Goal: Transaction & Acquisition: Book appointment/travel/reservation

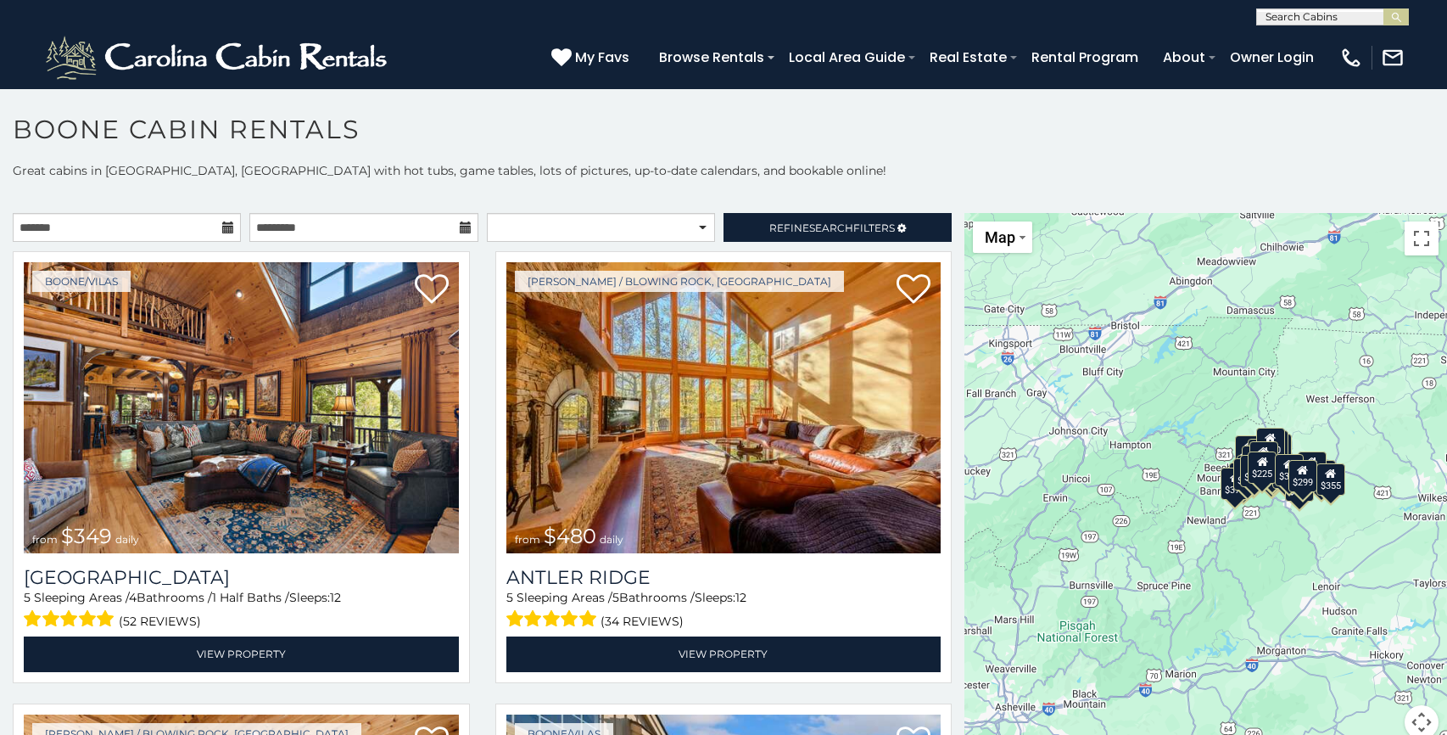
click at [226, 229] on icon at bounding box center [228, 227] width 12 height 12
click at [226, 227] on icon at bounding box center [228, 227] width 12 height 12
click at [193, 232] on input "text" at bounding box center [127, 227] width 228 height 29
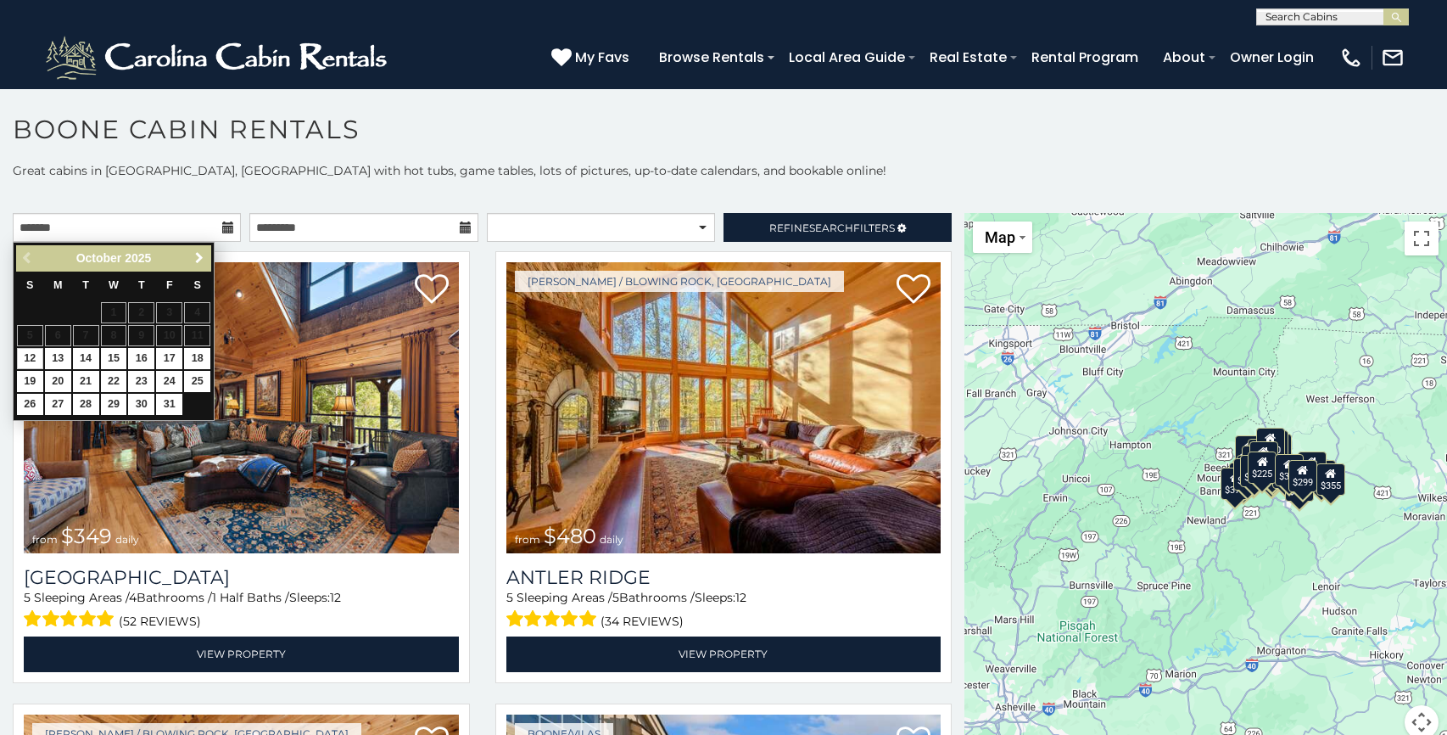
click at [198, 268] on link "Next" at bounding box center [198, 258] width 21 height 21
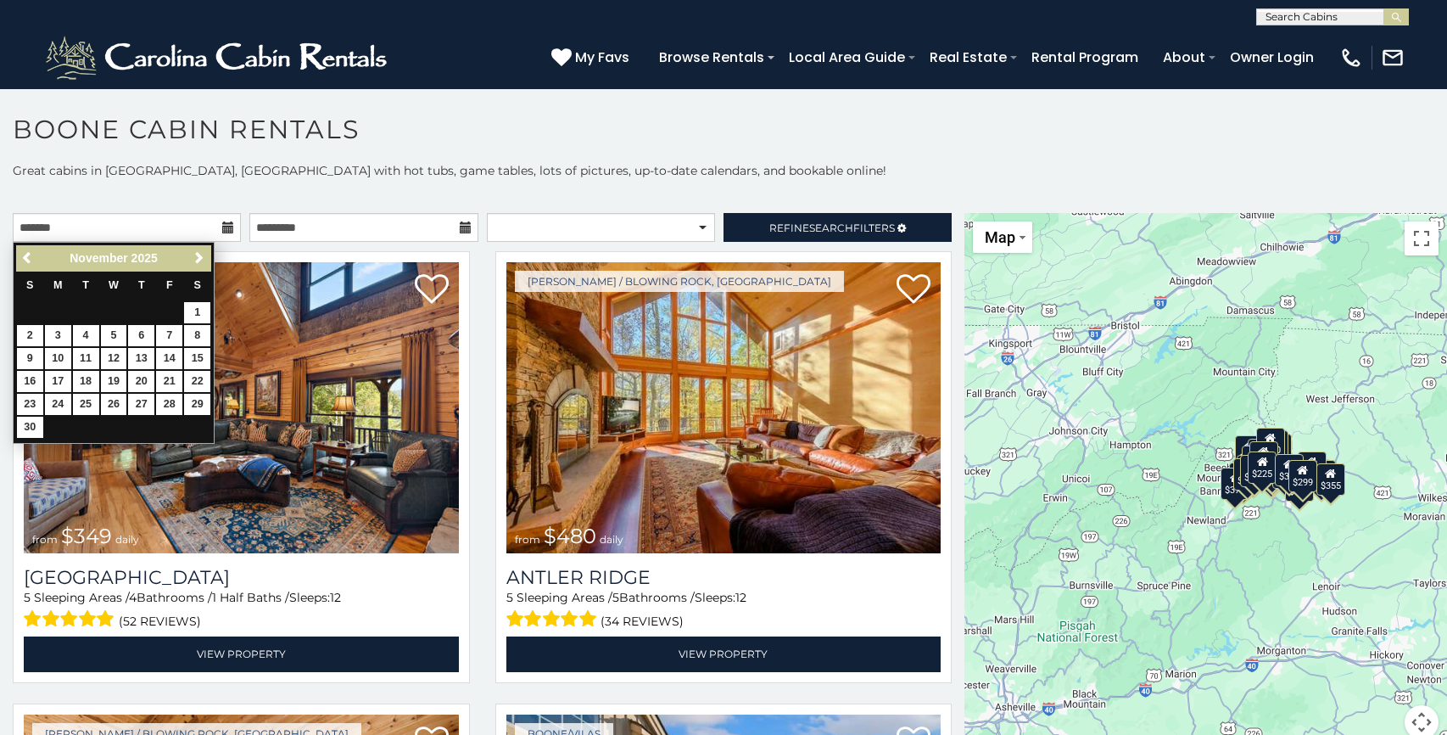
click at [198, 268] on link "Next" at bounding box center [198, 258] width 21 height 21
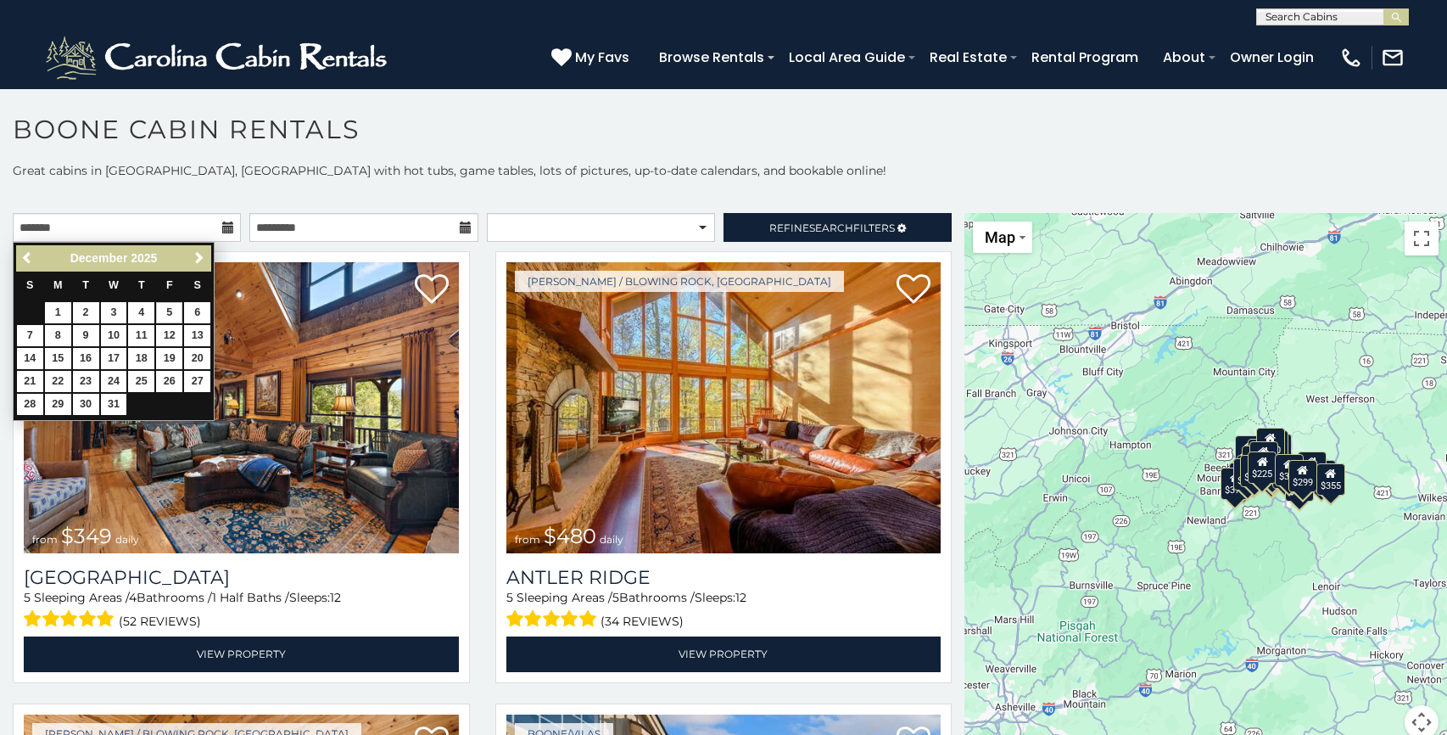
click at [176, 306] on link "5" at bounding box center [169, 312] width 26 height 21
type input "**********"
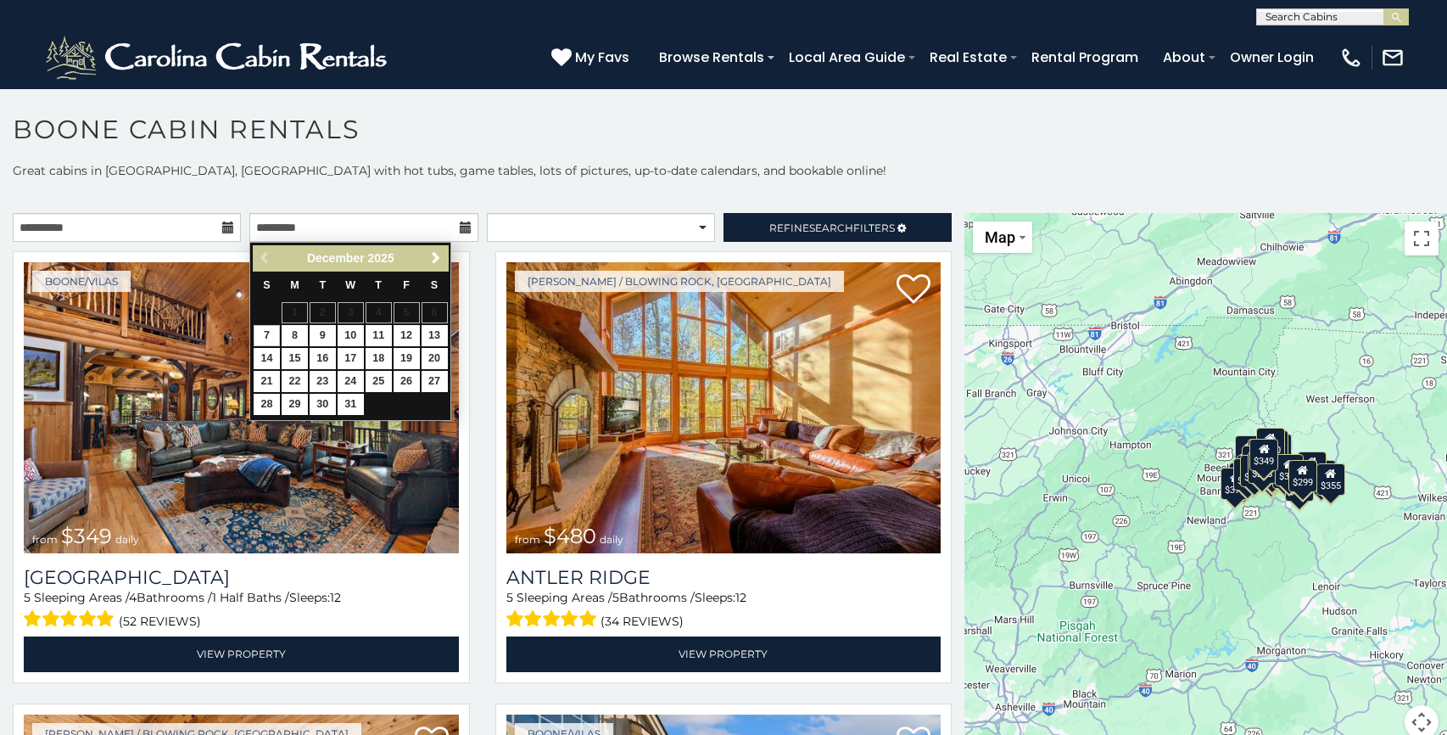
click at [265, 338] on link "7" at bounding box center [267, 335] width 26 height 21
type input "**********"
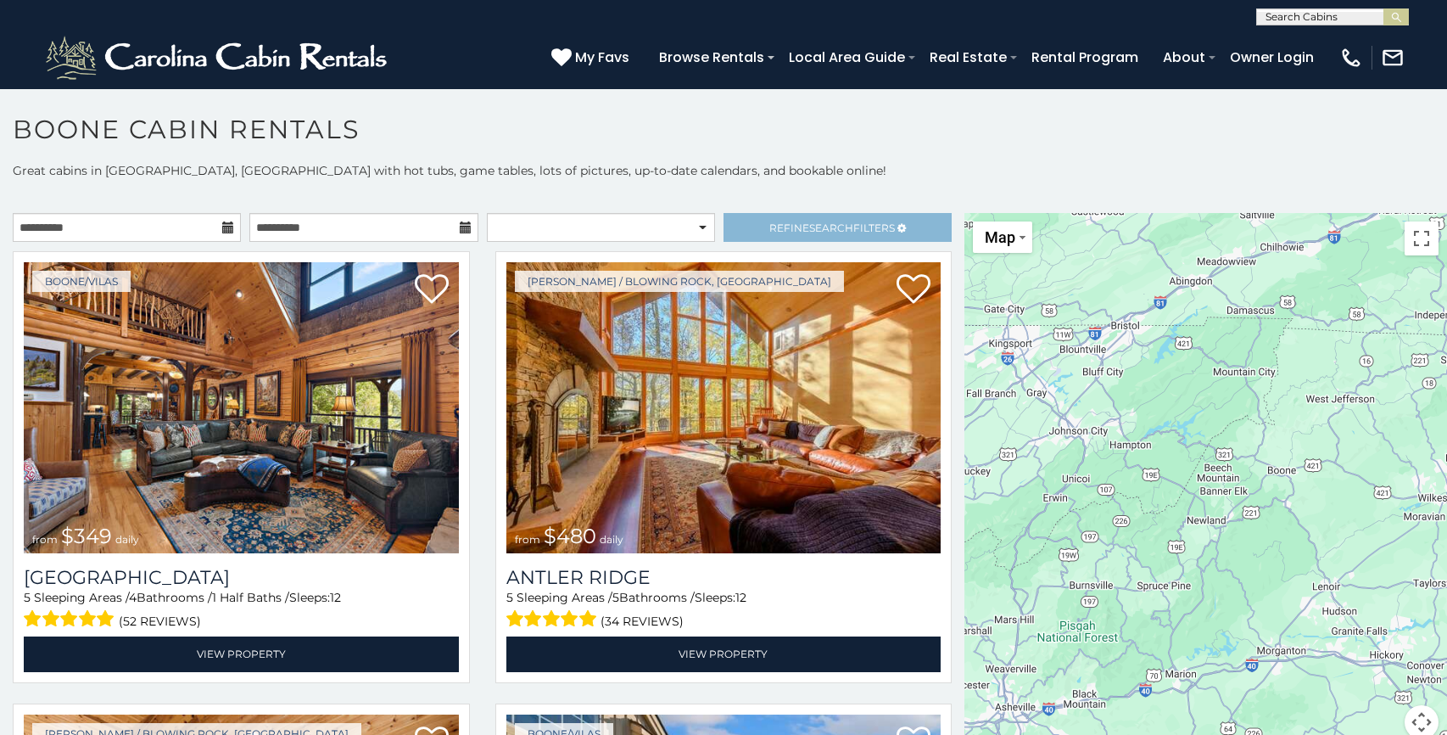
click at [772, 227] on span "Refine Search Filters" at bounding box center [832, 227] width 126 height 13
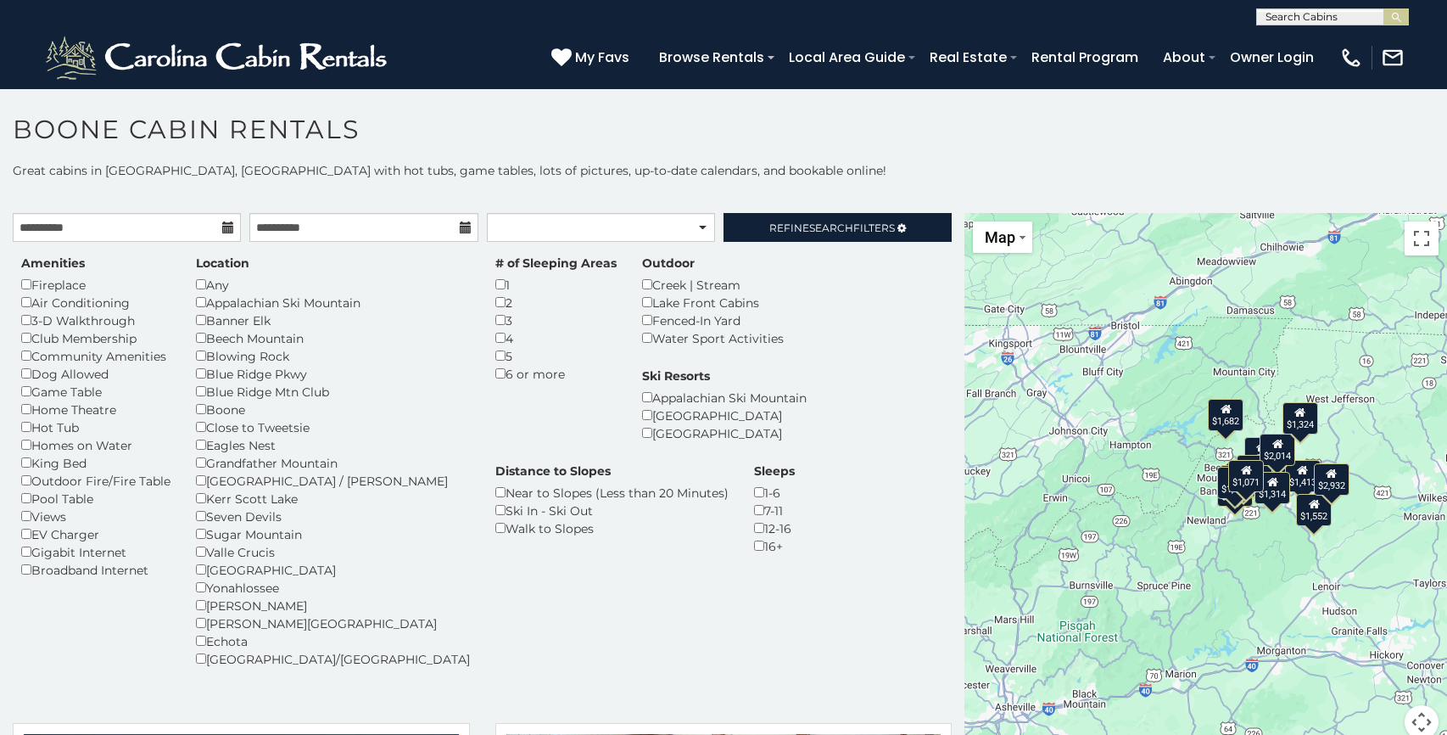
click at [1102, 437] on div "$2,152 $2,541 $1,413 $1,913 $1,881 $1,552 $1,859 $2,014 $1,733 $1,320 $1,591 $1…" at bounding box center [1205, 486] width 483 height 546
click at [891, 236] on link "Refine Search Filters" at bounding box center [837, 227] width 228 height 29
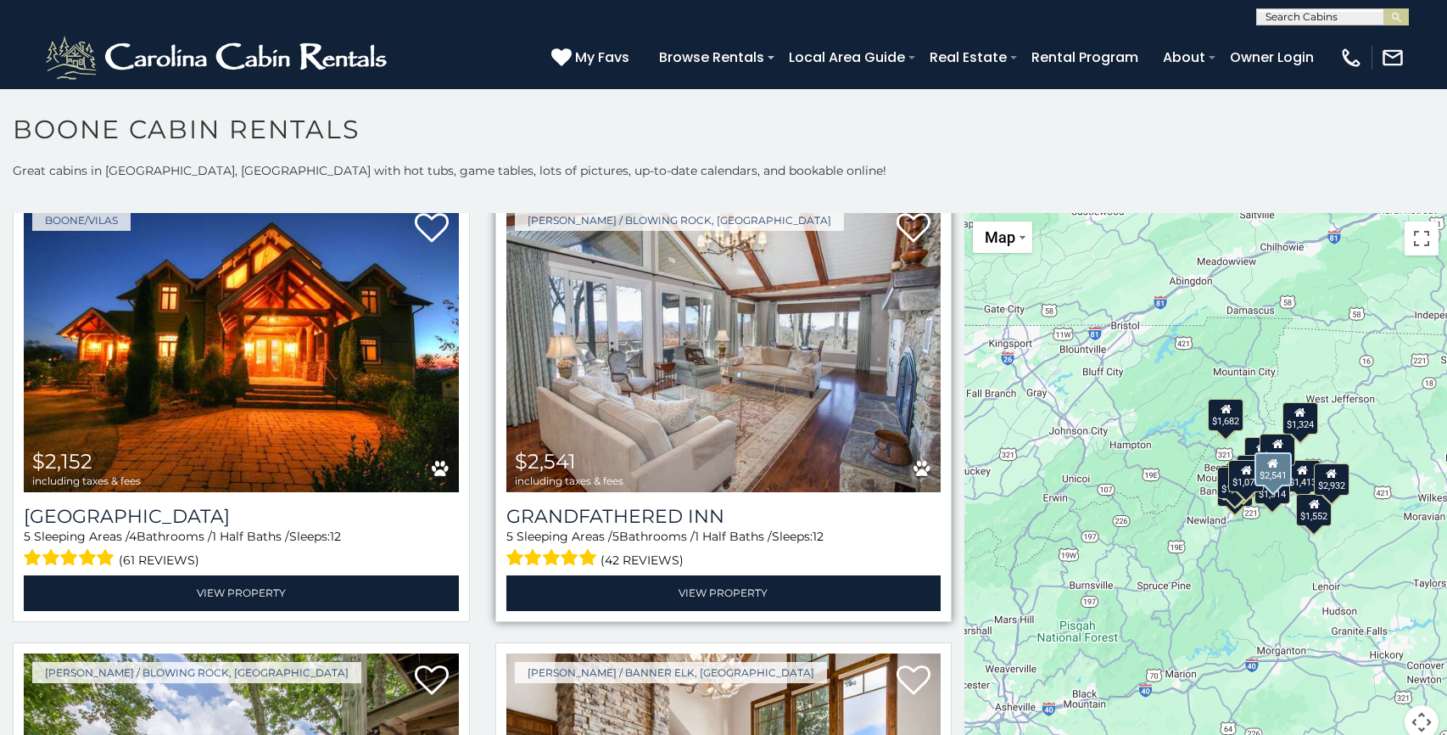
scroll to position [64, 0]
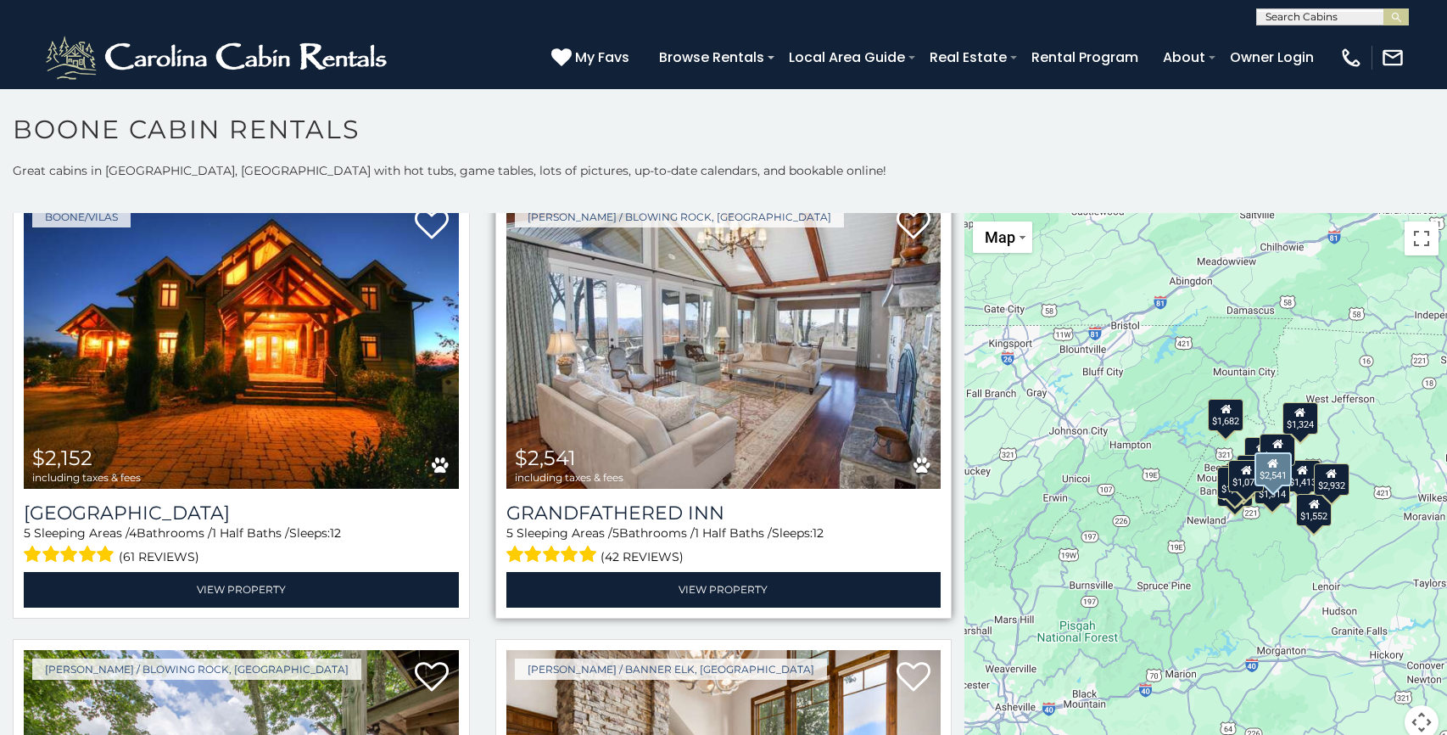
click at [691, 409] on img at bounding box center [723, 343] width 435 height 291
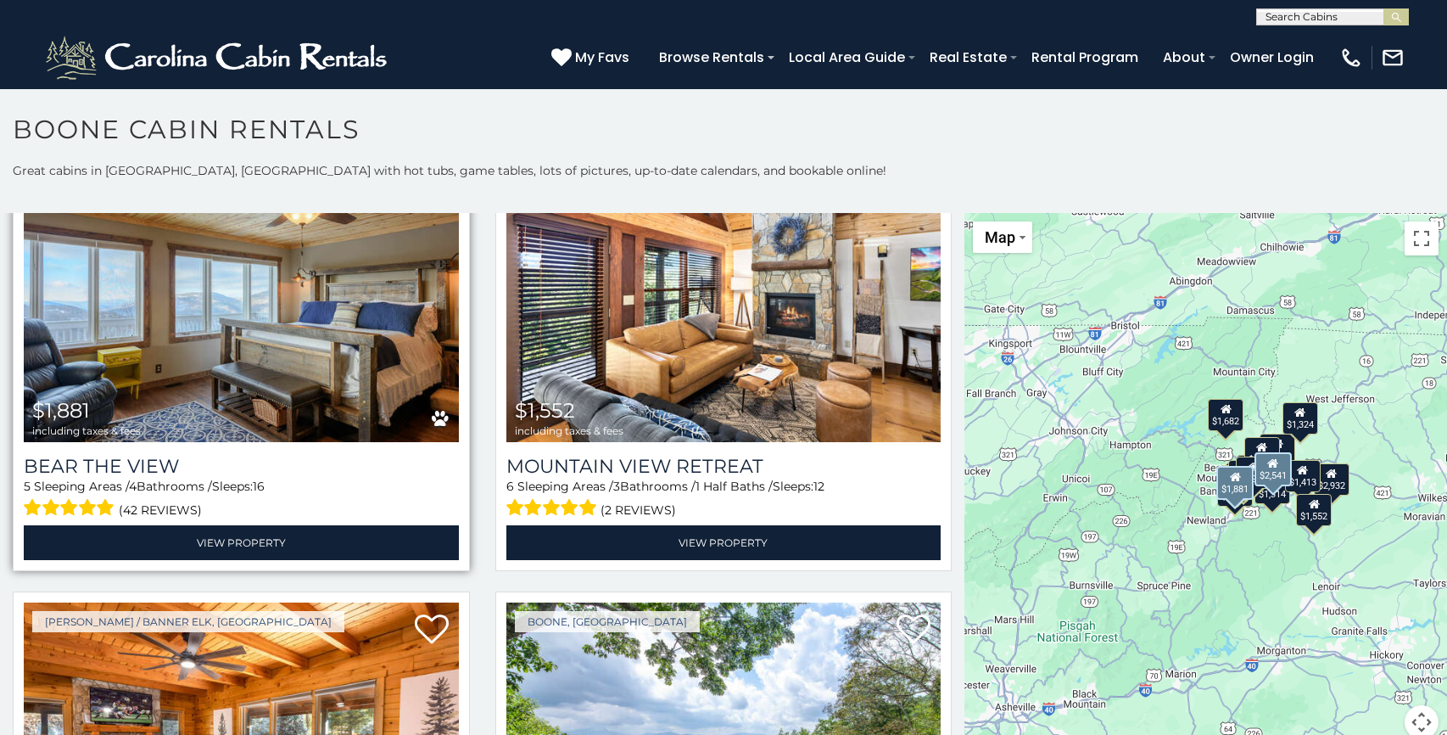
scroll to position [1017, 0]
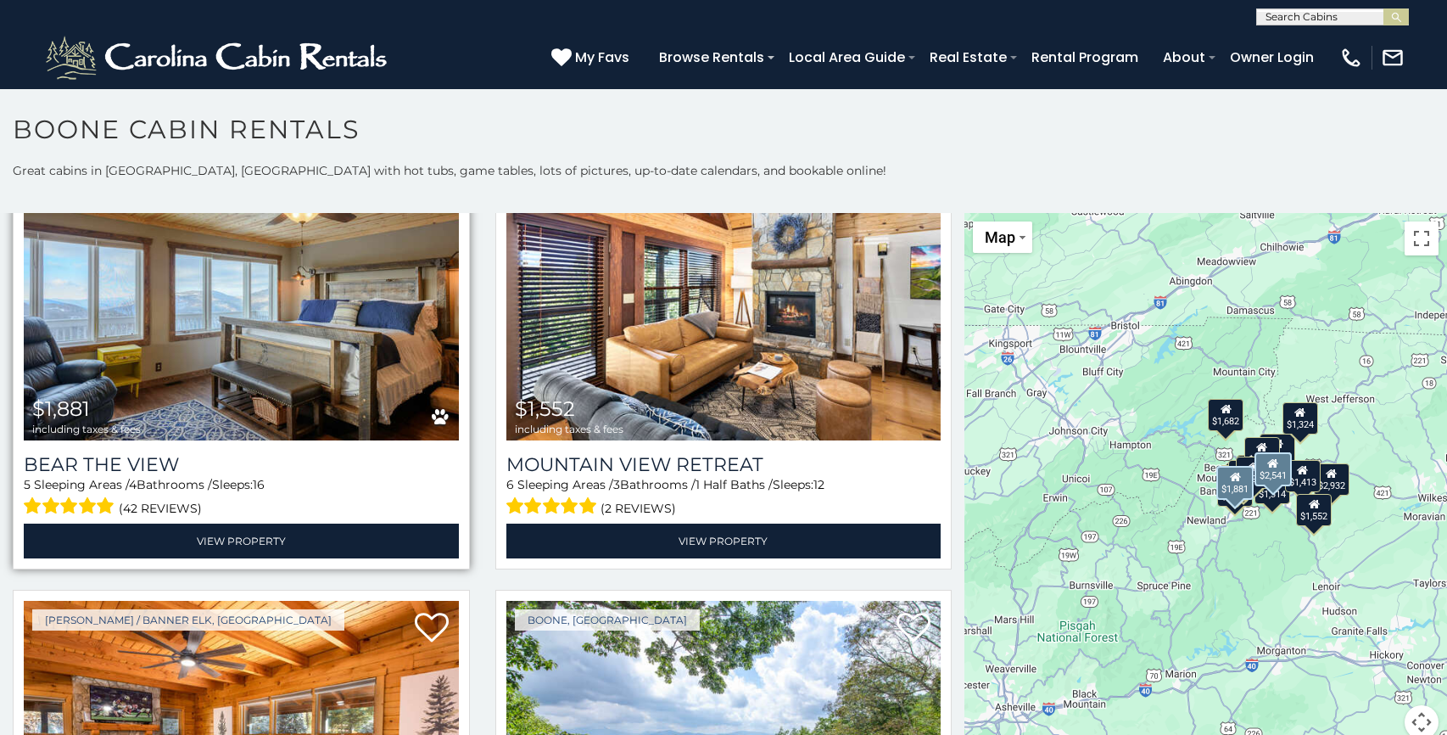
click at [299, 371] on img at bounding box center [241, 293] width 435 height 291
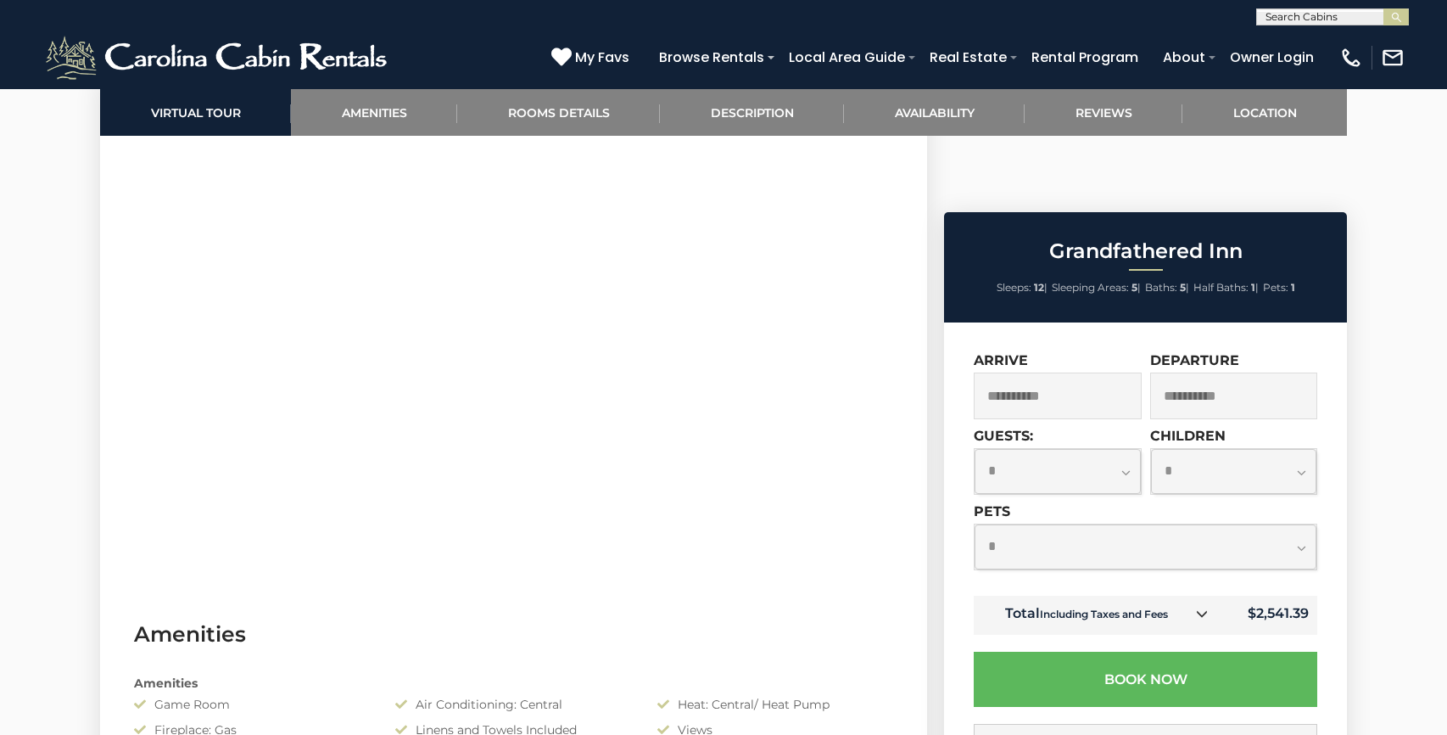
scroll to position [746, 0]
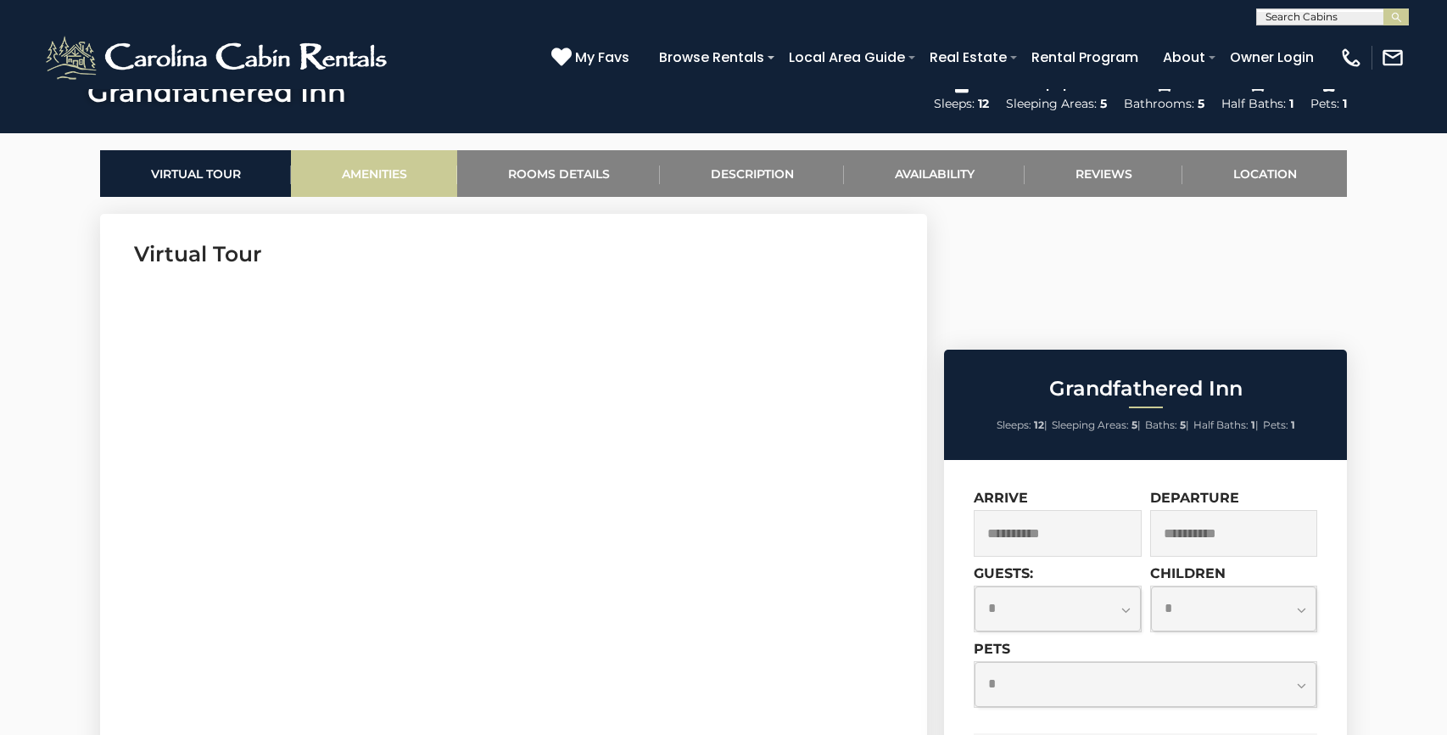
click at [417, 176] on link "Amenities" at bounding box center [374, 173] width 166 height 47
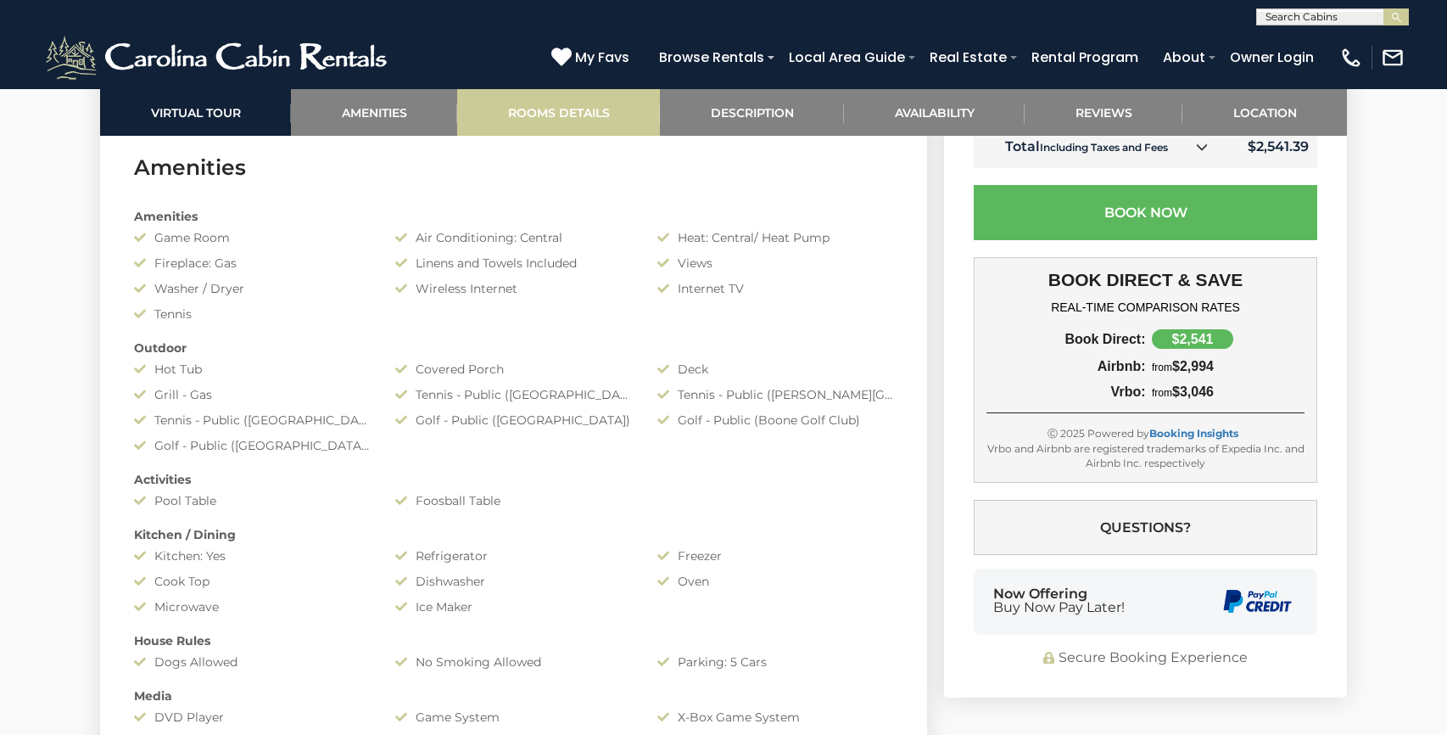
click at [545, 121] on link "Rooms Details" at bounding box center [558, 112] width 203 height 47
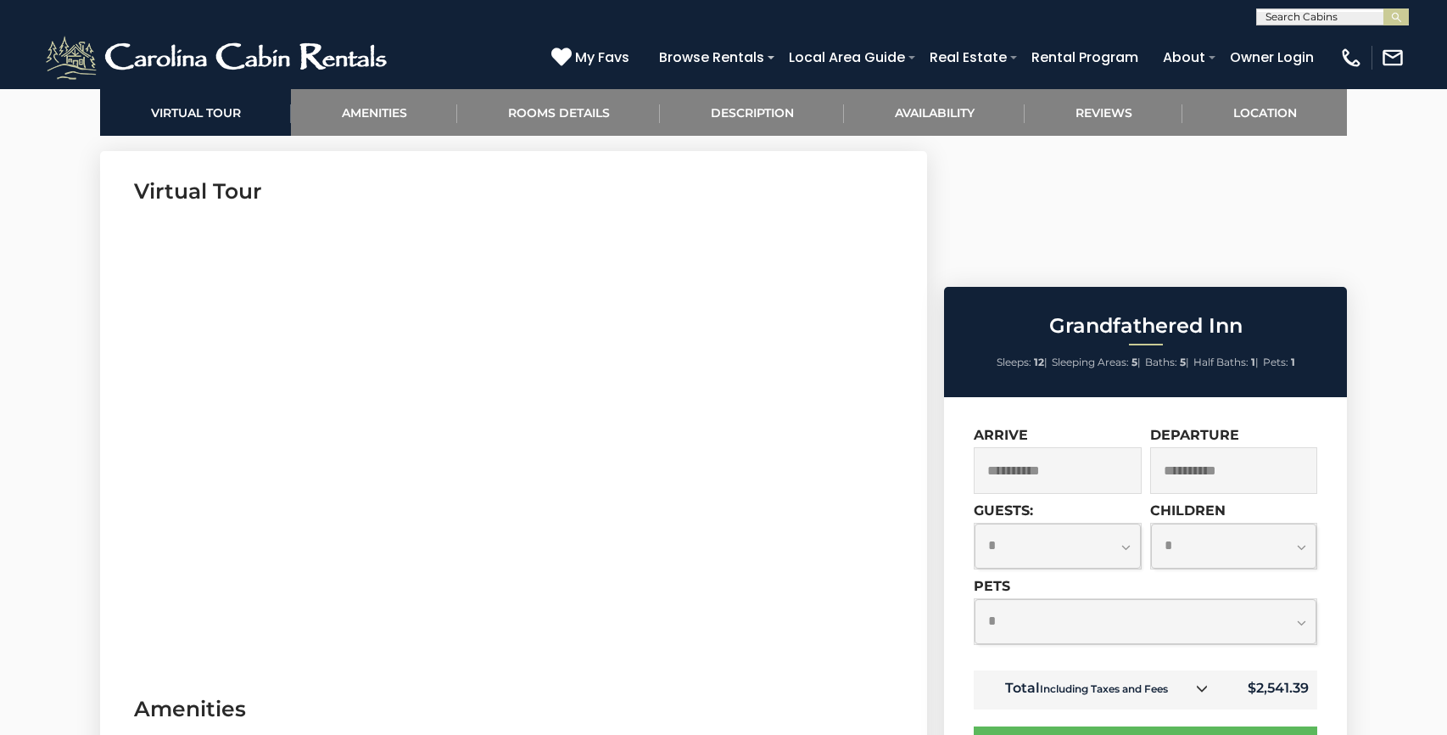
scroll to position [686, 0]
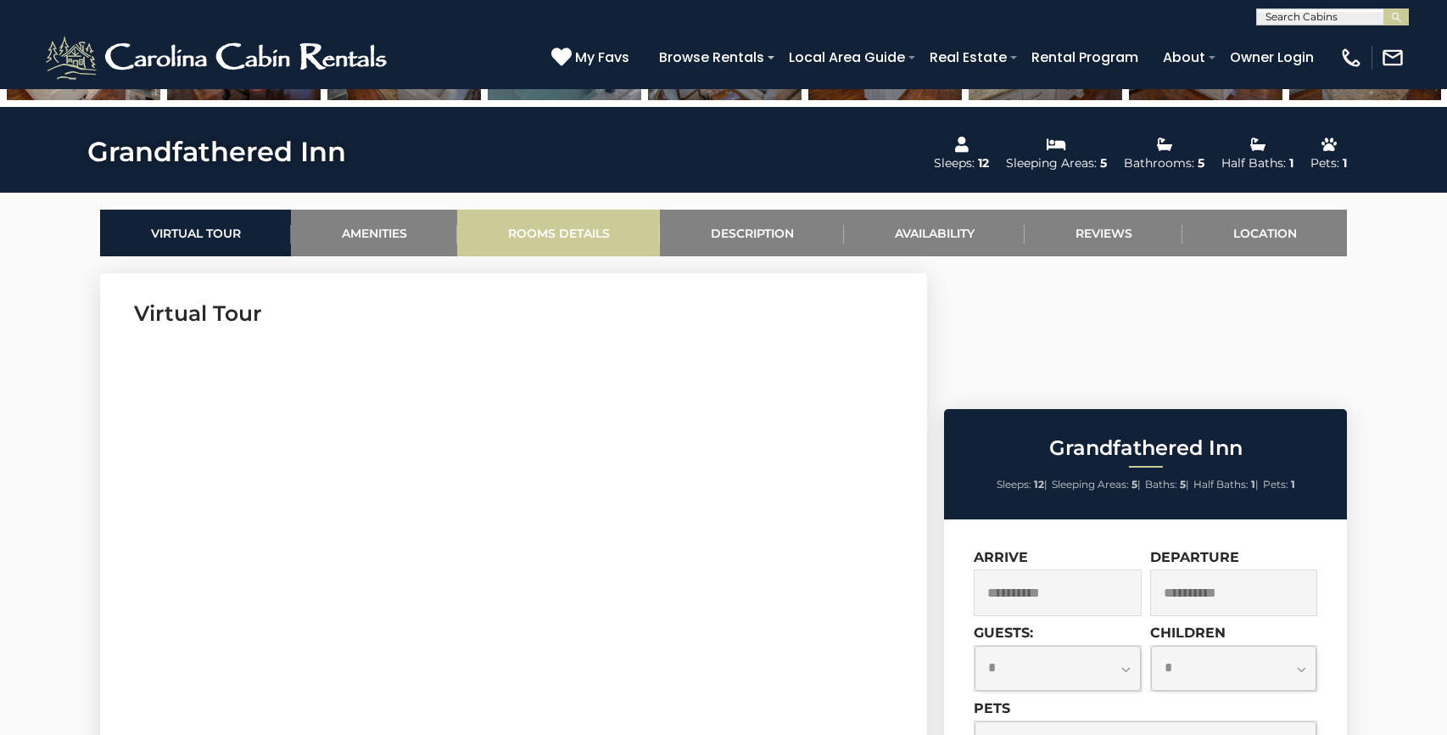
click at [614, 224] on link "Rooms Details" at bounding box center [558, 233] width 203 height 47
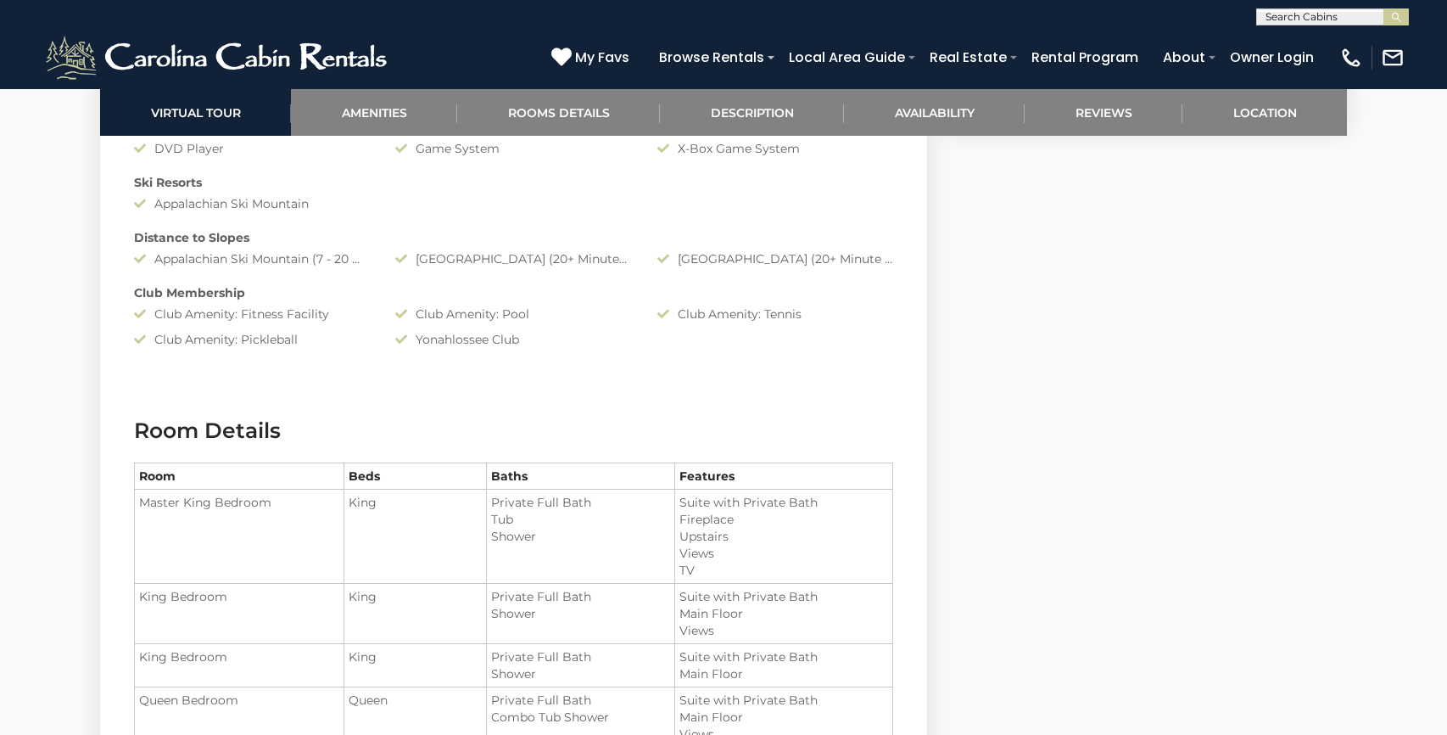
scroll to position [1615, 0]
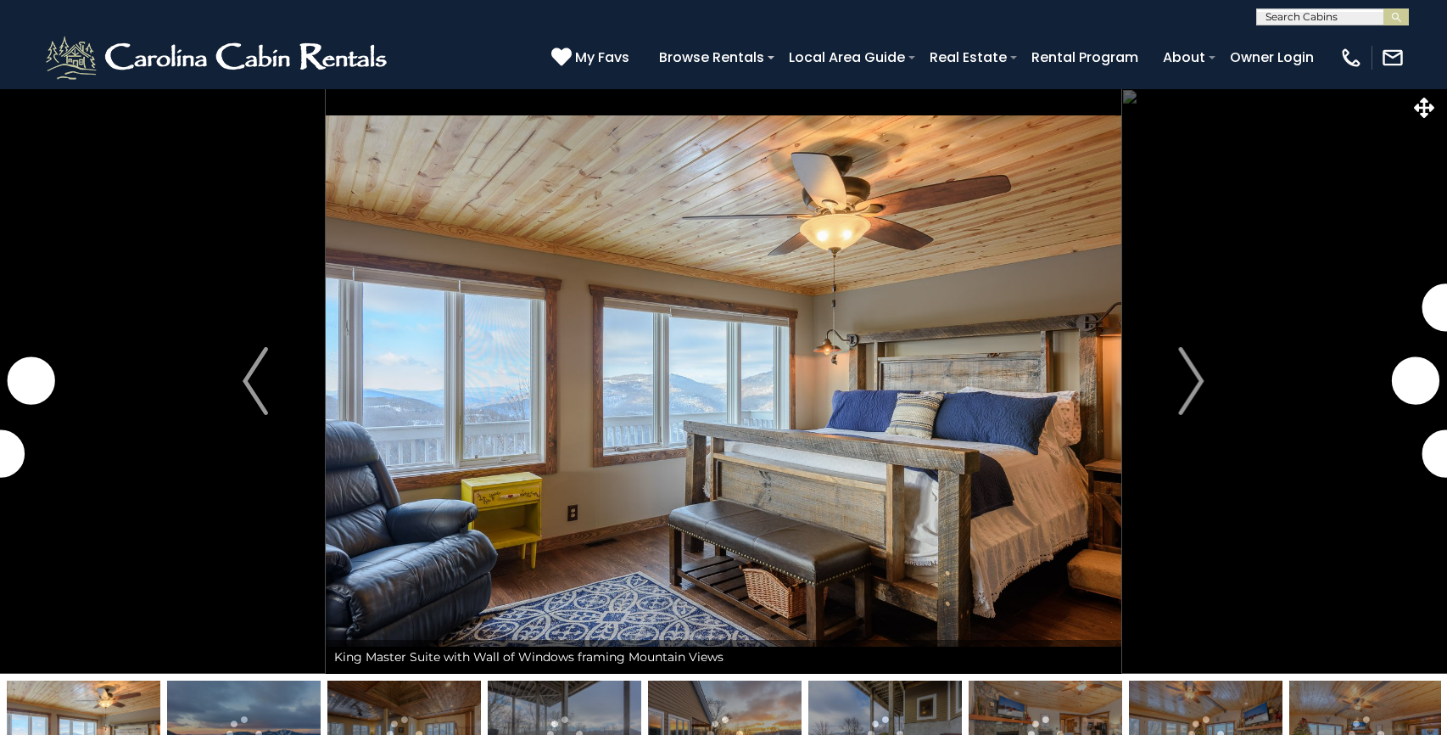
click at [1188, 383] on img "Next" at bounding box center [1191, 381] width 25 height 68
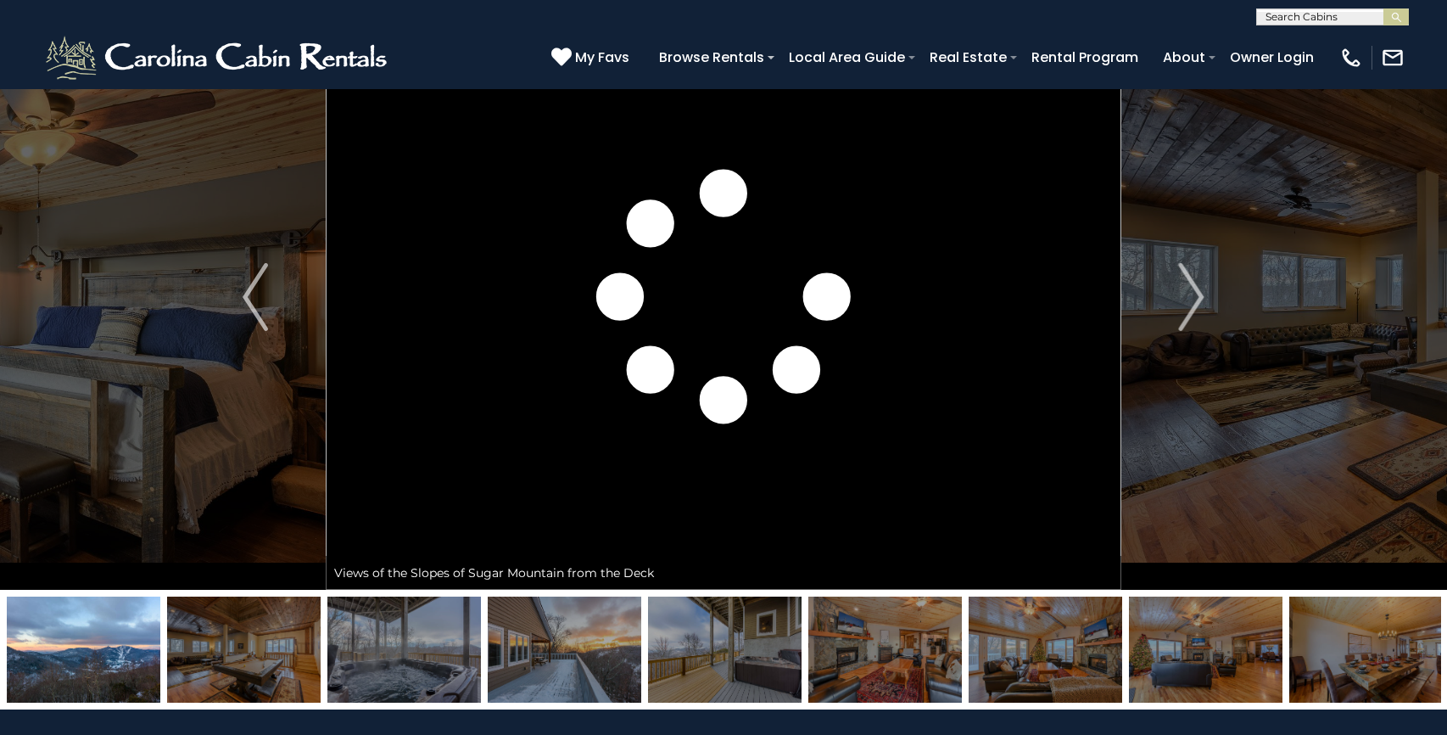
scroll to position [119, 0]
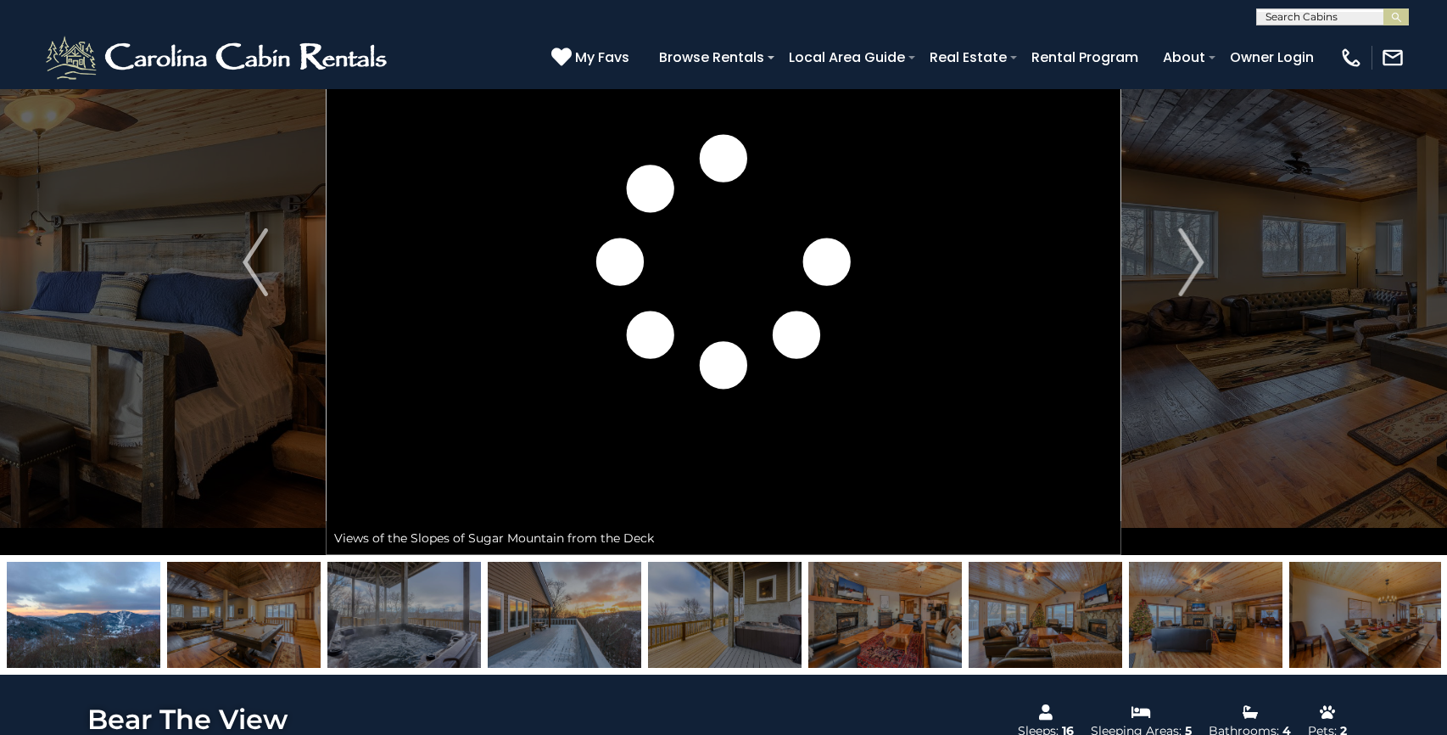
click at [747, 601] on img at bounding box center [725, 614] width 154 height 106
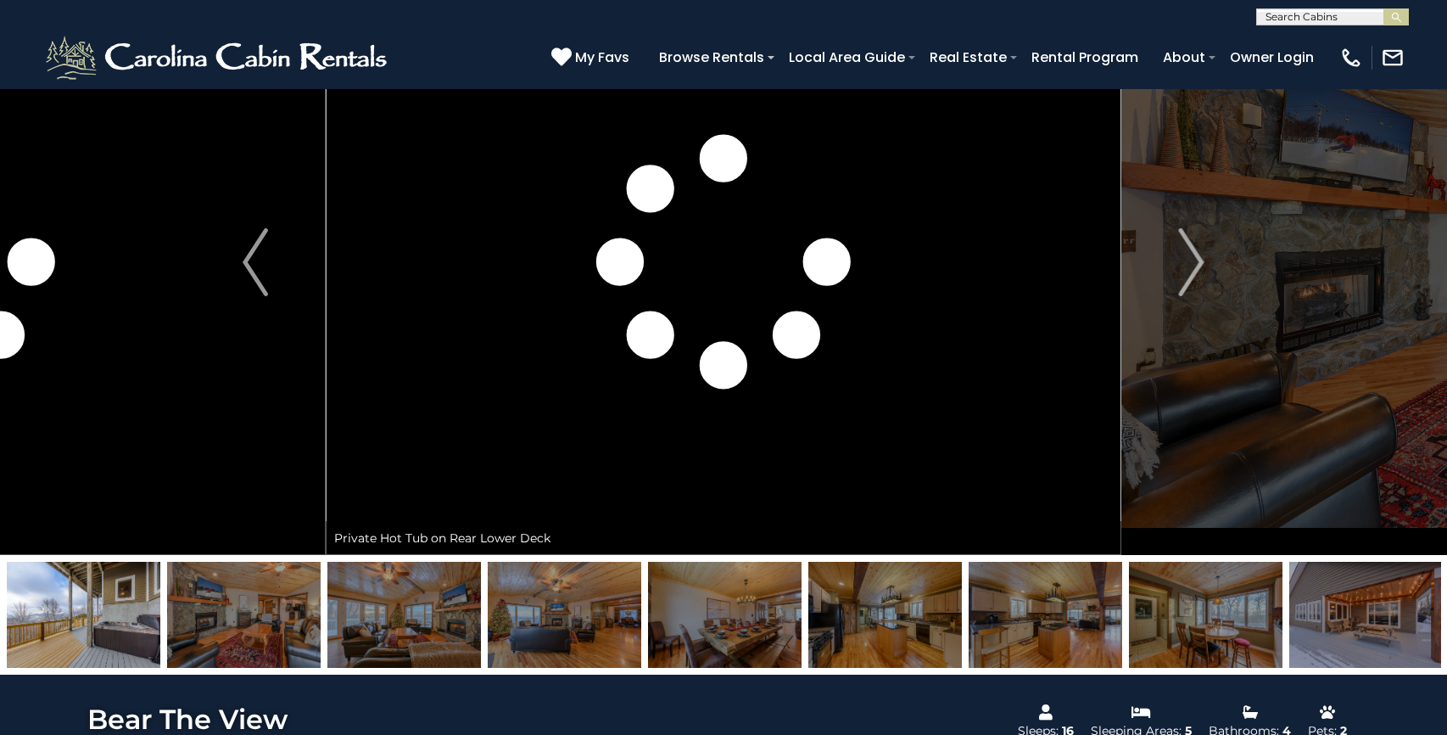
click at [779, 642] on img at bounding box center [725, 614] width 154 height 106
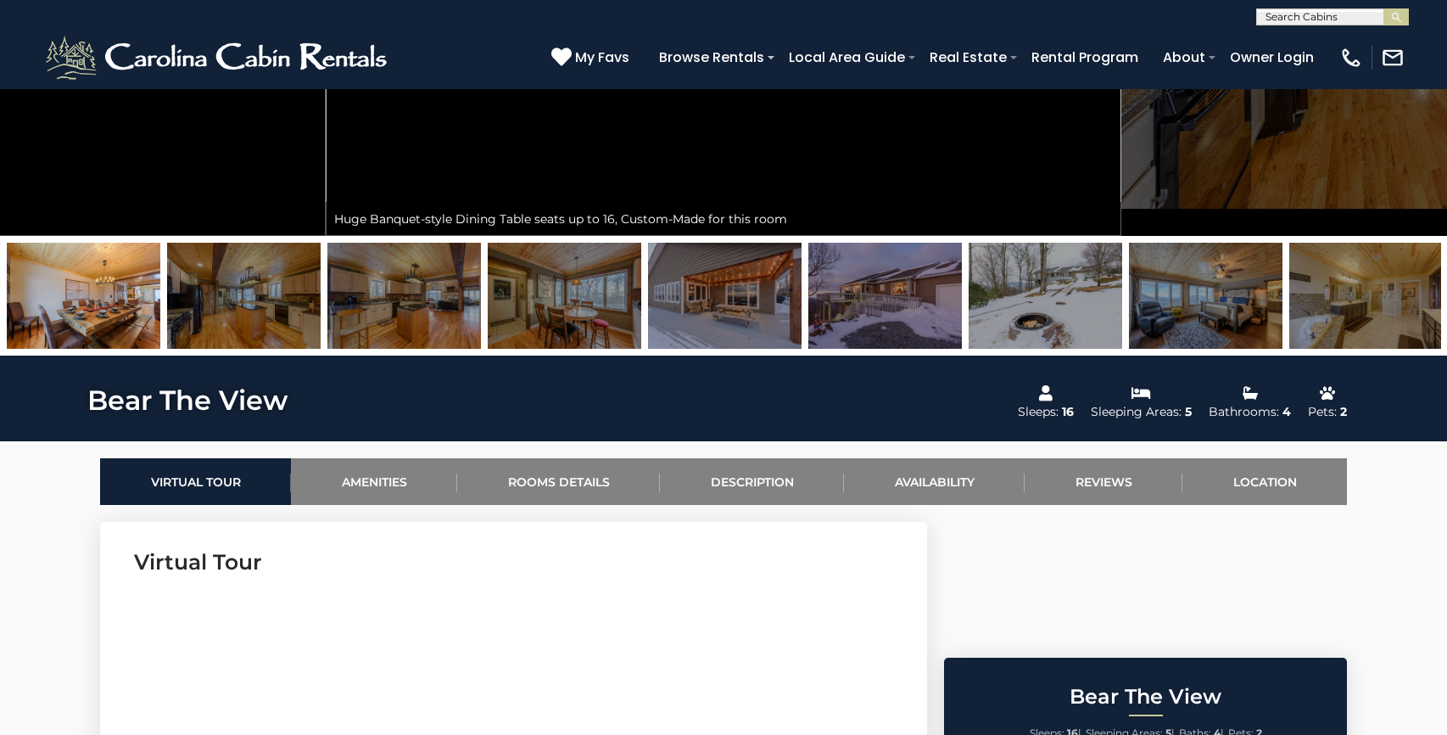
scroll to position [491, 0]
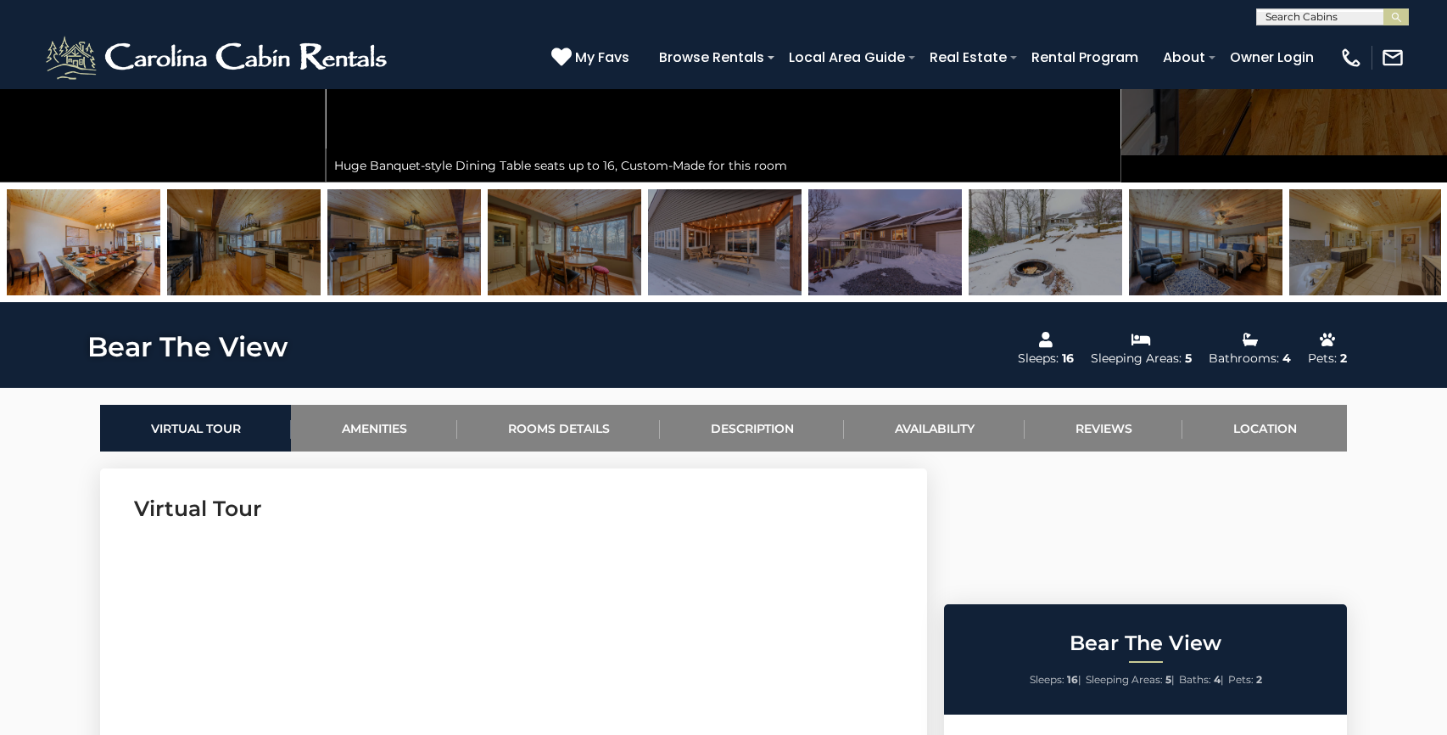
click at [858, 280] on img at bounding box center [885, 242] width 154 height 106
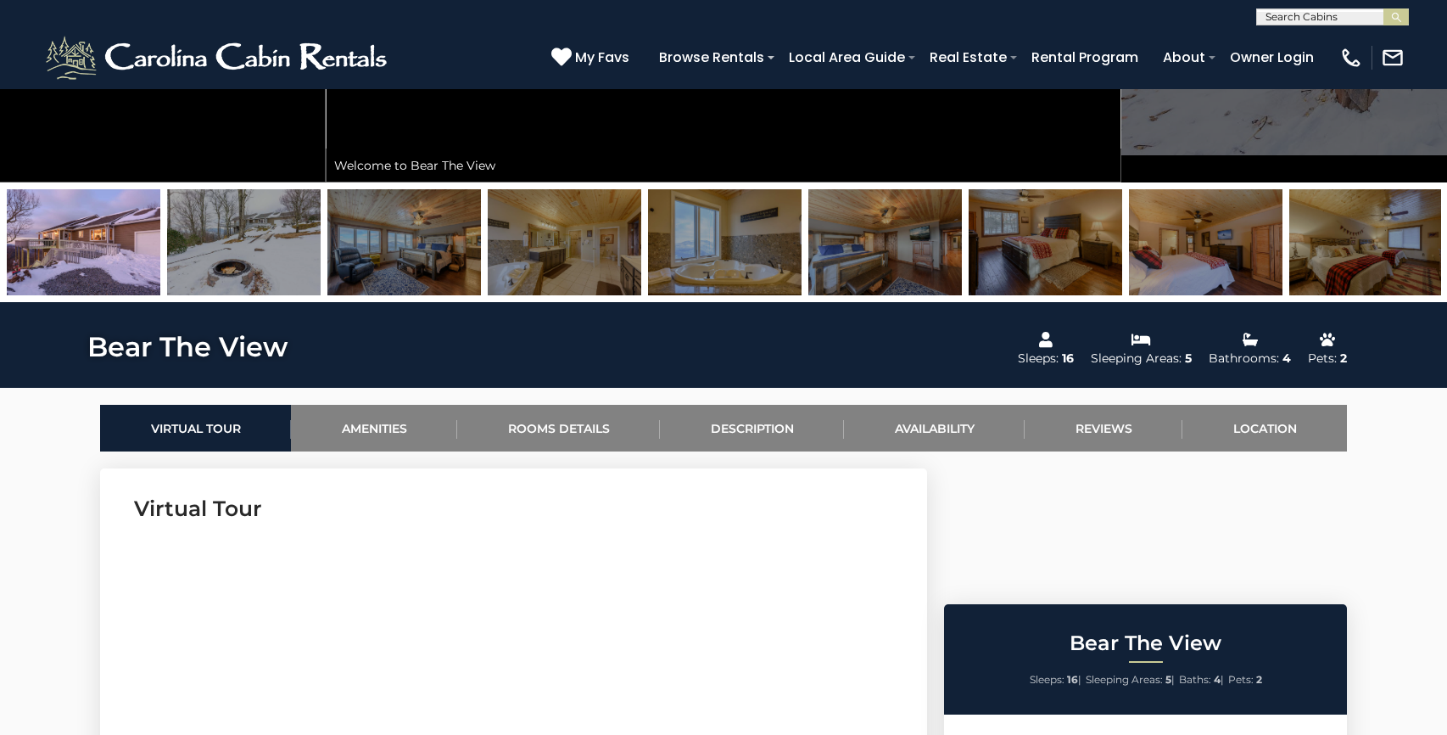
click at [736, 251] on img at bounding box center [725, 242] width 154 height 106
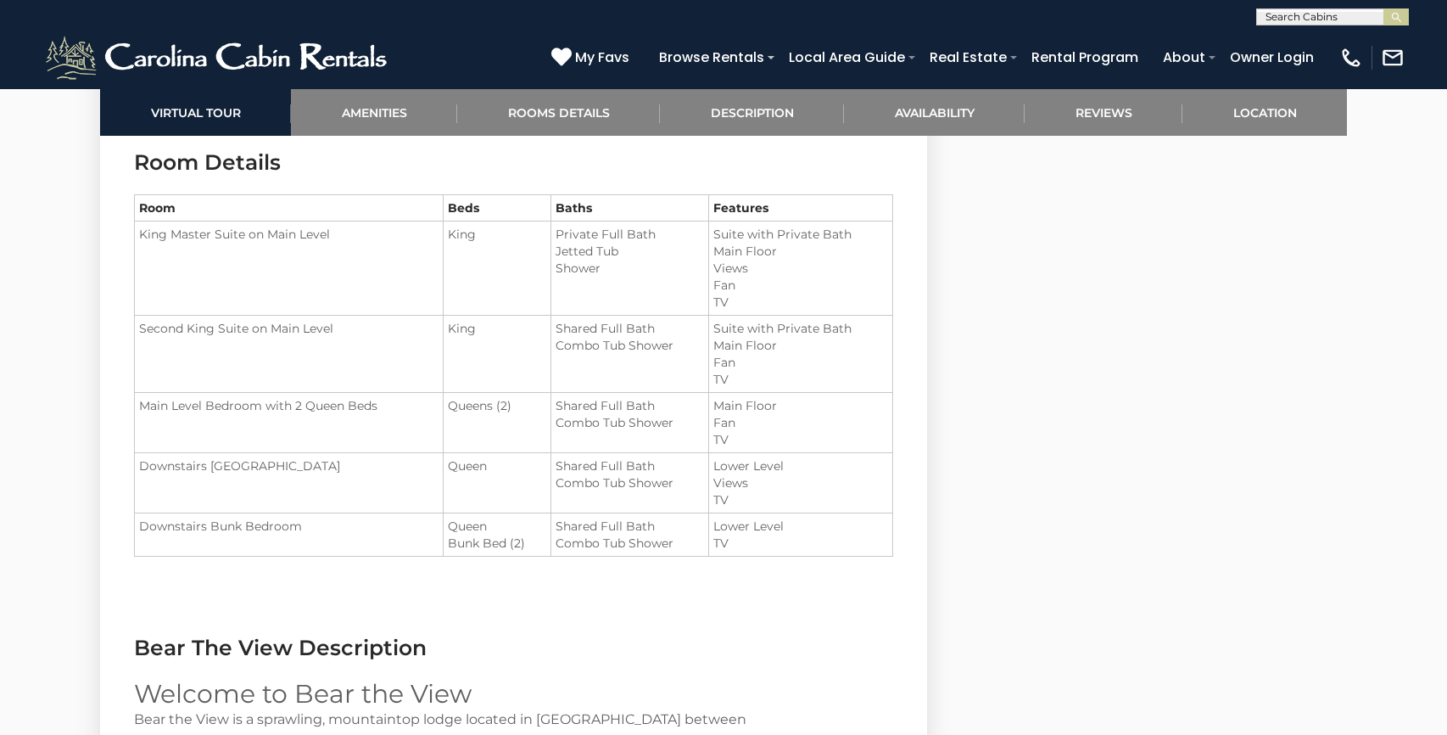
scroll to position [2011, 0]
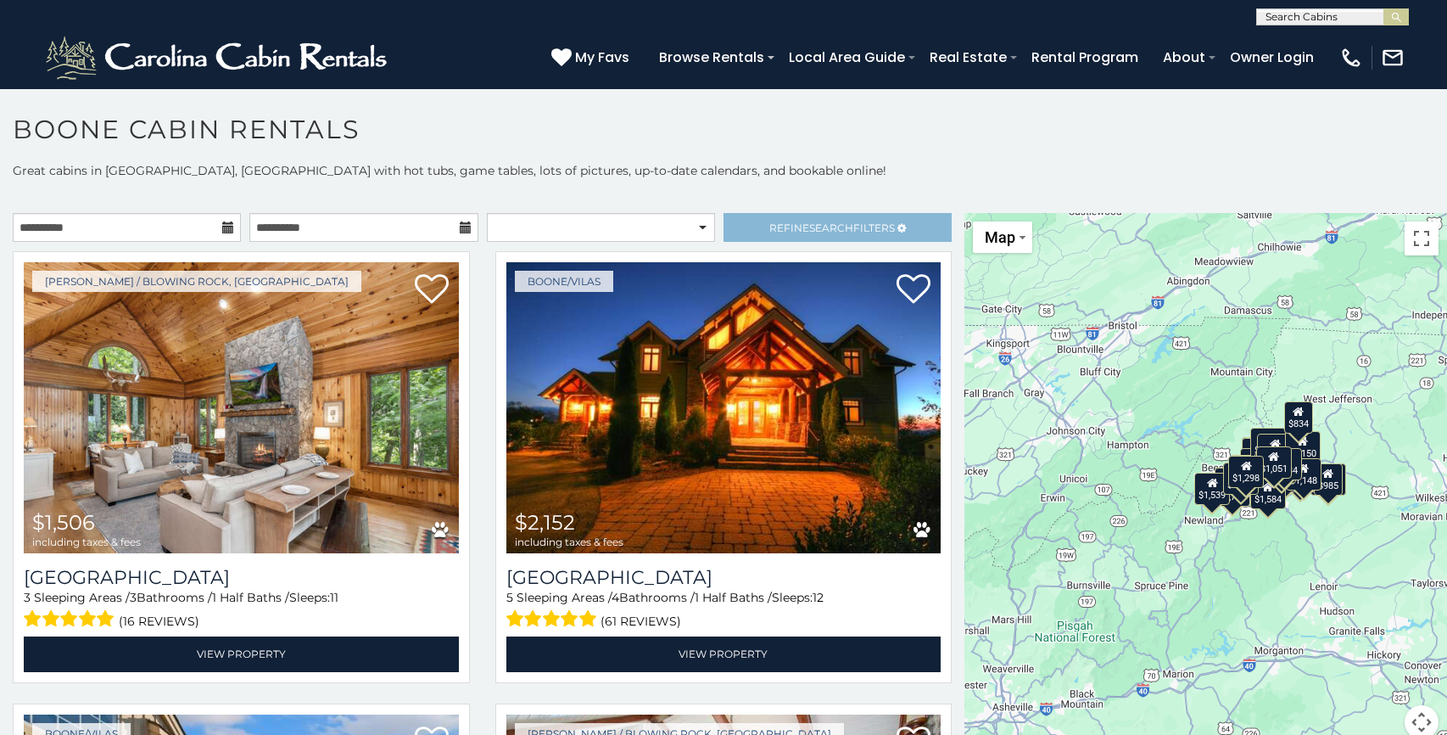
click at [789, 229] on span "Refine Search Filters" at bounding box center [832, 227] width 126 height 13
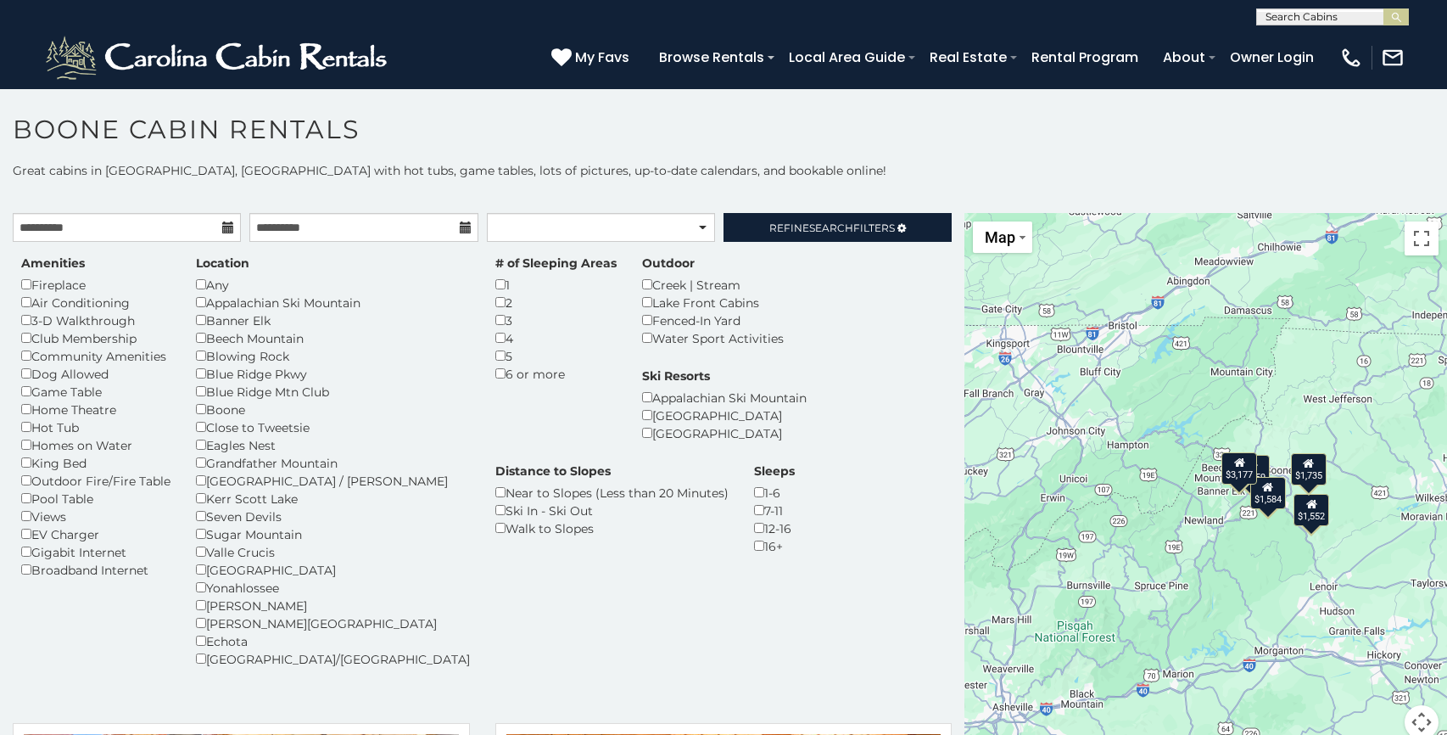
click at [1297, 596] on div "$1,552 $1,859 $1,584 $1,735 $3,177" at bounding box center [1205, 486] width 483 height 546
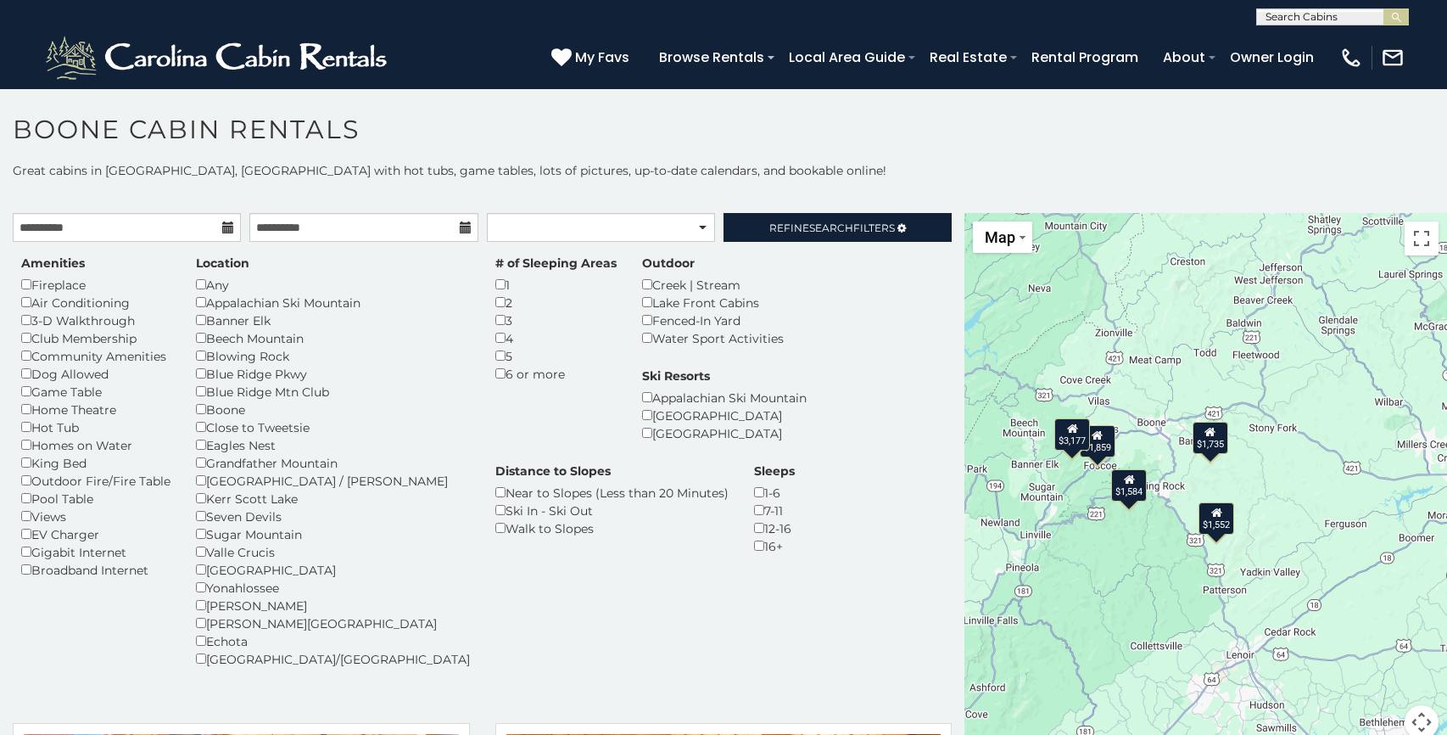
drag, startPoint x: 1330, startPoint y: 589, endPoint x: 1218, endPoint y: 668, distance: 137.0
click at [1218, 668] on div "$1,552 $1,859 $1,584 $1,735 $3,177" at bounding box center [1205, 486] width 483 height 546
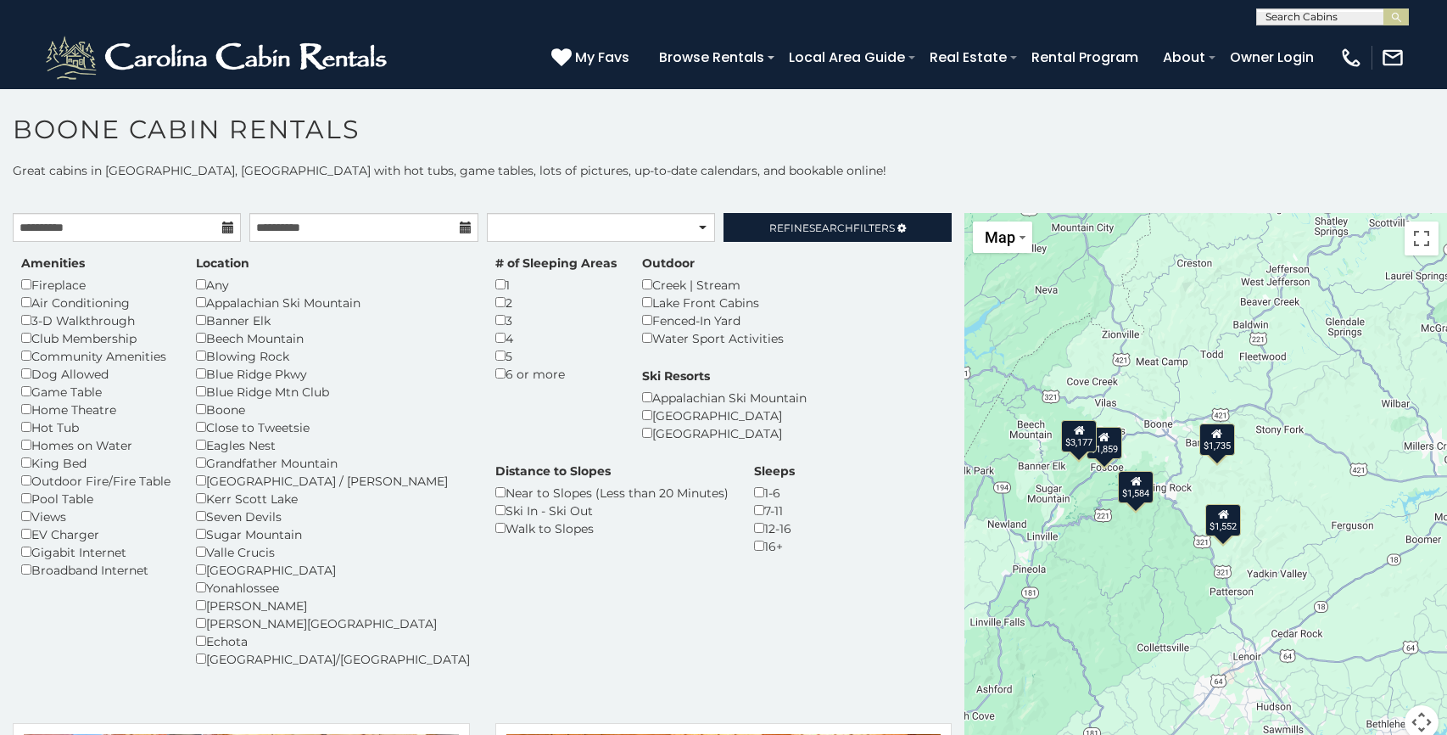
click at [1148, 584] on div "$1,552 $1,859 $1,584 $1,735 $3,177" at bounding box center [1205, 486] width 483 height 546
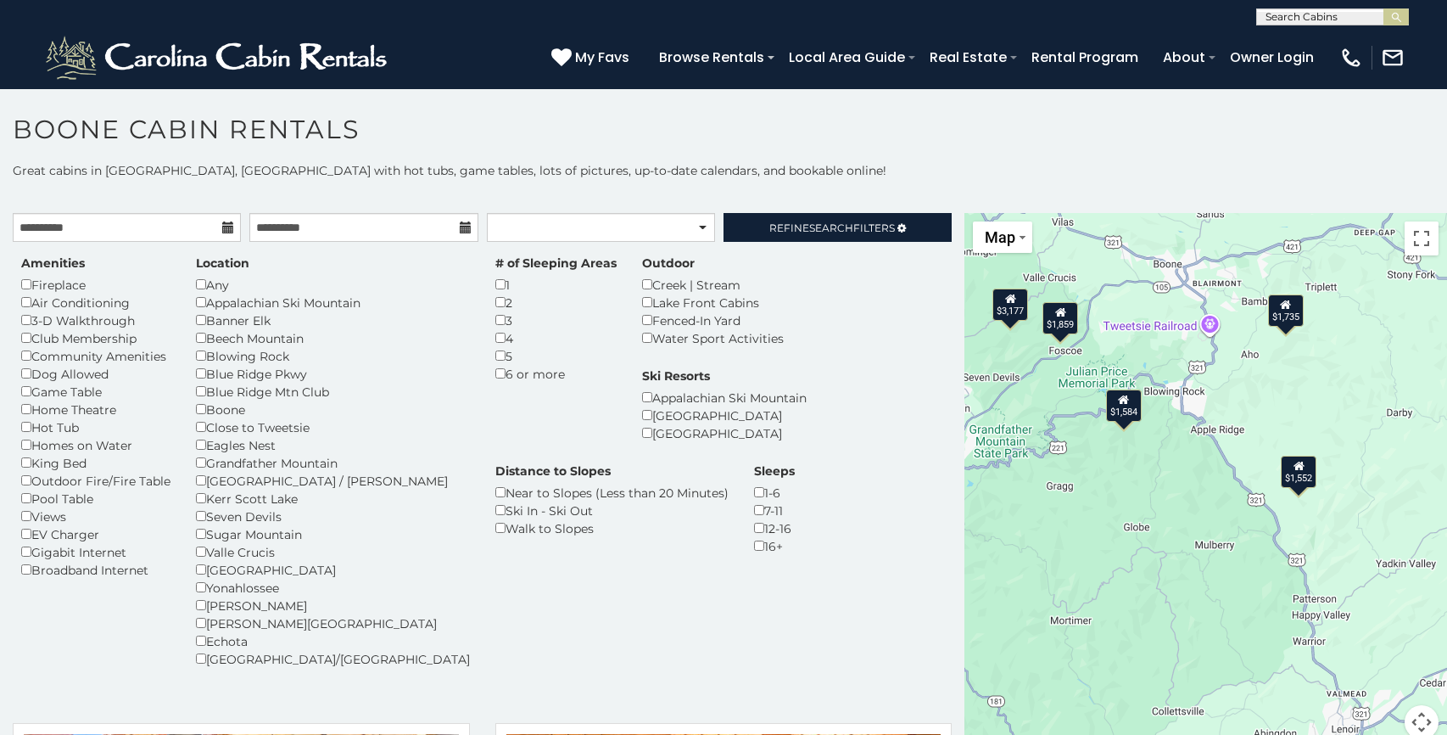
click at [1124, 406] on div "$1,584" at bounding box center [1123, 405] width 36 height 32
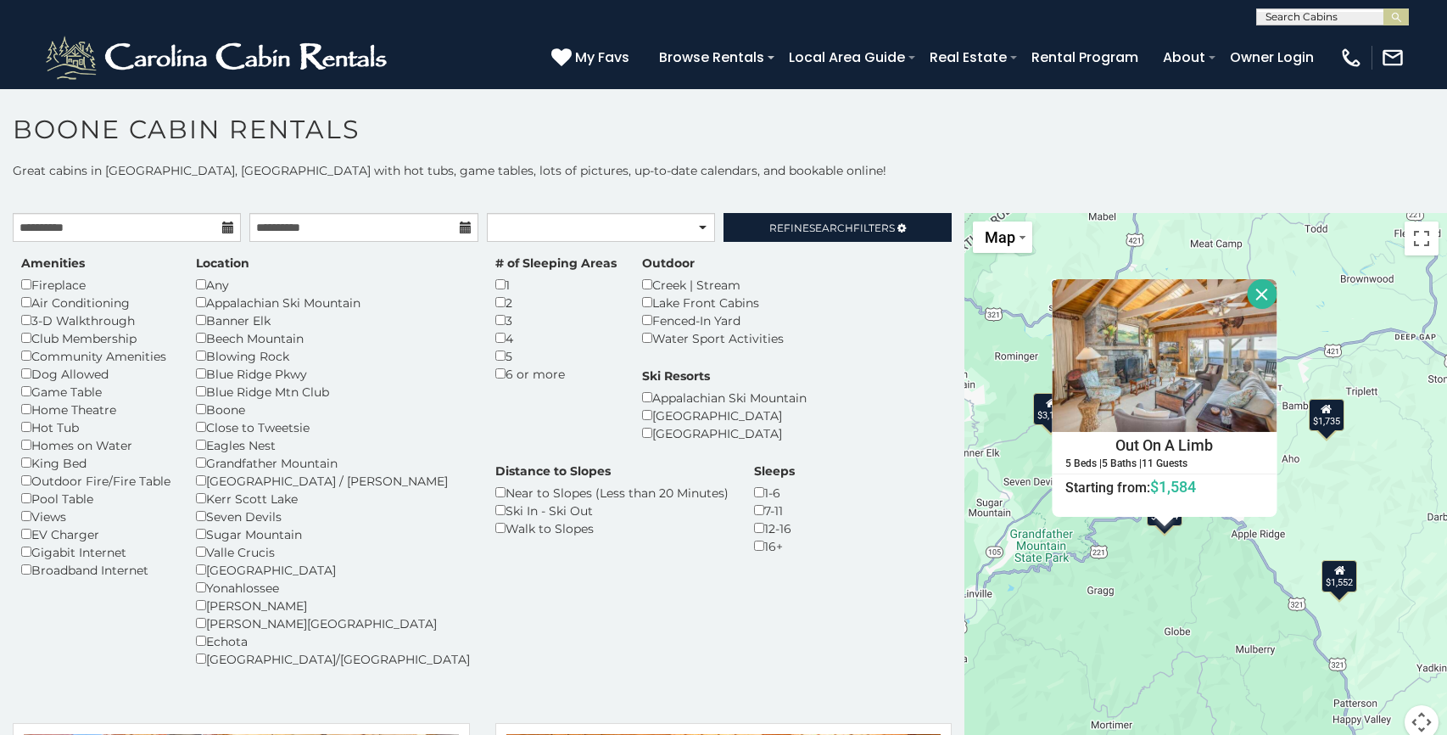
drag, startPoint x: 1251, startPoint y: 620, endPoint x: 1210, endPoint y: 635, distance: 43.5
click at [1210, 635] on div "$1,552 $1,859 $1,584 $1,735 $3,177 Out On A Limb 5 Beds | 5 Baths | 11 Guests D…" at bounding box center [1205, 486] width 483 height 546
click at [1353, 585] on div "$1,552" at bounding box center [1339, 576] width 36 height 32
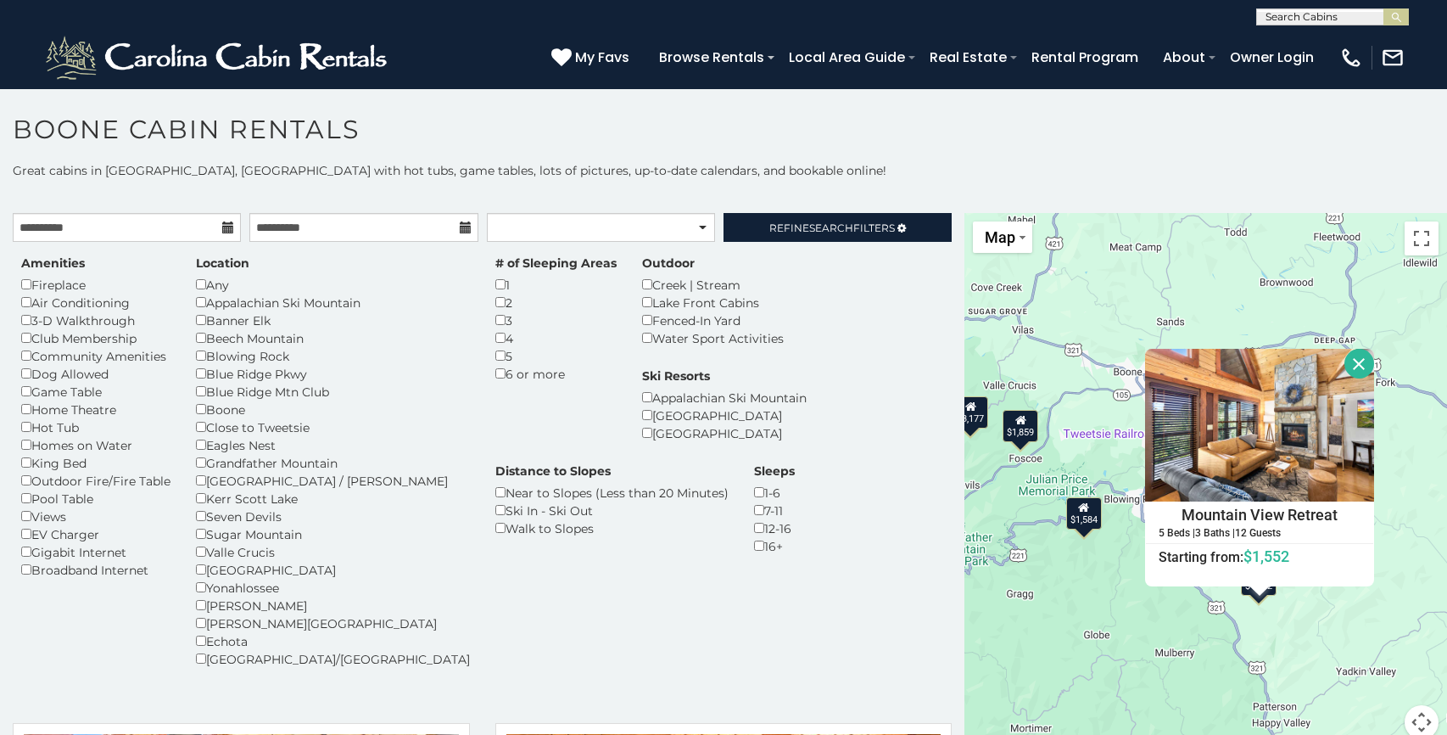
drag, startPoint x: 1144, startPoint y: 648, endPoint x: 1197, endPoint y: 651, distance: 52.7
click at [1197, 651] on div "$1,552 $1,859 $1,584 $1,735 $3,177 Mountain View Retreat 5 Beds | 3 Baths | 12 …" at bounding box center [1205, 486] width 483 height 546
click at [1140, 651] on div "$1,552 $1,859 $1,584 $1,735 $3,177 Mountain View Retreat 5 Beds | 3 Baths | 12 …" at bounding box center [1205, 486] width 483 height 546
click at [1374, 371] on button "Close" at bounding box center [1359, 364] width 30 height 30
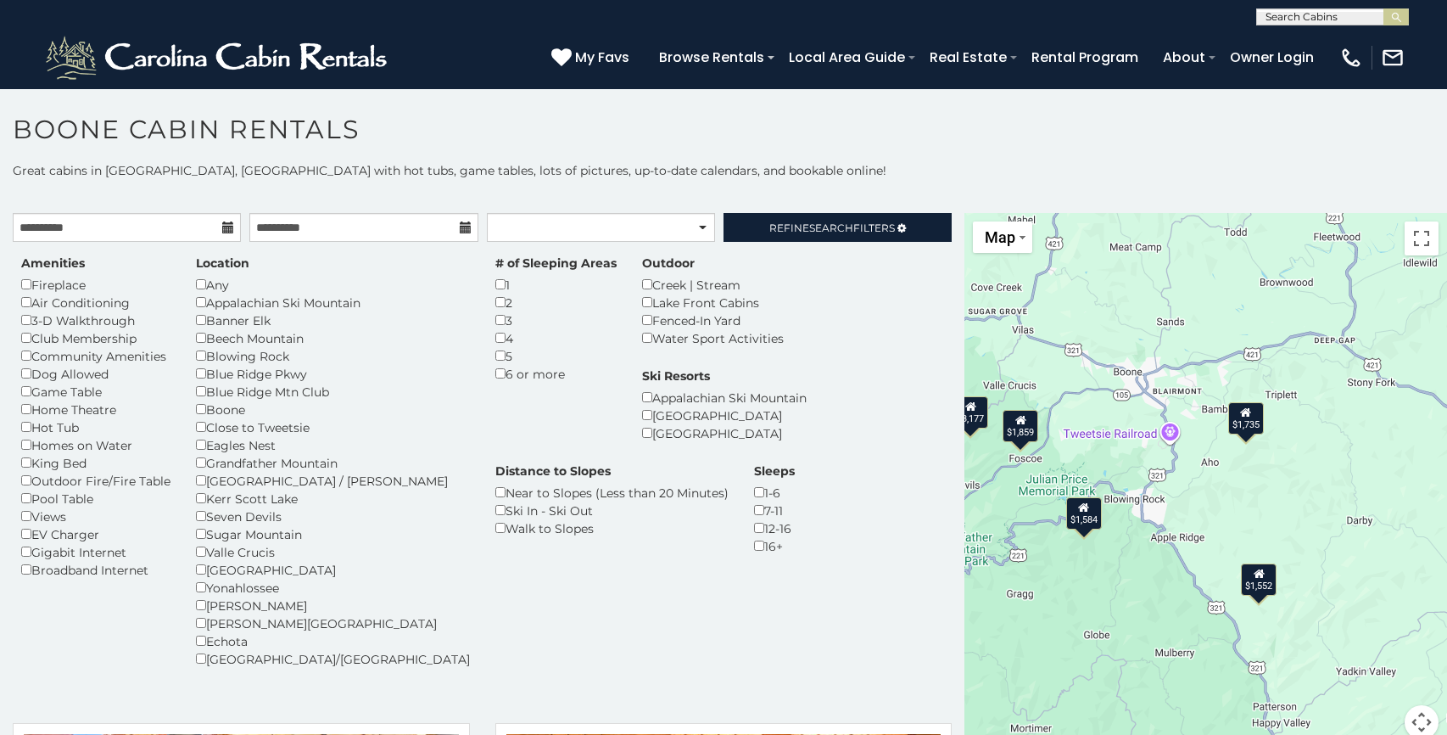
click at [1244, 422] on div "$1,735" at bounding box center [1245, 418] width 36 height 32
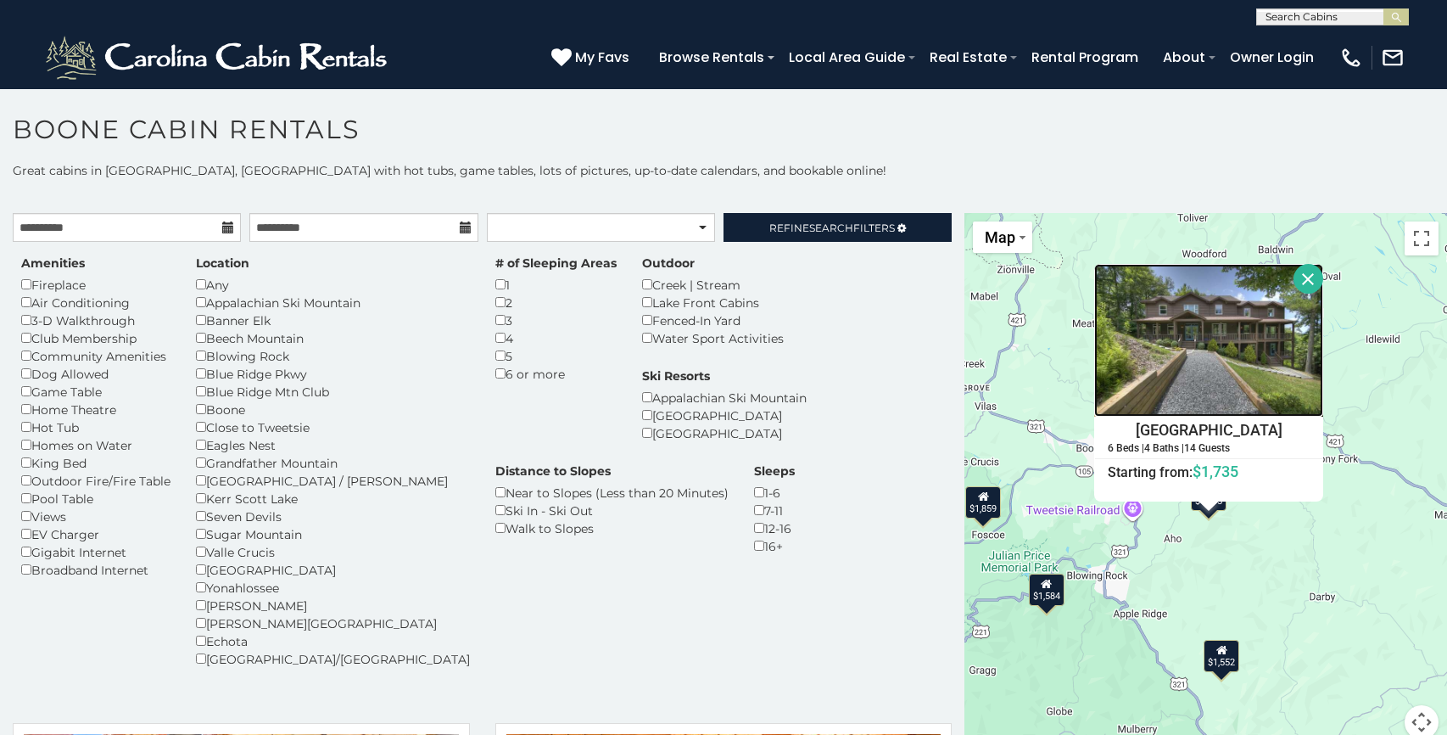
click at [1189, 364] on img at bounding box center [1208, 340] width 229 height 153
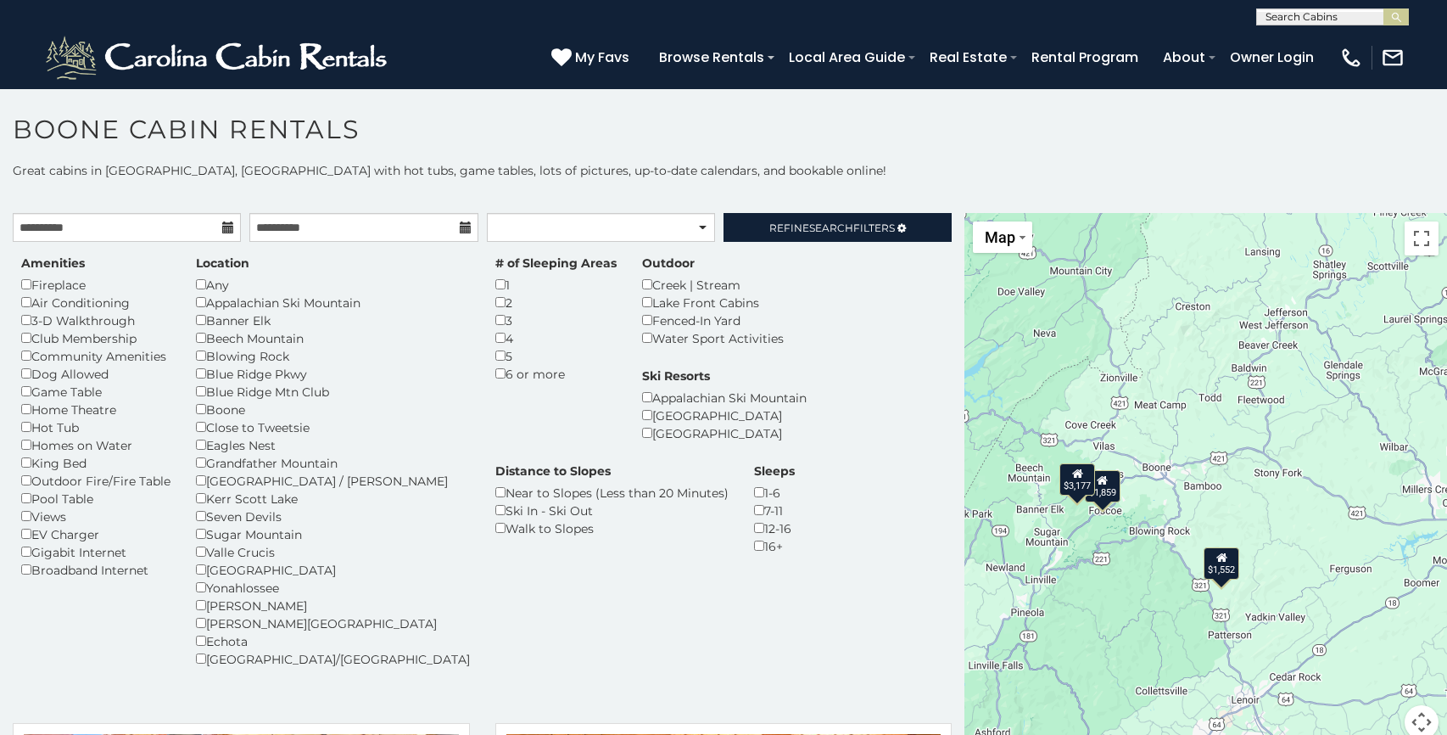
click at [1107, 487] on div "$1,859" at bounding box center [1103, 486] width 36 height 32
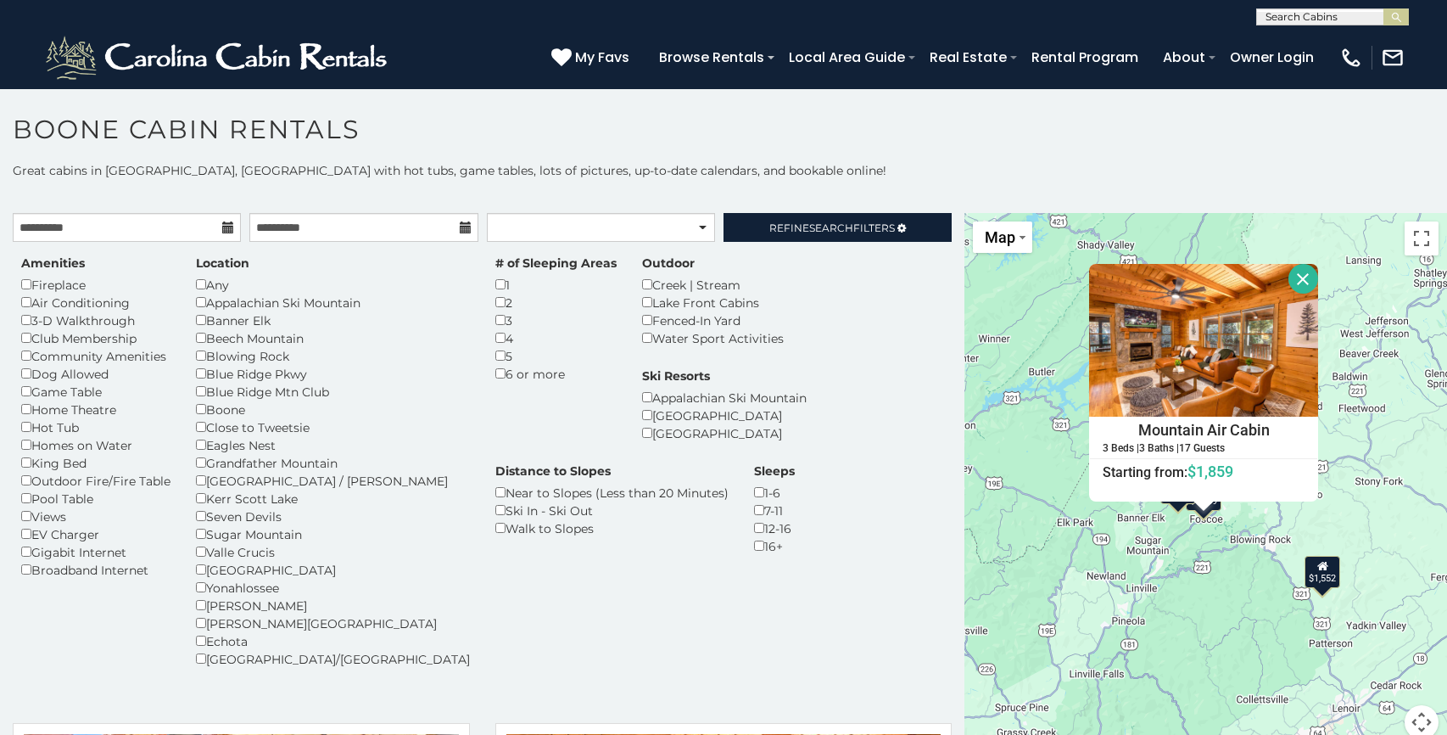
click at [1145, 527] on div "$1,552 $1,859 $3,177 Mountain Air Cabin 3 Beds | 3 Baths | 17 Guests Distance f…" at bounding box center [1205, 486] width 483 height 546
click at [1318, 283] on button "Close" at bounding box center [1303, 279] width 30 height 30
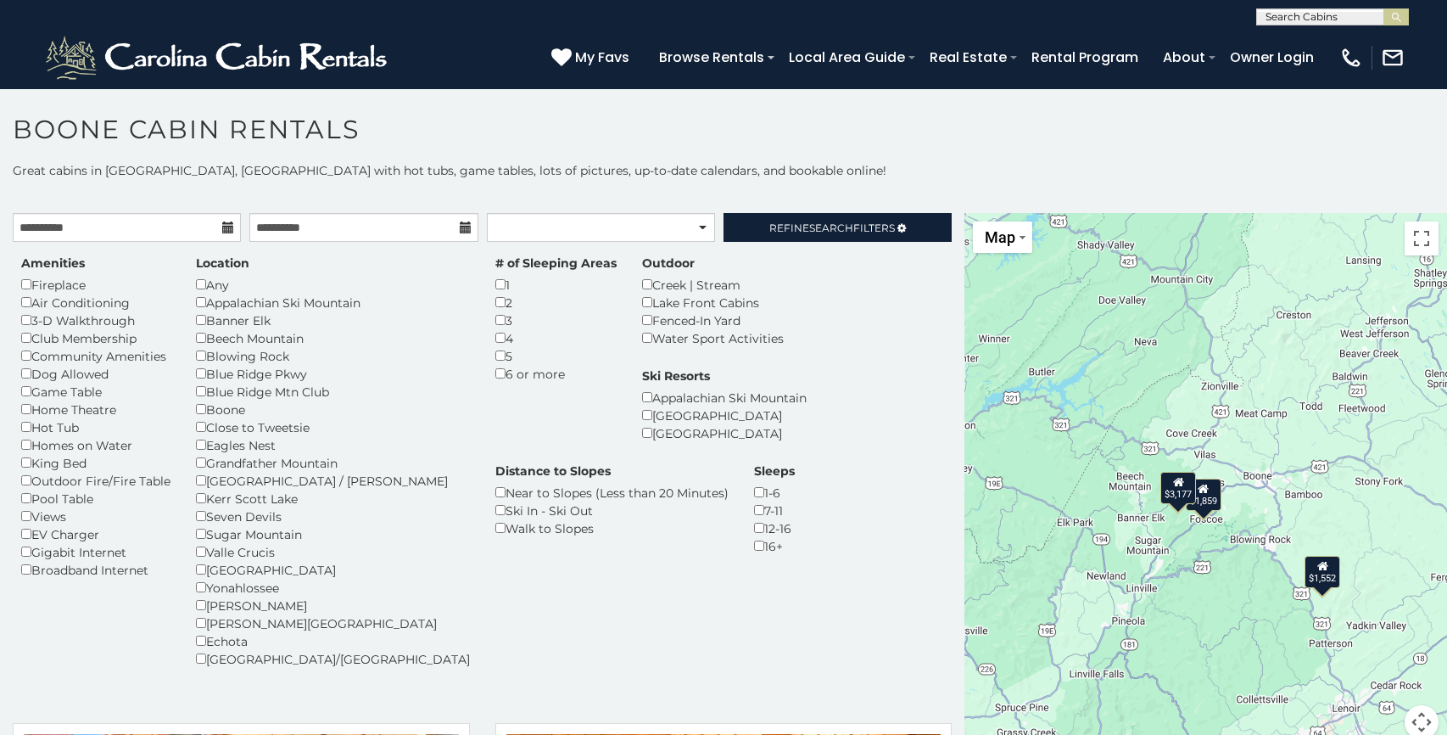
click at [1175, 491] on div "$3,177" at bounding box center [1178, 488] width 36 height 32
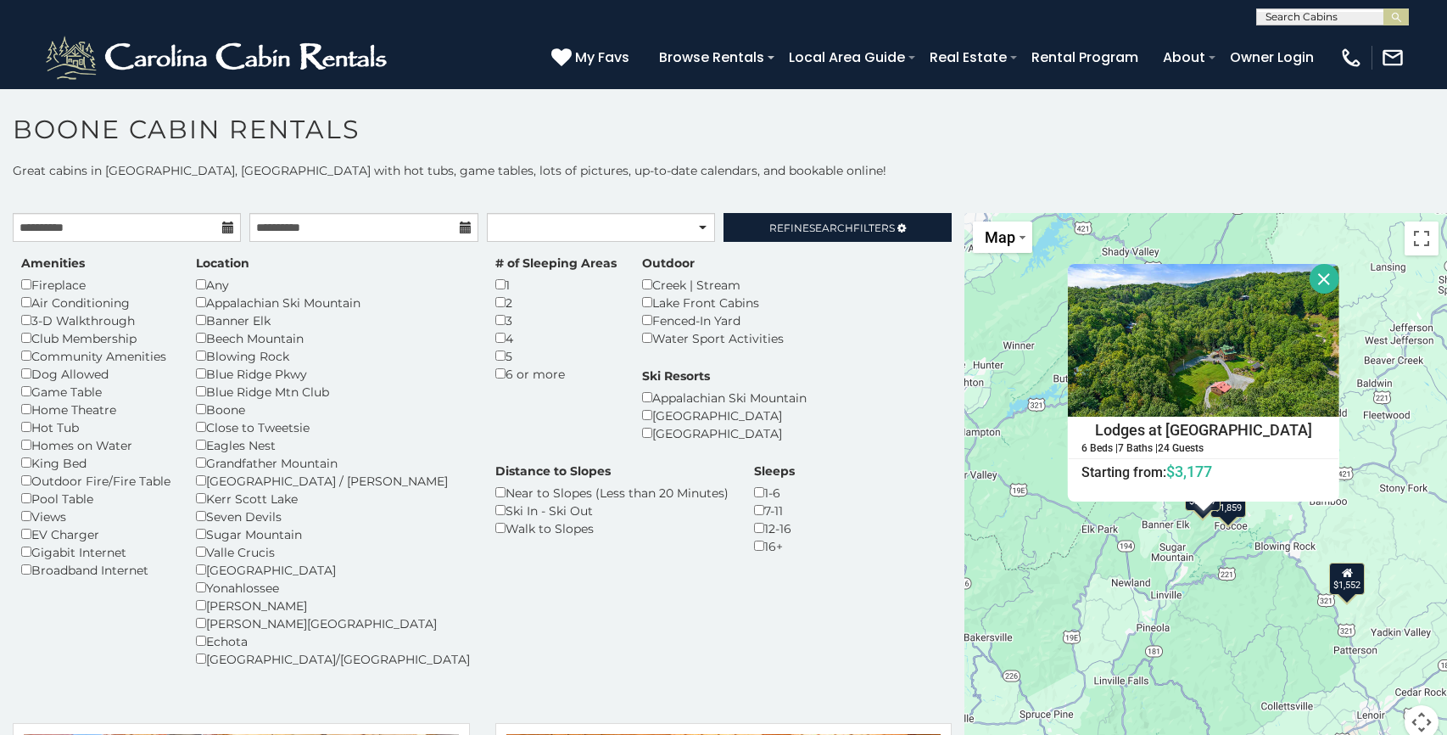
click at [1216, 597] on div "$1,552 $1,859 $3,177 Lodges at Eagle Ridge 6 Beds | 7 Baths | 24 Guests Distanc…" at bounding box center [1205, 486] width 483 height 546
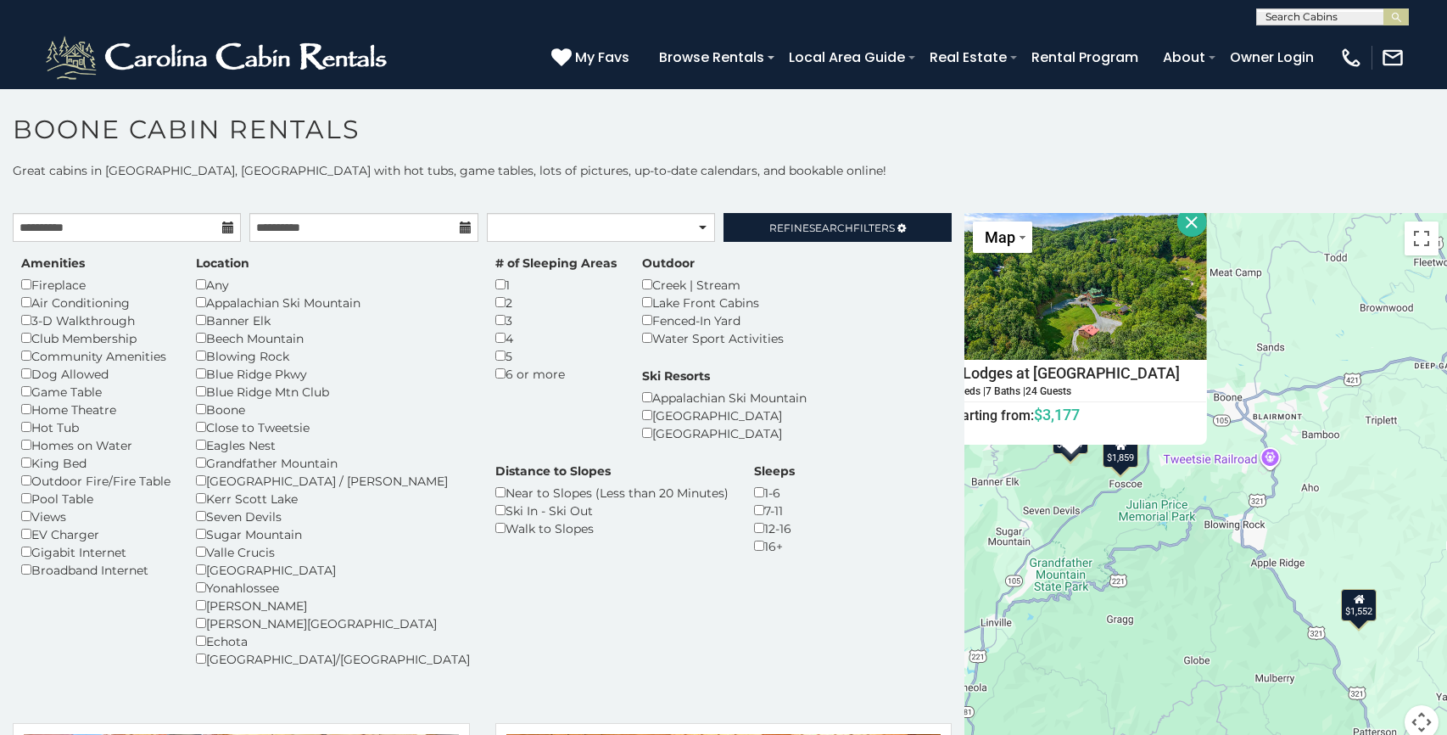
drag, startPoint x: 1221, startPoint y: 600, endPoint x: 1100, endPoint y: 630, distance: 125.1
click at [1100, 630] on div "$1,552 $1,859 $3,177 Lodges at Eagle Ridge 6 Beds | 7 Baths | 24 Guests Distanc…" at bounding box center [1205, 486] width 483 height 546
click at [1208, 225] on button "Close" at bounding box center [1193, 223] width 30 height 30
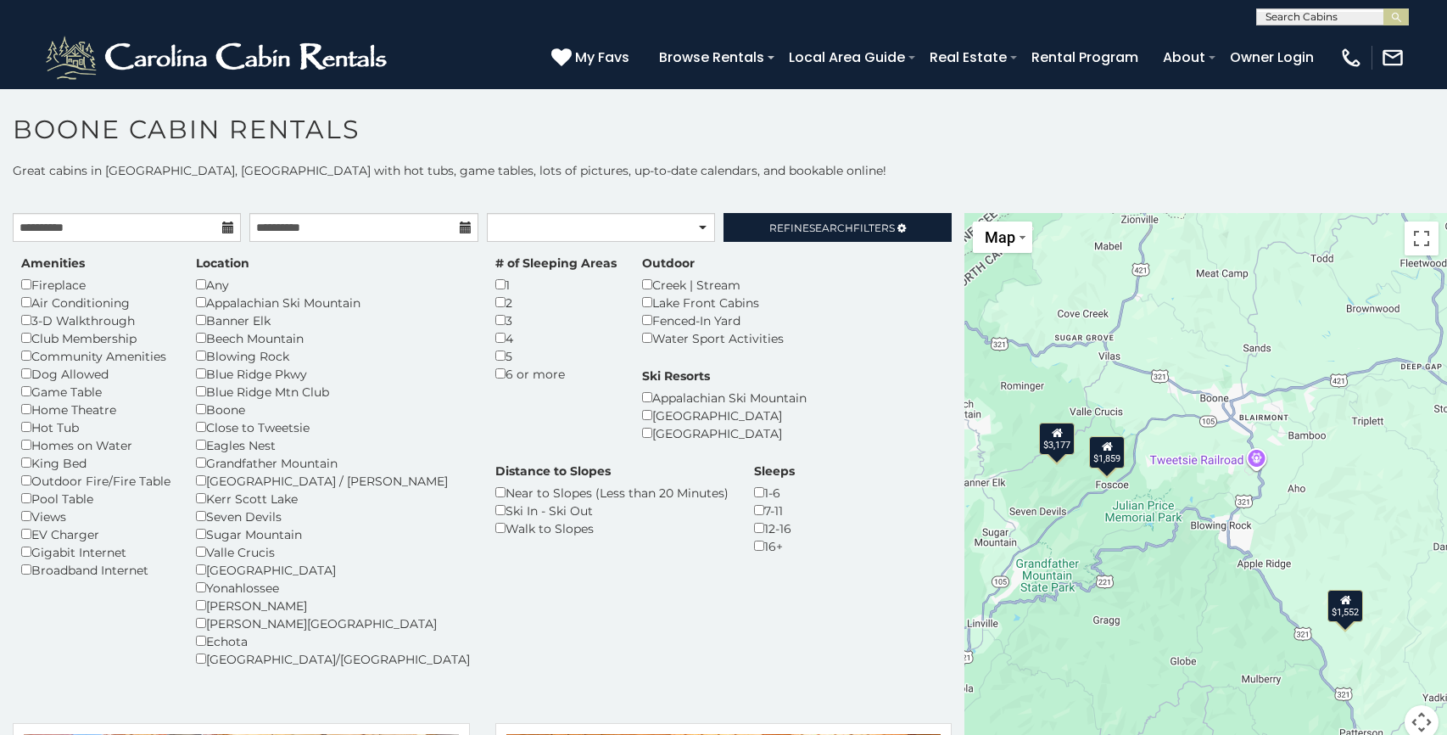
drag, startPoint x: 1143, startPoint y: 501, endPoint x: 1127, endPoint y: 501, distance: 16.1
click at [1127, 501] on div "$1,552 $1,859 $3,177" at bounding box center [1205, 486] width 483 height 546
click at [1117, 458] on div "$1,859" at bounding box center [1107, 452] width 36 height 32
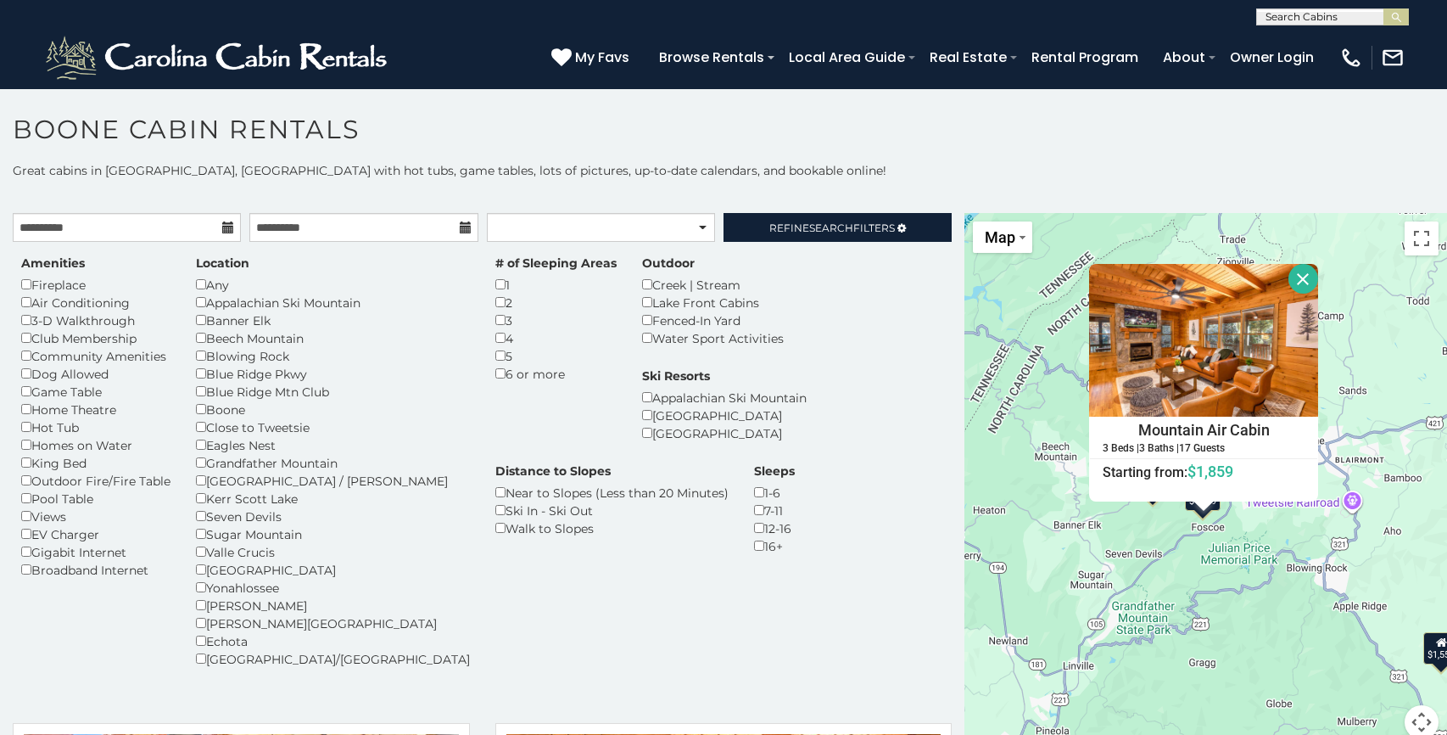
click at [1154, 584] on div "$1,552 $1,859 $3,177 Mountain Air Cabin 3 Beds | 3 Baths | 17 Guests Distance f…" at bounding box center [1205, 486] width 483 height 546
click at [1159, 406] on img at bounding box center [1203, 340] width 229 height 153
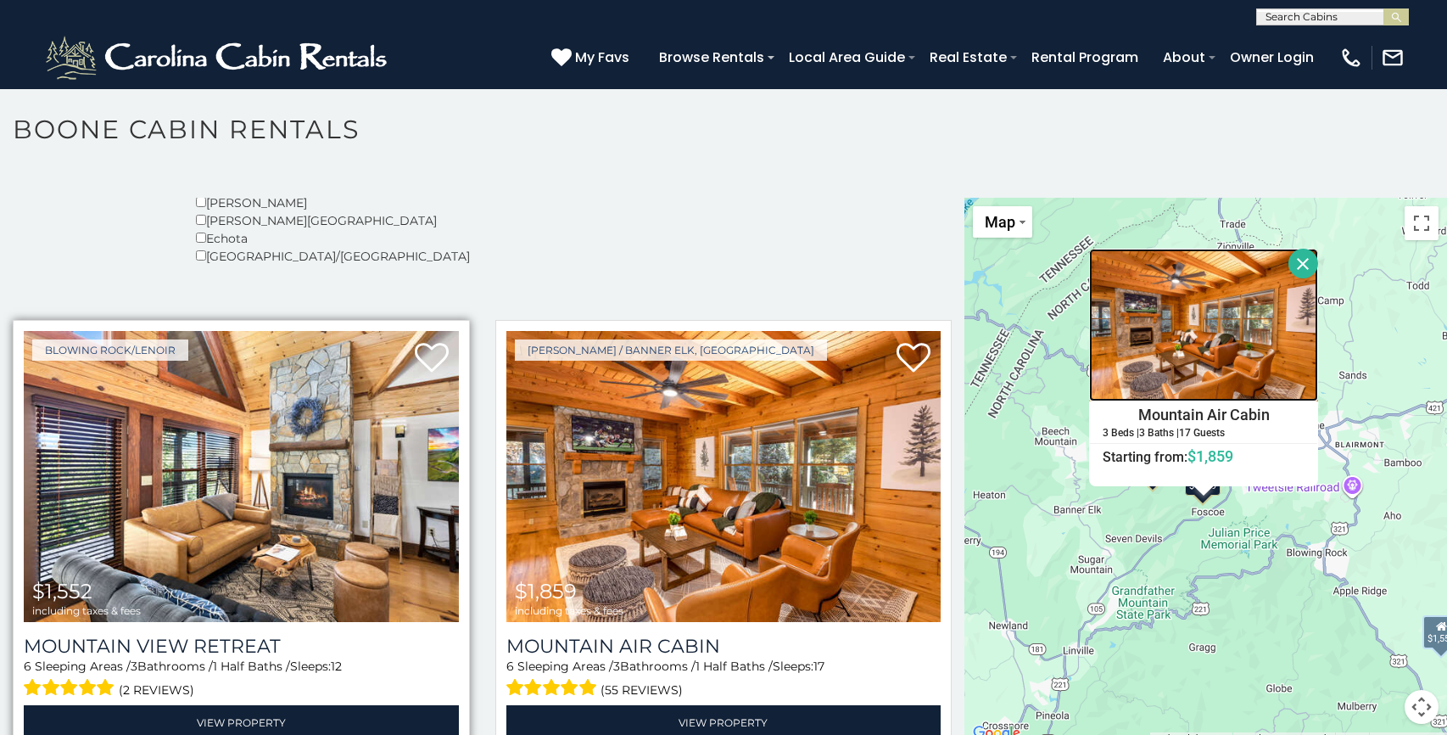
scroll to position [439, 0]
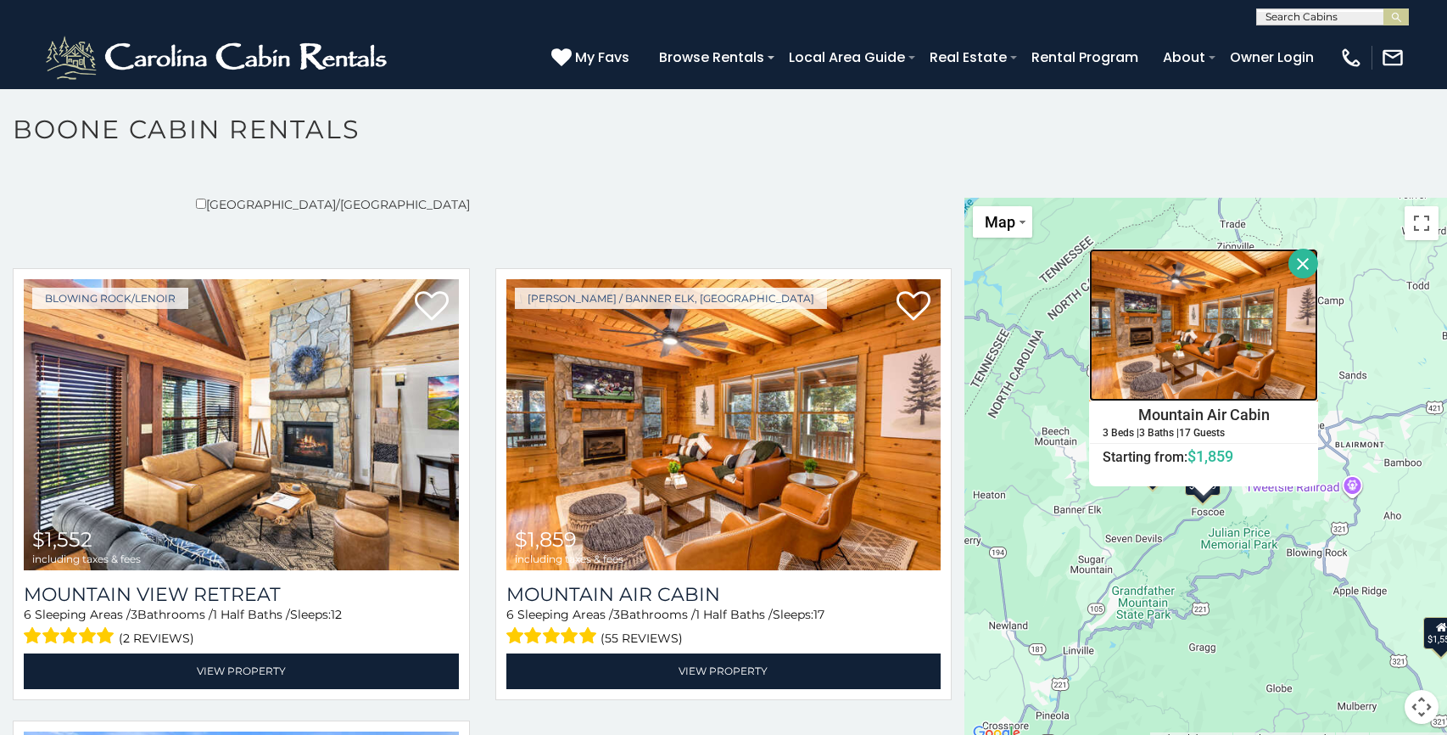
click at [1173, 339] on img at bounding box center [1203, 325] width 229 height 153
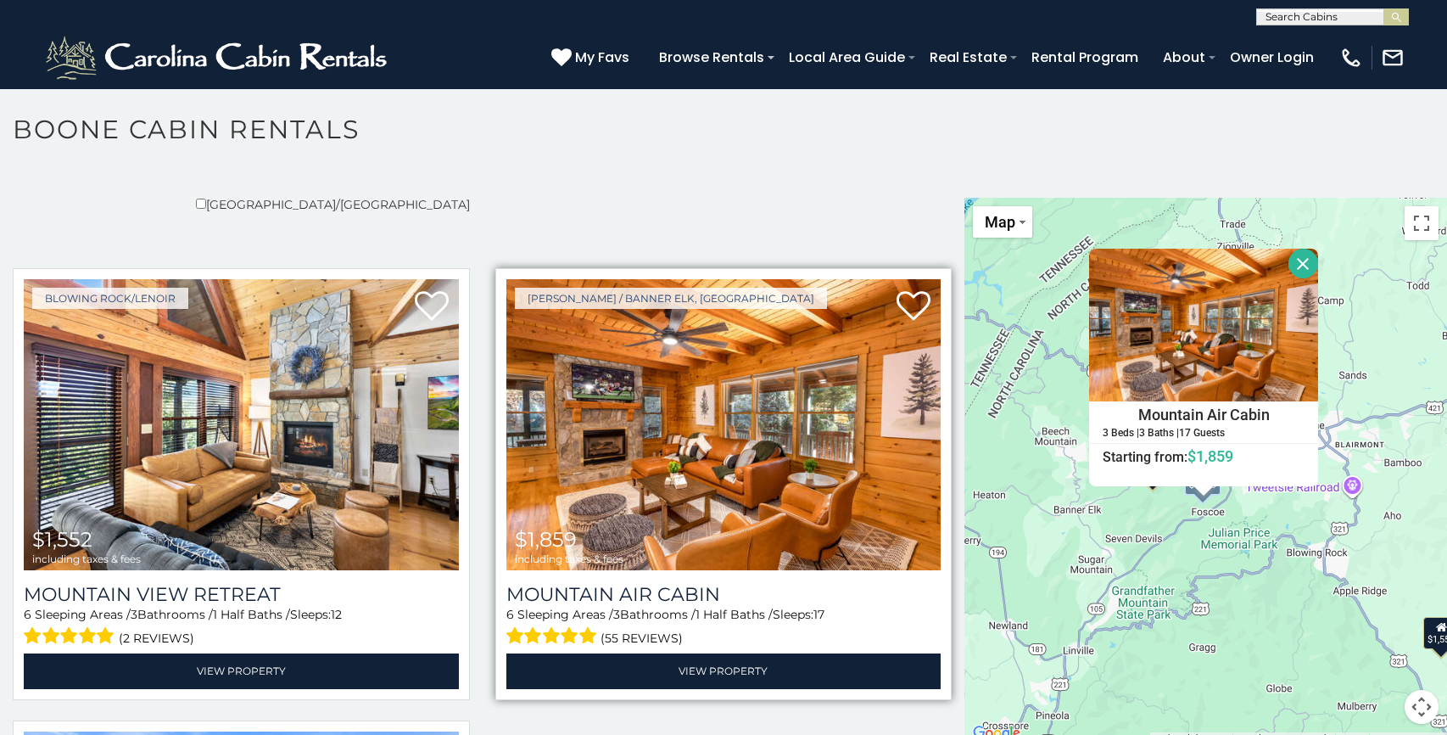
click at [582, 405] on img at bounding box center [723, 424] width 435 height 291
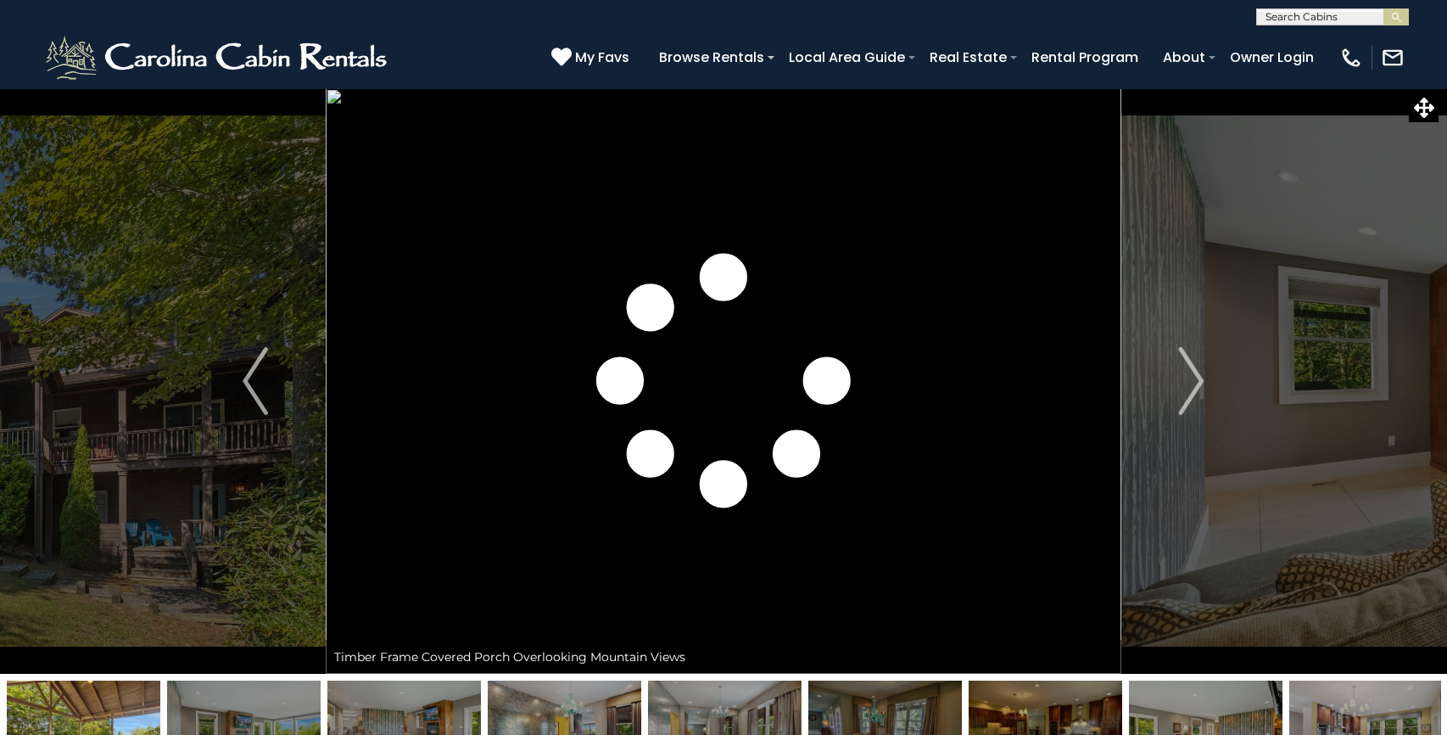
click at [1178, 372] on button "Next" at bounding box center [1191, 380] width 141 height 585
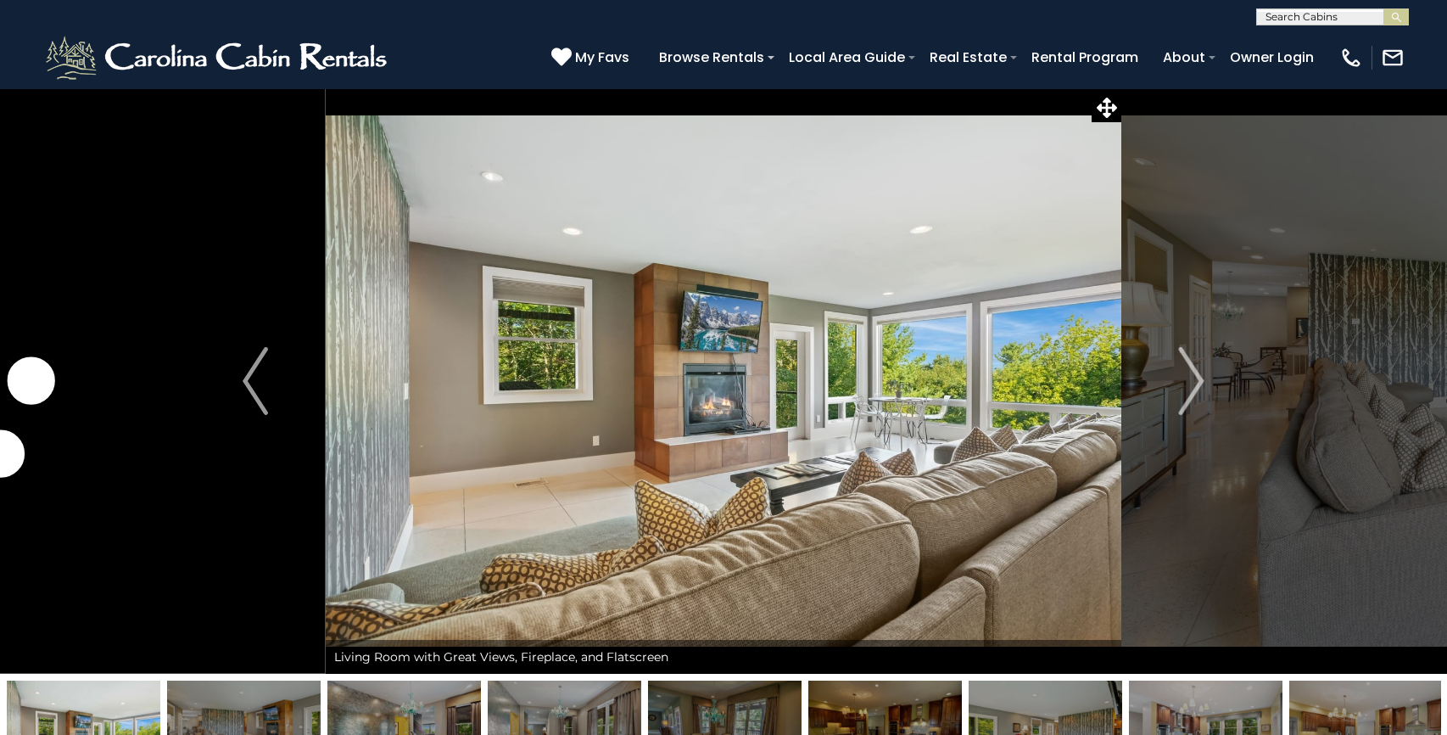
click at [1178, 372] on button "Next" at bounding box center [1191, 380] width 141 height 585
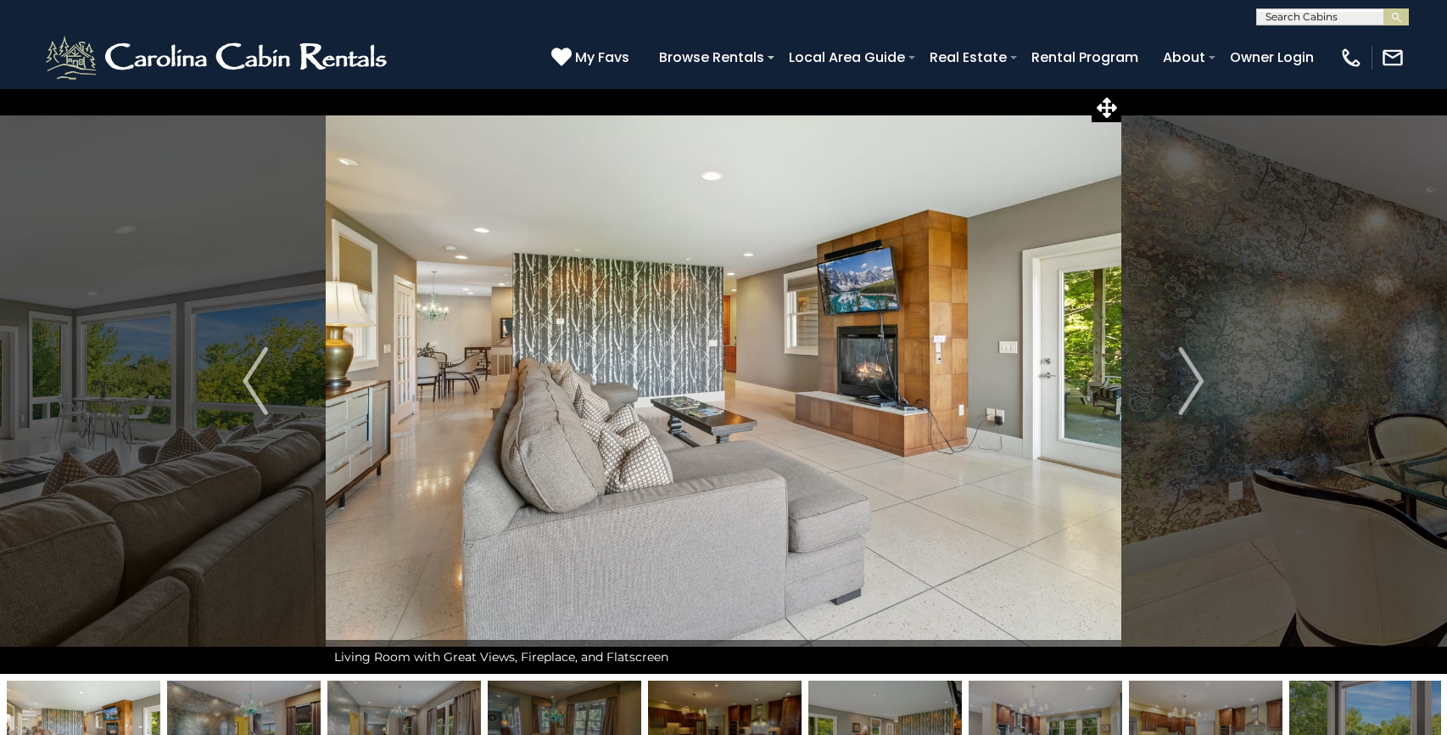
click at [1178, 372] on button "Next" at bounding box center [1191, 380] width 141 height 585
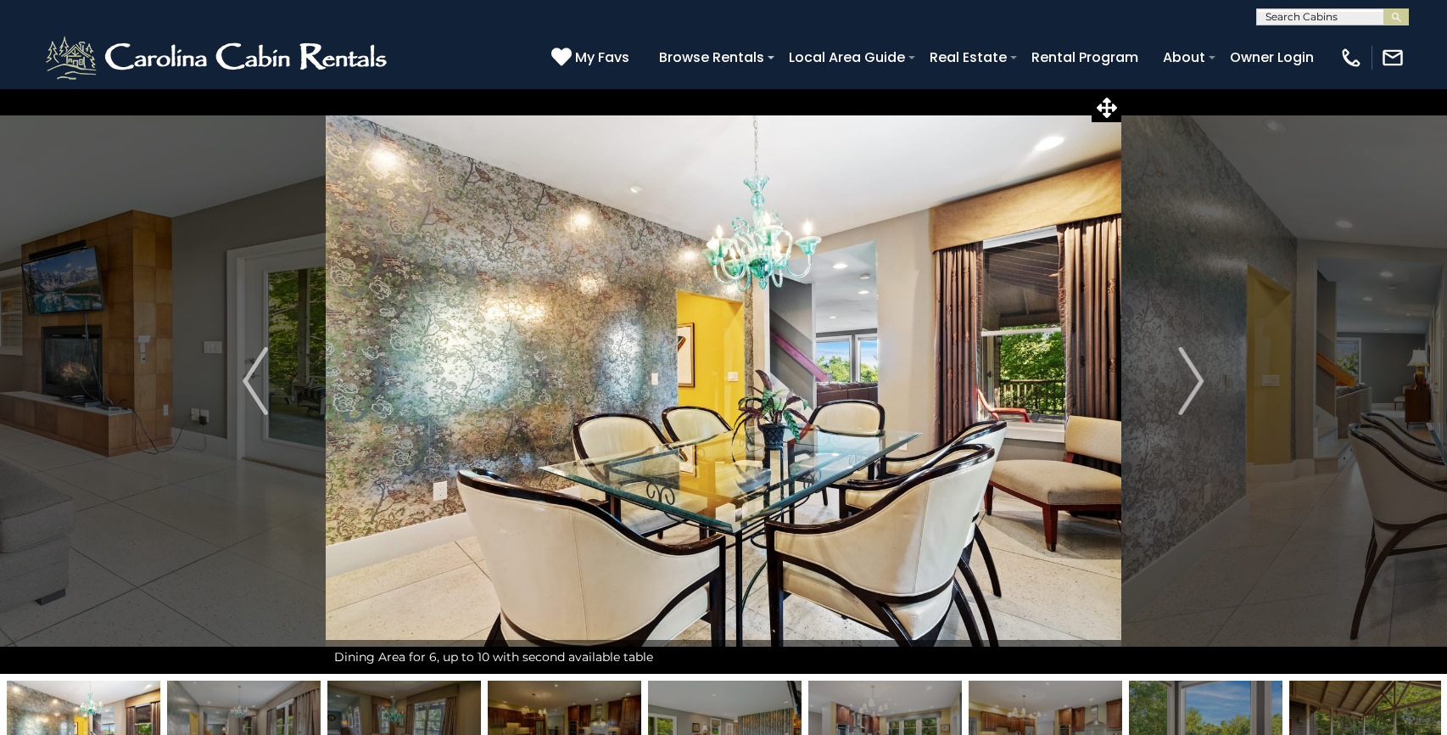
click at [1178, 372] on button "Next" at bounding box center [1191, 380] width 141 height 585
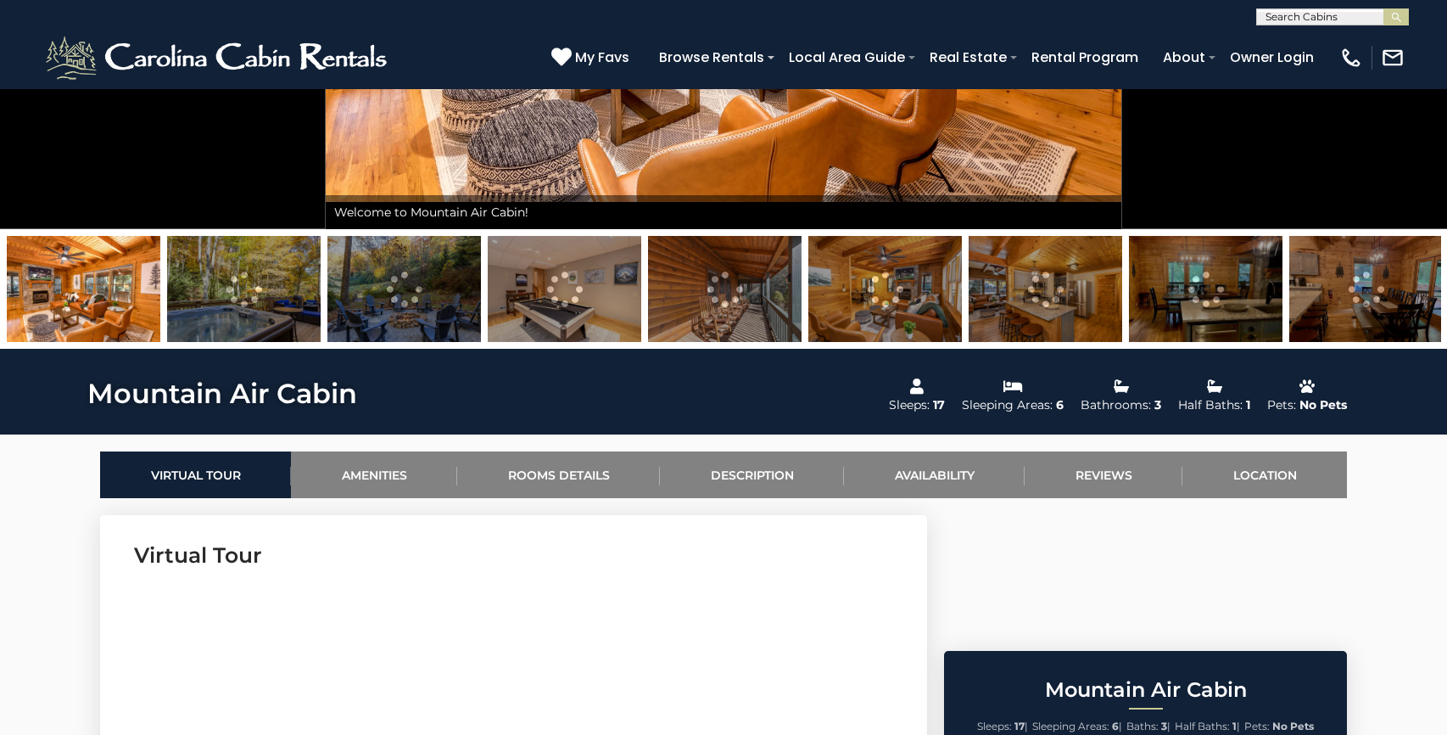
scroll to position [429, 0]
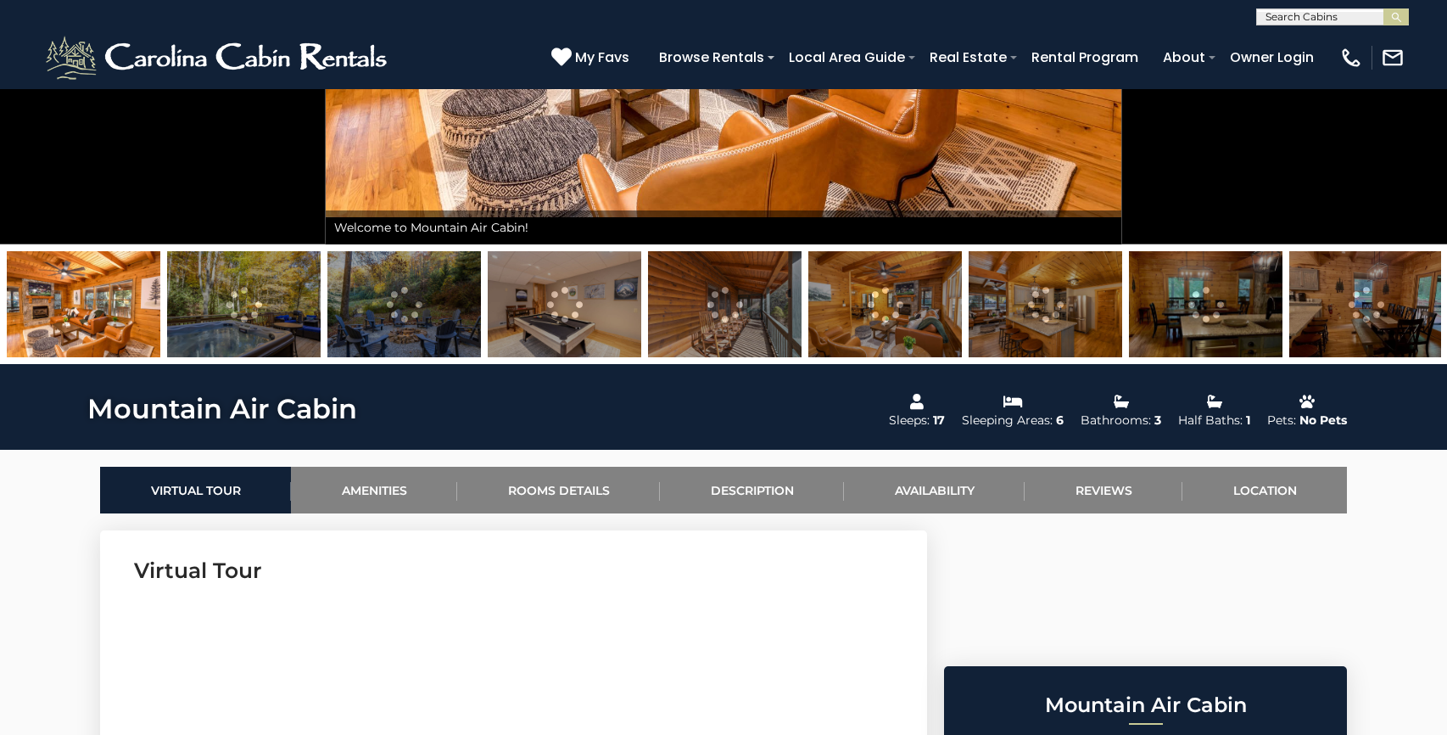
click at [282, 299] on img at bounding box center [244, 304] width 154 height 106
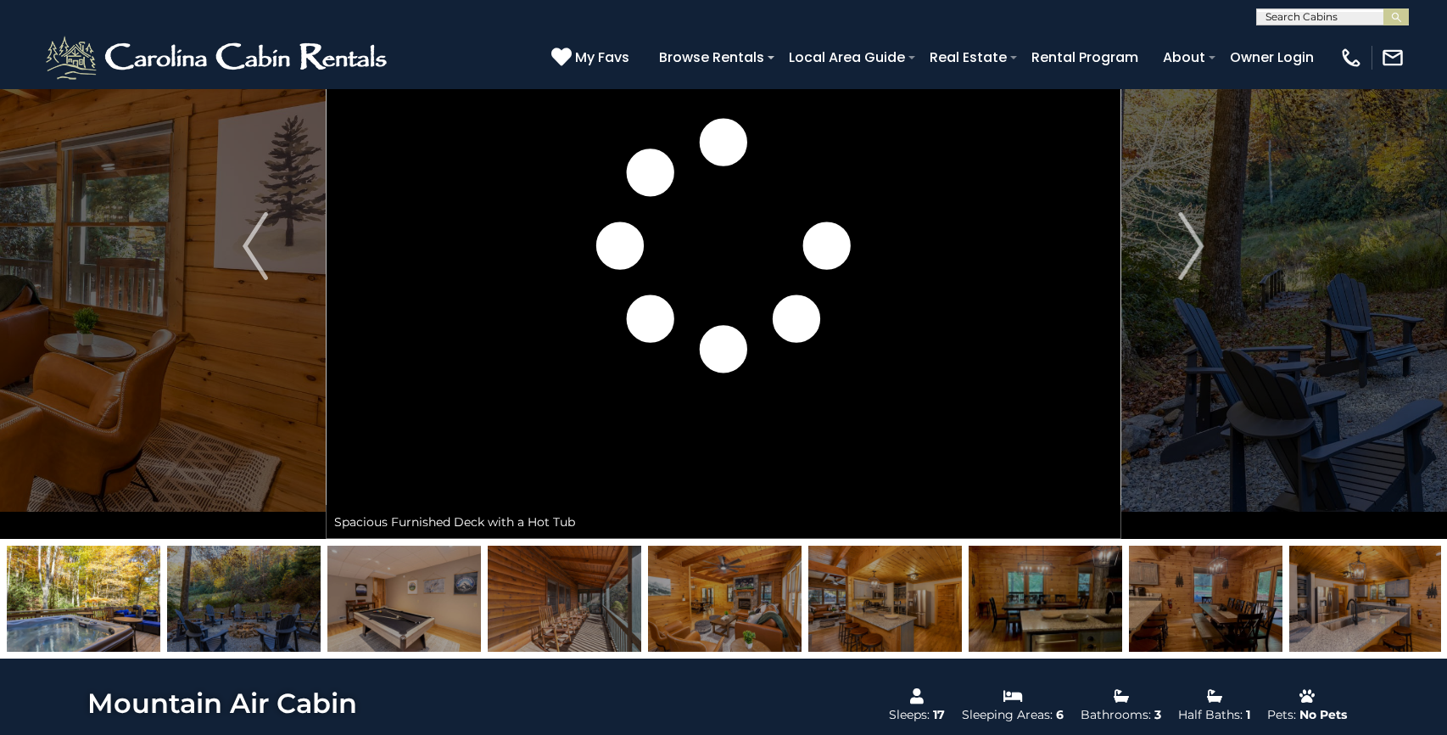
scroll to position [0, 0]
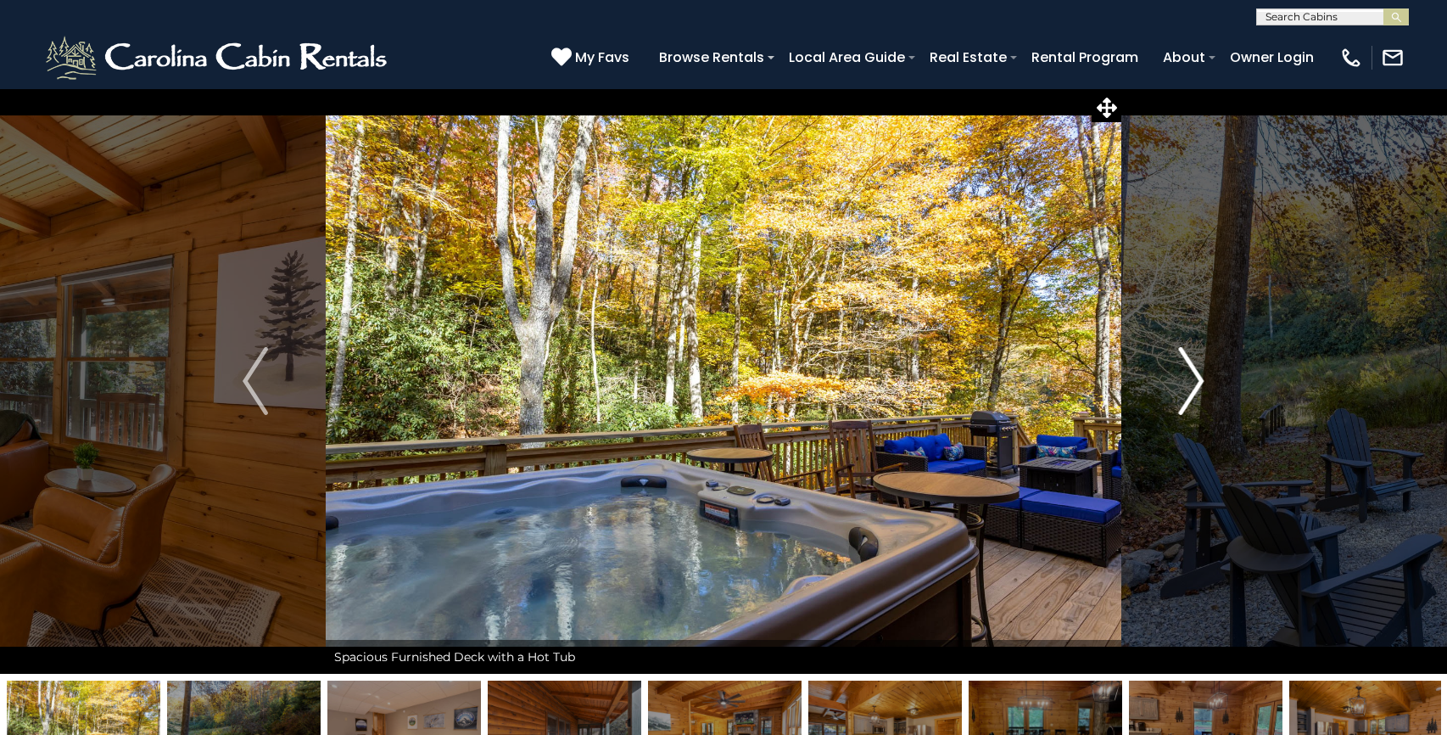
click at [1190, 380] on img "Next" at bounding box center [1191, 381] width 25 height 68
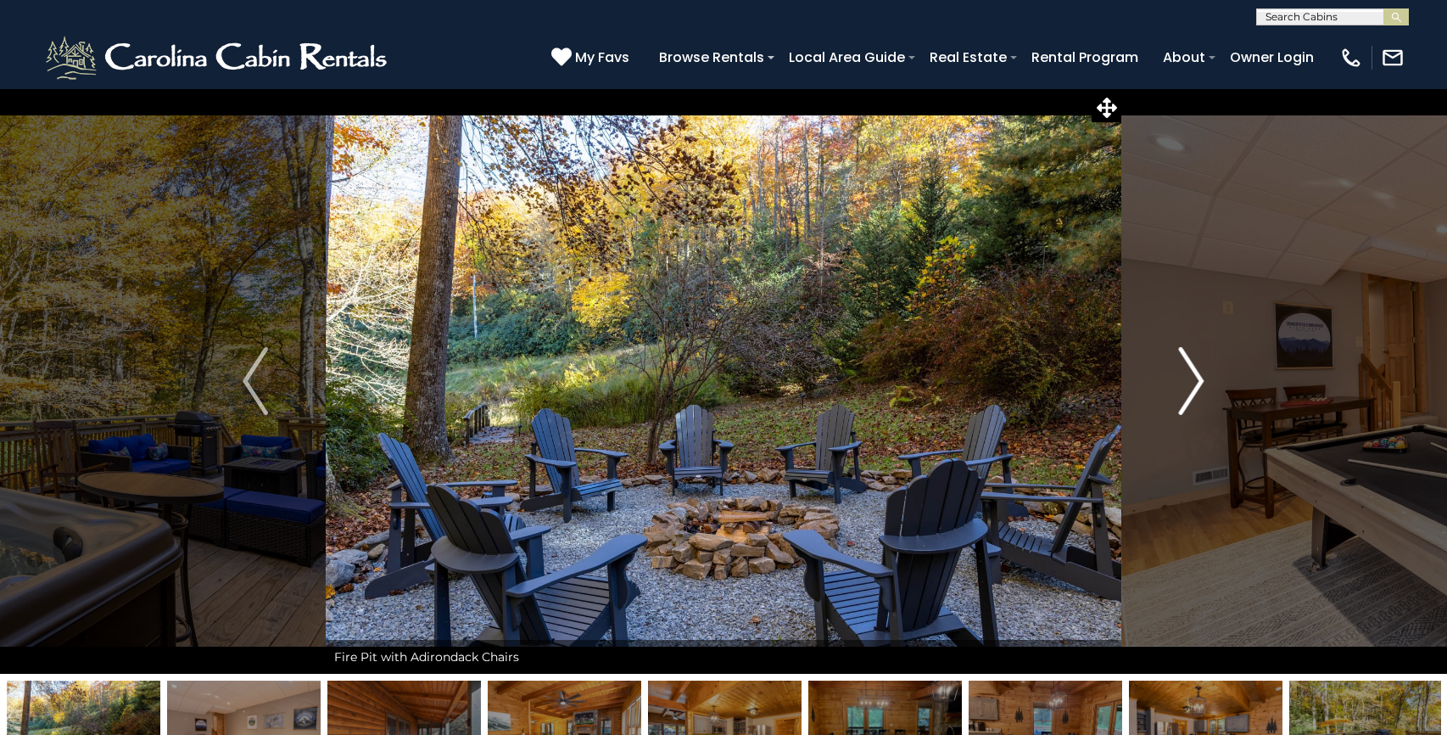
click at [1190, 380] on img "Next" at bounding box center [1191, 381] width 25 height 68
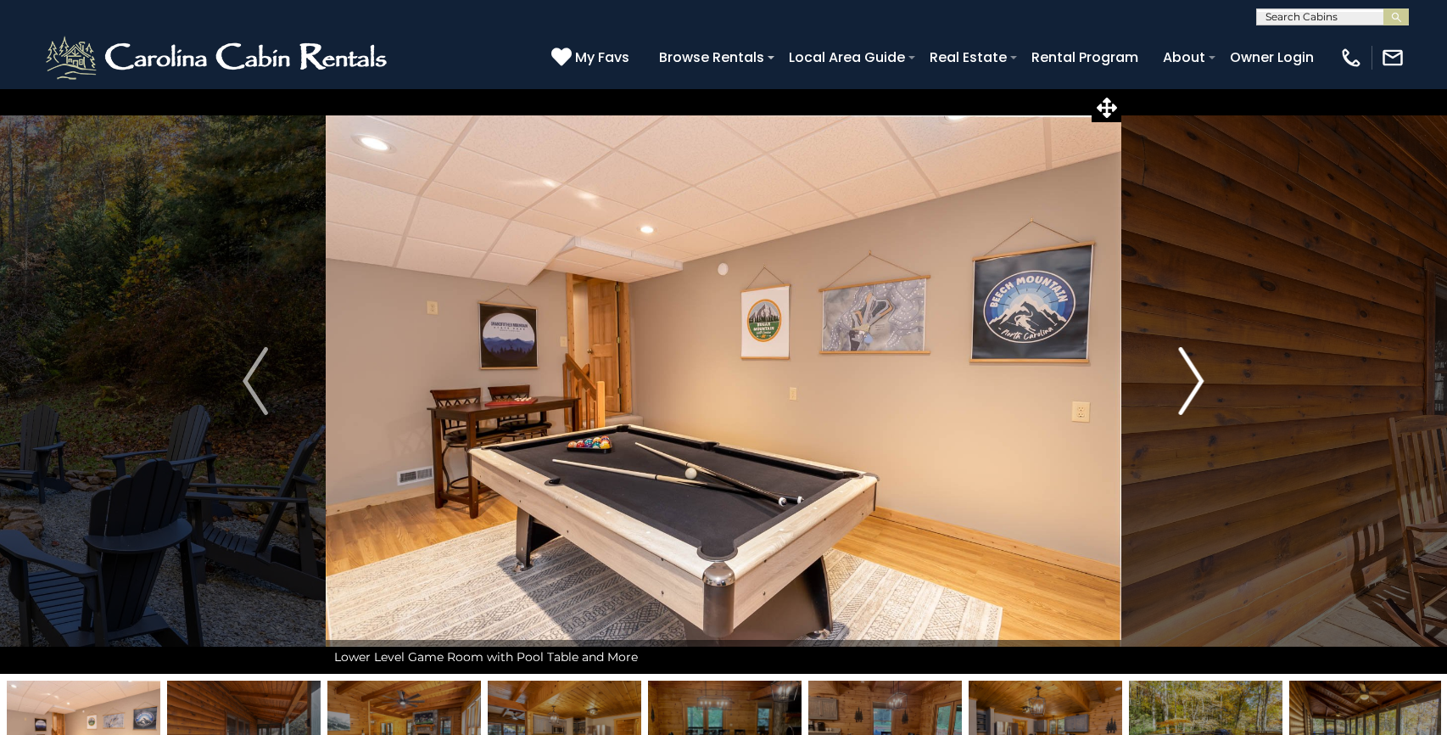
click at [1190, 380] on img "Next" at bounding box center [1191, 381] width 25 height 68
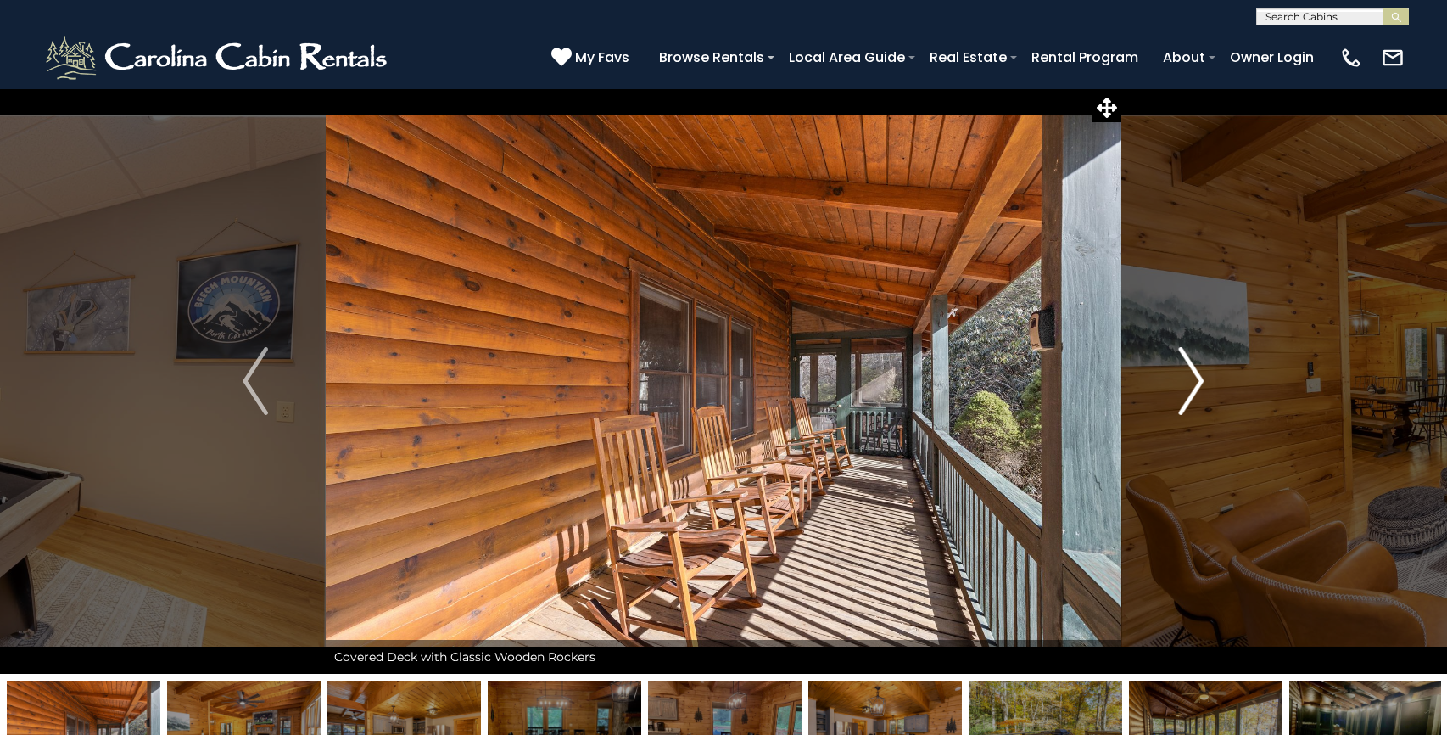
click at [1190, 380] on img "Next" at bounding box center [1191, 381] width 25 height 68
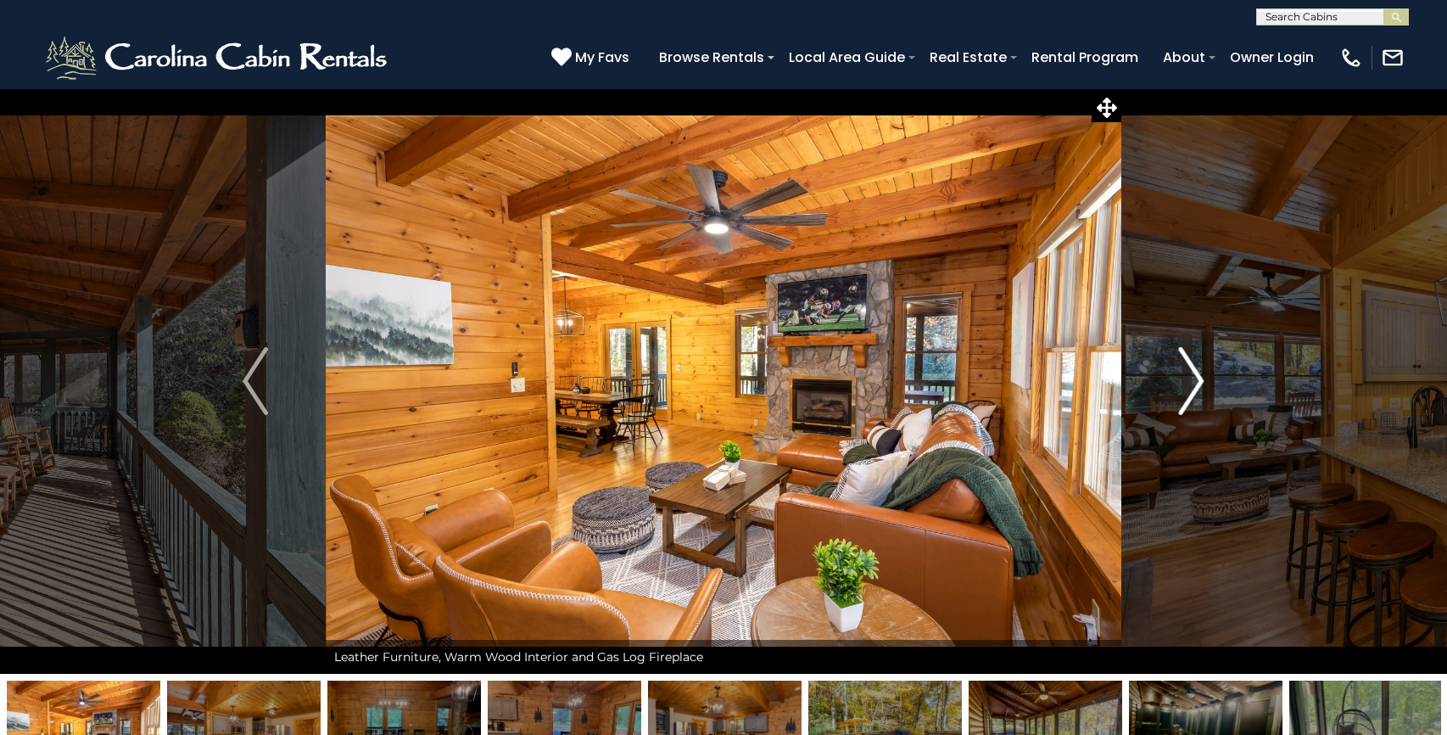
click at [1190, 380] on img "Next" at bounding box center [1191, 381] width 25 height 68
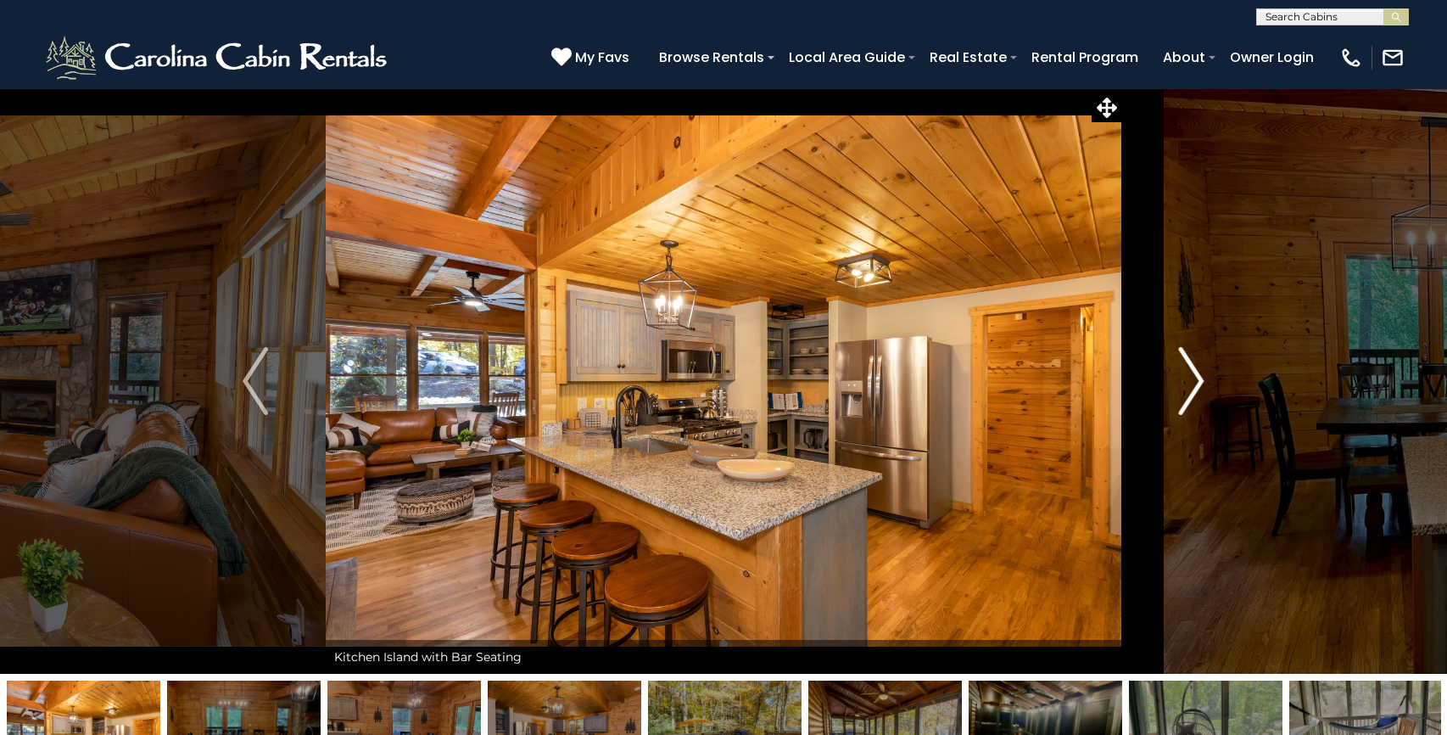
click at [1190, 380] on img "Next" at bounding box center [1191, 381] width 25 height 68
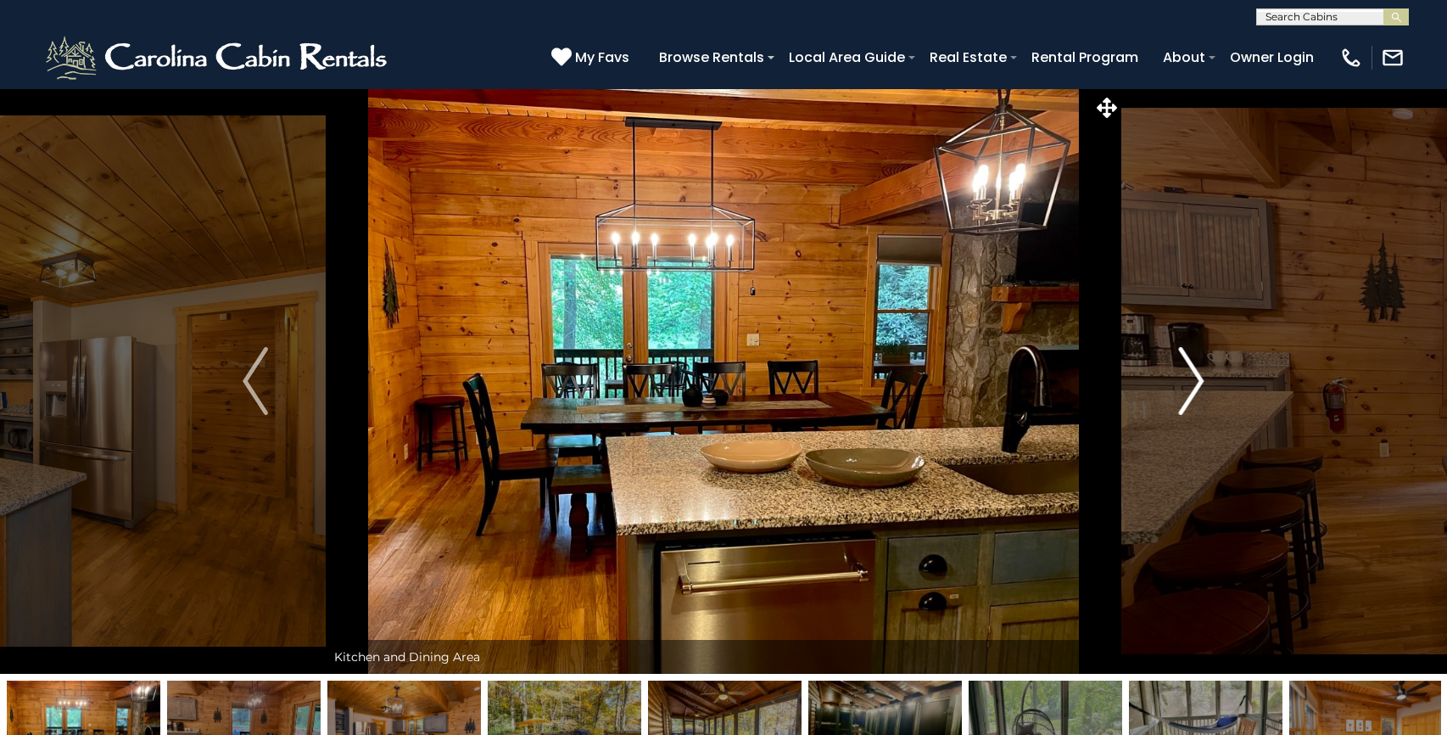
click at [1190, 380] on img "Next" at bounding box center [1191, 381] width 25 height 68
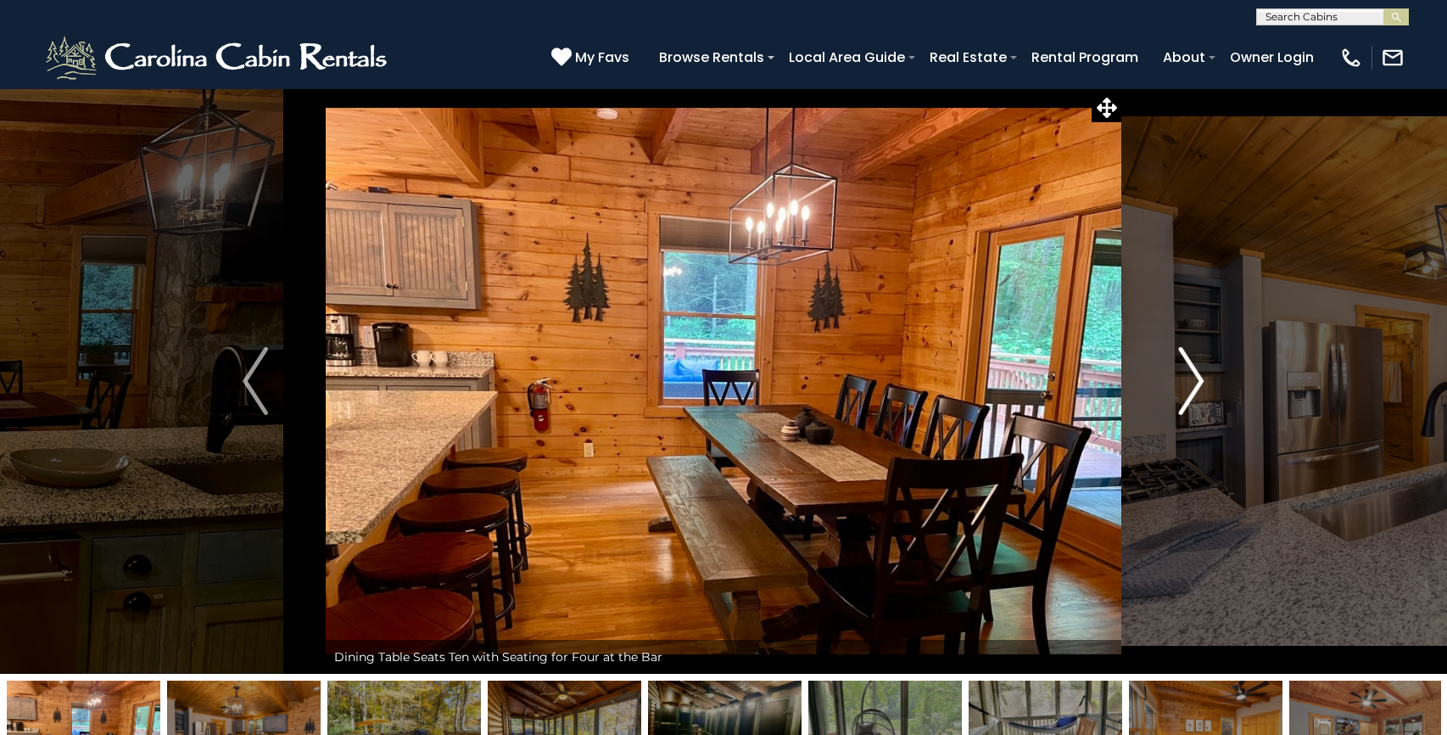
click at [1190, 380] on img "Next" at bounding box center [1191, 381] width 25 height 68
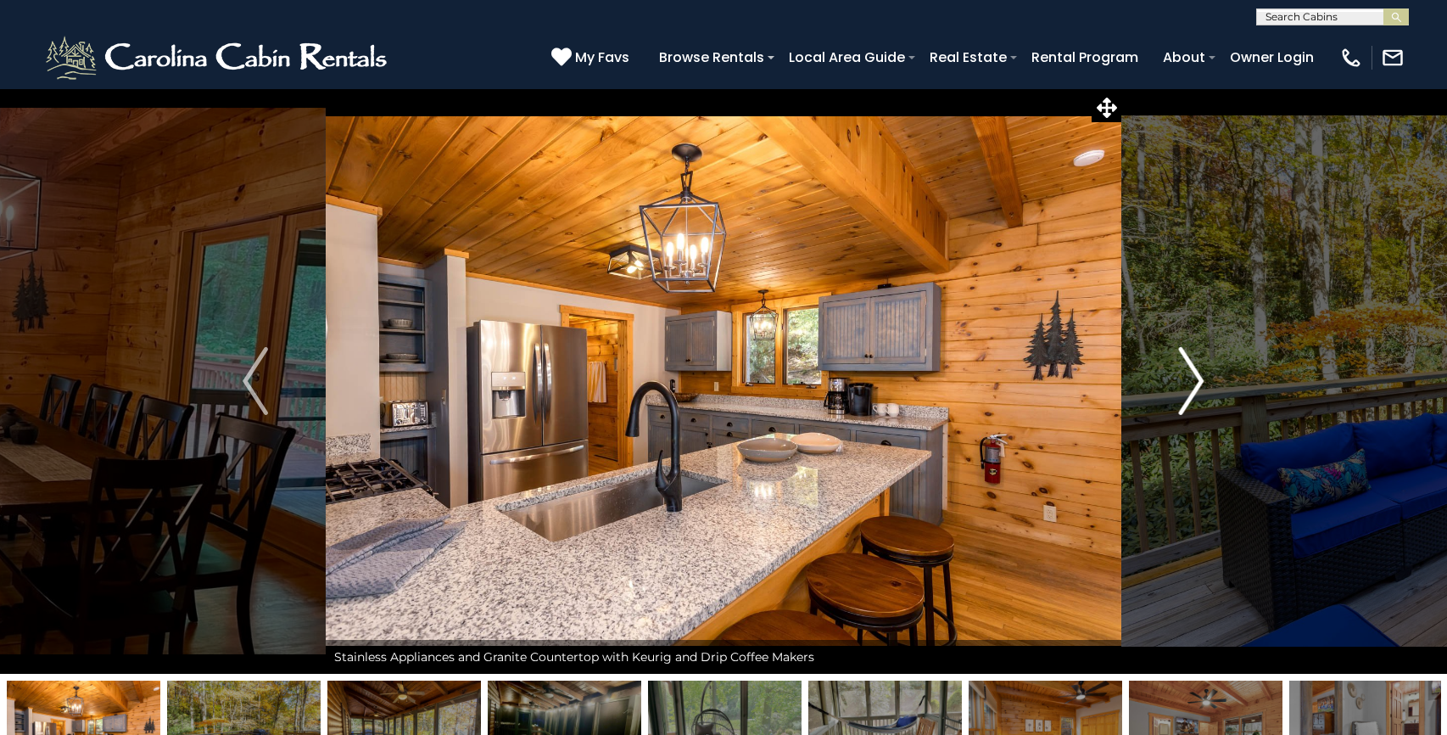
click at [1190, 380] on img "Next" at bounding box center [1191, 381] width 25 height 68
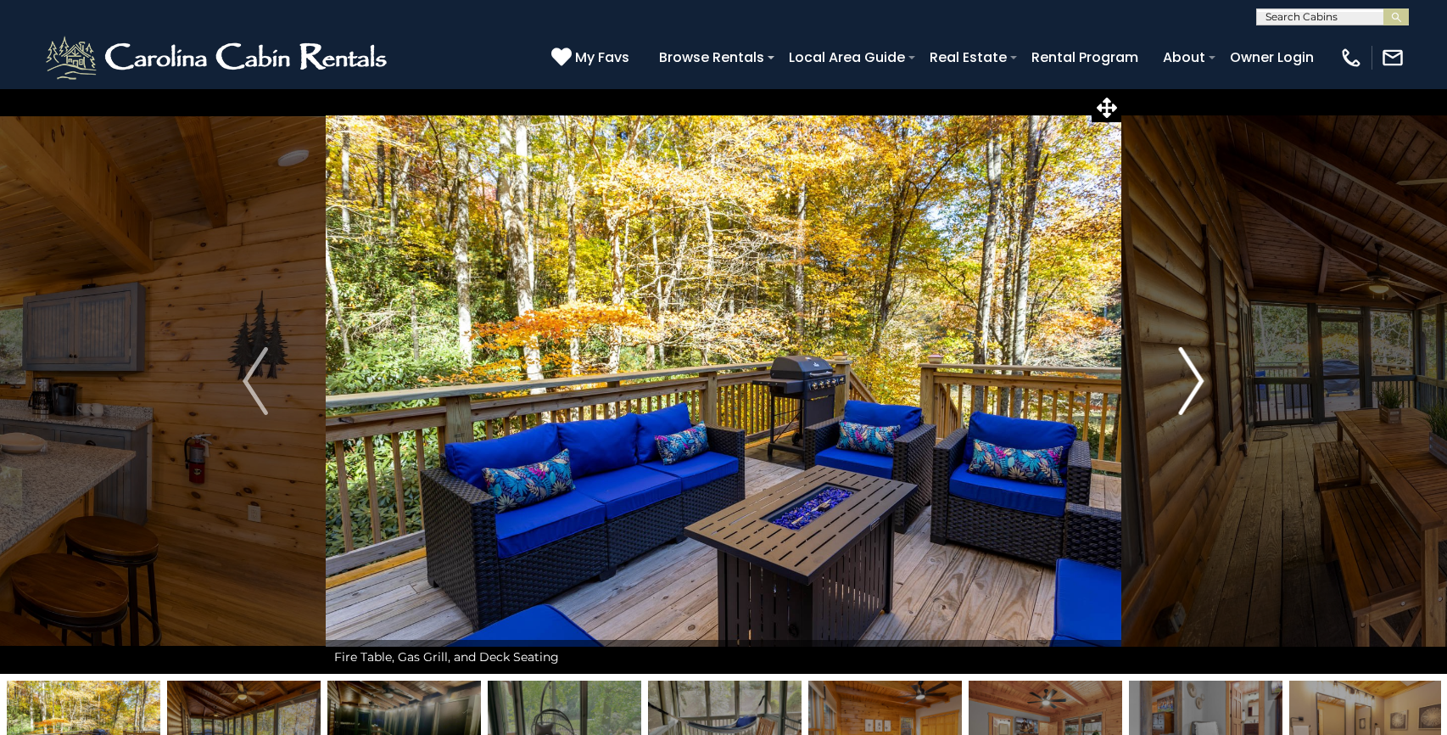
click at [1190, 380] on img "Next" at bounding box center [1191, 381] width 25 height 68
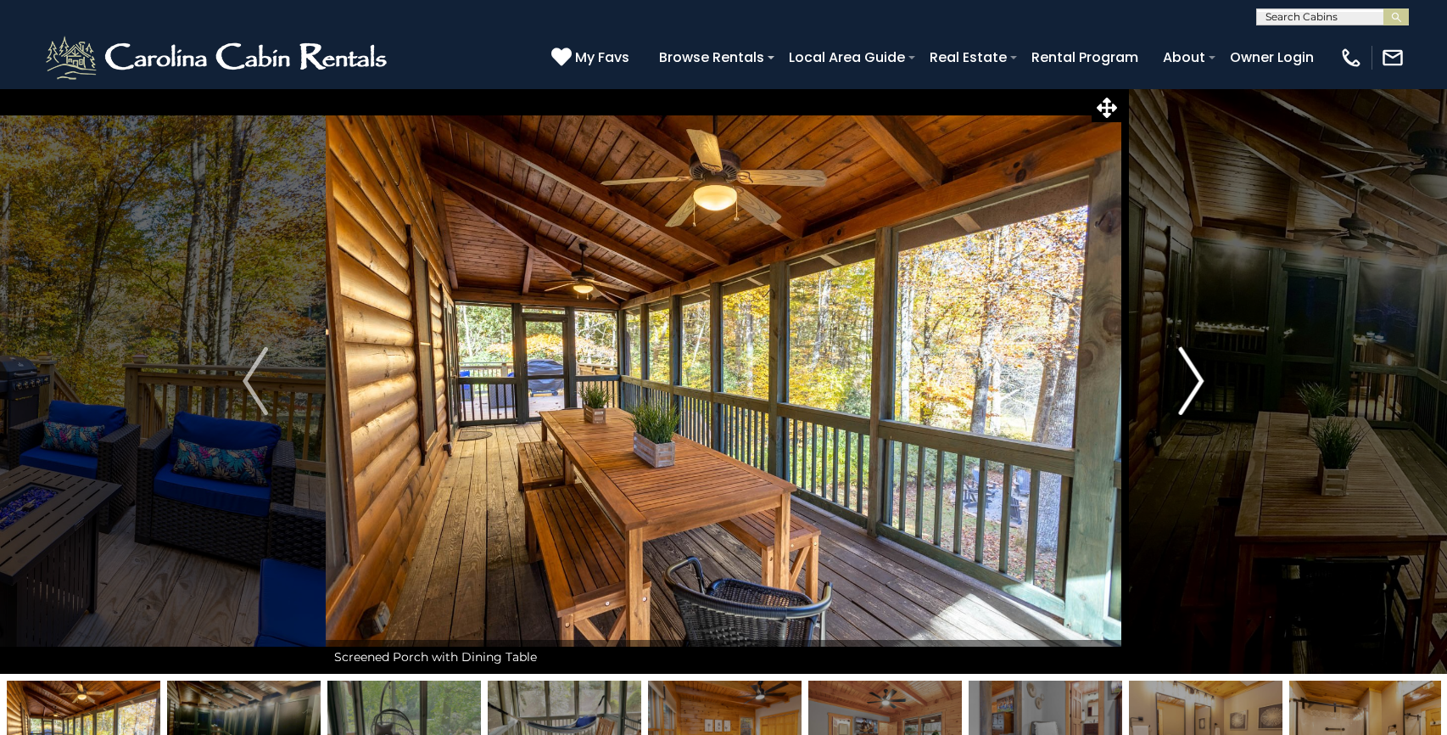
click at [1190, 380] on img "Next" at bounding box center [1191, 381] width 25 height 68
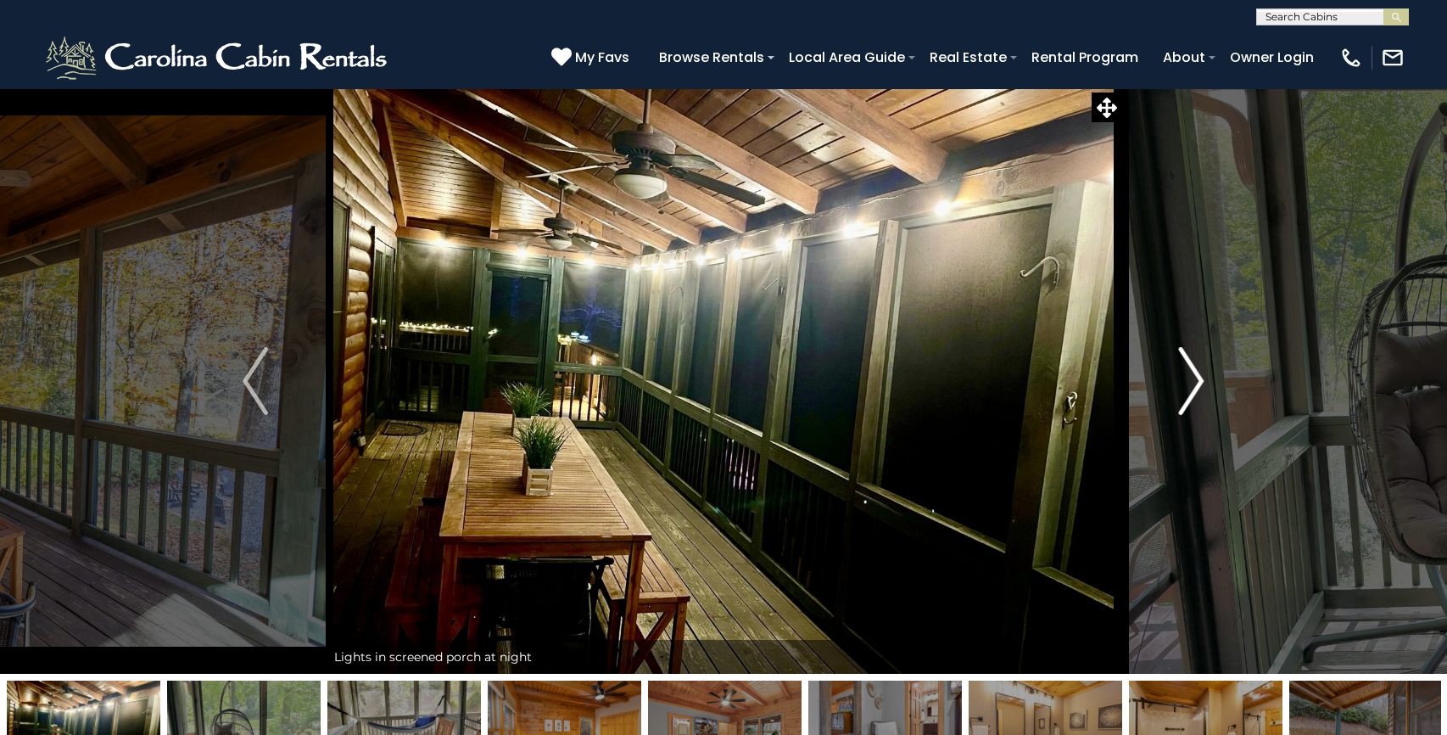
click at [1190, 380] on img "Next" at bounding box center [1191, 381] width 25 height 68
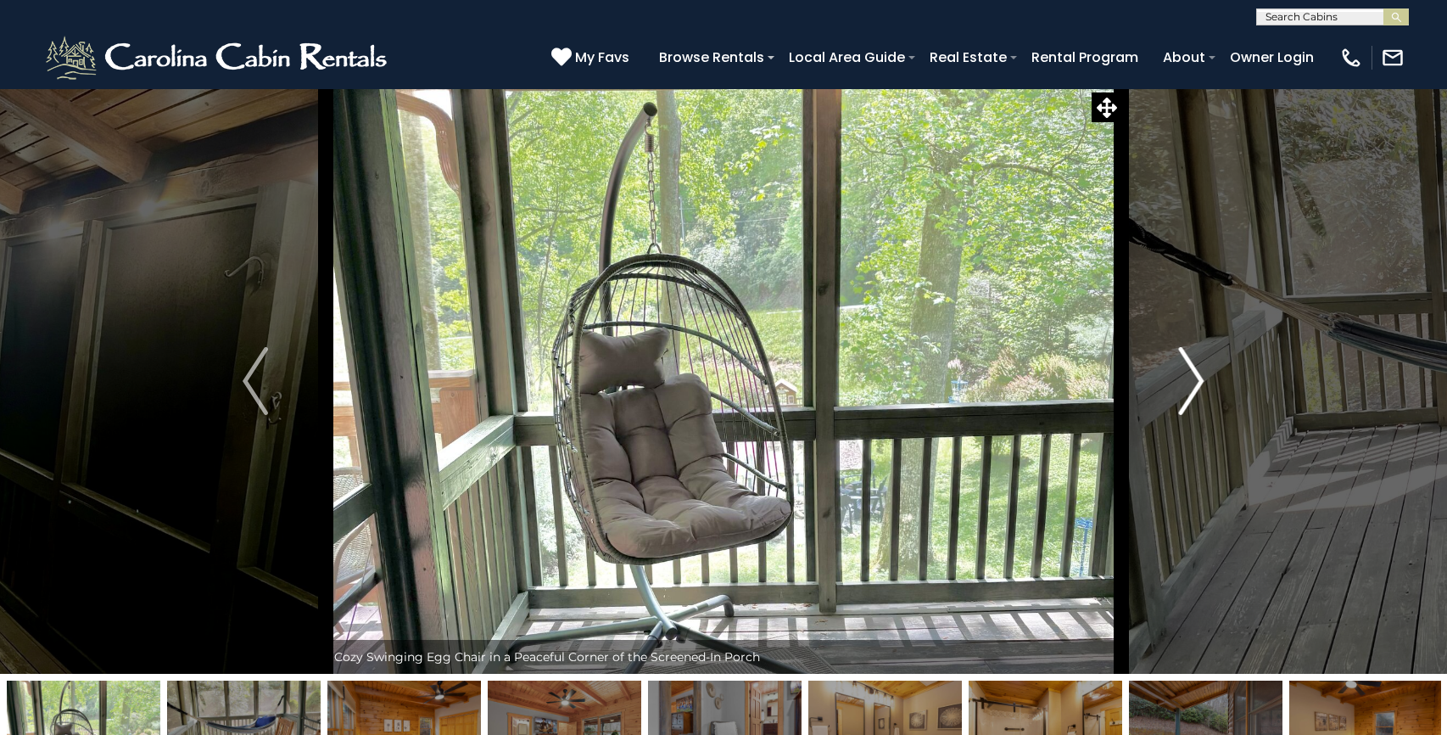
click at [1190, 380] on img "Next" at bounding box center [1191, 381] width 25 height 68
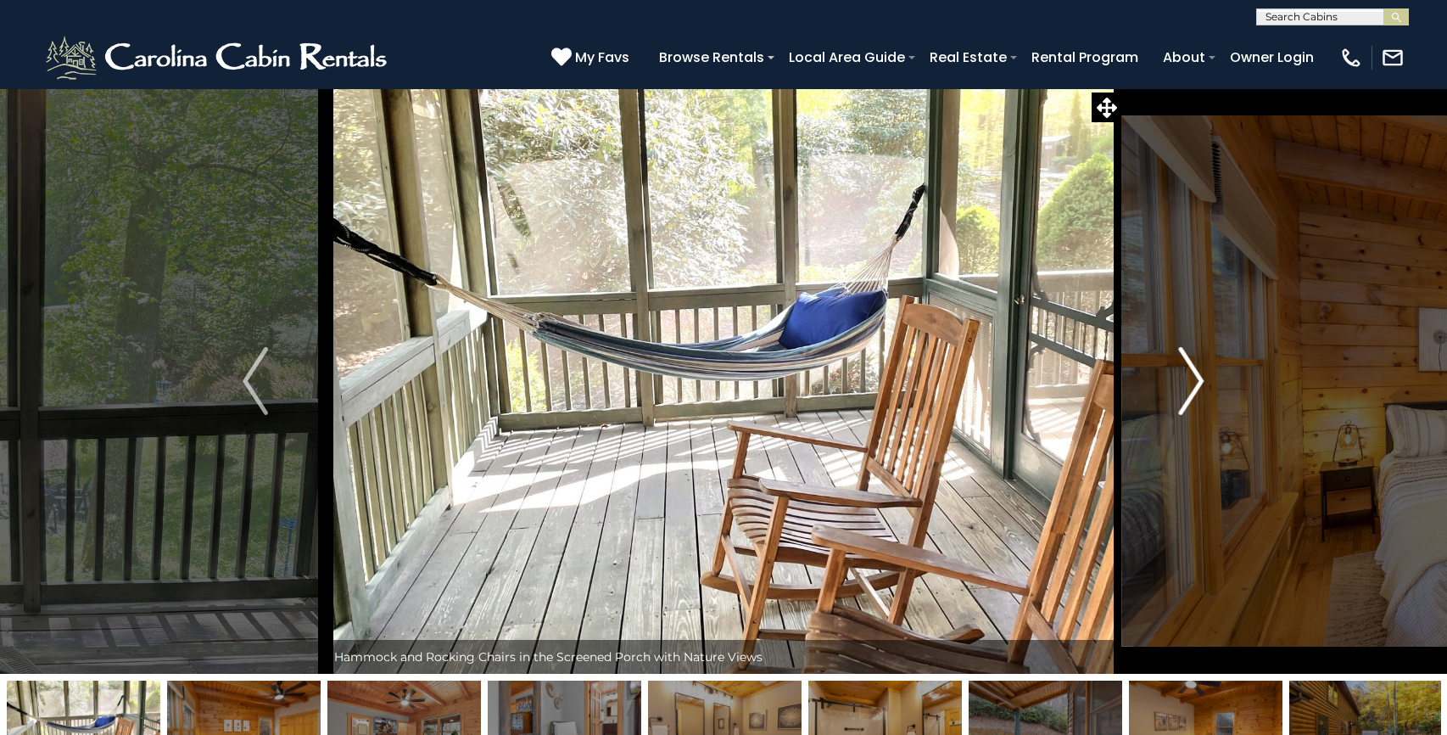
click at [1190, 380] on img "Next" at bounding box center [1191, 381] width 25 height 68
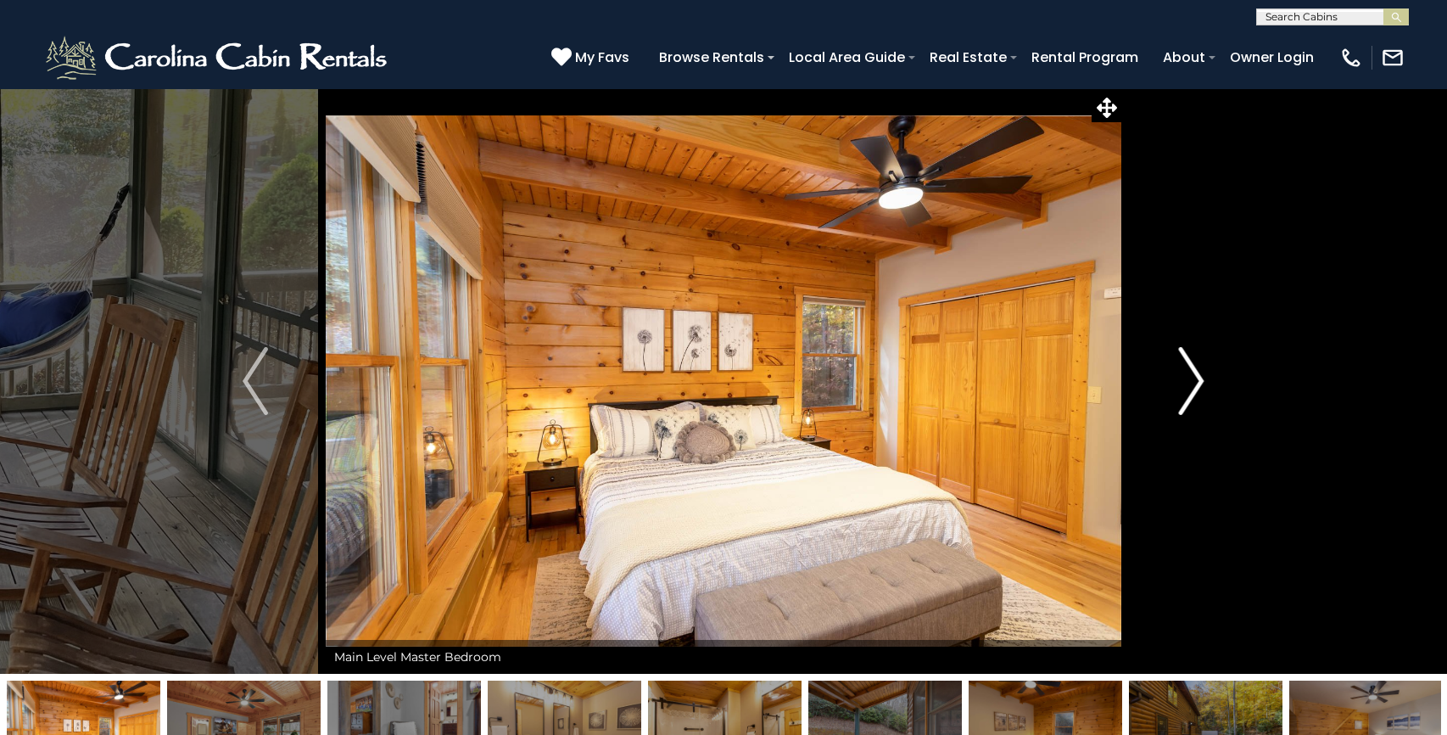
click at [1190, 380] on img "Next" at bounding box center [1191, 381] width 25 height 68
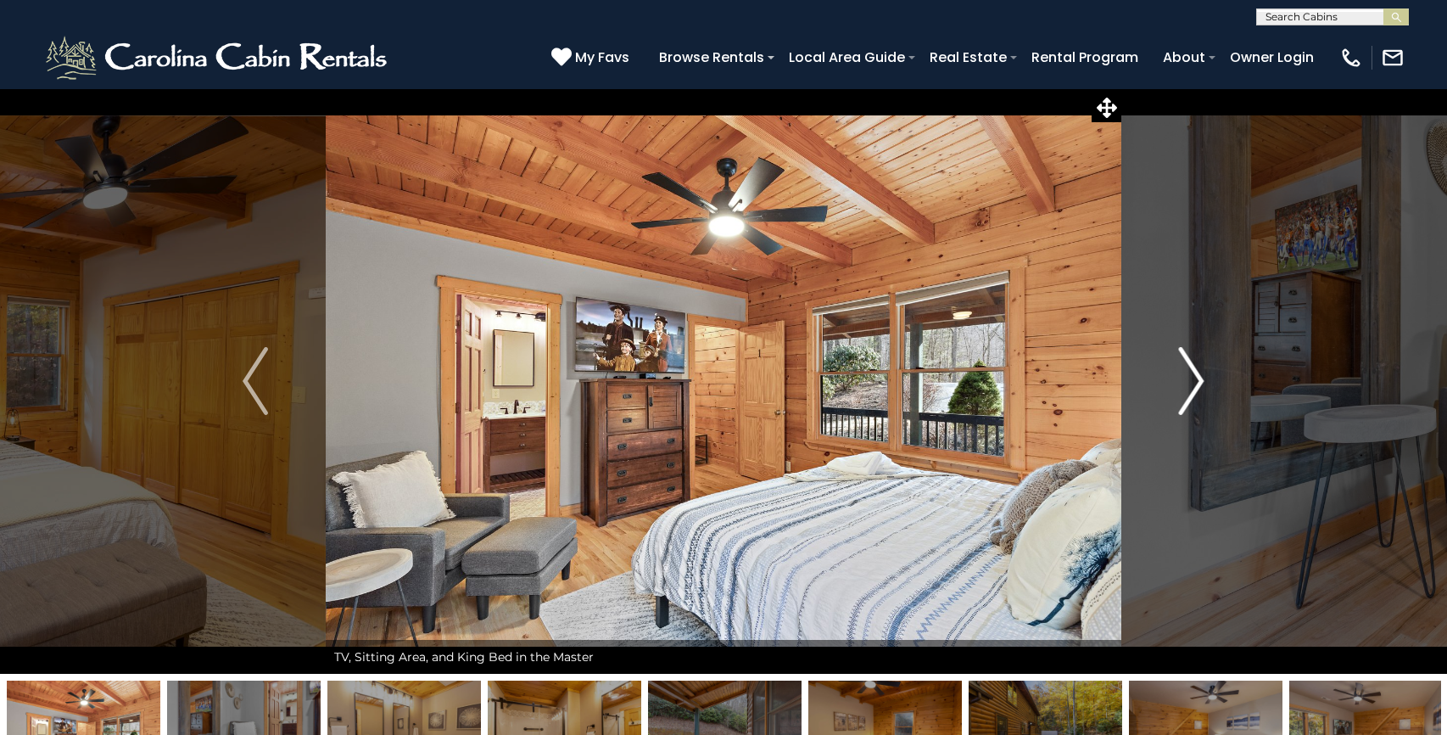
click at [1190, 380] on img "Next" at bounding box center [1191, 381] width 25 height 68
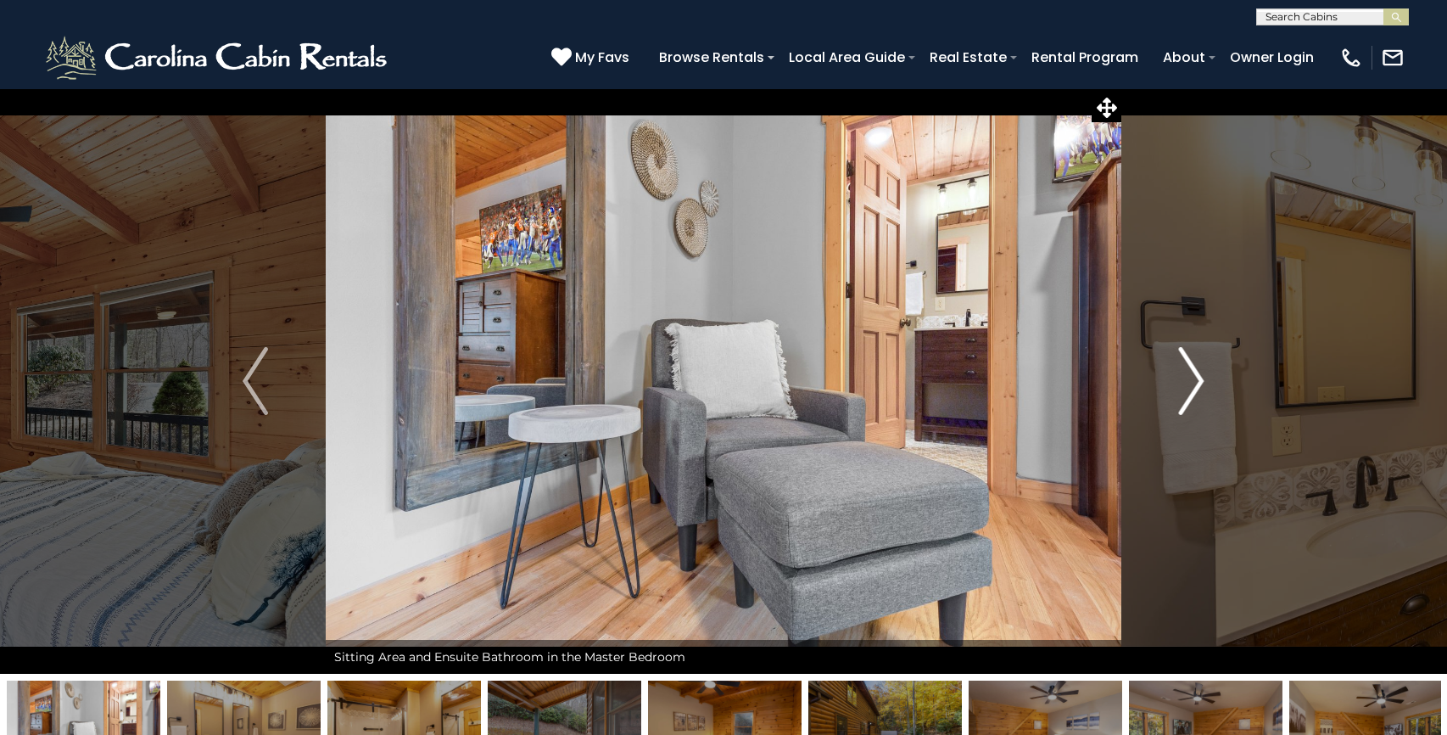
click at [1190, 380] on img "Next" at bounding box center [1191, 381] width 25 height 68
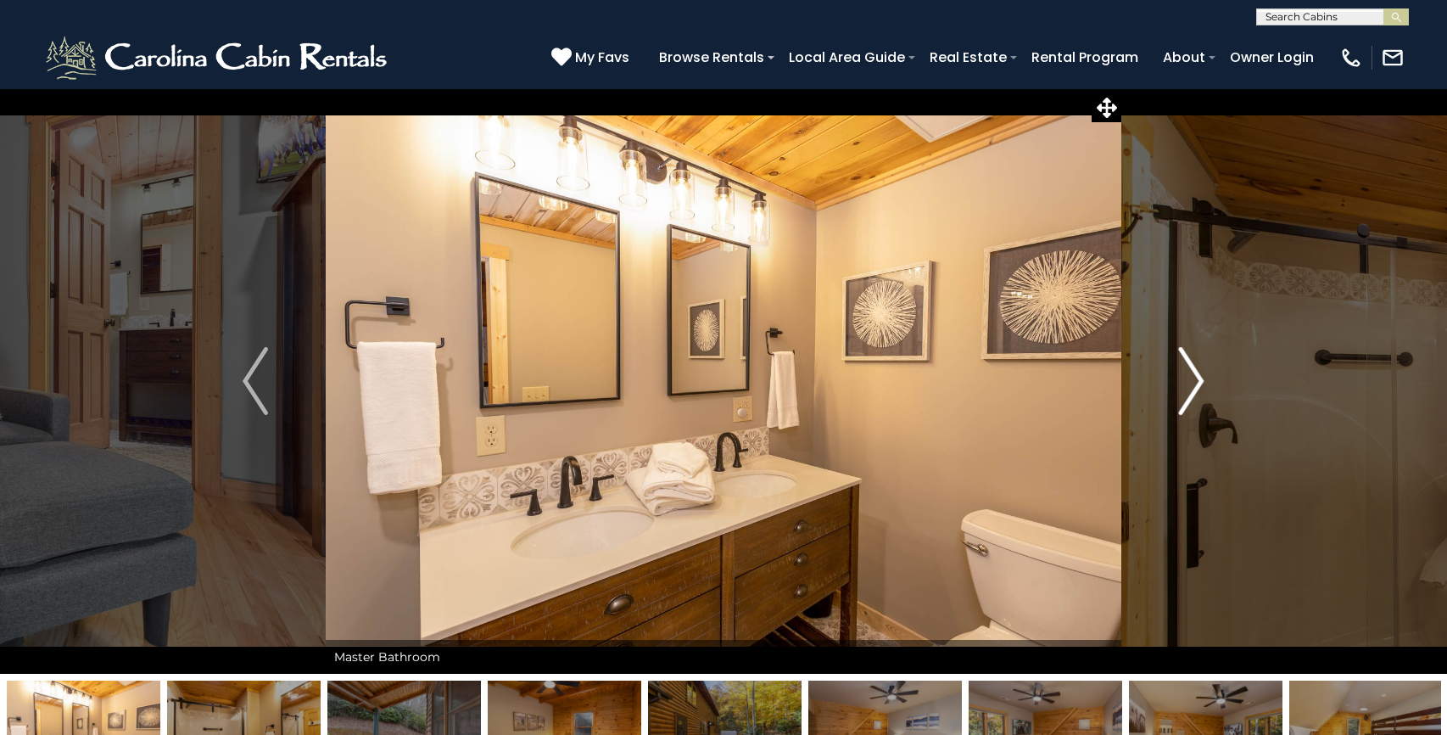
click at [1190, 380] on img "Next" at bounding box center [1191, 381] width 25 height 68
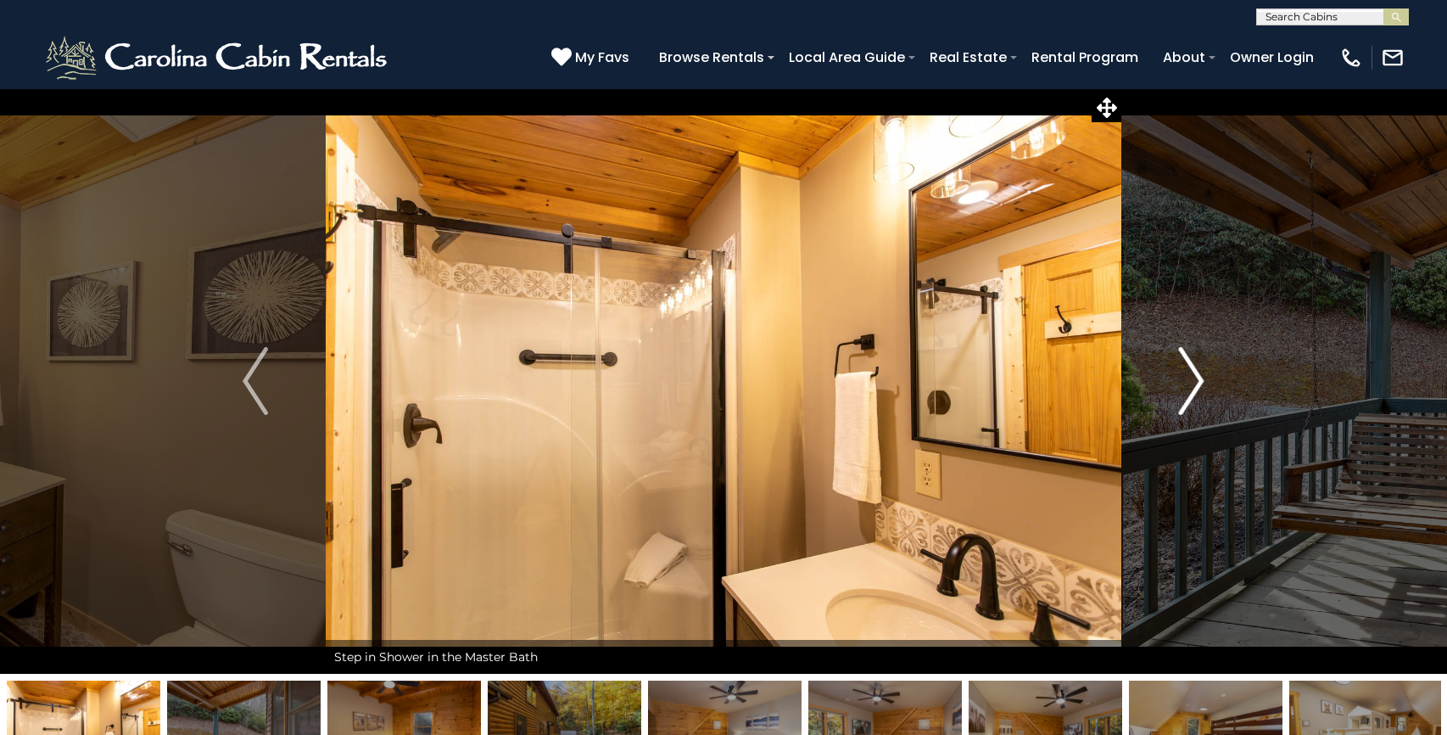
click at [1190, 380] on img "Next" at bounding box center [1191, 381] width 25 height 68
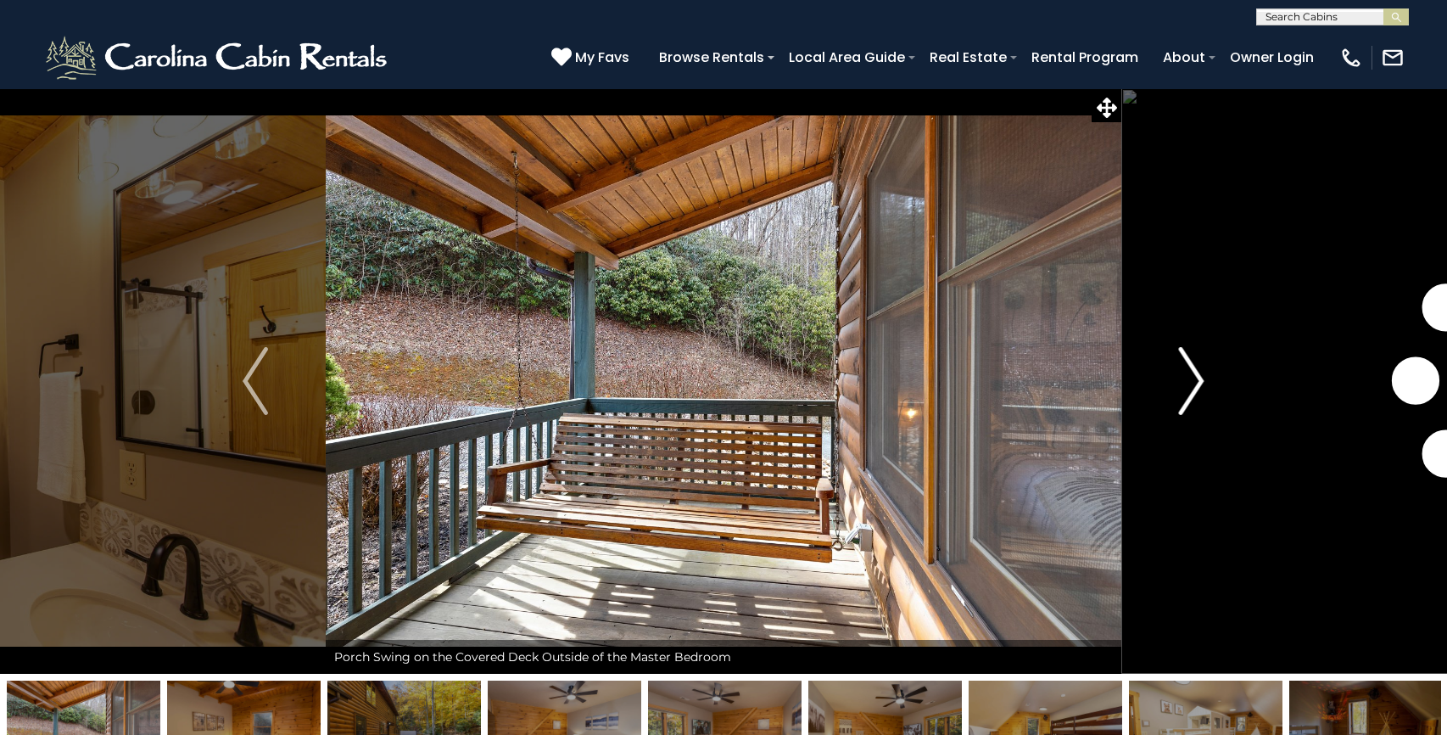
click at [1190, 380] on img "Next" at bounding box center [1191, 381] width 25 height 68
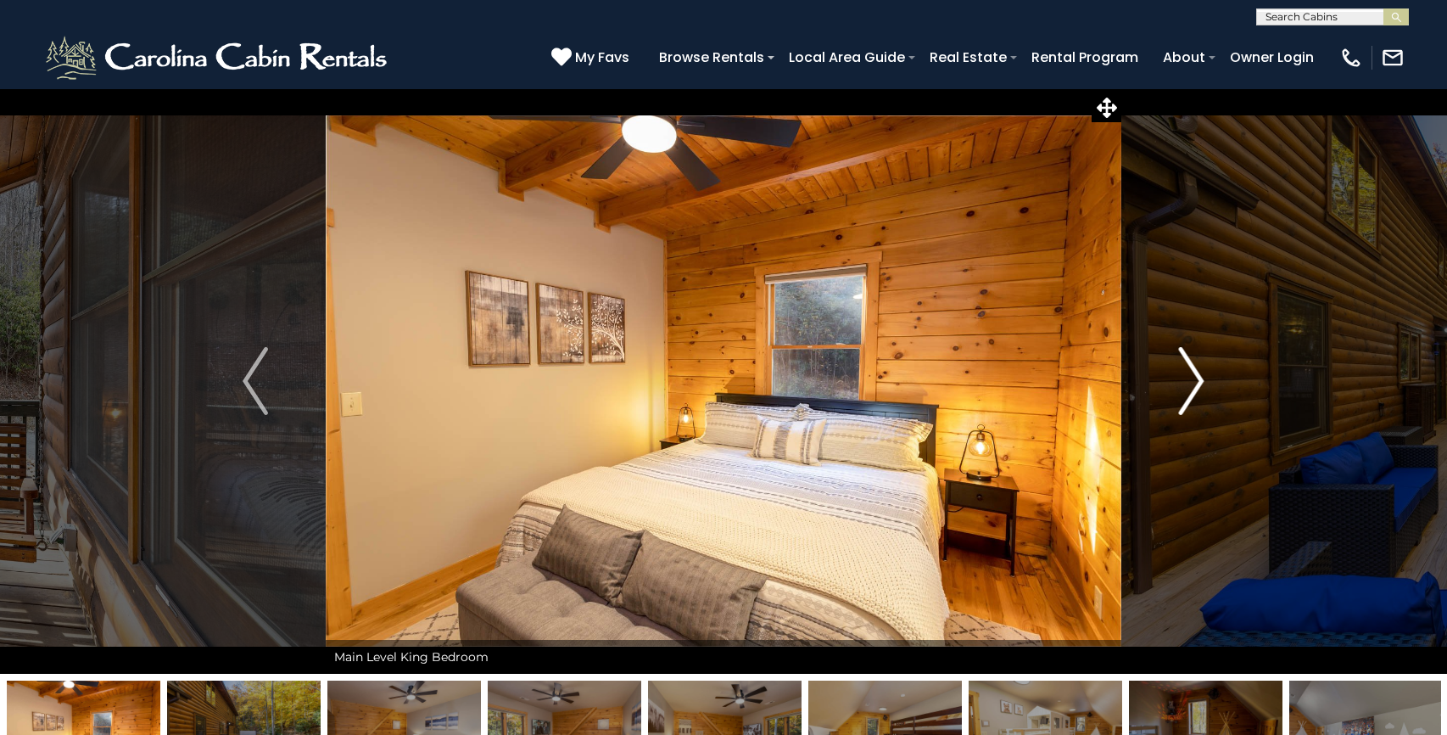
click at [1190, 380] on img "Next" at bounding box center [1191, 381] width 25 height 68
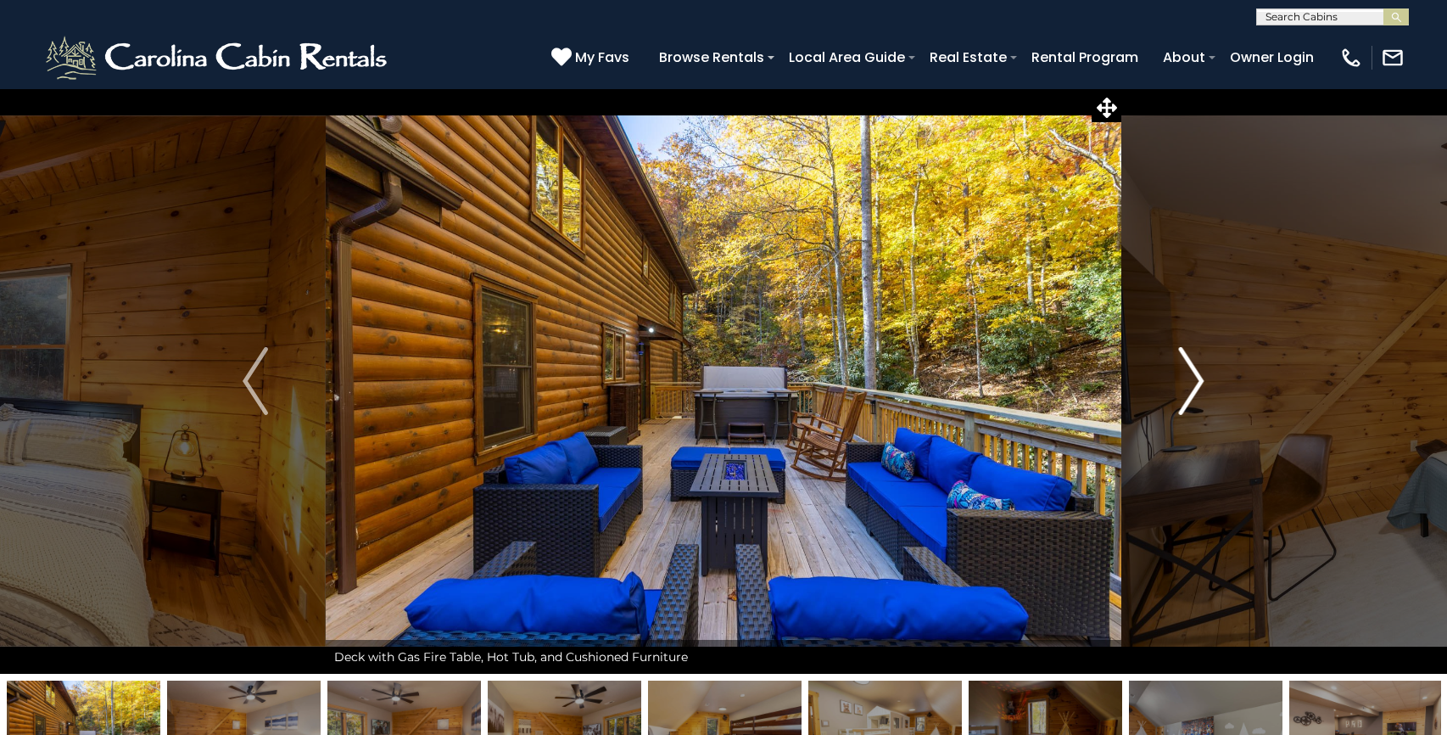
click at [1190, 380] on img "Next" at bounding box center [1191, 381] width 25 height 68
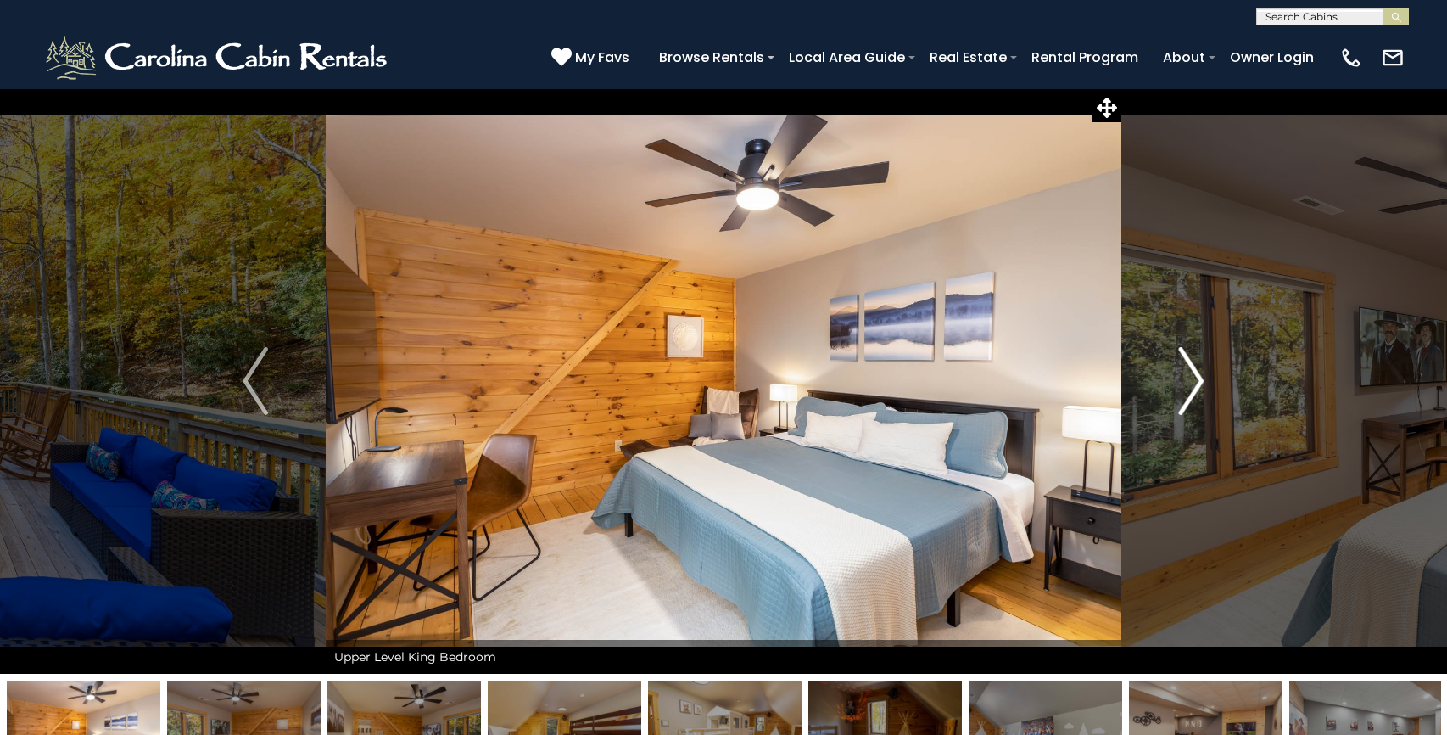
click at [1190, 380] on img "Next" at bounding box center [1191, 381] width 25 height 68
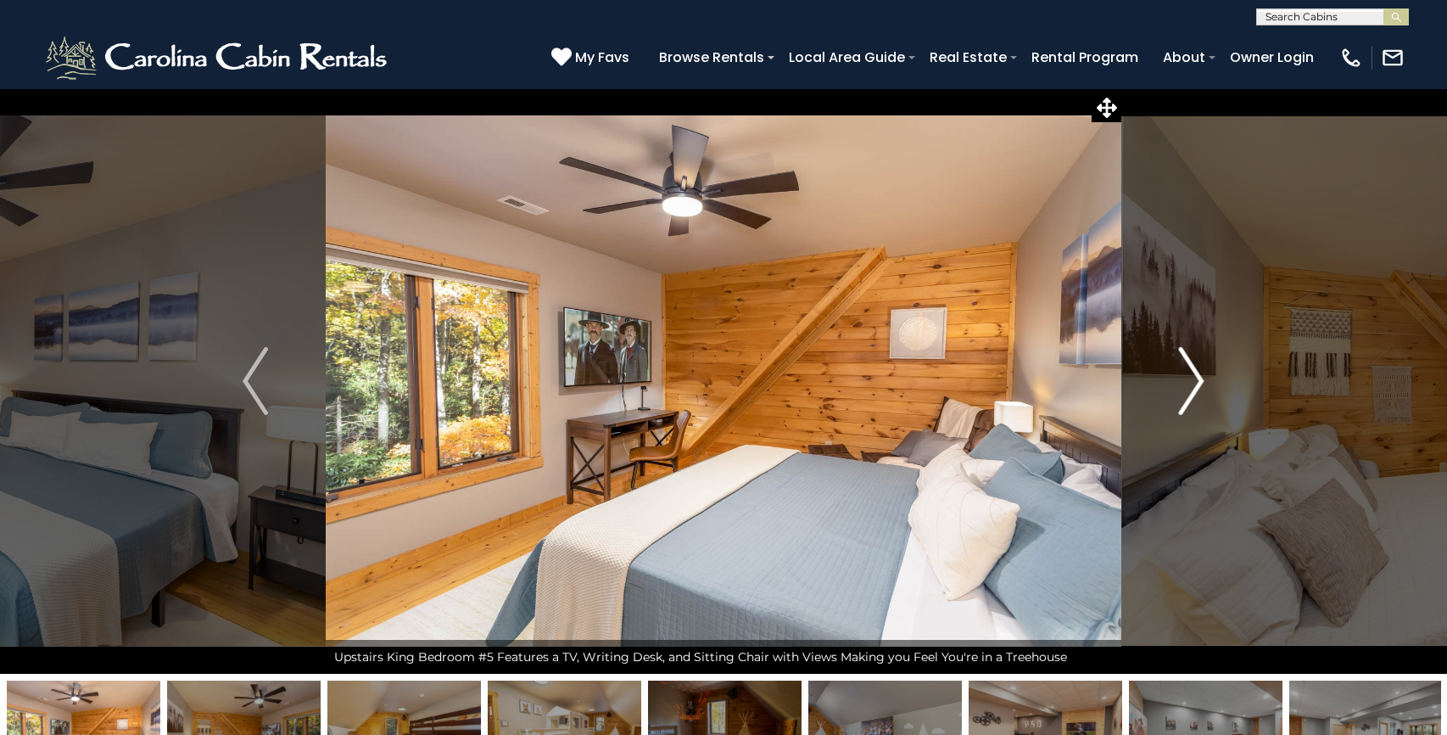
click at [1190, 380] on img "Next" at bounding box center [1191, 381] width 25 height 68
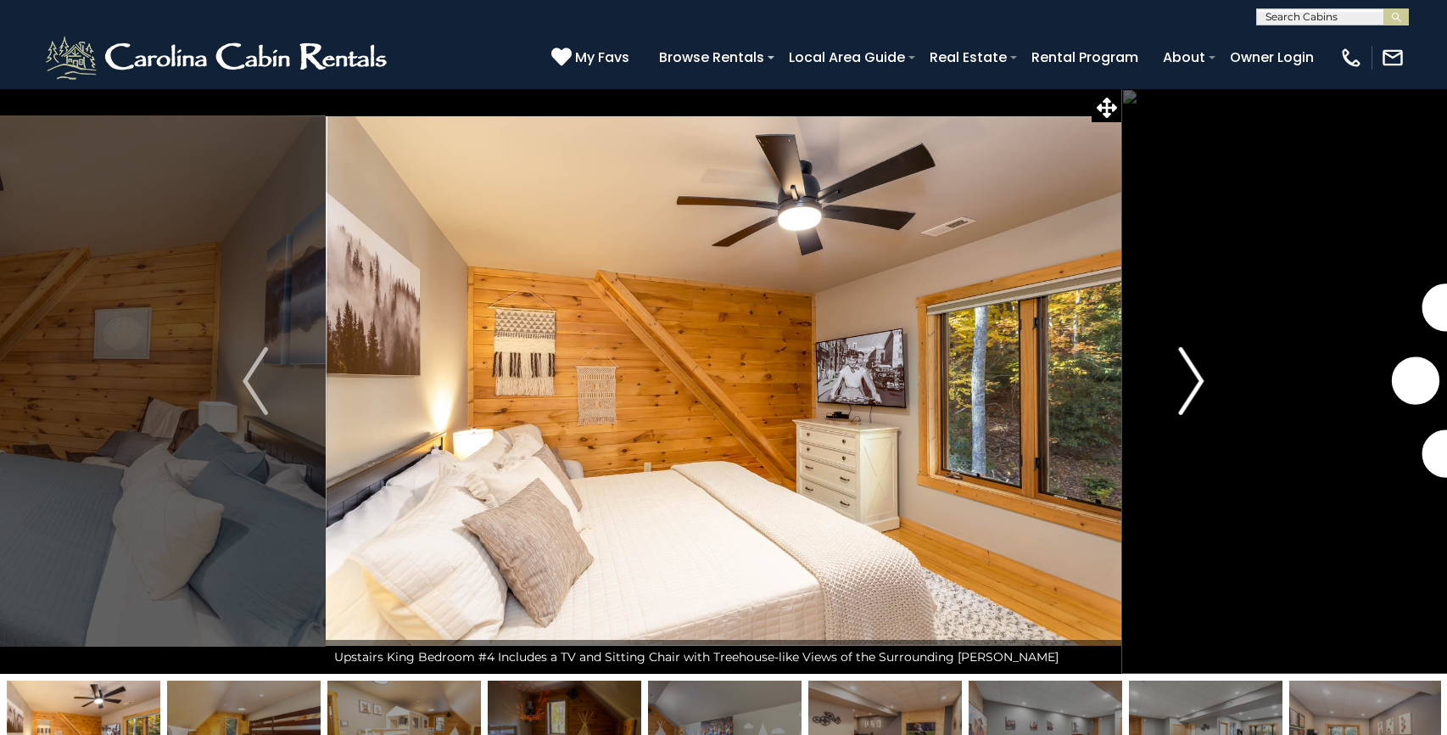
click at [1190, 380] on img "Next" at bounding box center [1191, 381] width 25 height 68
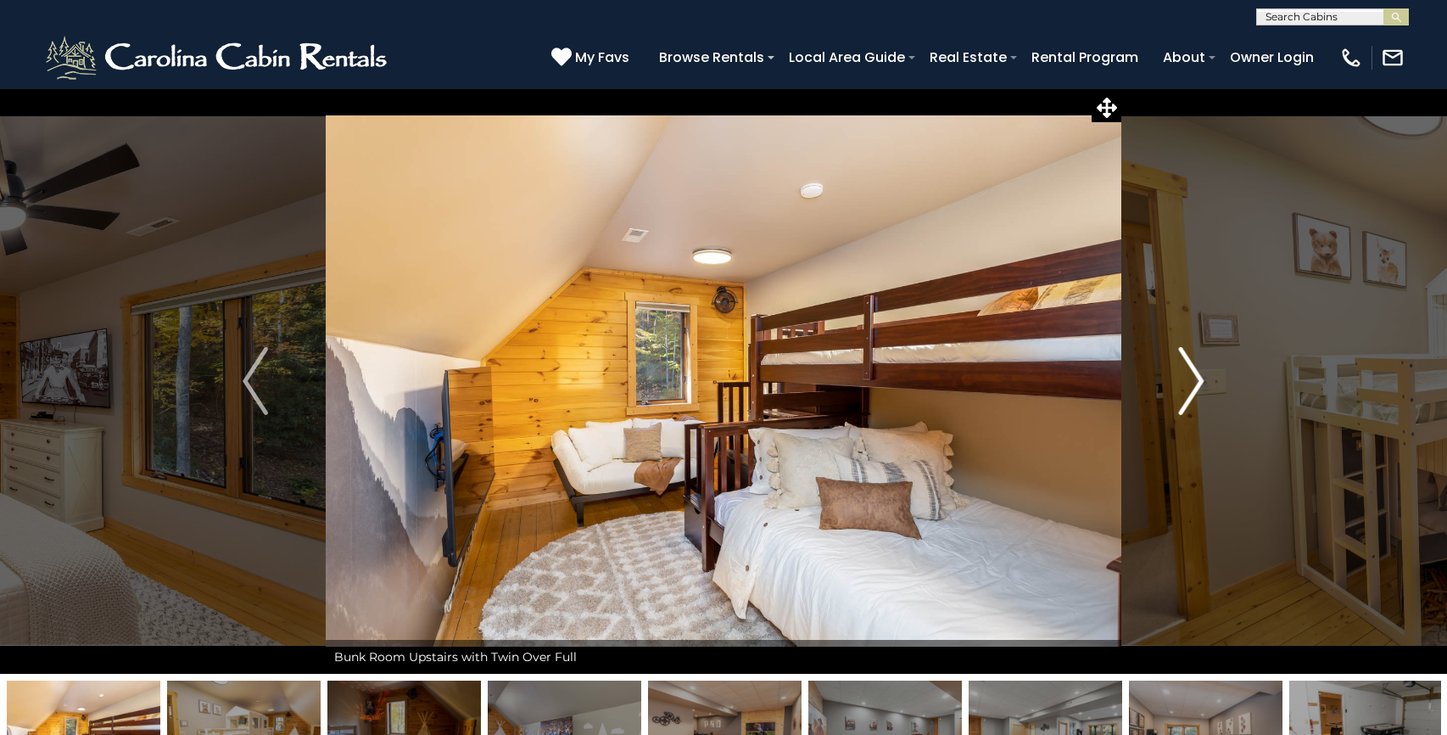
click at [1190, 380] on img "Next" at bounding box center [1191, 381] width 25 height 68
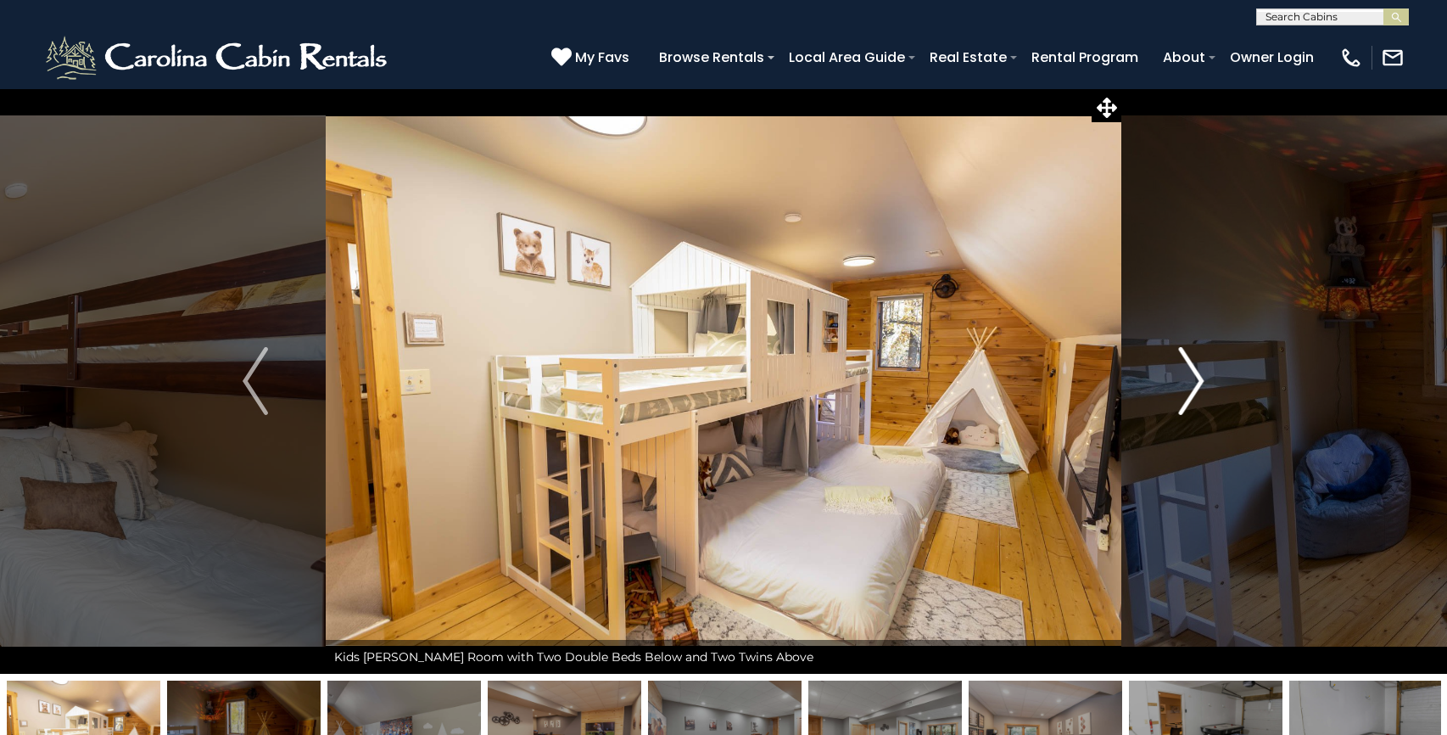
click at [1190, 380] on img "Next" at bounding box center [1191, 381] width 25 height 68
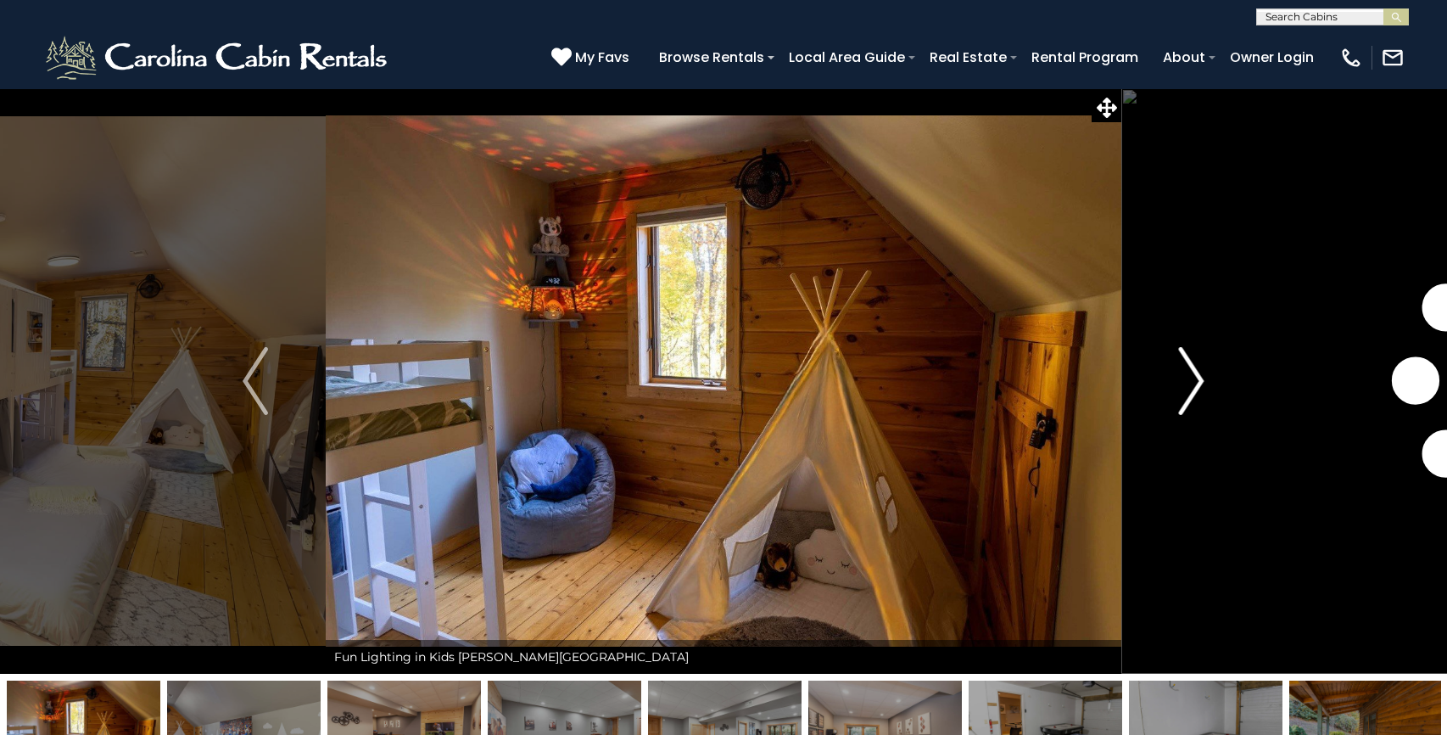
click at [1190, 380] on img "Next" at bounding box center [1191, 381] width 25 height 68
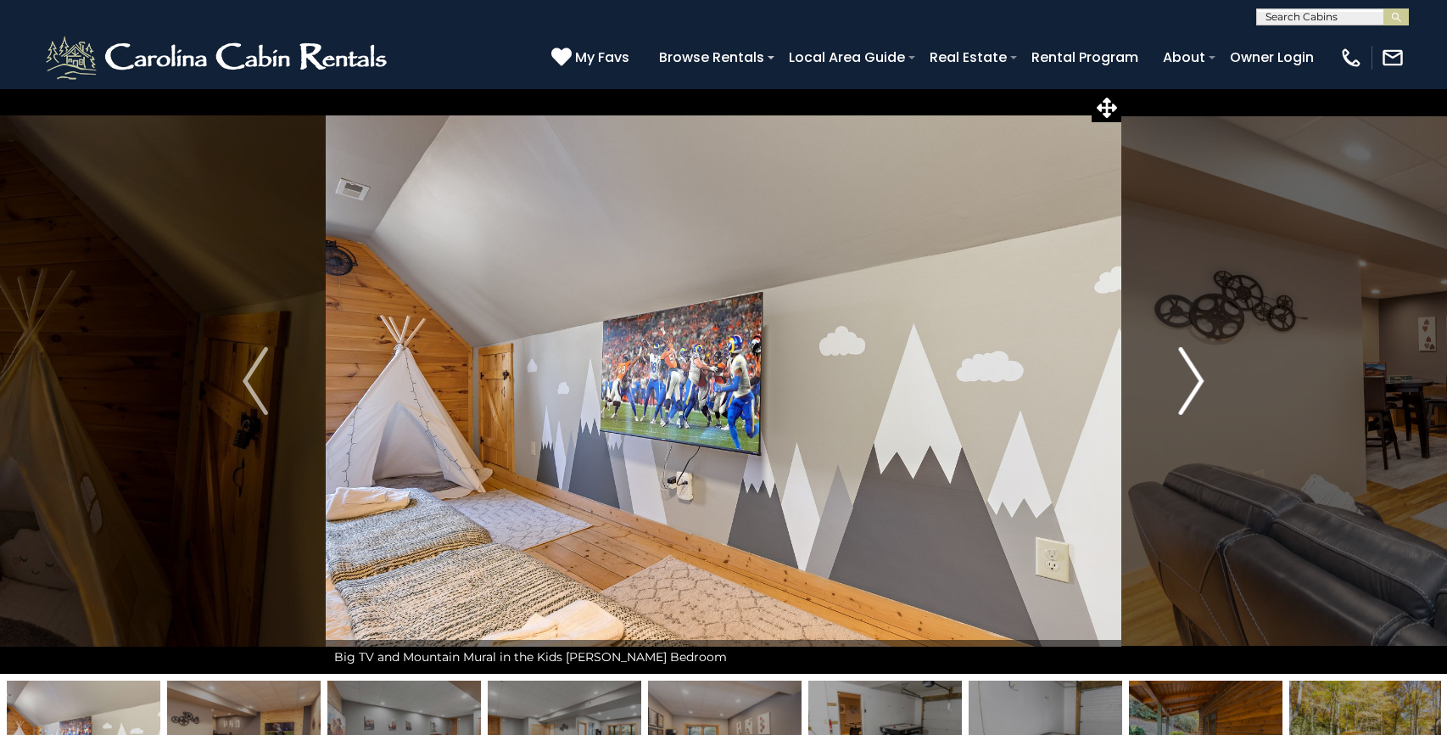
click at [1190, 380] on img "Next" at bounding box center [1191, 381] width 25 height 68
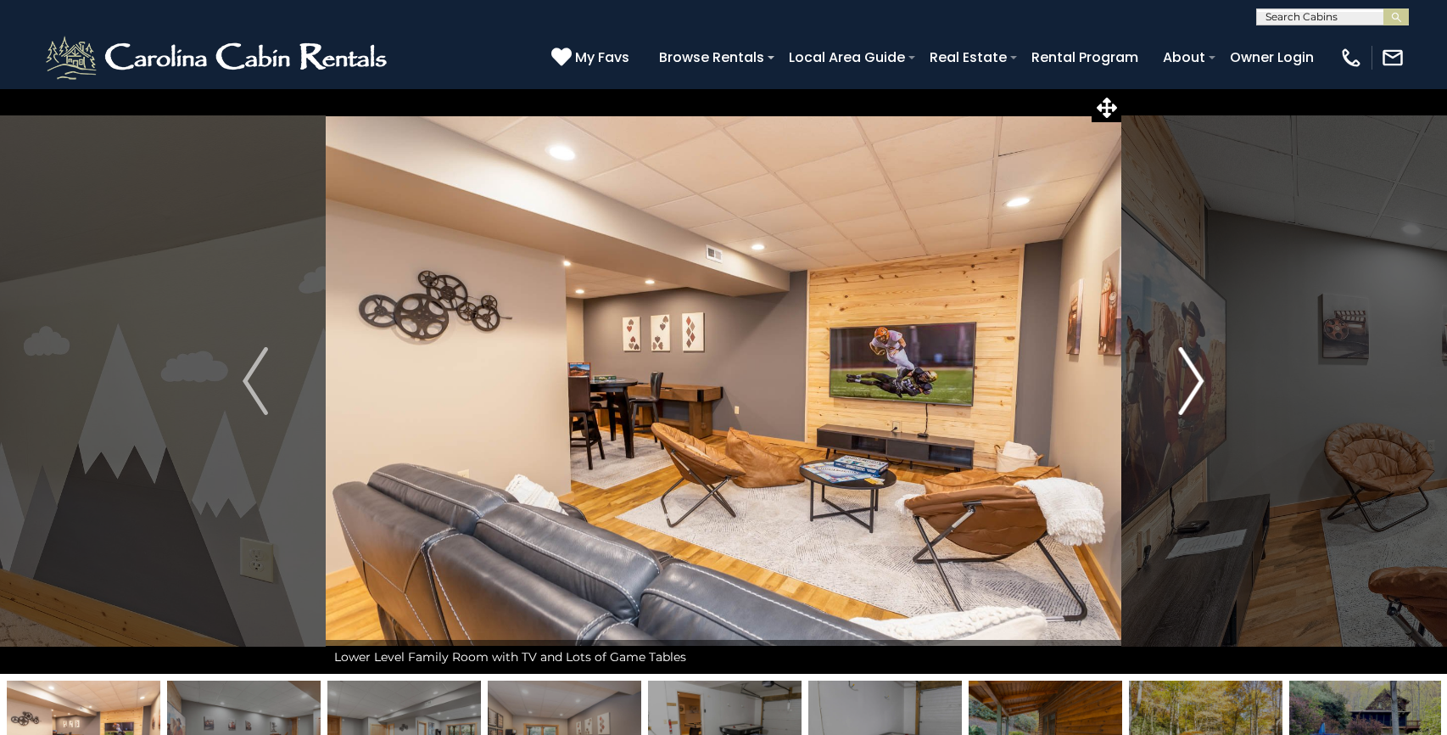
click at [1190, 380] on img "Next" at bounding box center [1191, 381] width 25 height 68
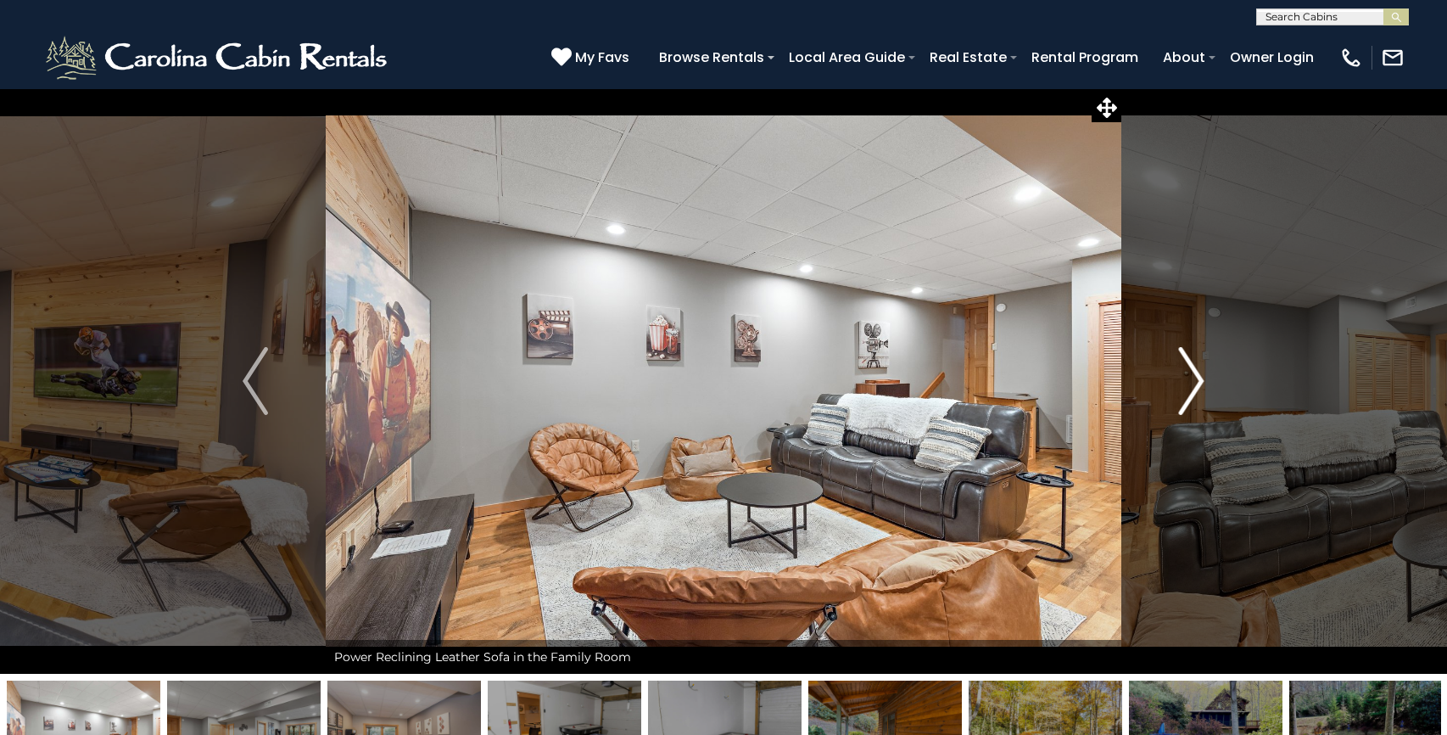
click at [1190, 380] on img "Next" at bounding box center [1191, 381] width 25 height 68
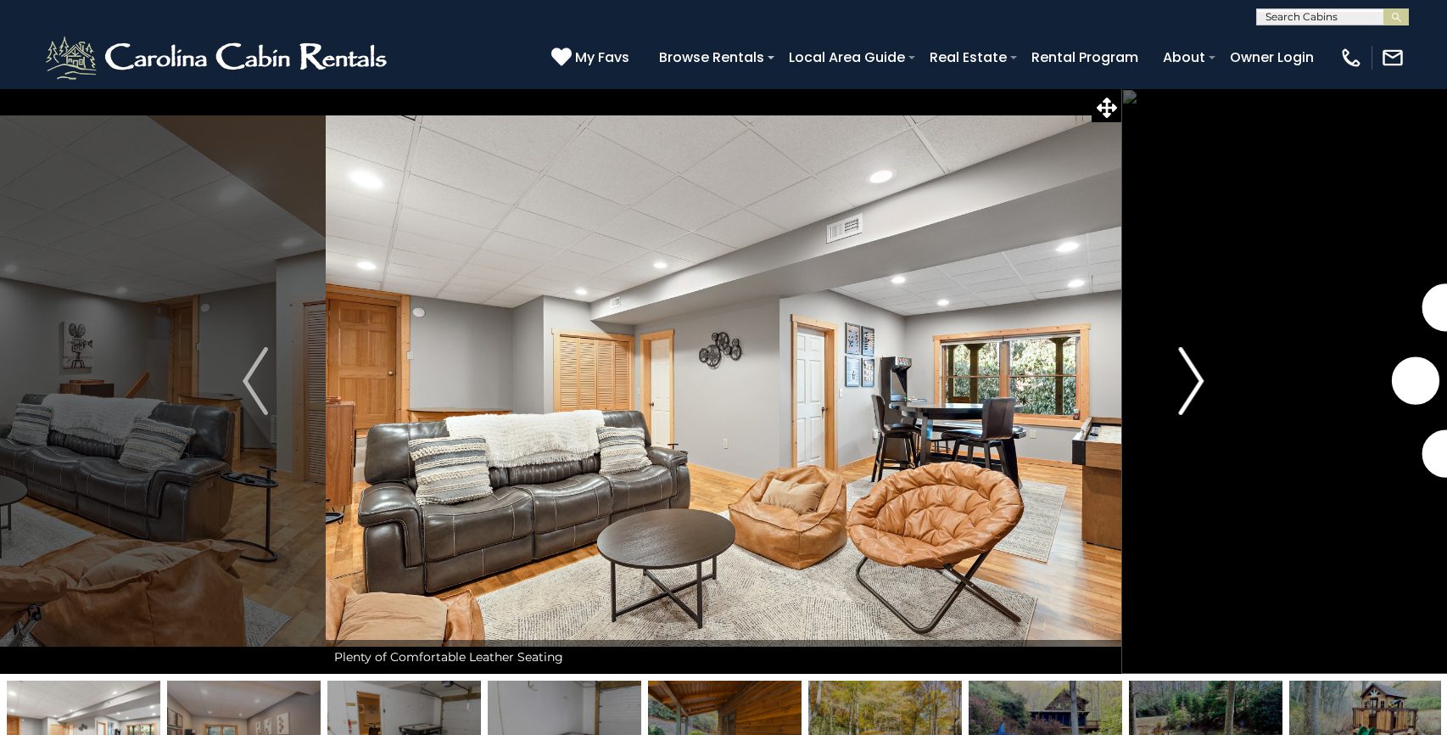
click at [1190, 380] on img "Next" at bounding box center [1191, 381] width 25 height 68
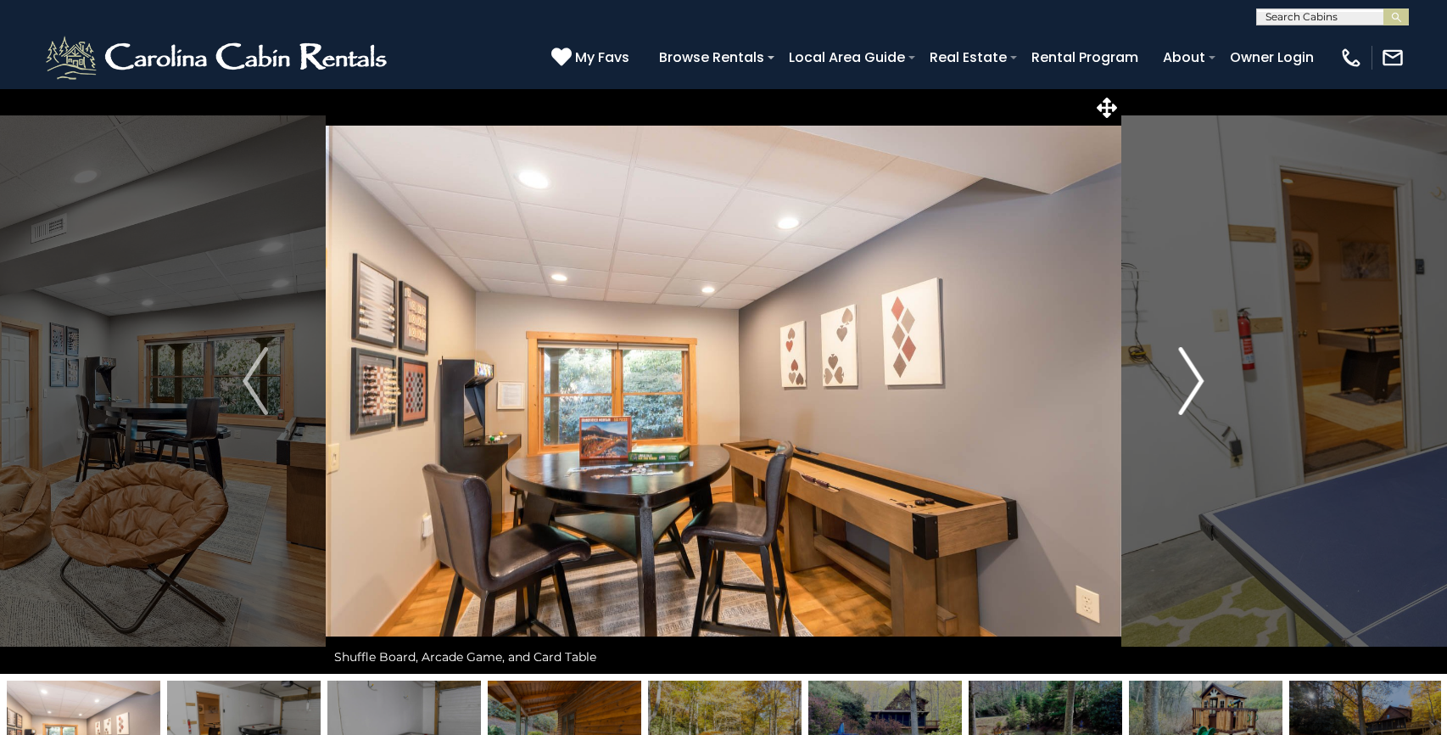
click at [1190, 380] on img "Next" at bounding box center [1191, 381] width 25 height 68
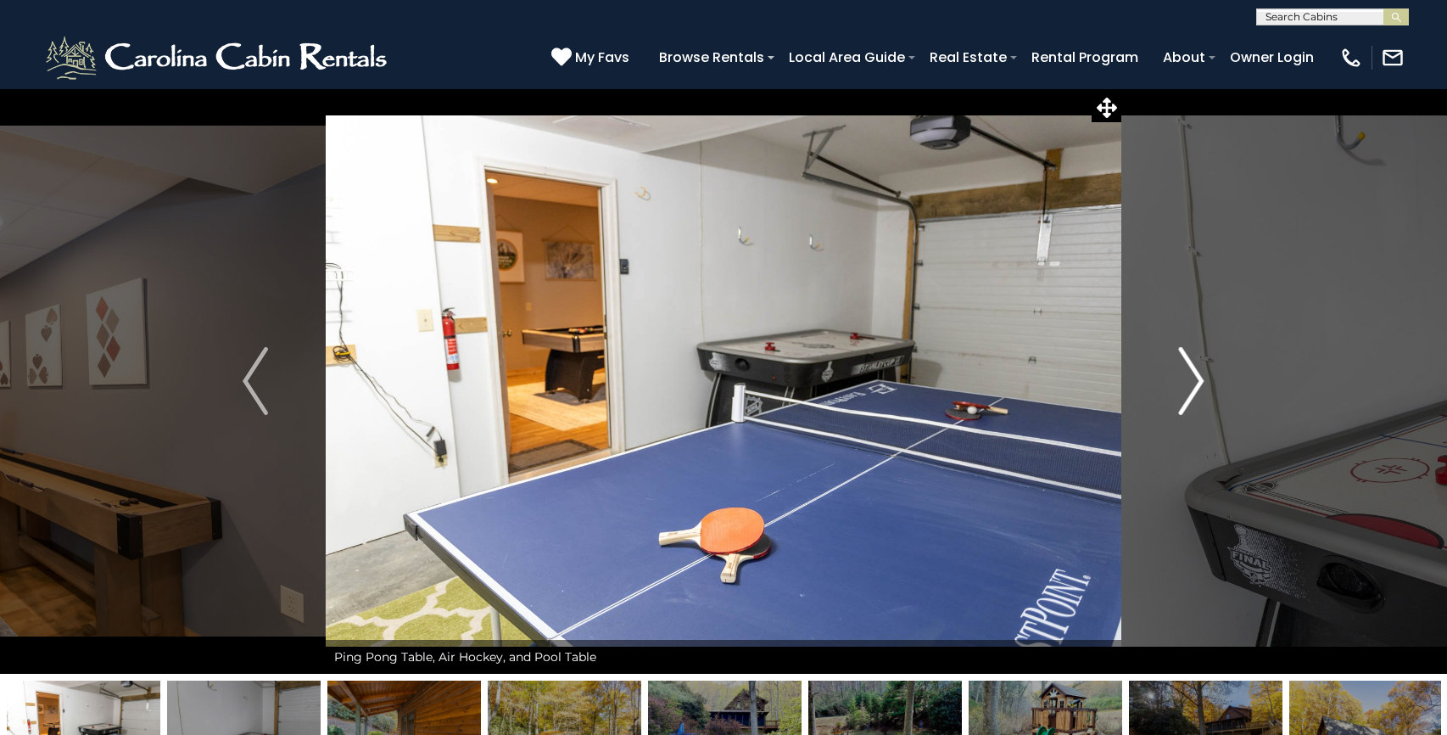
click at [1190, 380] on img "Next" at bounding box center [1191, 381] width 25 height 68
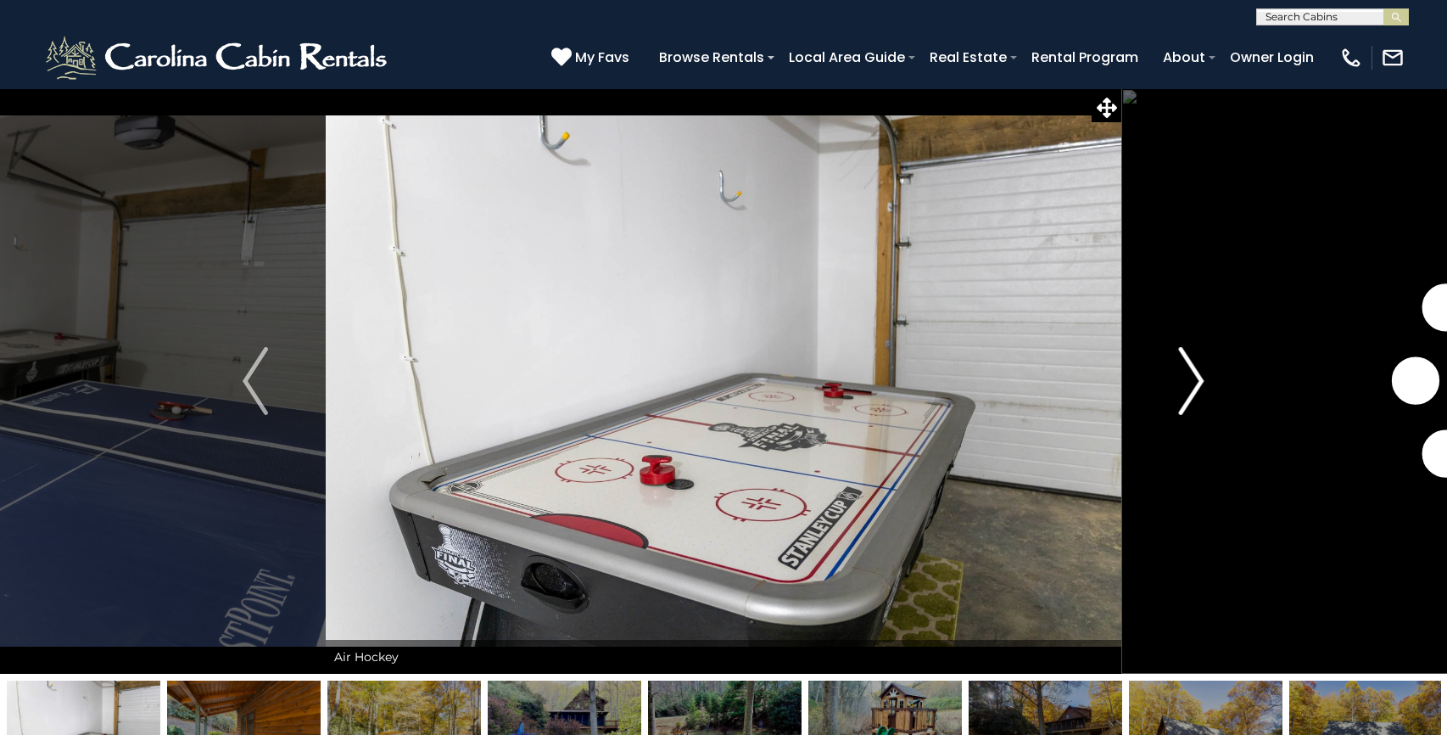
click at [1190, 380] on img "Next" at bounding box center [1191, 381] width 25 height 68
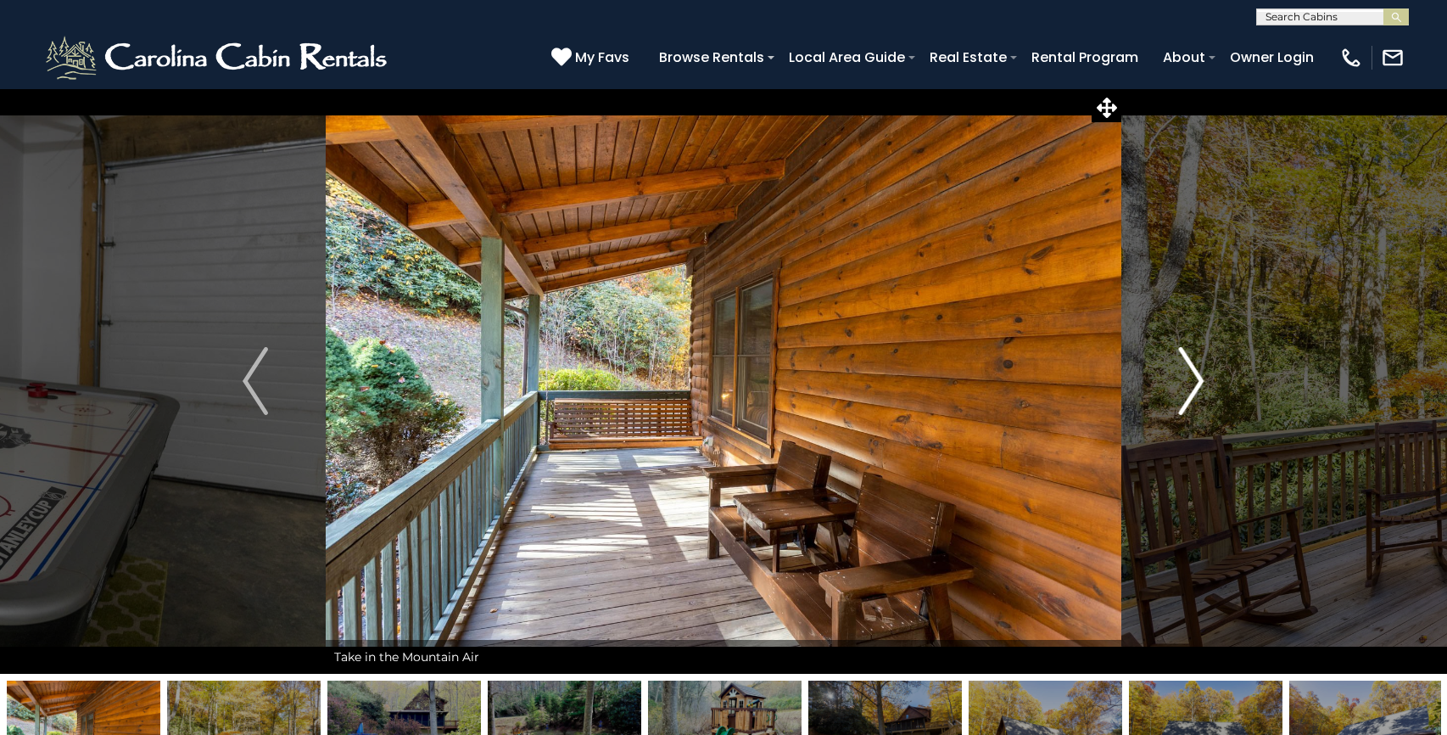
click at [1190, 380] on img "Next" at bounding box center [1191, 381] width 25 height 68
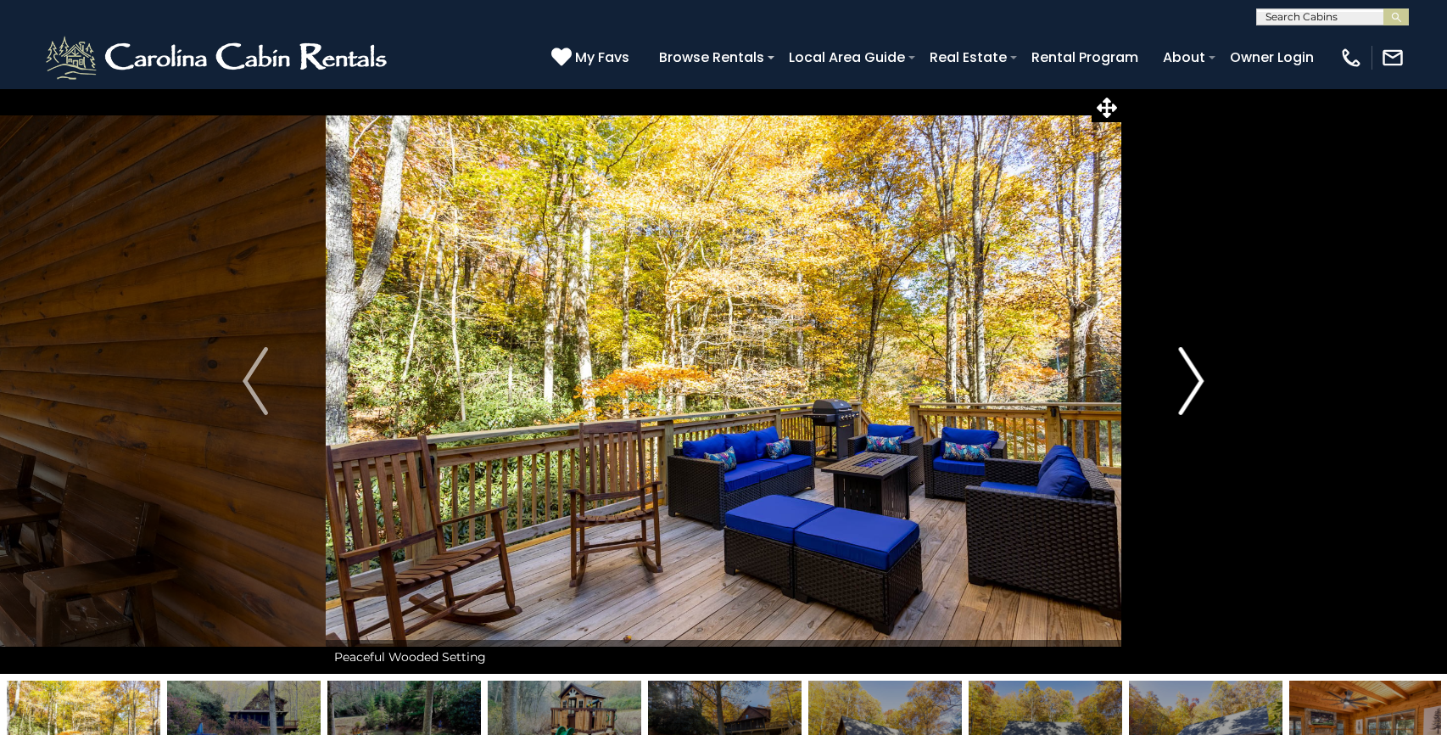
click at [1190, 380] on img "Next" at bounding box center [1191, 381] width 25 height 68
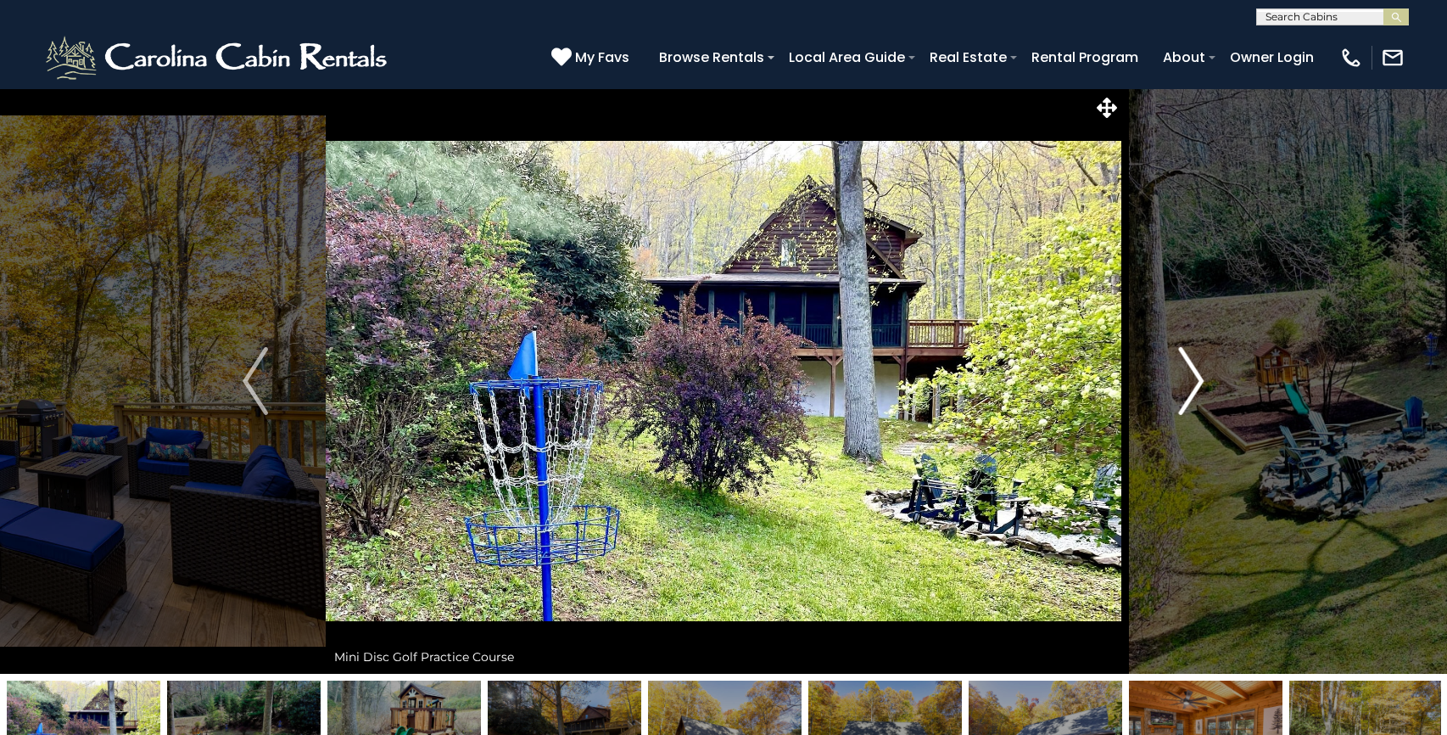
click at [1190, 380] on img "Next" at bounding box center [1191, 381] width 25 height 68
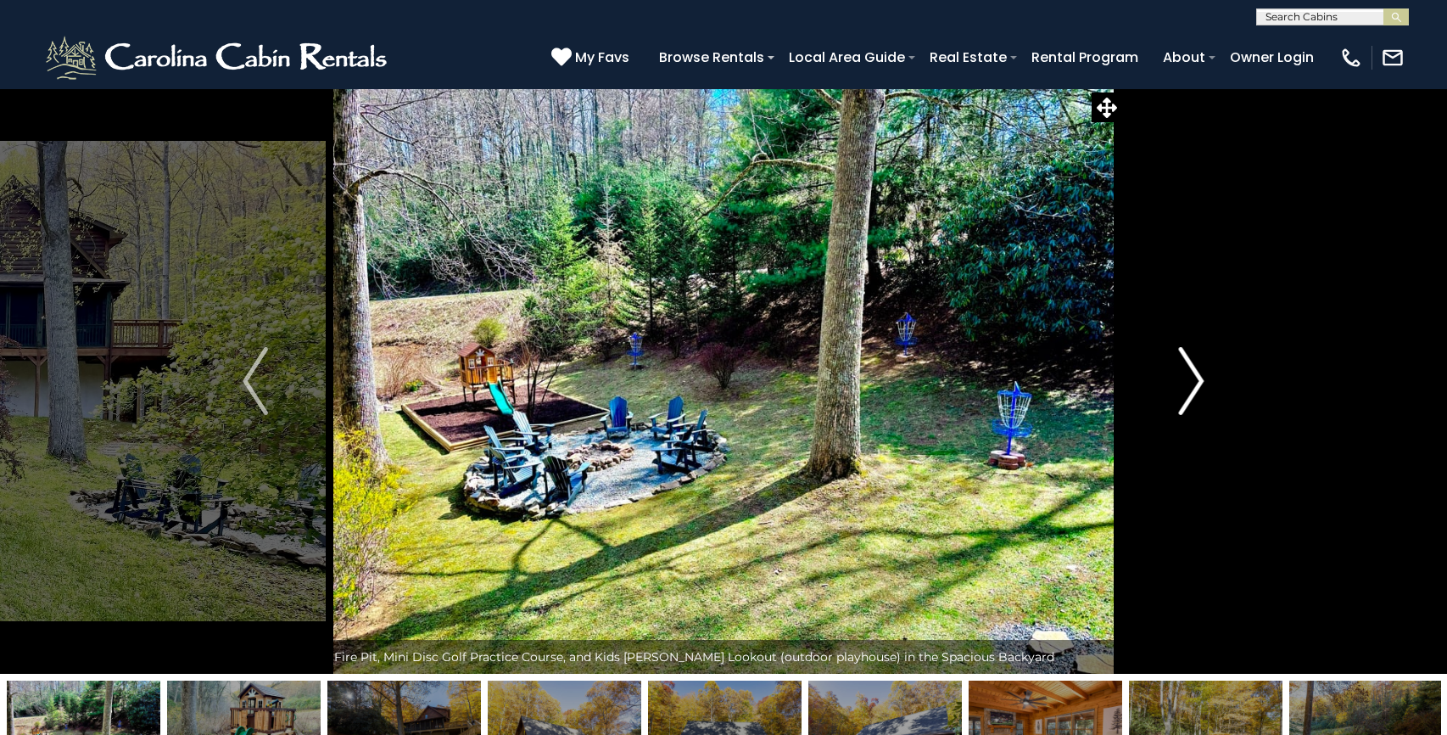
click at [1190, 380] on img "Next" at bounding box center [1191, 381] width 25 height 68
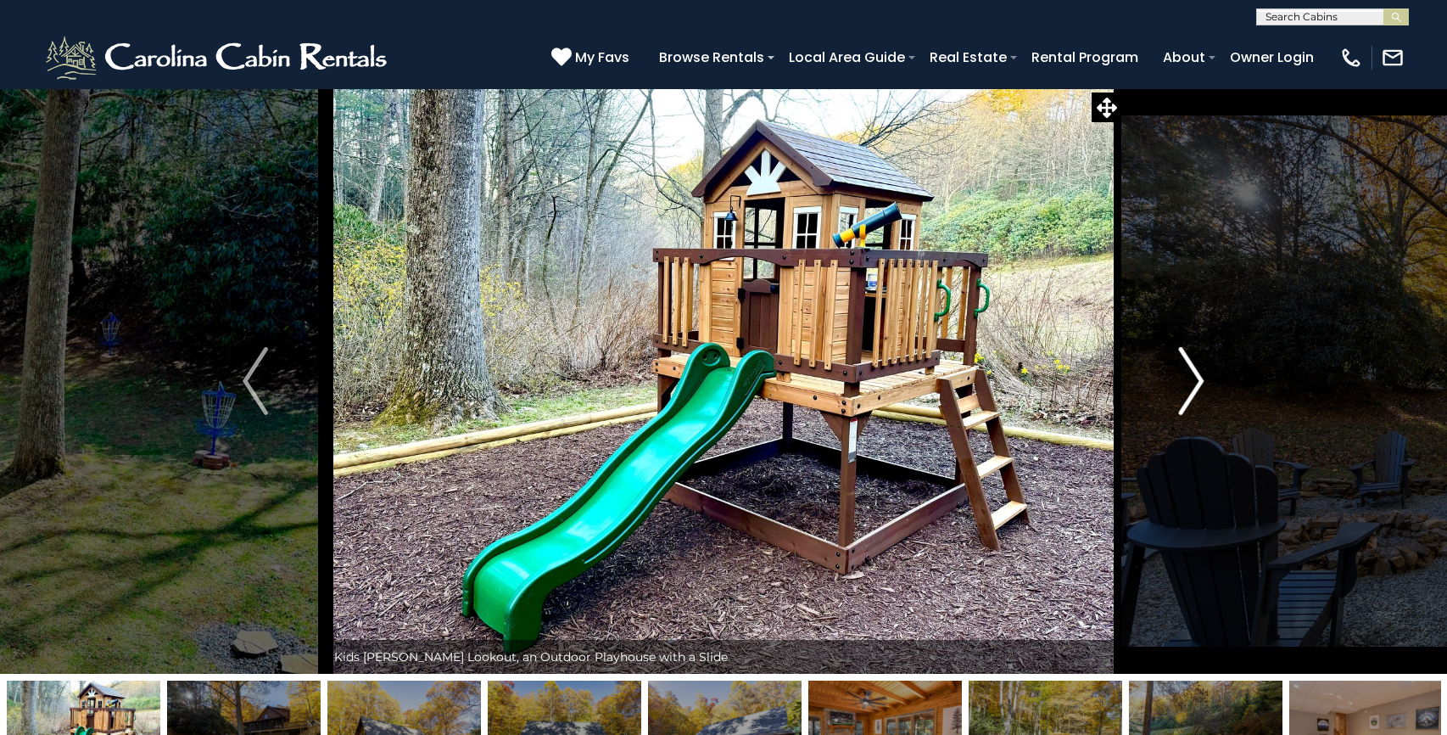
click at [1190, 380] on img "Next" at bounding box center [1191, 381] width 25 height 68
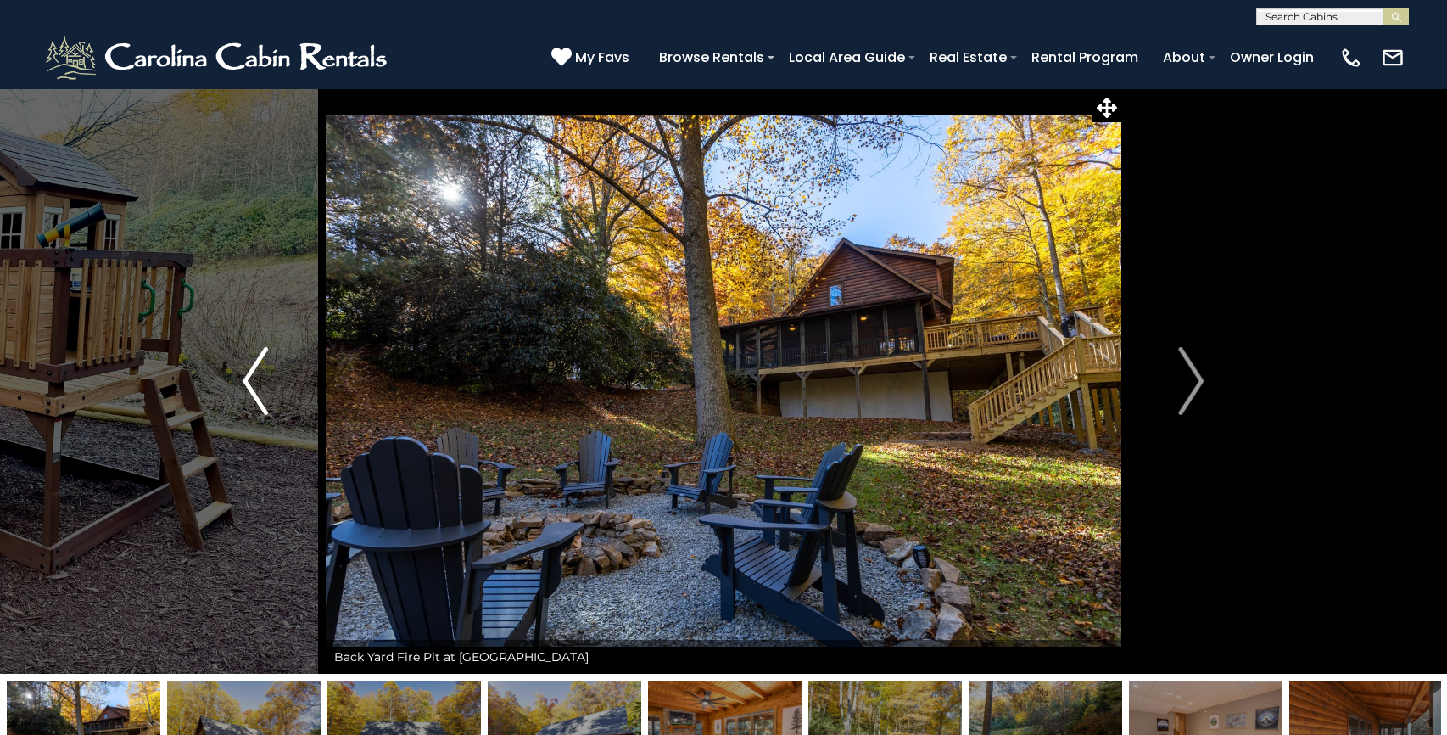
click at [264, 390] on img "Previous" at bounding box center [255, 381] width 25 height 68
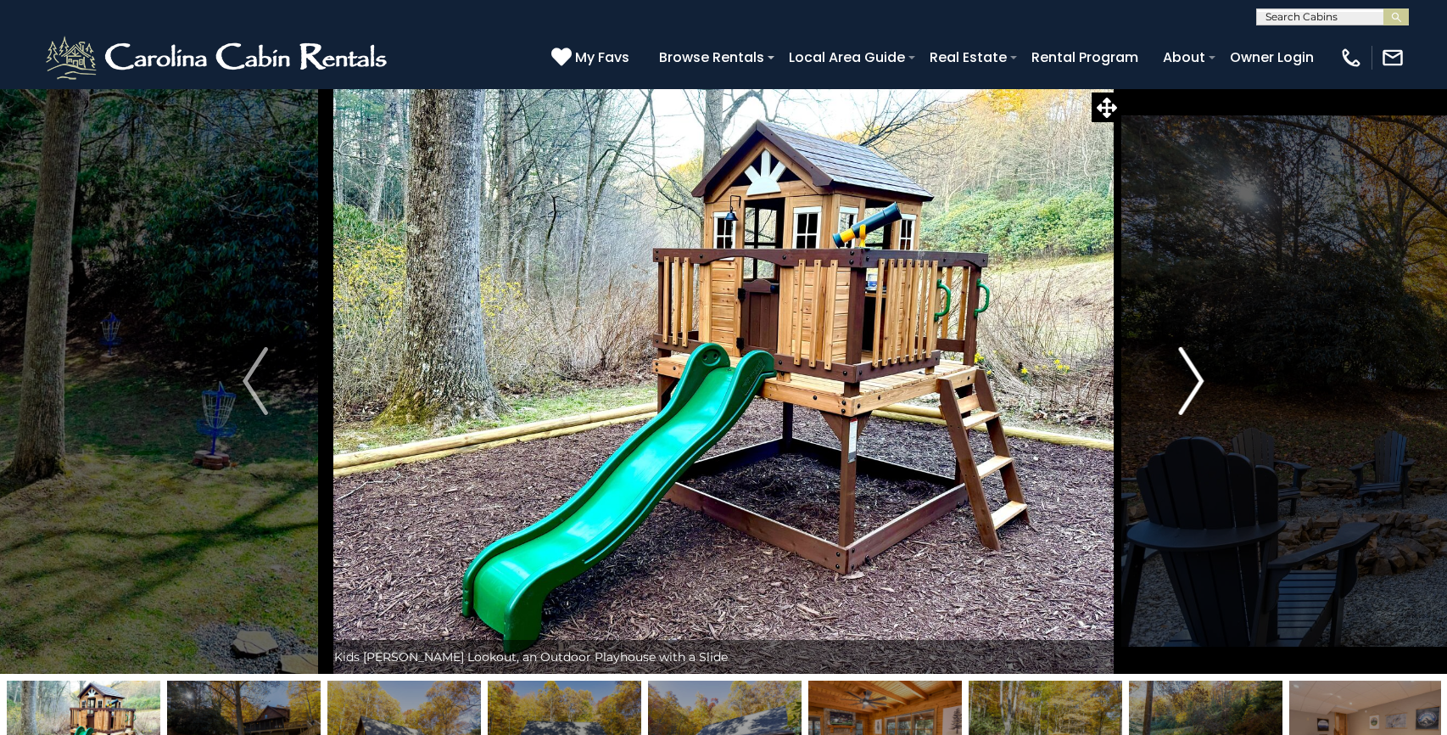
click at [1202, 377] on img "Next" at bounding box center [1191, 381] width 25 height 68
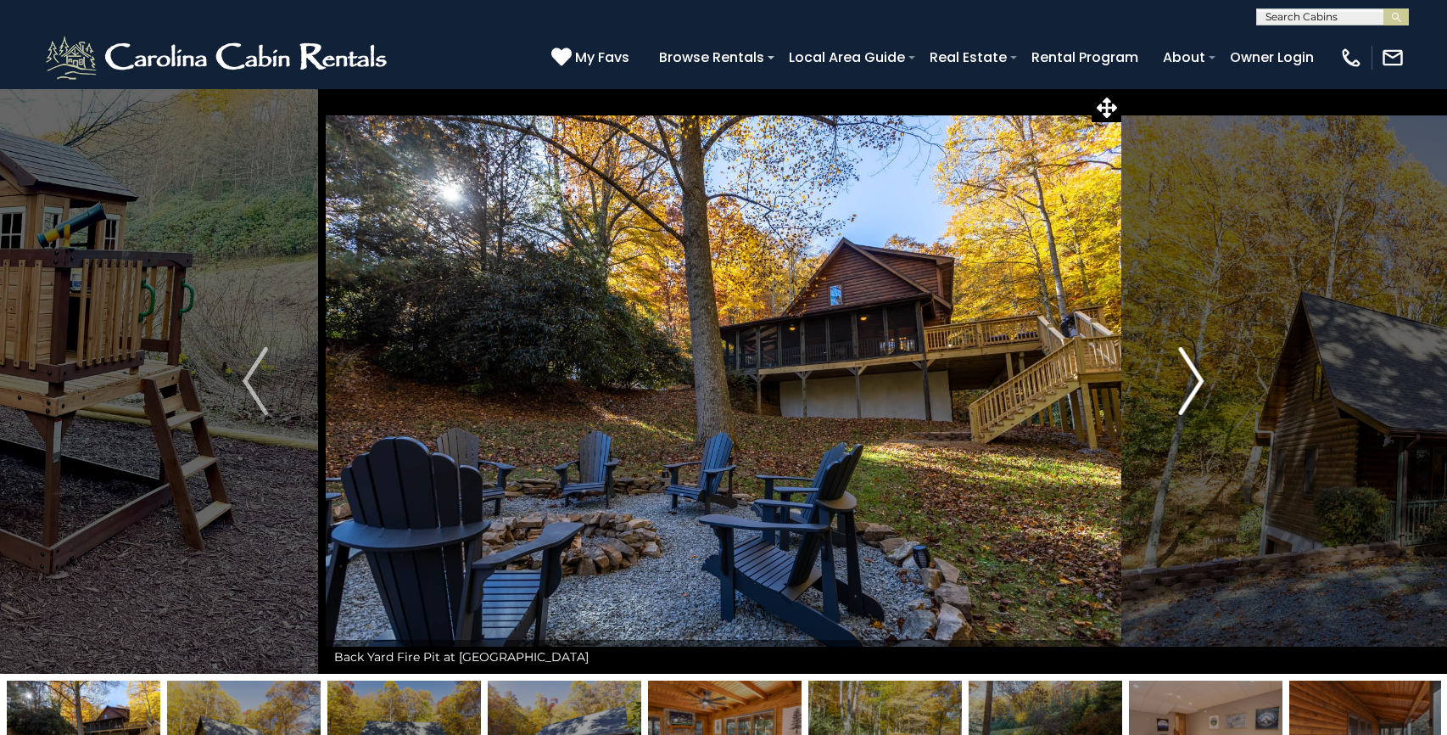
click at [1202, 377] on img "Next" at bounding box center [1191, 381] width 25 height 68
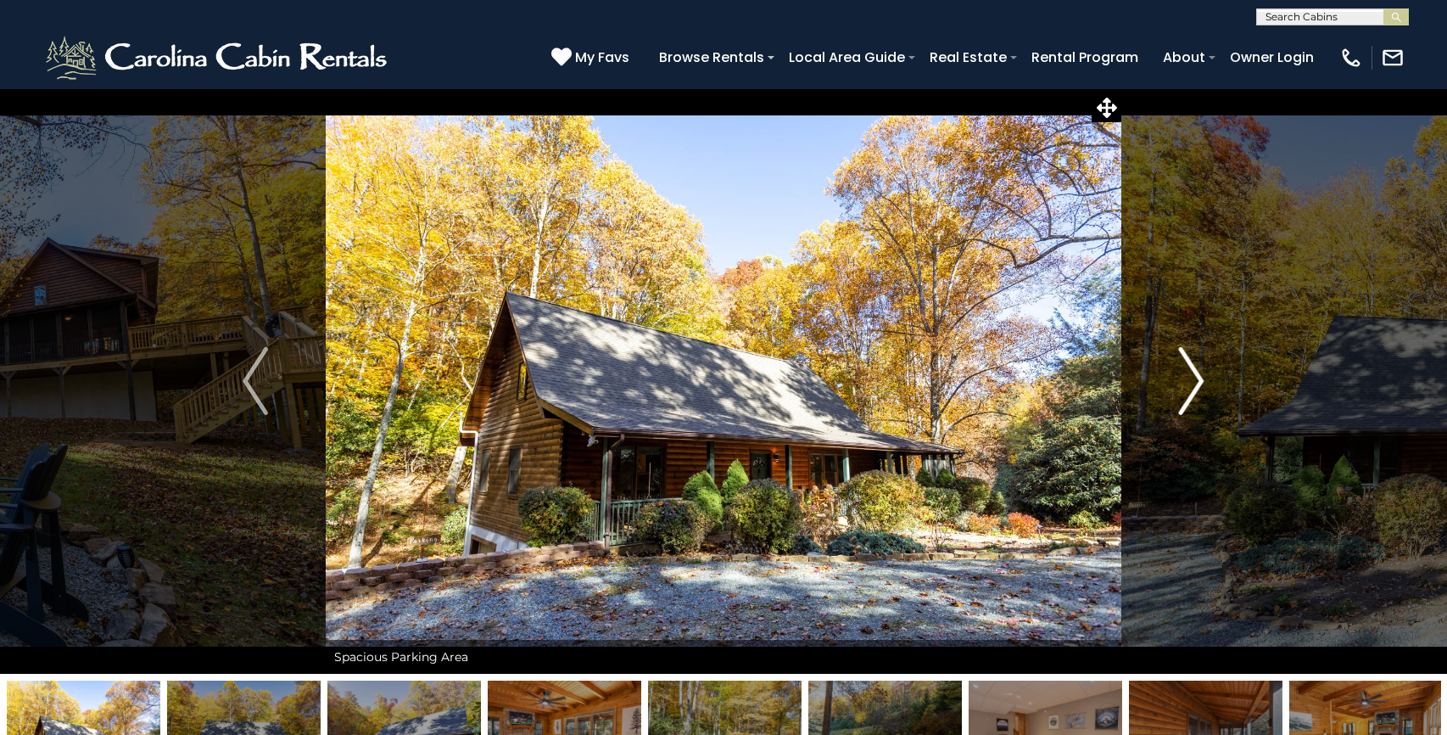
click at [1202, 377] on img "Next" at bounding box center [1191, 381] width 25 height 68
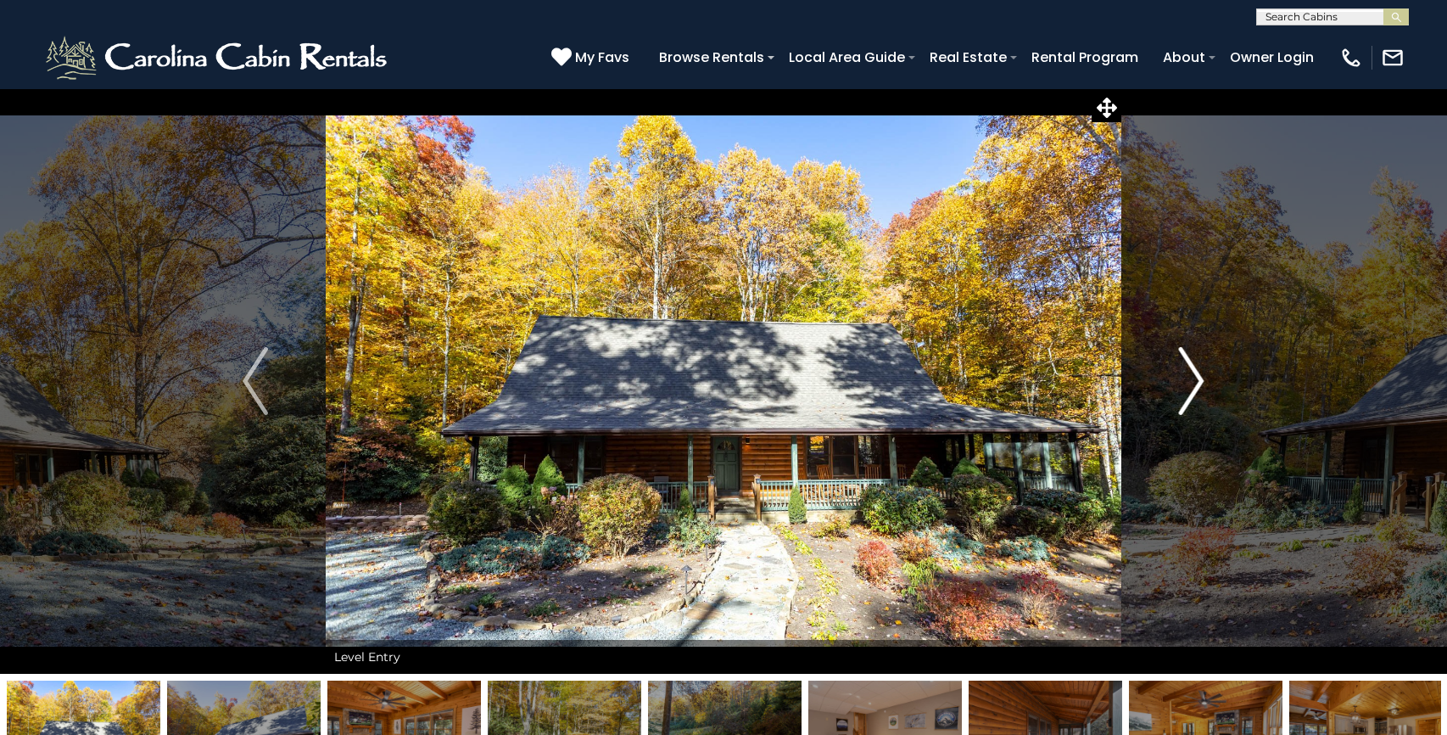
click at [1202, 377] on img "Next" at bounding box center [1191, 381] width 25 height 68
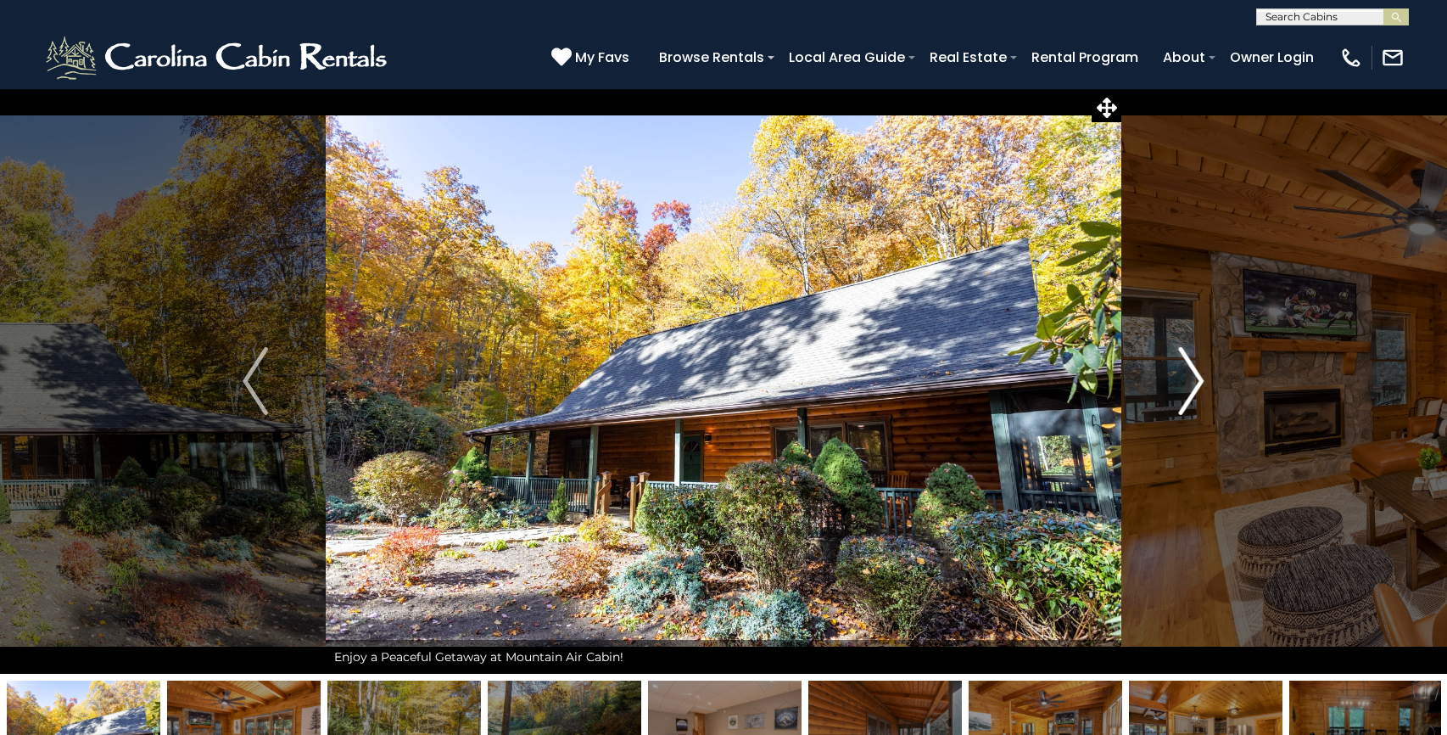
click at [1202, 377] on img "Next" at bounding box center [1191, 381] width 25 height 68
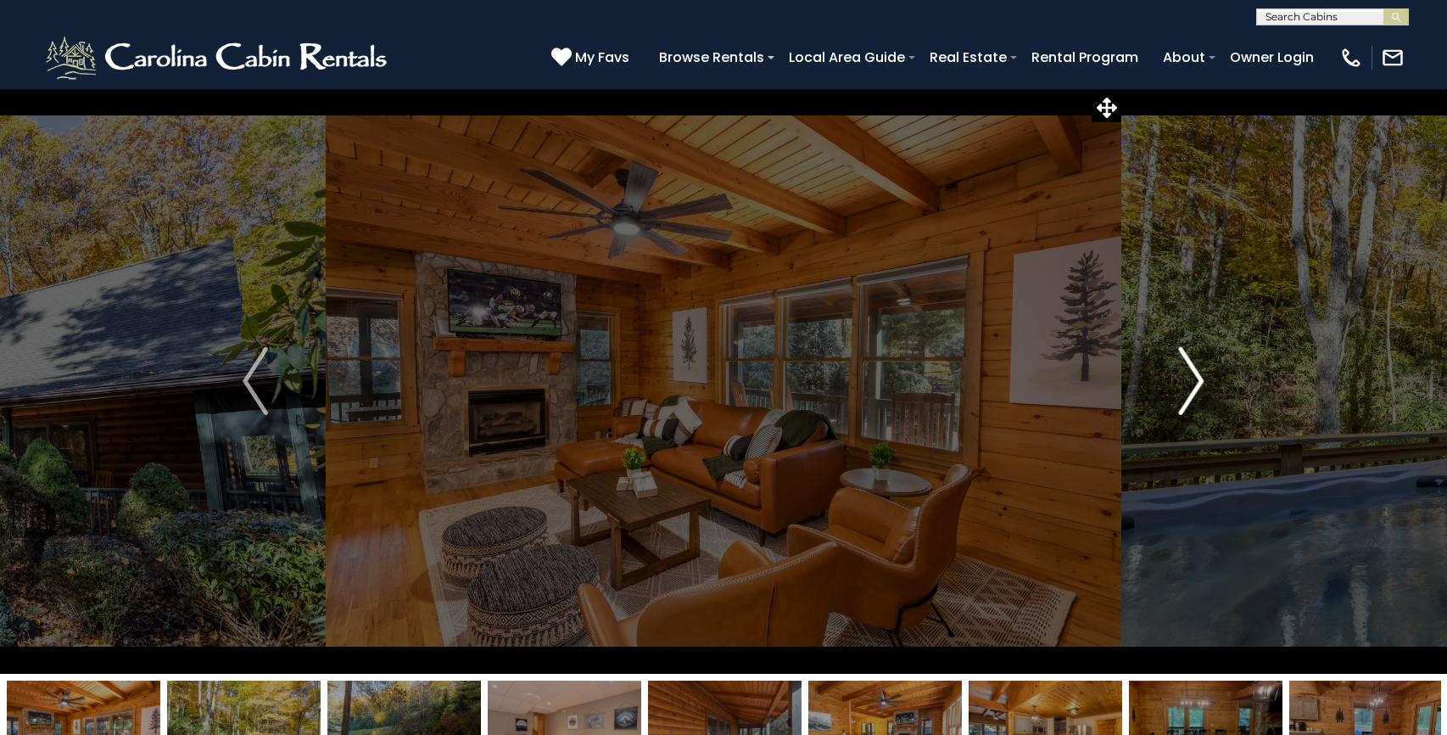
click at [1202, 377] on img "Next" at bounding box center [1191, 381] width 25 height 68
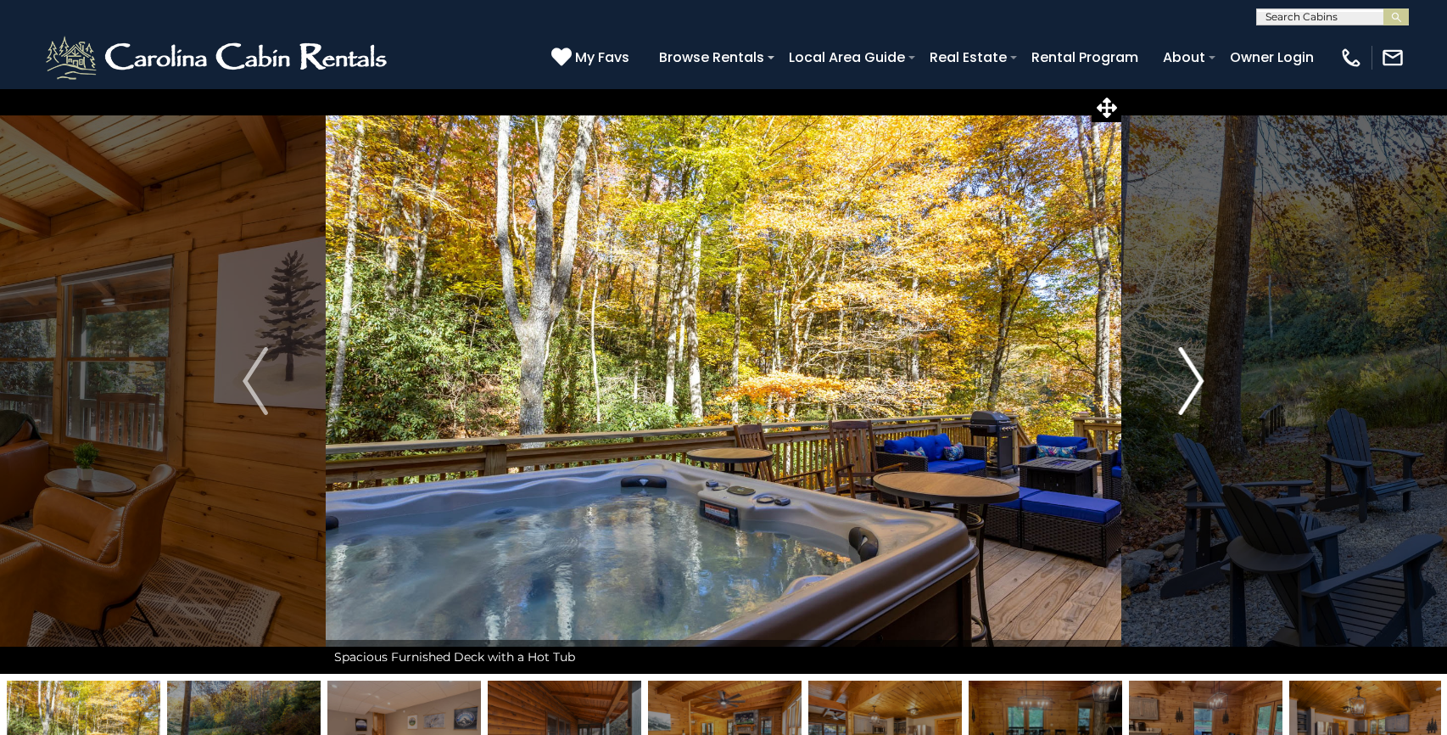
click at [1202, 377] on img "Next" at bounding box center [1191, 381] width 25 height 68
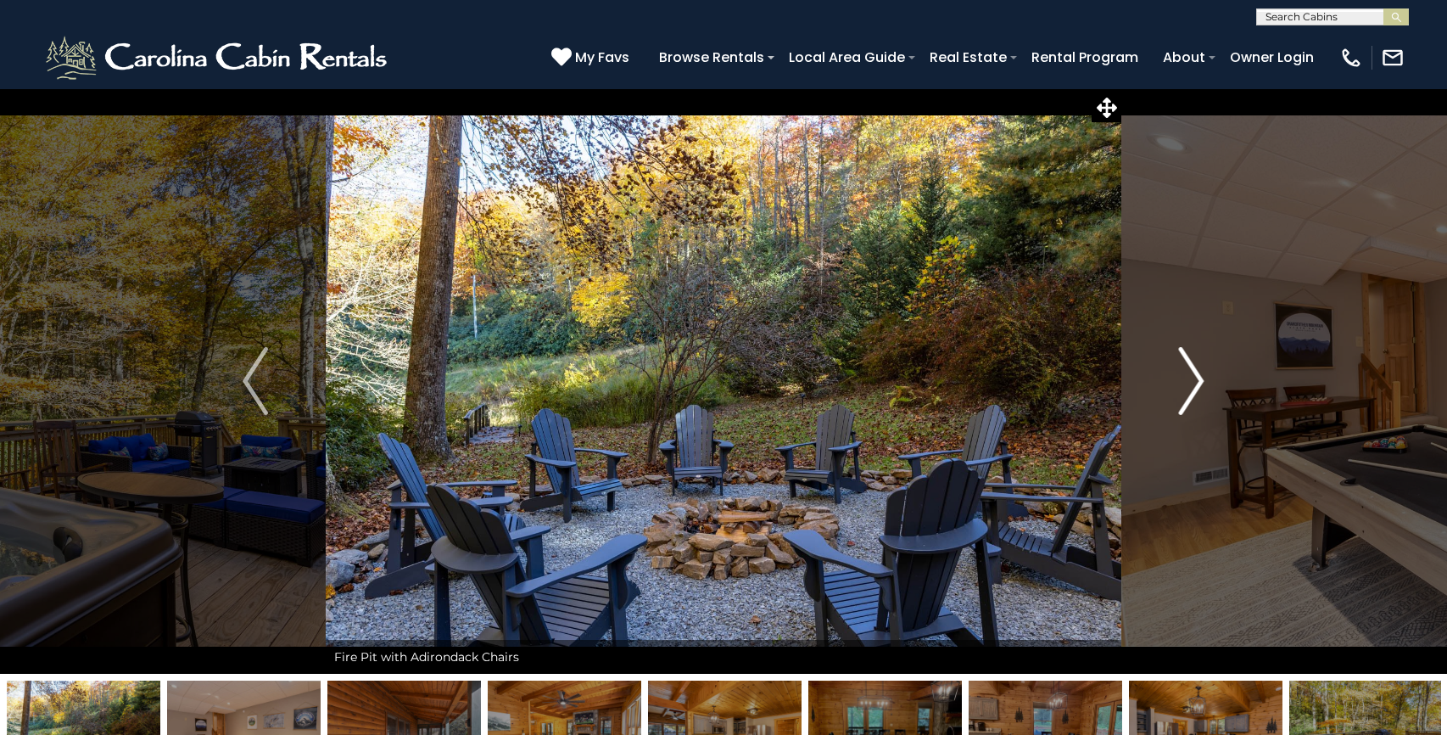
click at [1202, 377] on img "Next" at bounding box center [1191, 381] width 25 height 68
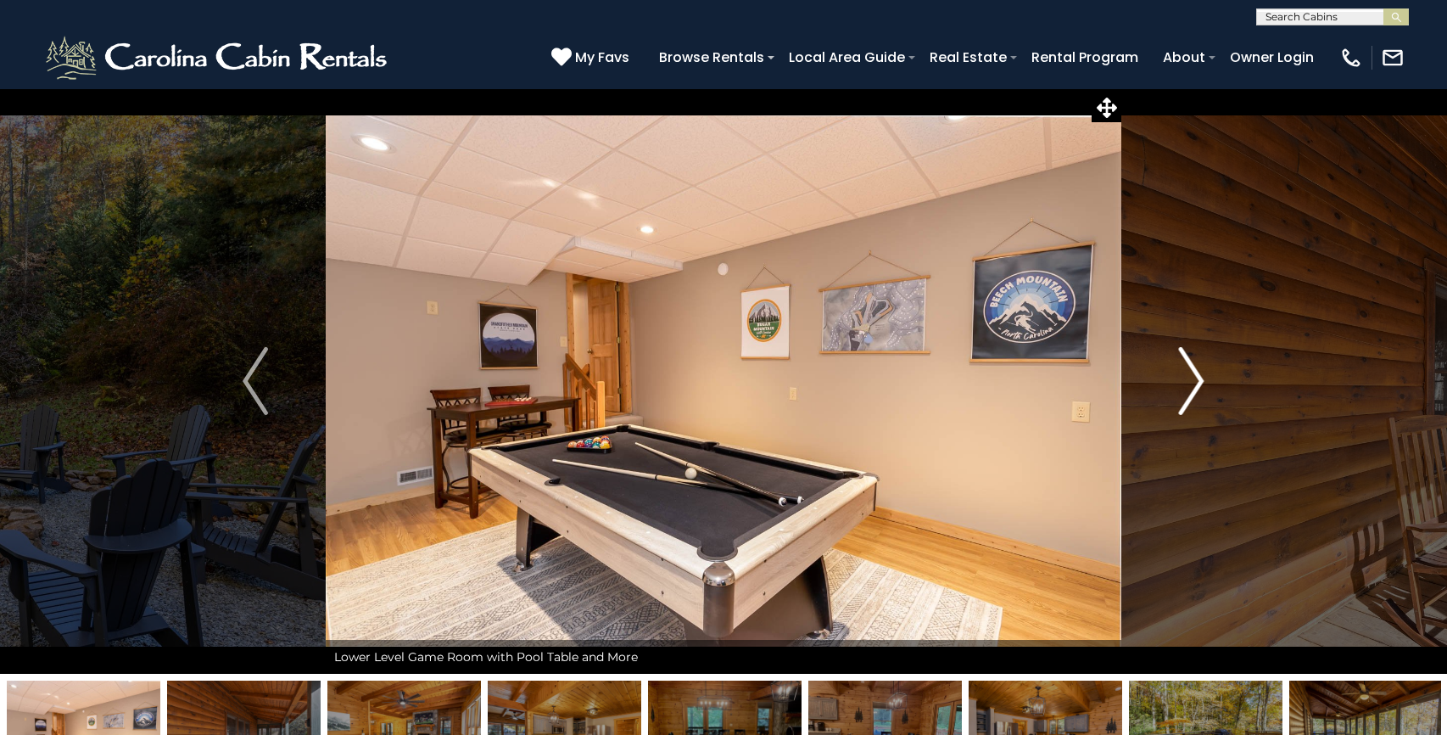
click at [1202, 377] on img "Next" at bounding box center [1191, 381] width 25 height 68
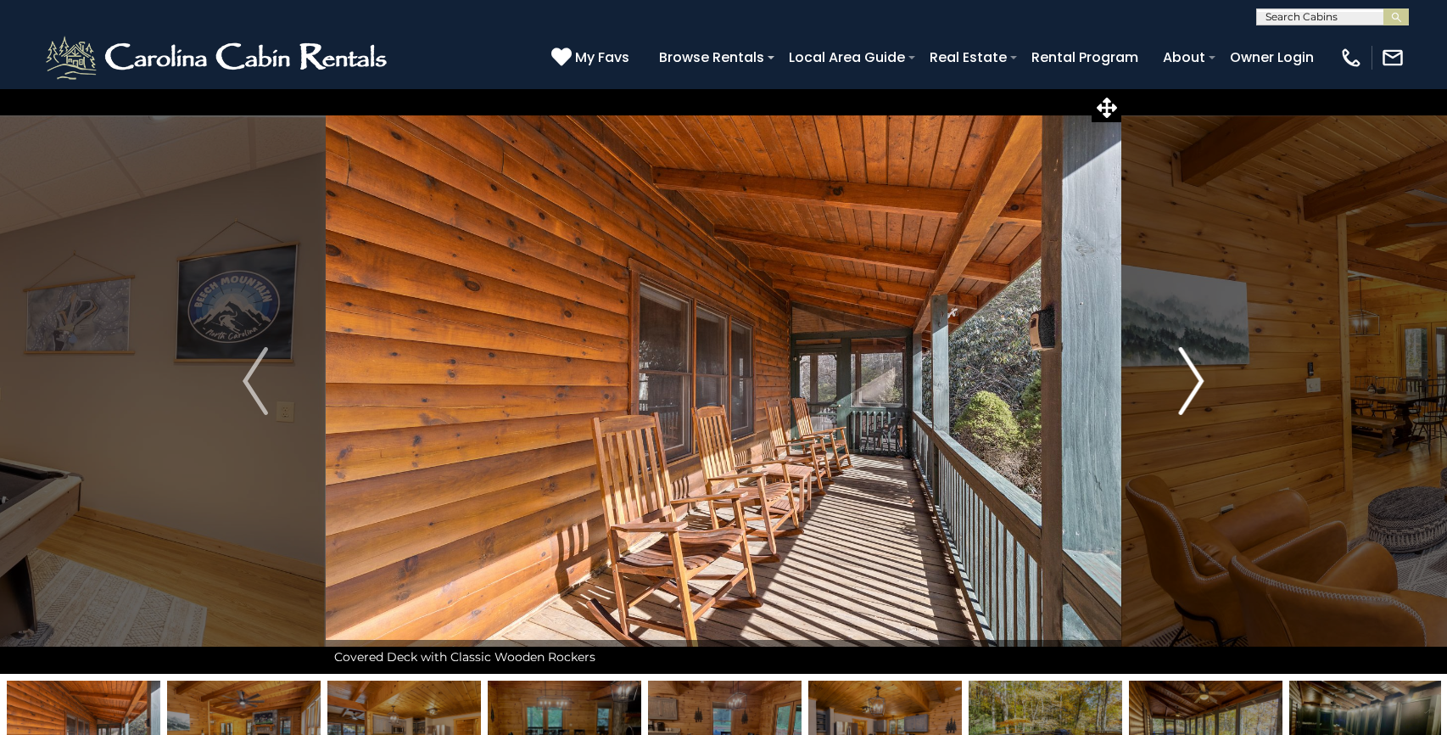
click at [1202, 377] on img "Next" at bounding box center [1191, 381] width 25 height 68
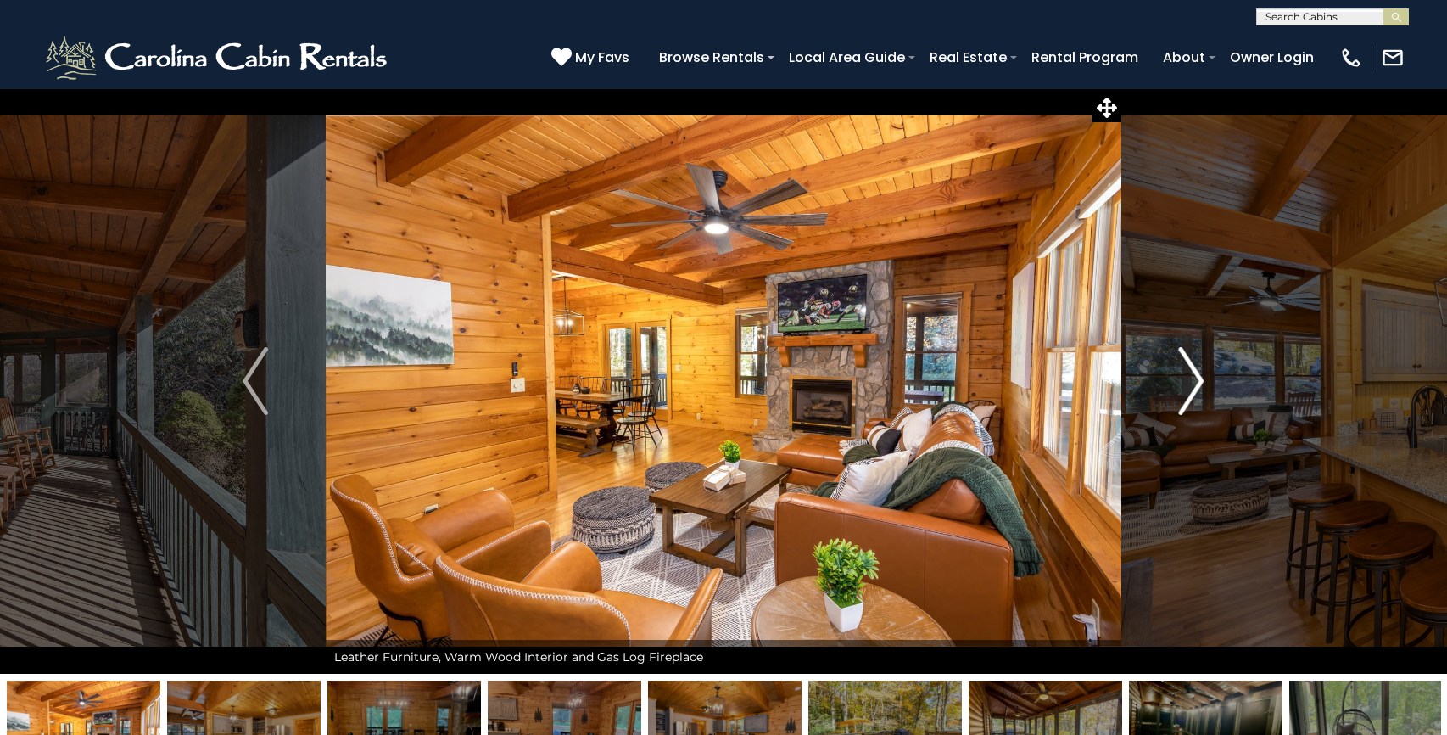
click at [1202, 377] on img "Next" at bounding box center [1191, 381] width 25 height 68
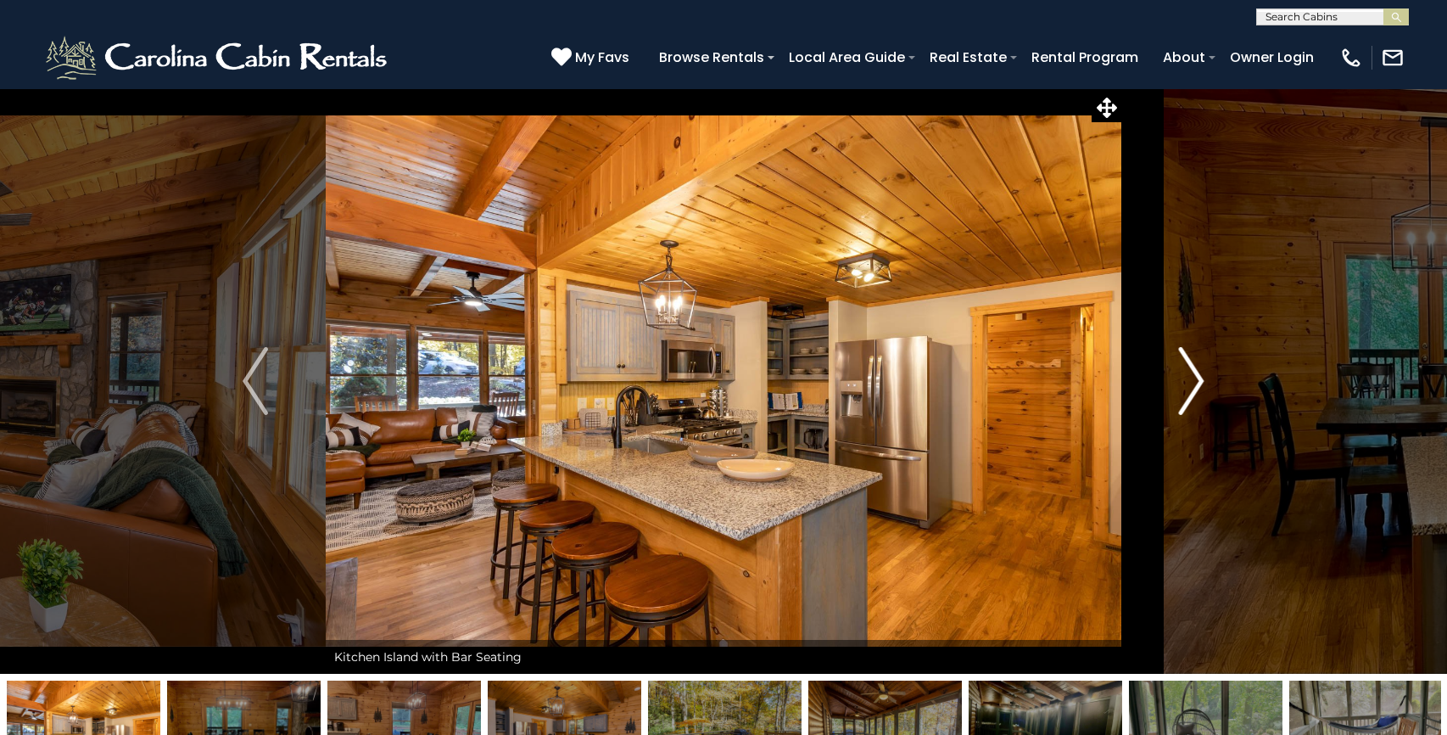
click at [1202, 377] on img "Next" at bounding box center [1191, 381] width 25 height 68
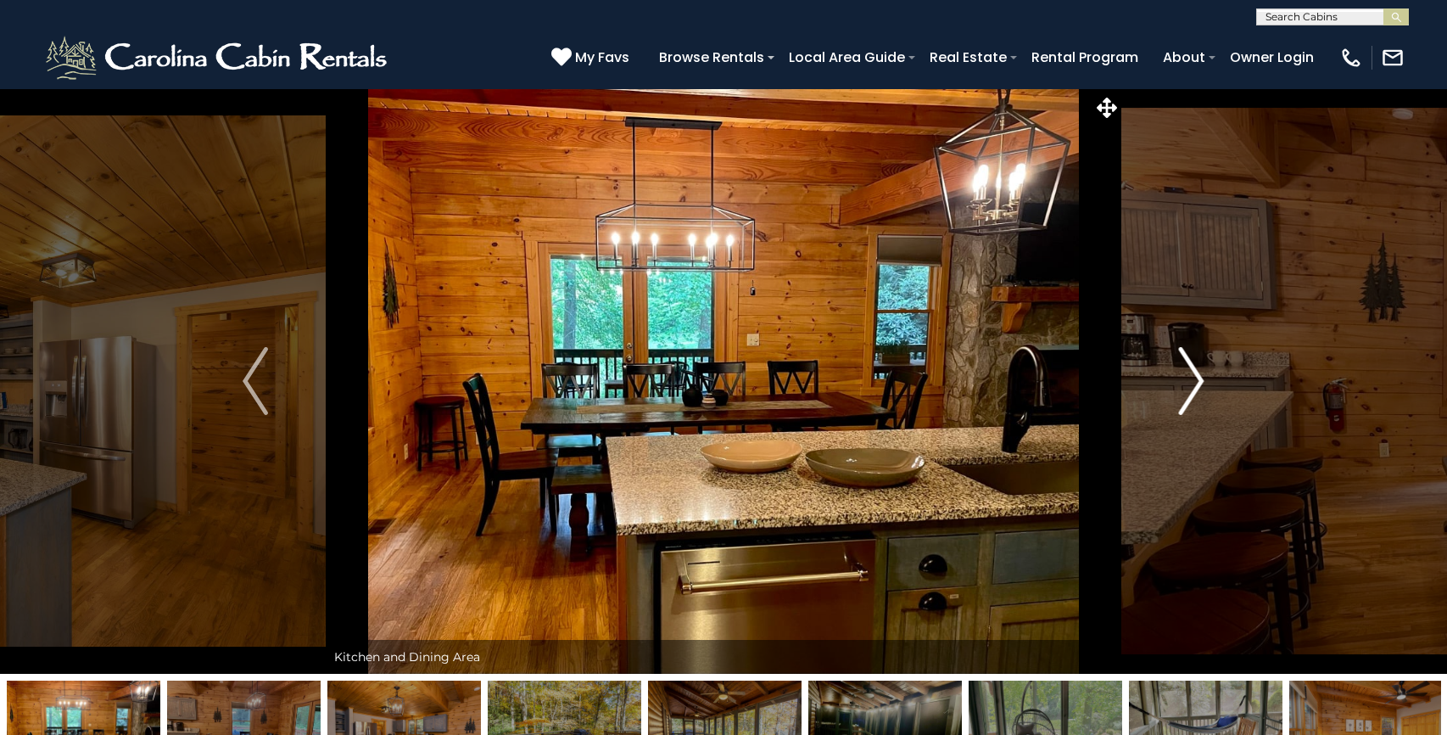
click at [1202, 377] on img "Next" at bounding box center [1191, 381] width 25 height 68
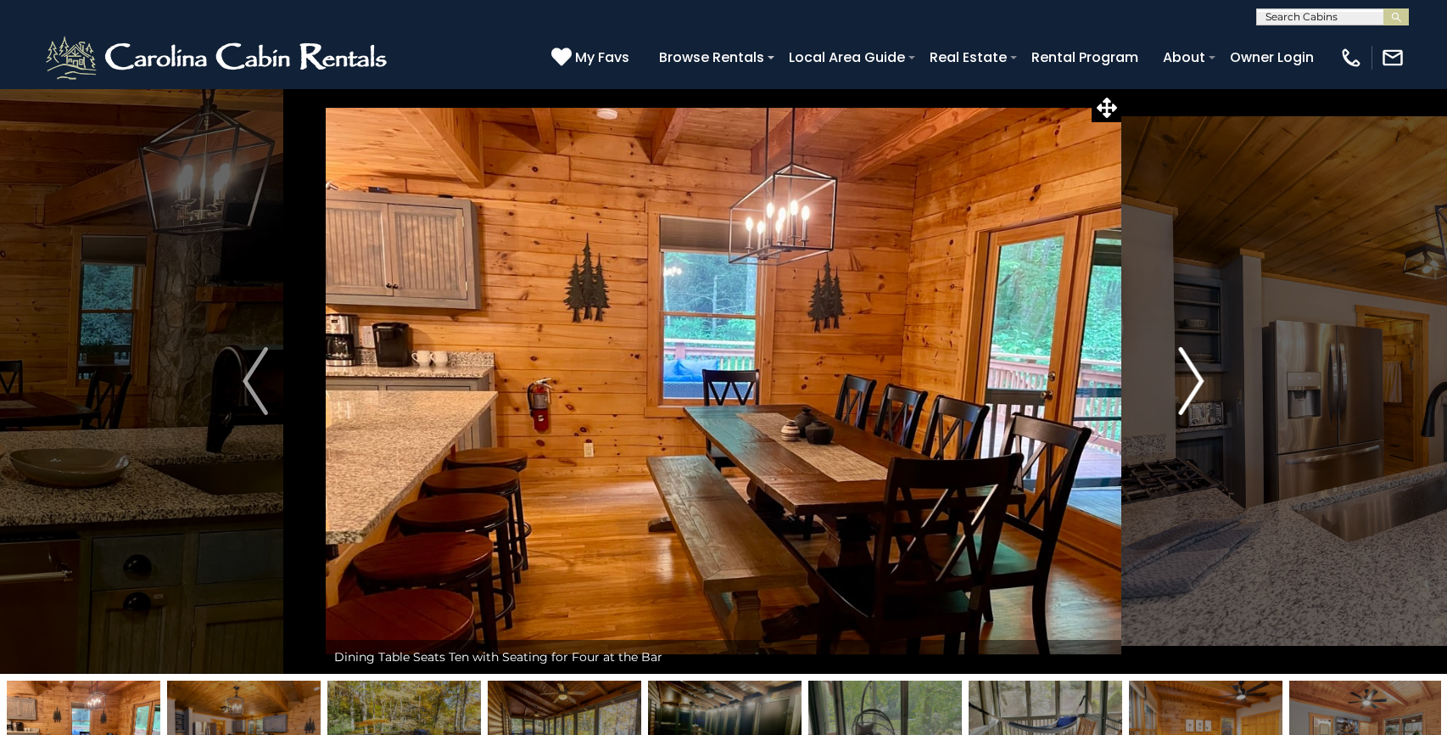
click at [1202, 377] on img "Next" at bounding box center [1191, 381] width 25 height 68
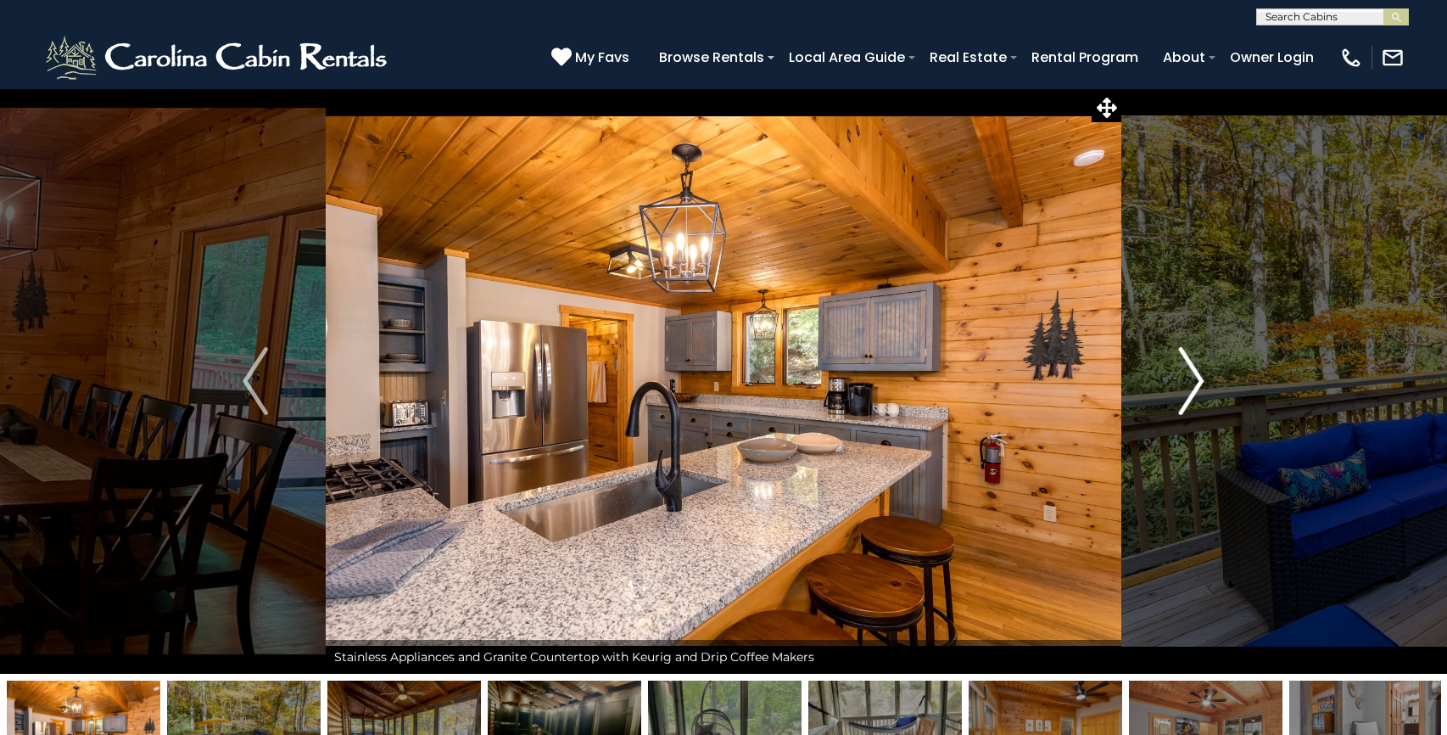
click at [1202, 377] on img "Next" at bounding box center [1191, 381] width 25 height 68
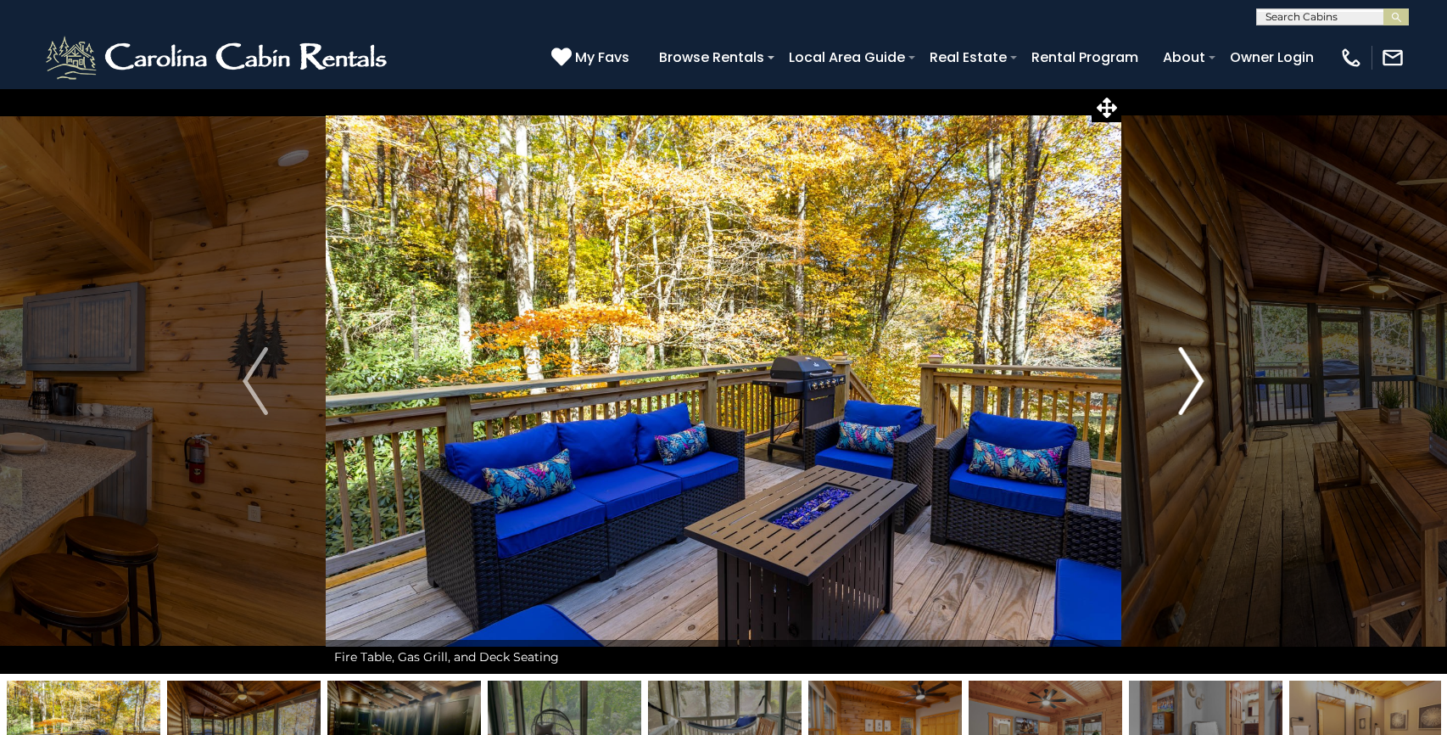
click at [1202, 377] on img "Next" at bounding box center [1191, 381] width 25 height 68
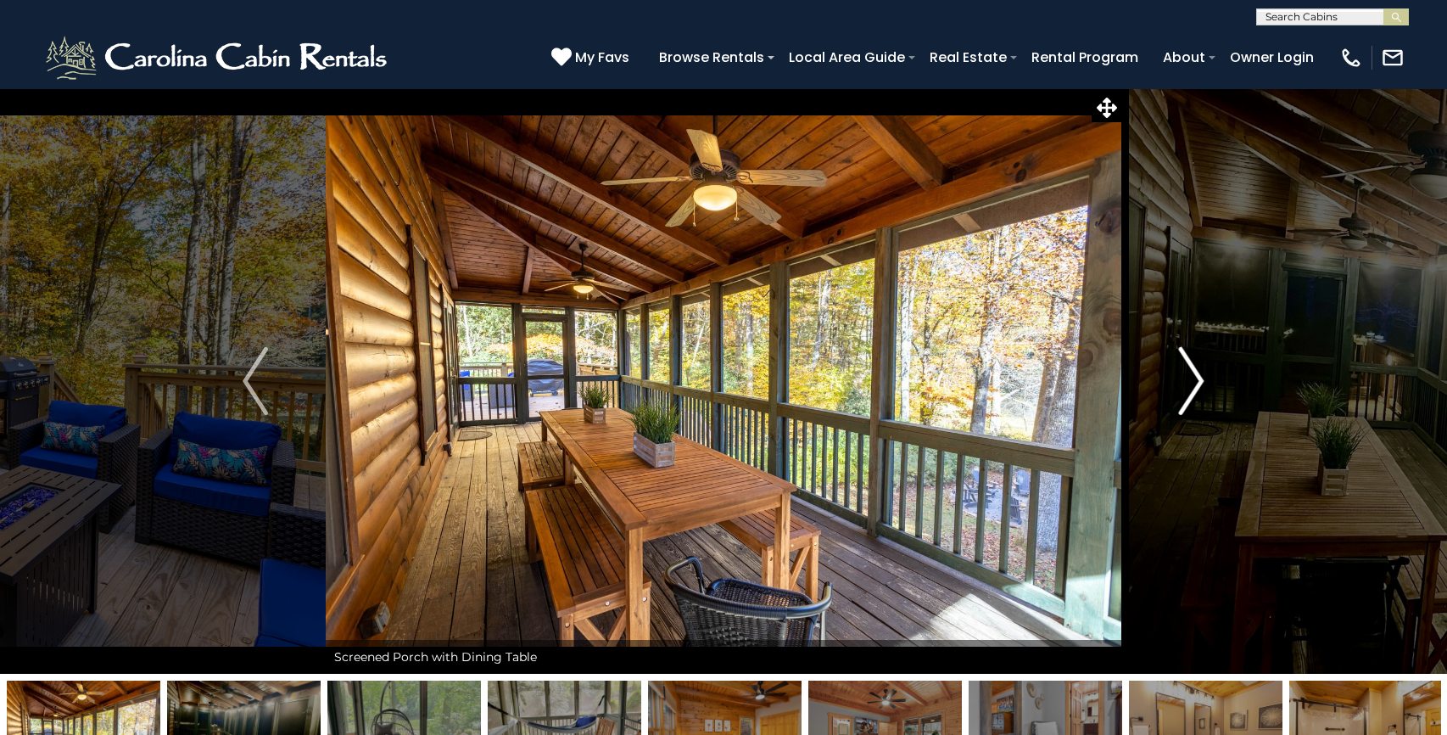
click at [1202, 377] on img "Next" at bounding box center [1191, 381] width 25 height 68
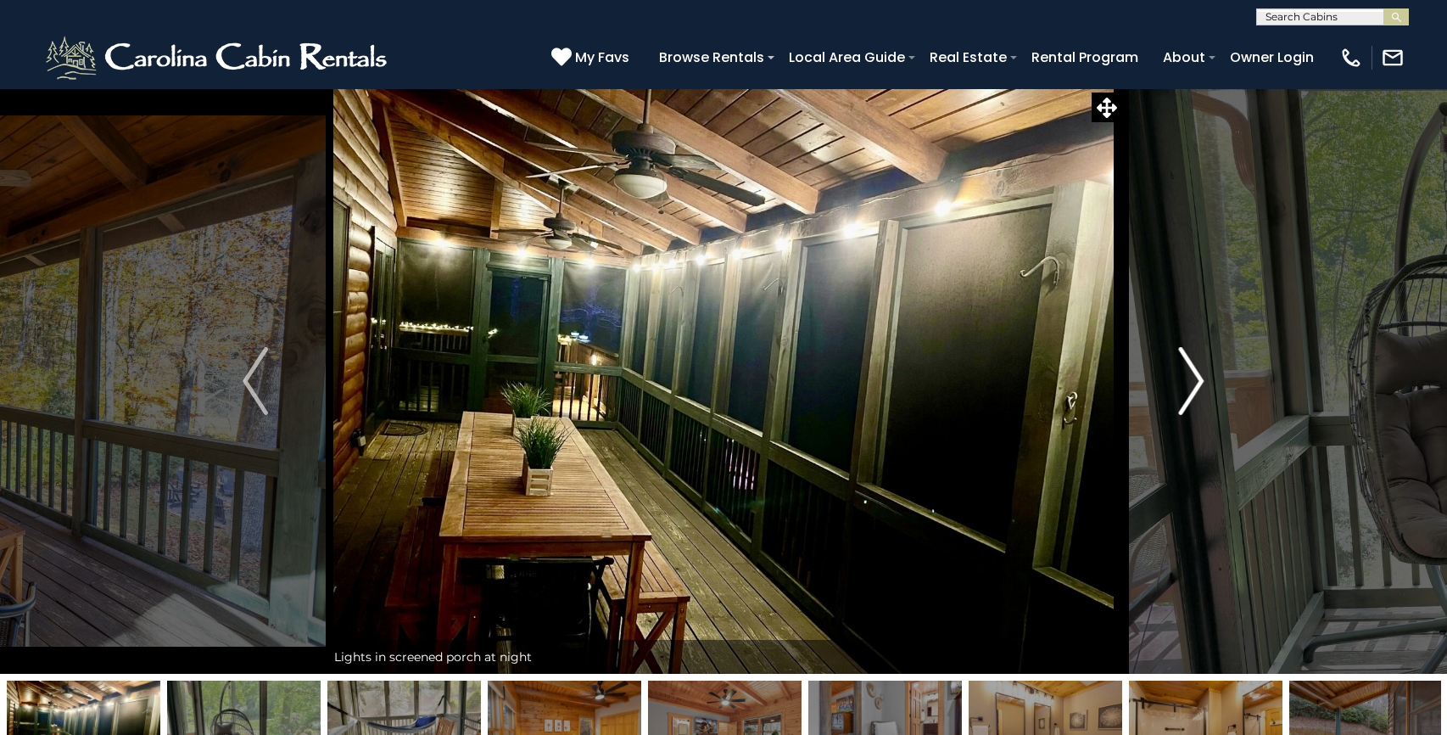
click at [1202, 377] on img "Next" at bounding box center [1191, 381] width 25 height 68
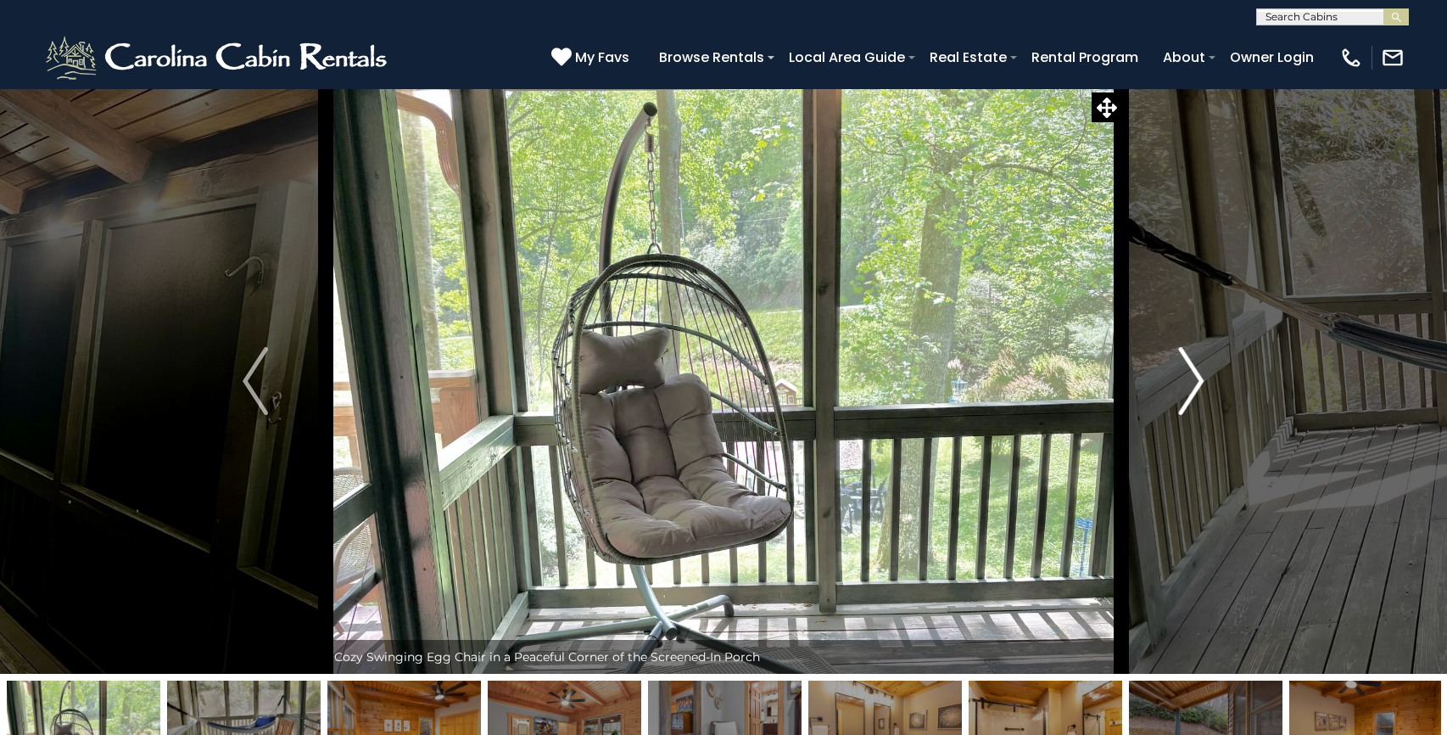
click at [1202, 377] on img "Next" at bounding box center [1191, 381] width 25 height 68
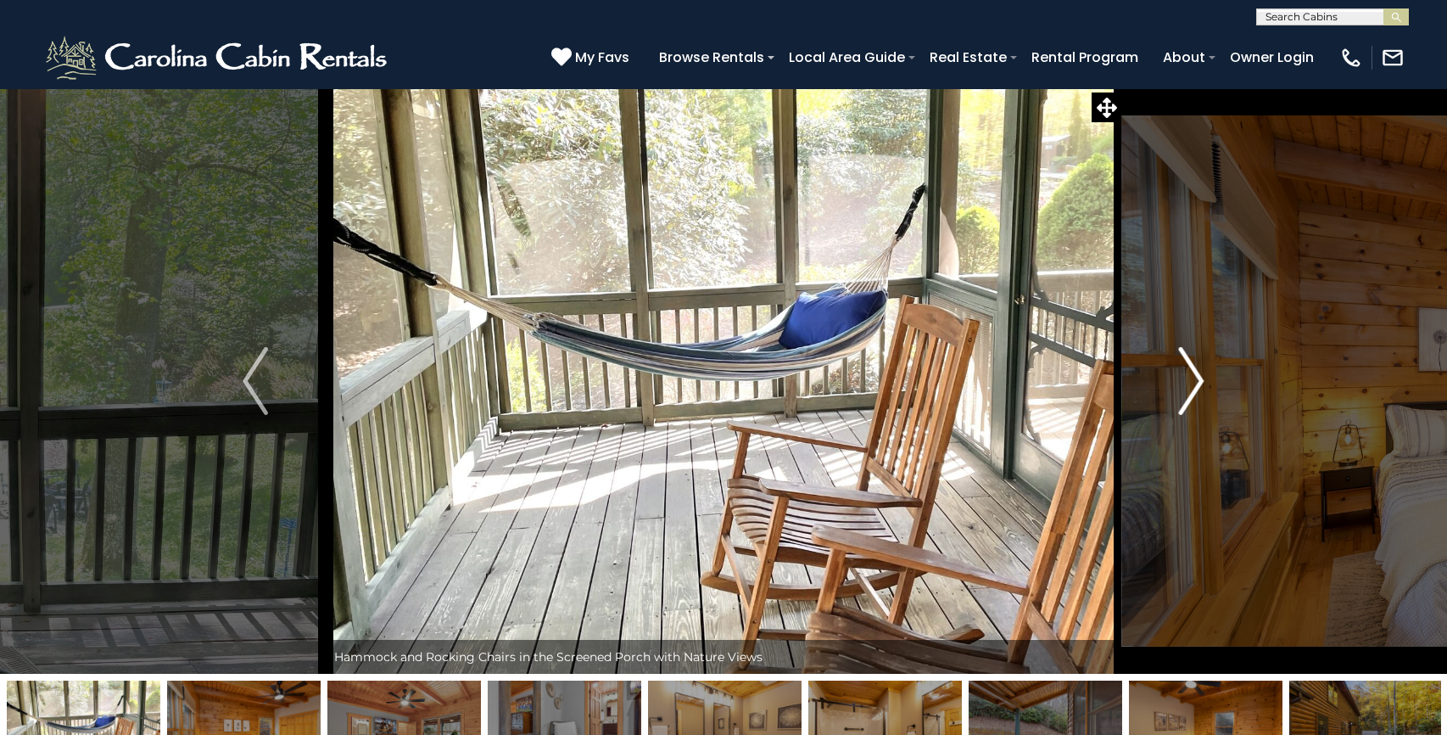
click at [1202, 377] on img "Next" at bounding box center [1191, 381] width 25 height 68
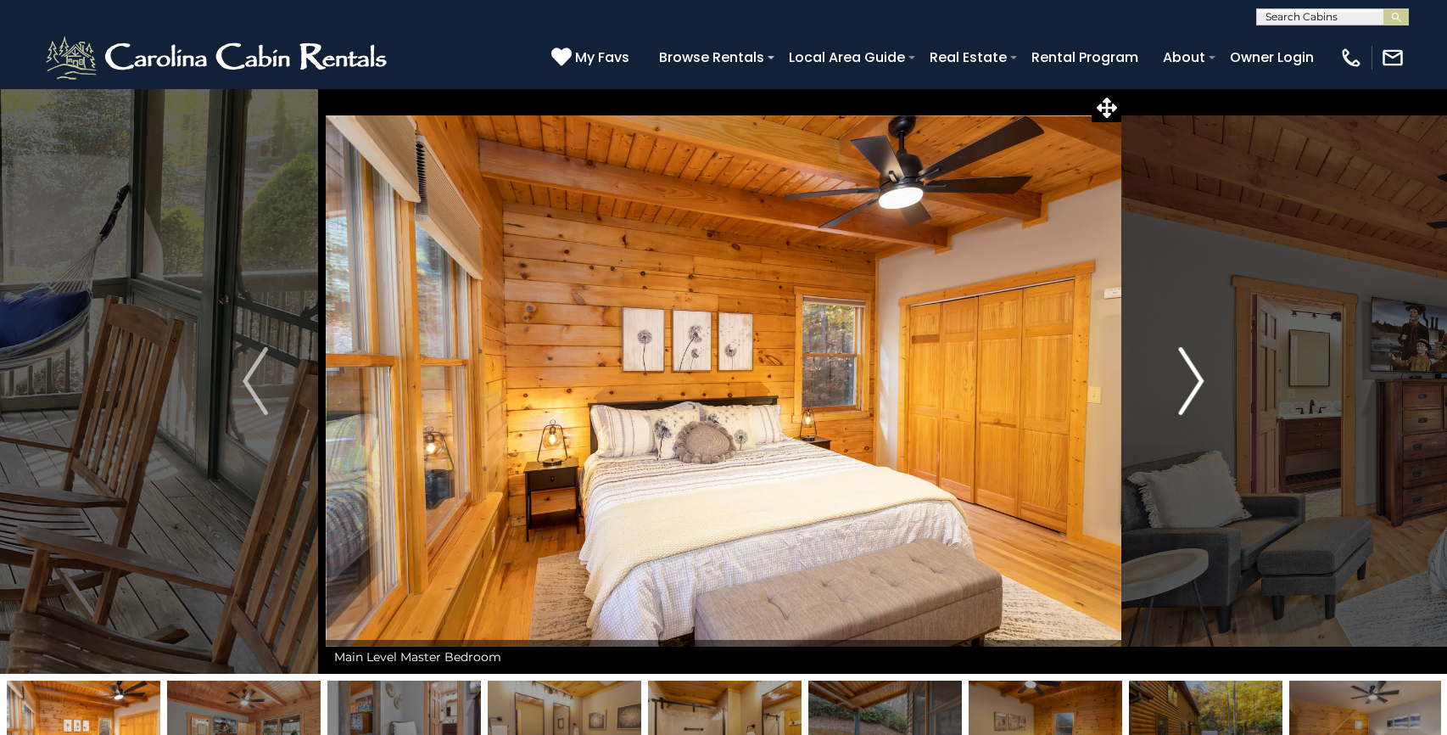
click at [1202, 377] on img "Next" at bounding box center [1191, 381] width 25 height 68
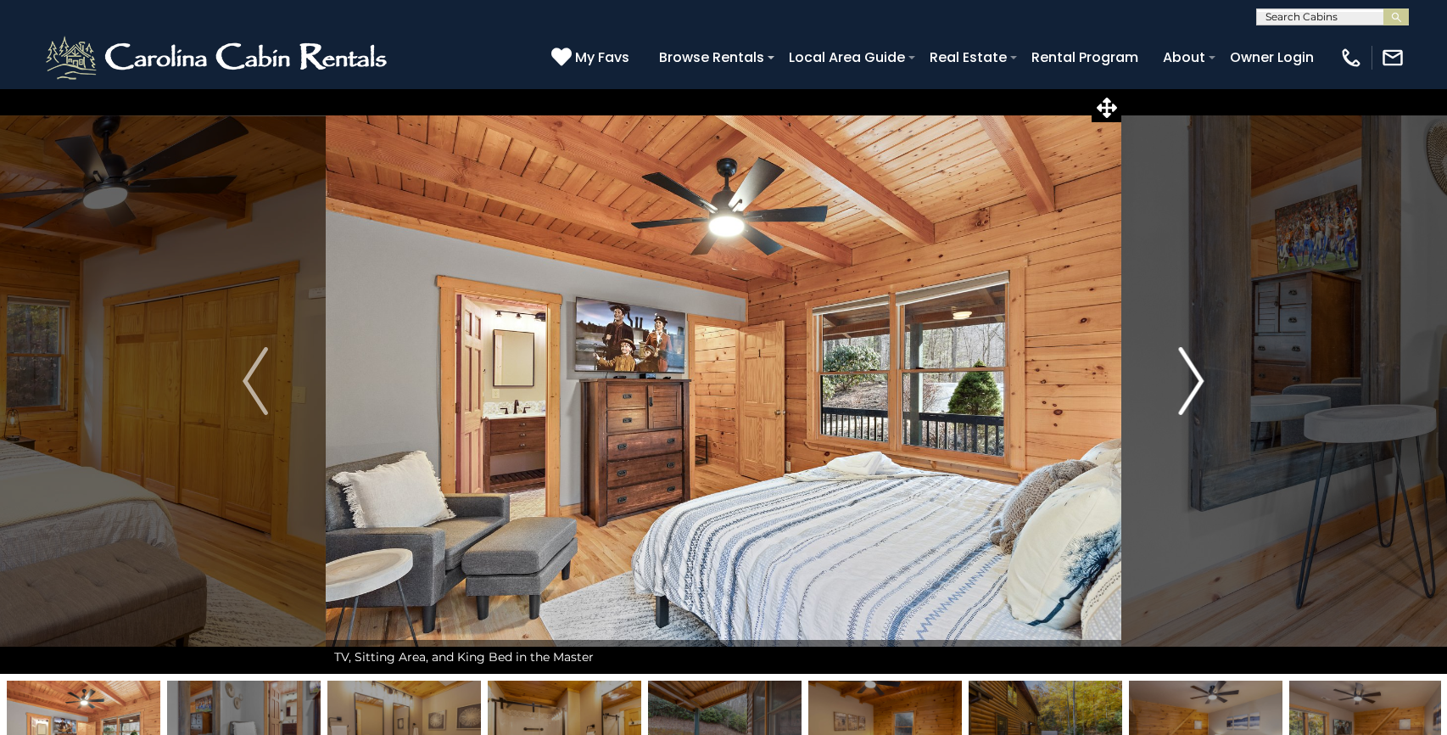
click at [1202, 377] on img "Next" at bounding box center [1191, 381] width 25 height 68
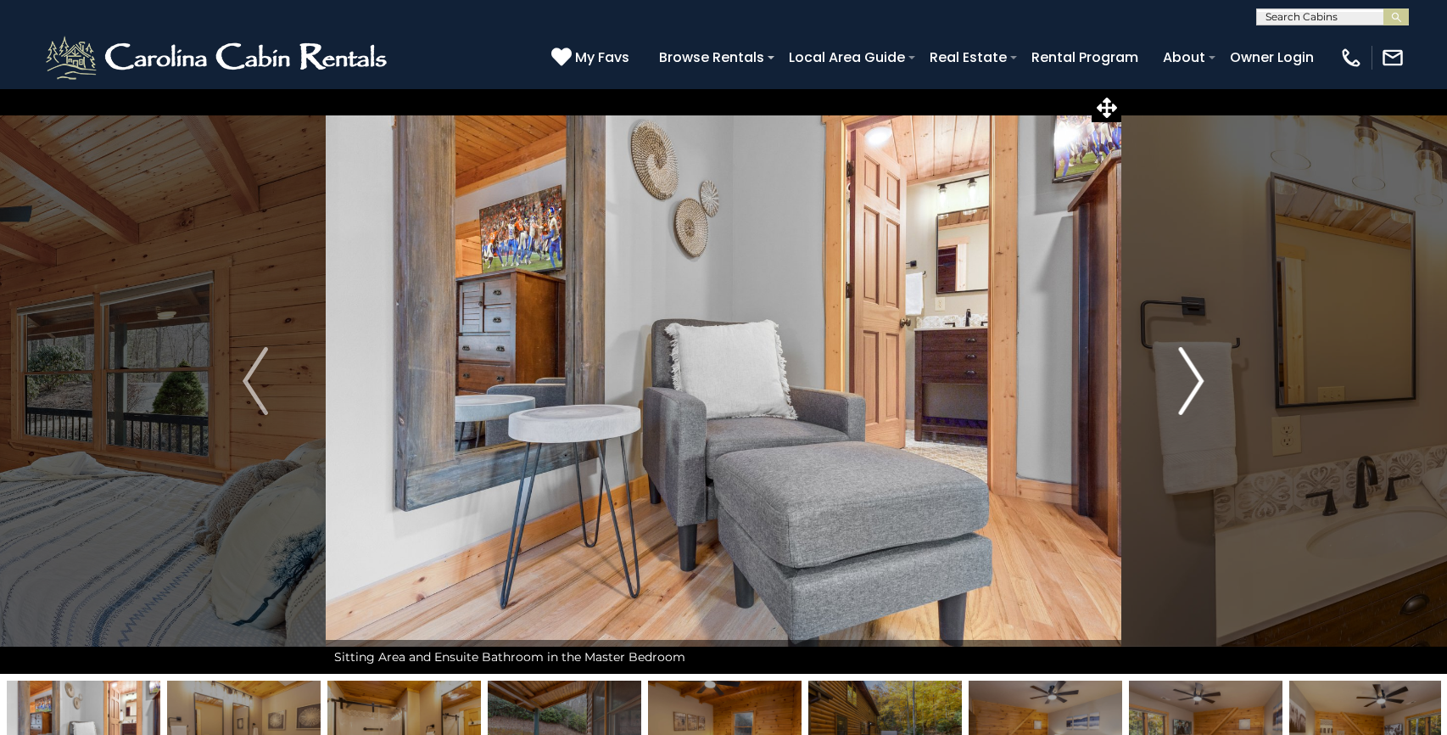
click at [1202, 377] on img "Next" at bounding box center [1191, 381] width 25 height 68
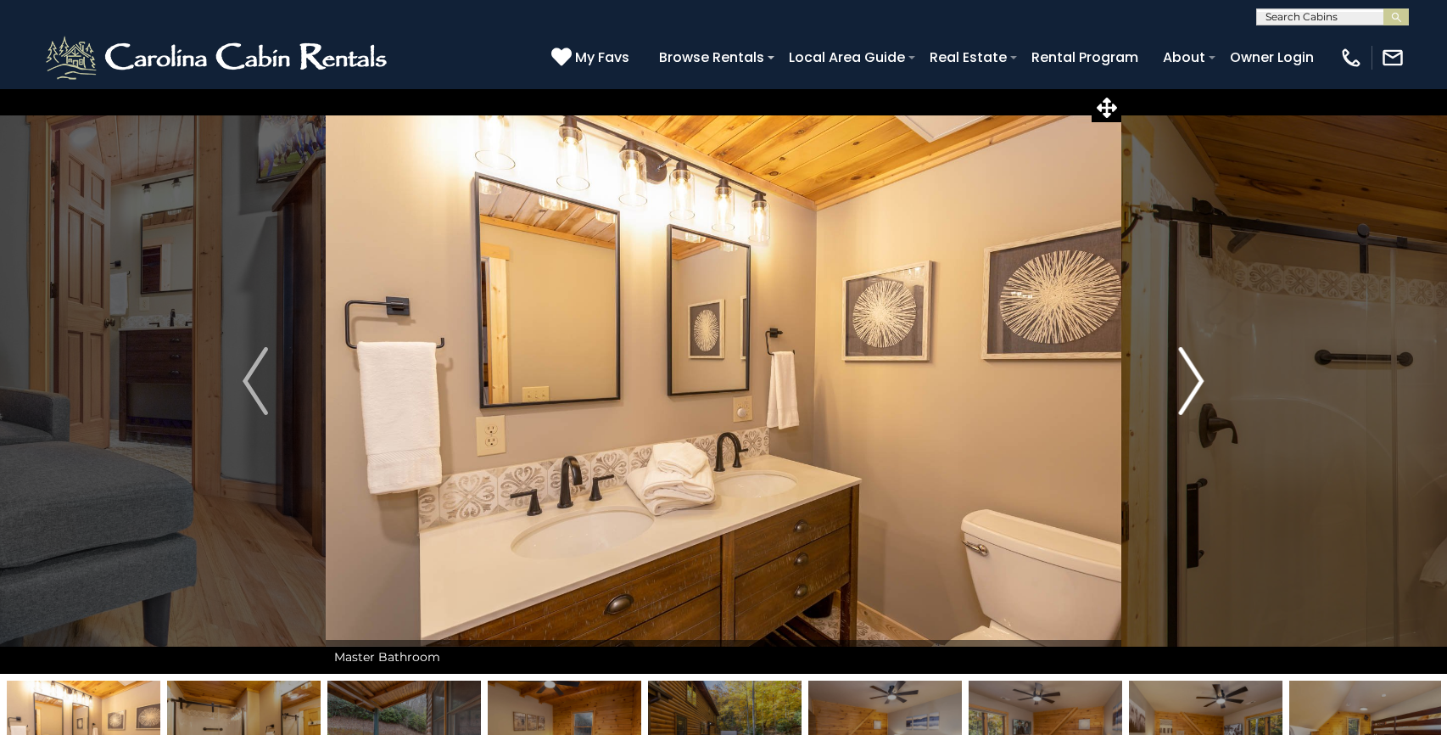
click at [1202, 377] on img "Next" at bounding box center [1191, 381] width 25 height 68
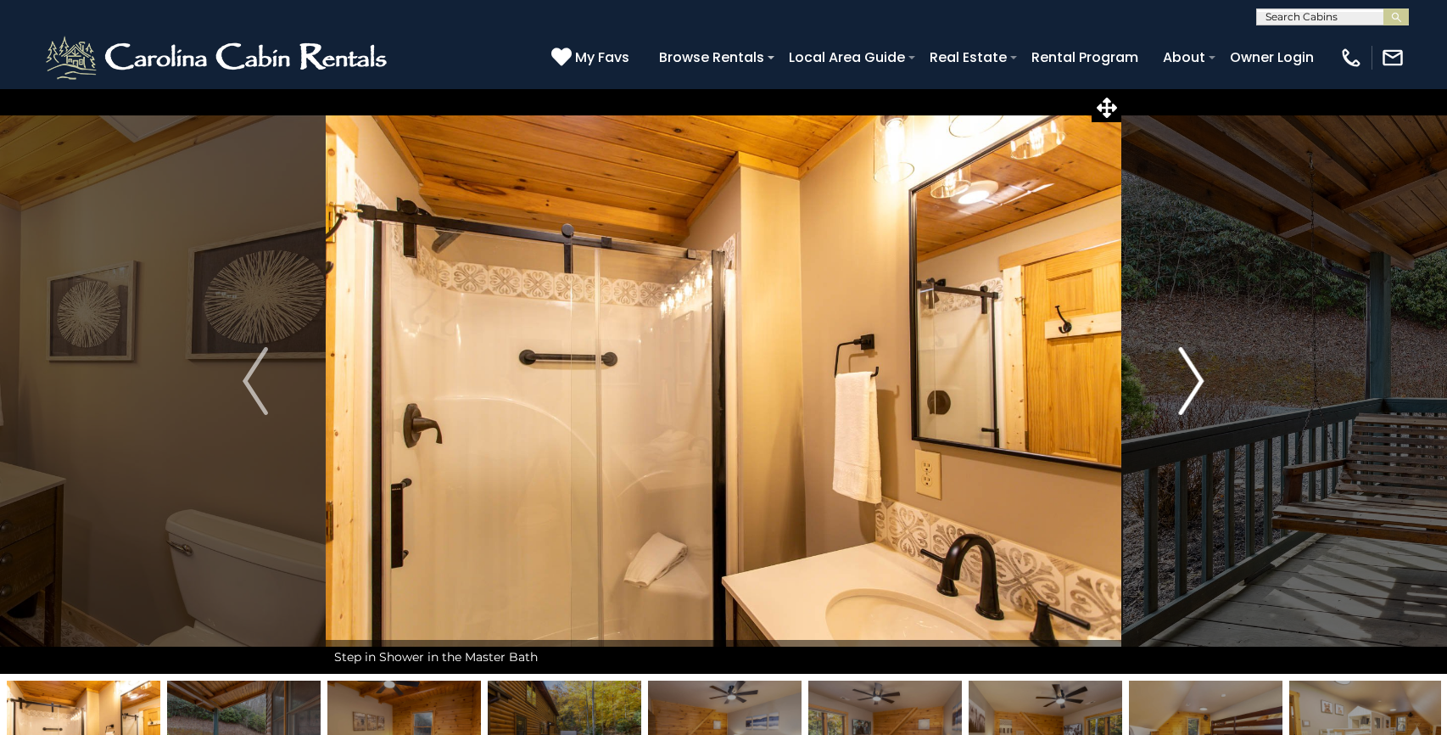
click at [1202, 377] on img "Next" at bounding box center [1191, 381] width 25 height 68
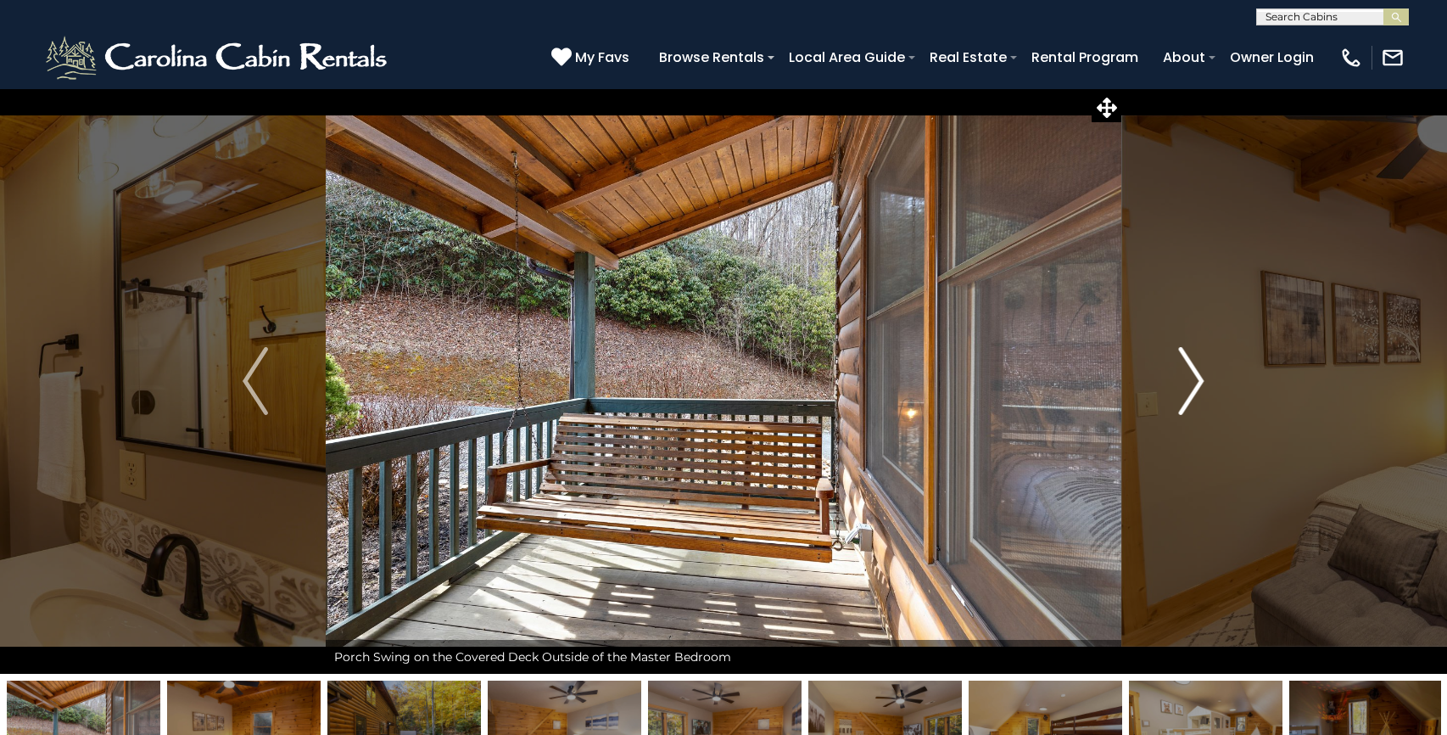
click at [1202, 377] on img "Next" at bounding box center [1191, 381] width 25 height 68
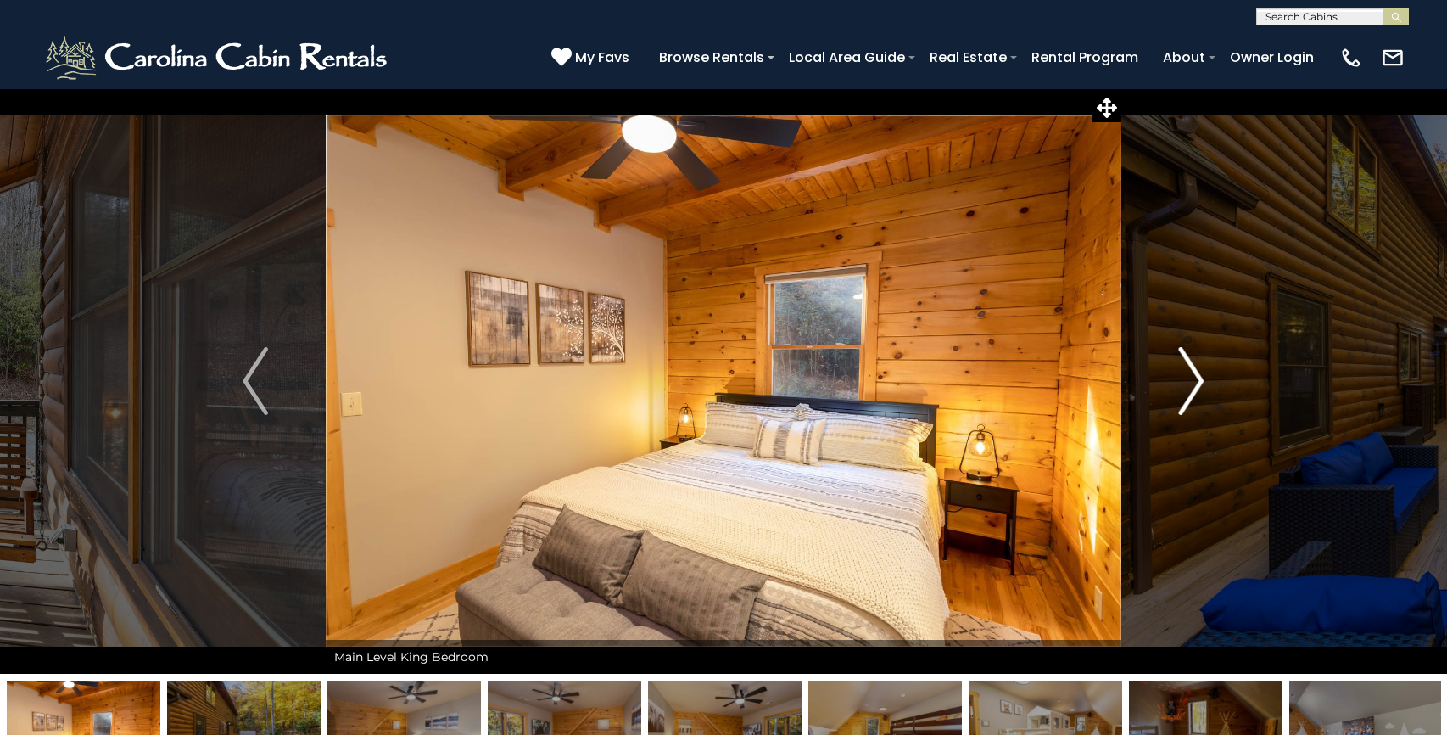
click at [1202, 377] on img "Next" at bounding box center [1191, 381] width 25 height 68
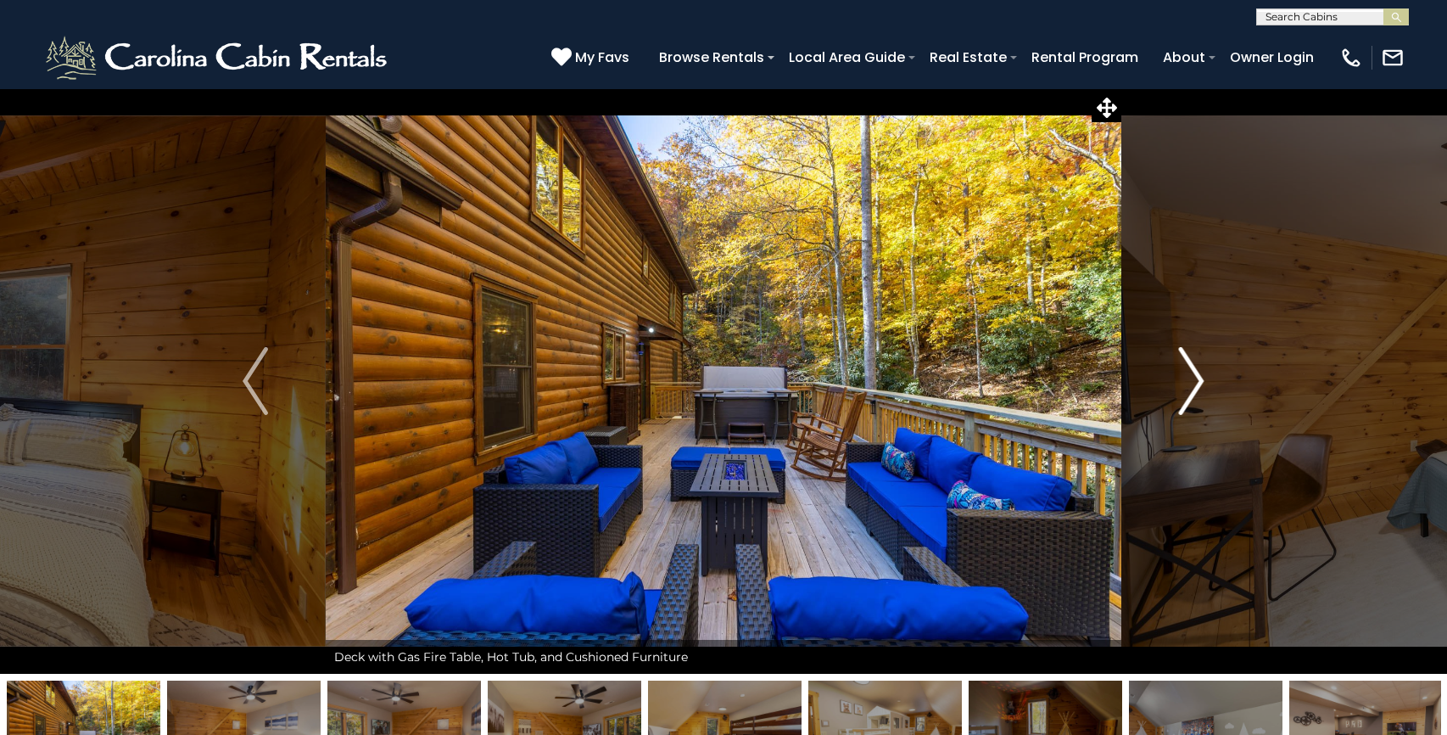
click at [1202, 377] on img "Next" at bounding box center [1191, 381] width 25 height 68
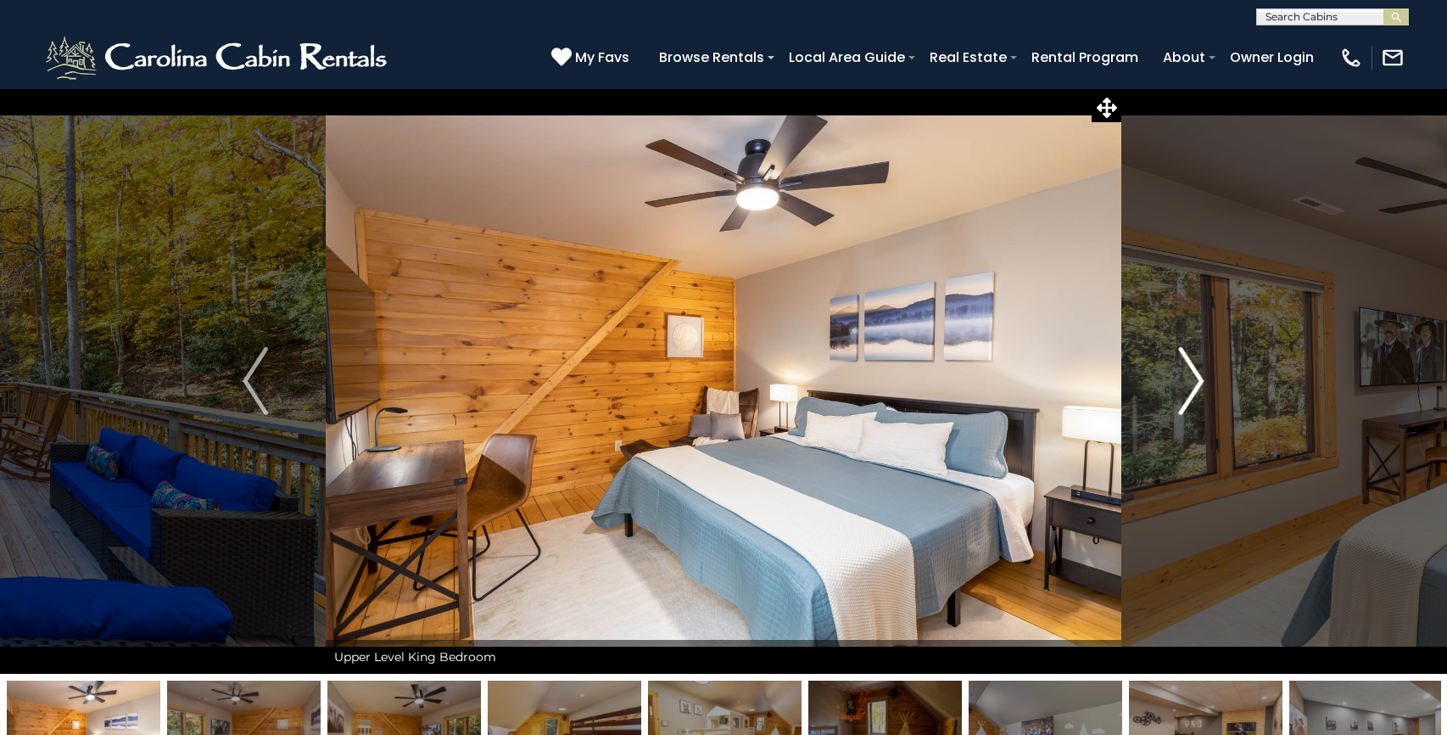
click at [1202, 377] on img "Next" at bounding box center [1191, 381] width 25 height 68
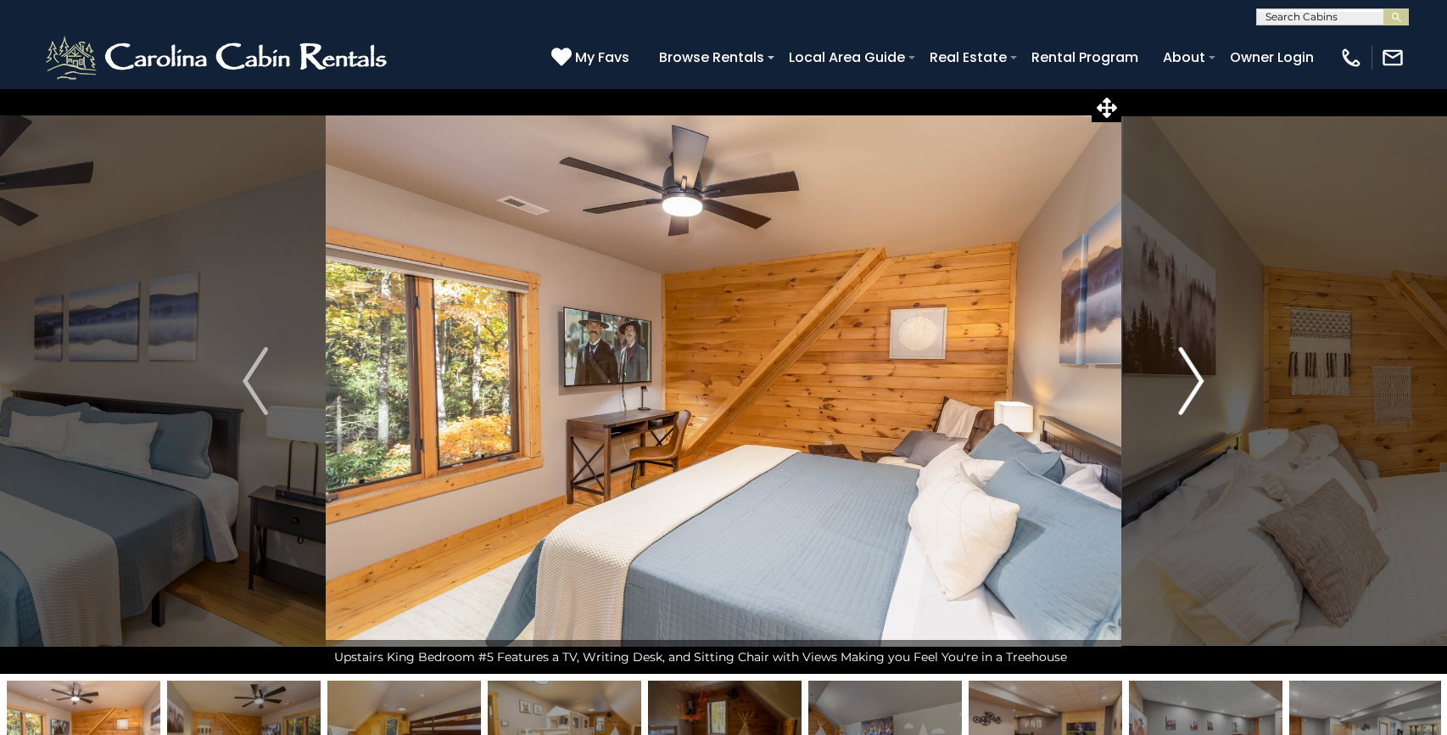
click at [1202, 377] on img "Next" at bounding box center [1191, 381] width 25 height 68
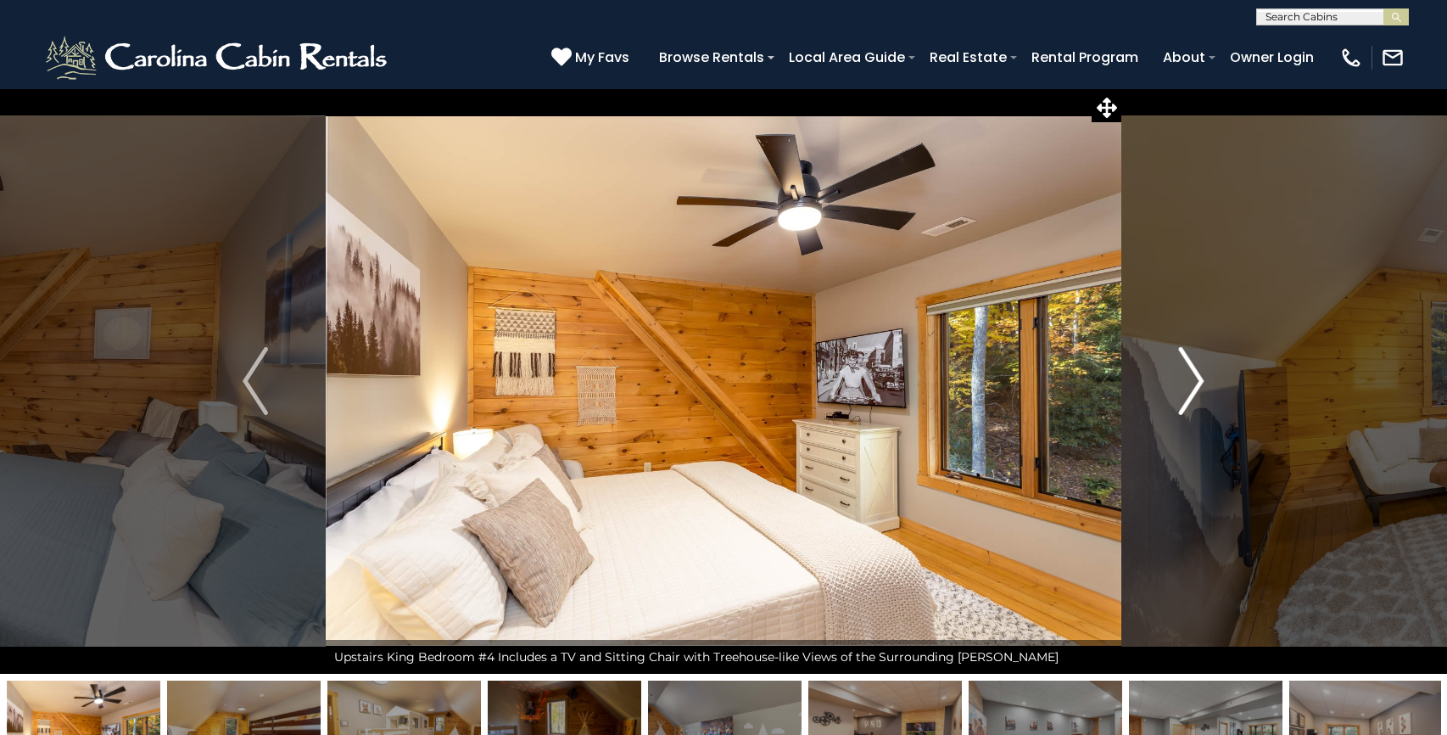
click at [1202, 377] on img "Next" at bounding box center [1191, 381] width 25 height 68
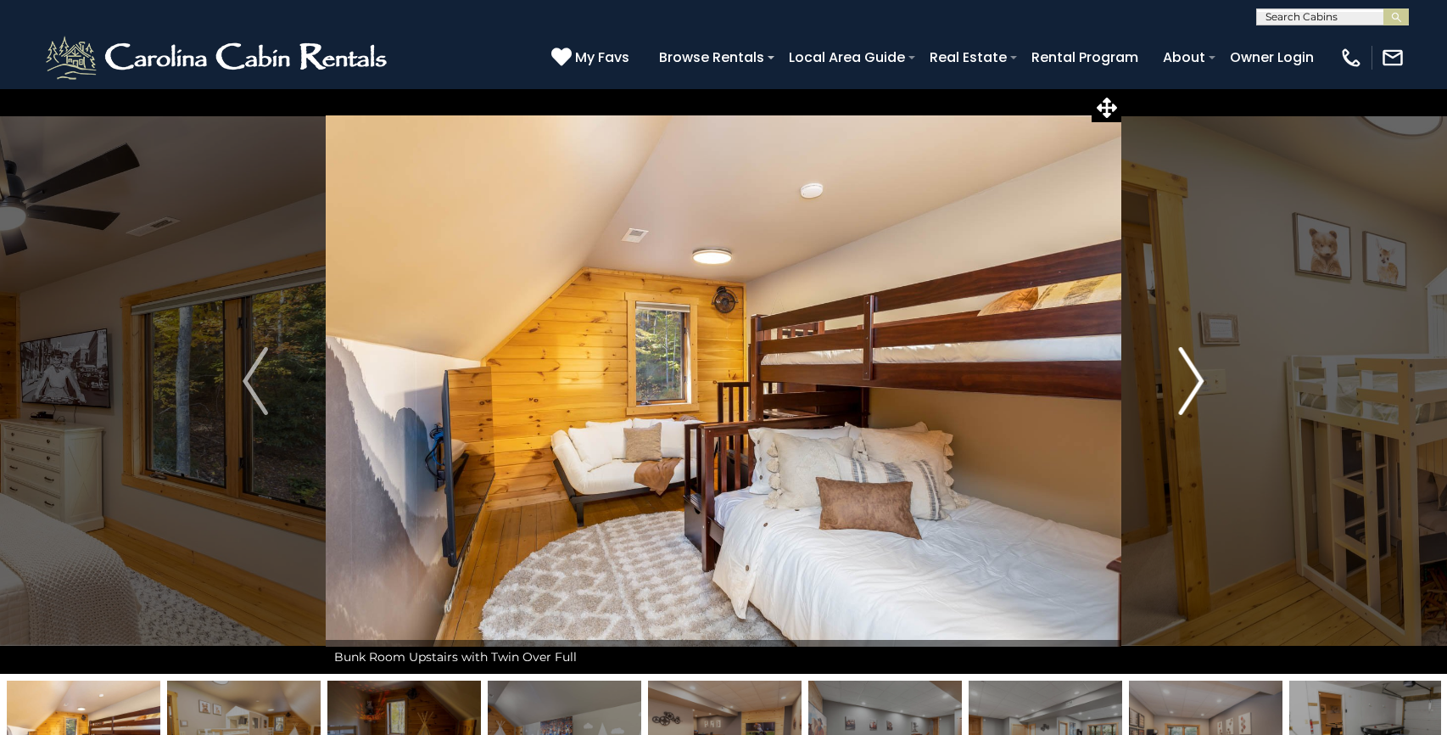
click at [1202, 377] on img "Next" at bounding box center [1191, 381] width 25 height 68
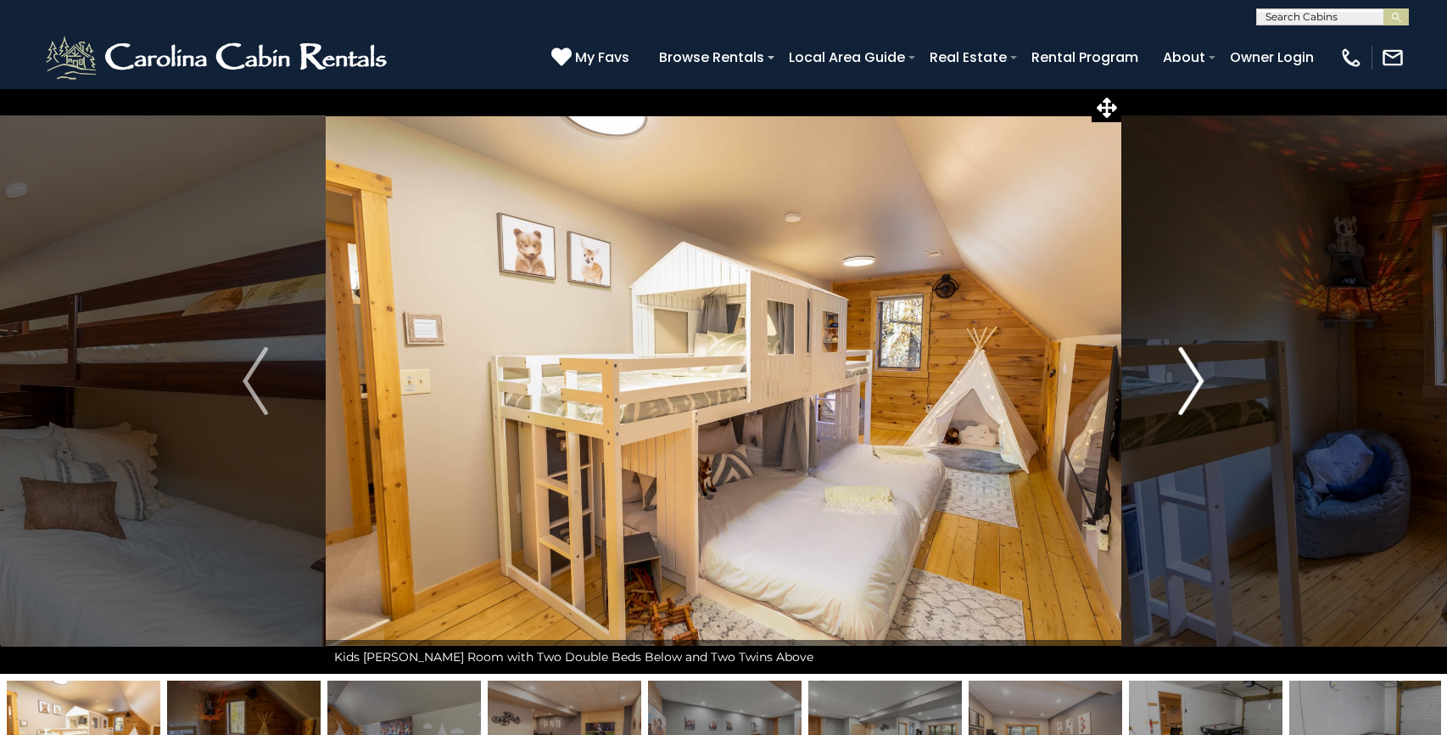
click at [1202, 377] on img "Next" at bounding box center [1191, 381] width 25 height 68
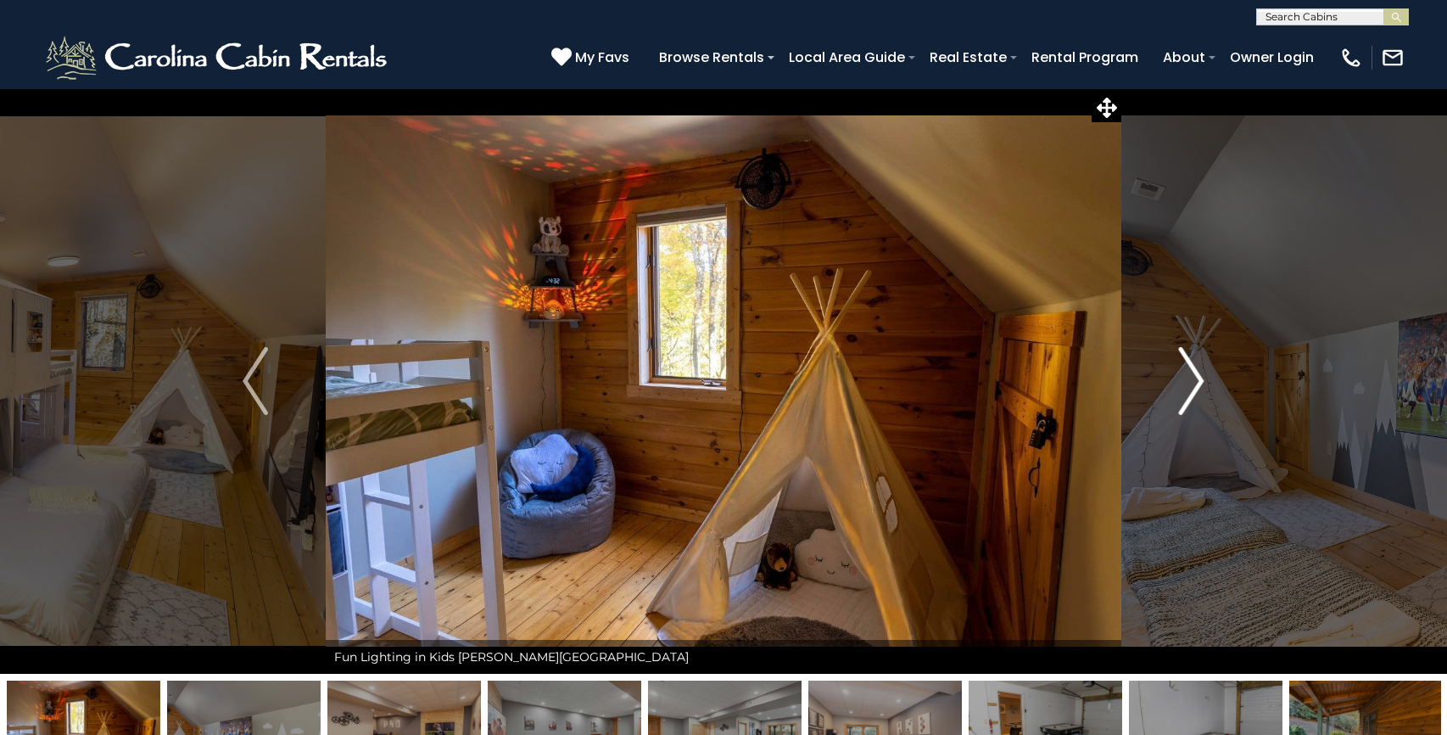
click at [1202, 377] on img "Next" at bounding box center [1191, 381] width 25 height 68
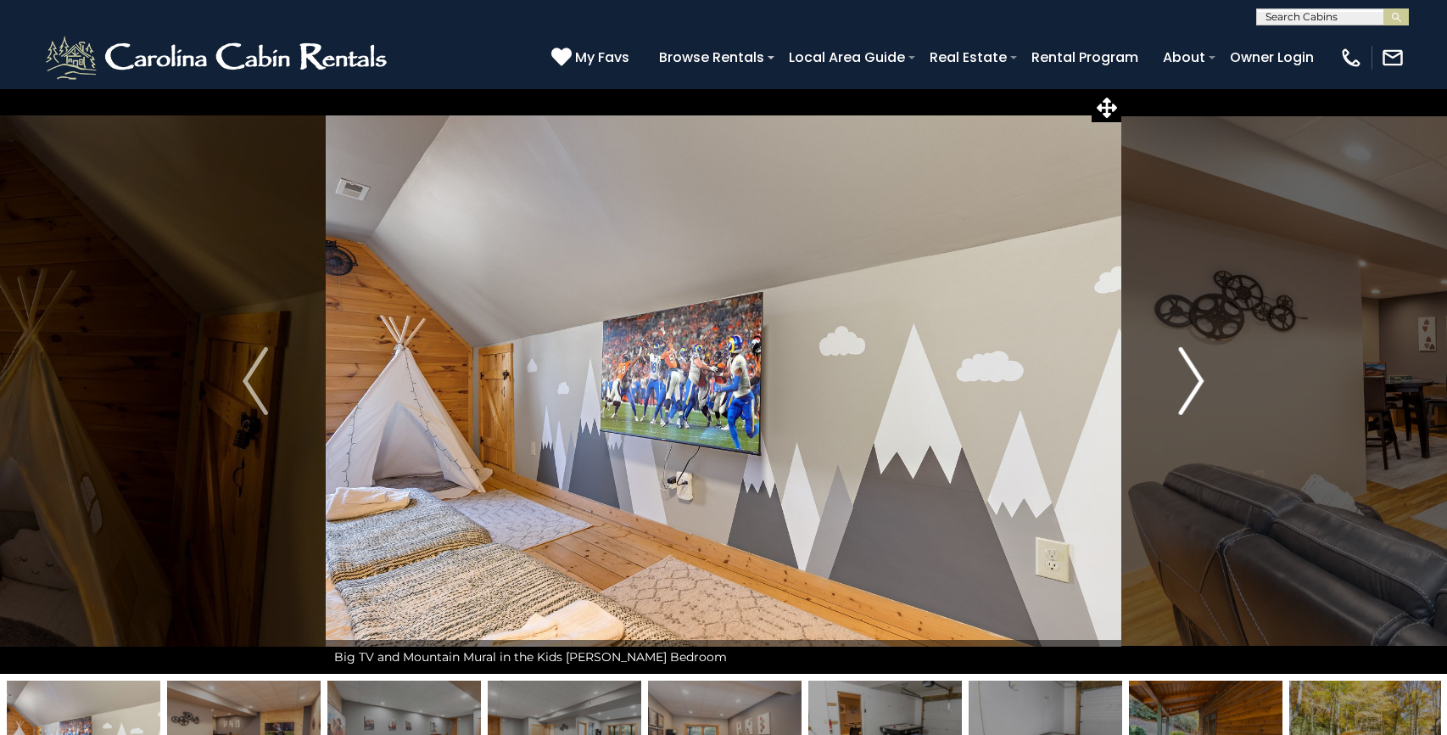
click at [1202, 377] on img "Next" at bounding box center [1191, 381] width 25 height 68
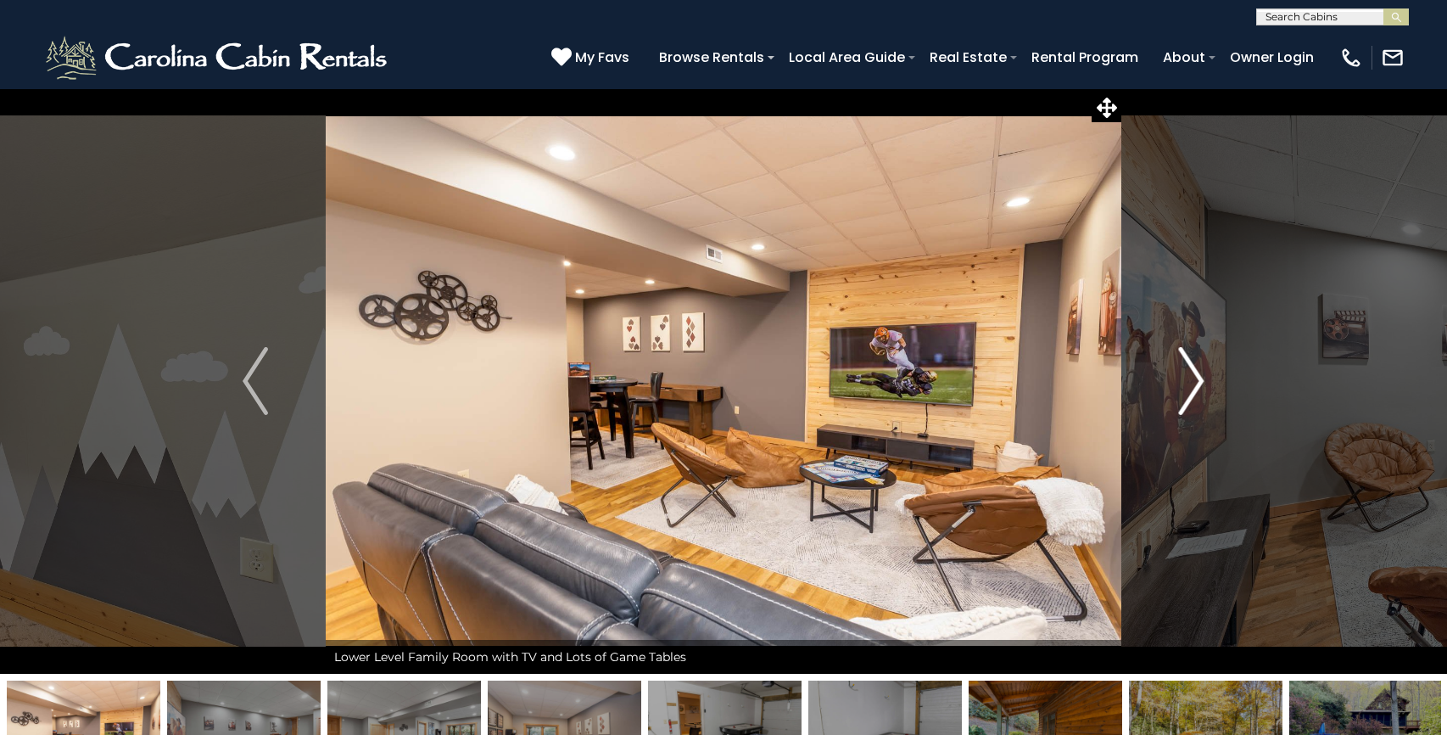
click at [1202, 377] on img "Next" at bounding box center [1191, 381] width 25 height 68
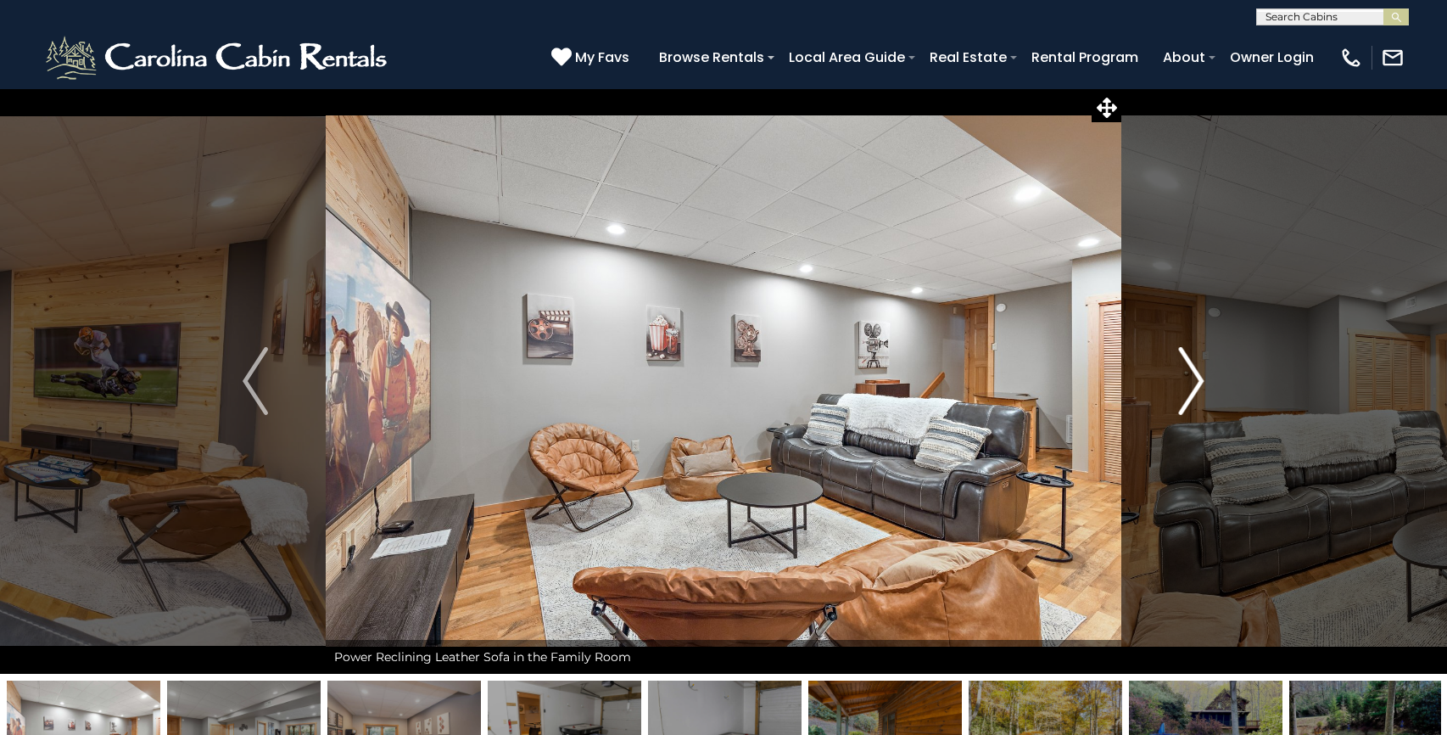
click at [1202, 377] on img "Next" at bounding box center [1191, 381] width 25 height 68
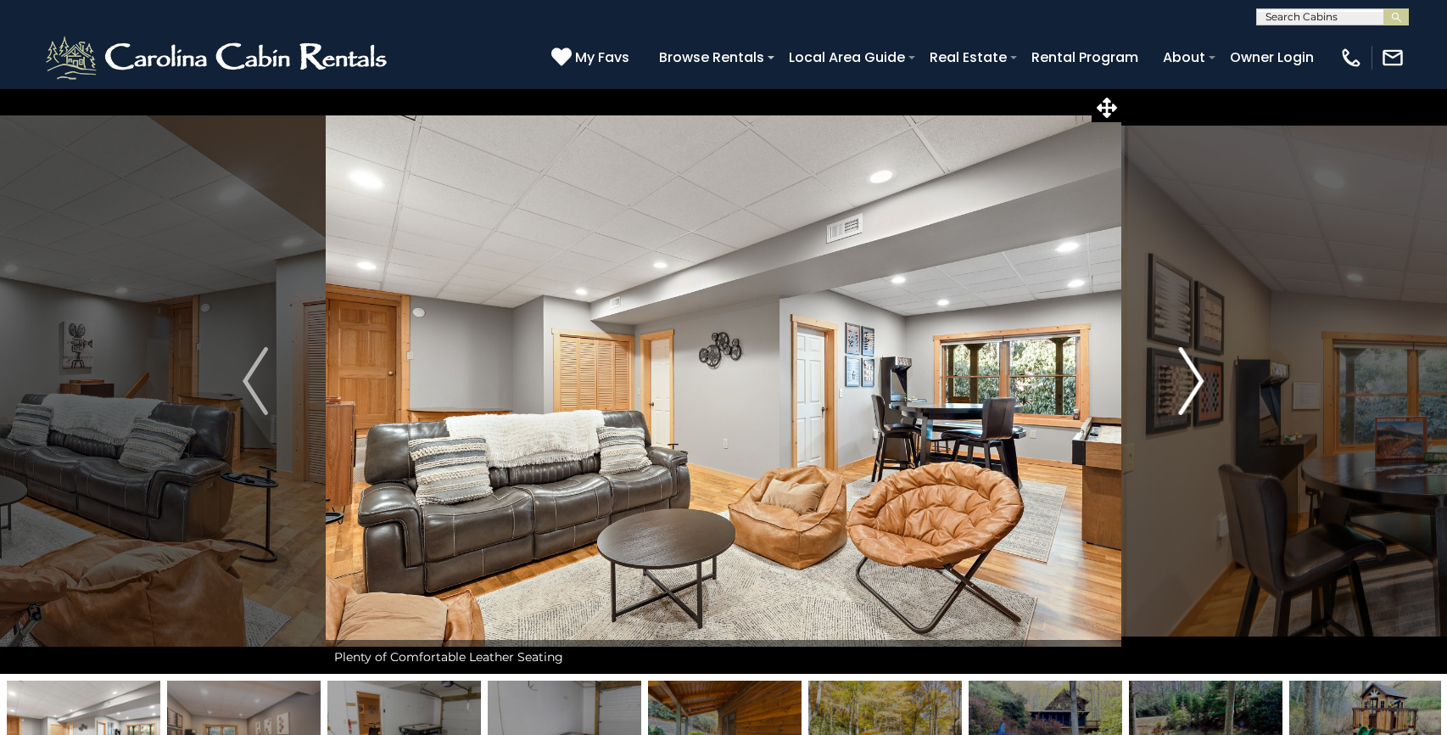
click at [1202, 377] on img "Next" at bounding box center [1191, 381] width 25 height 68
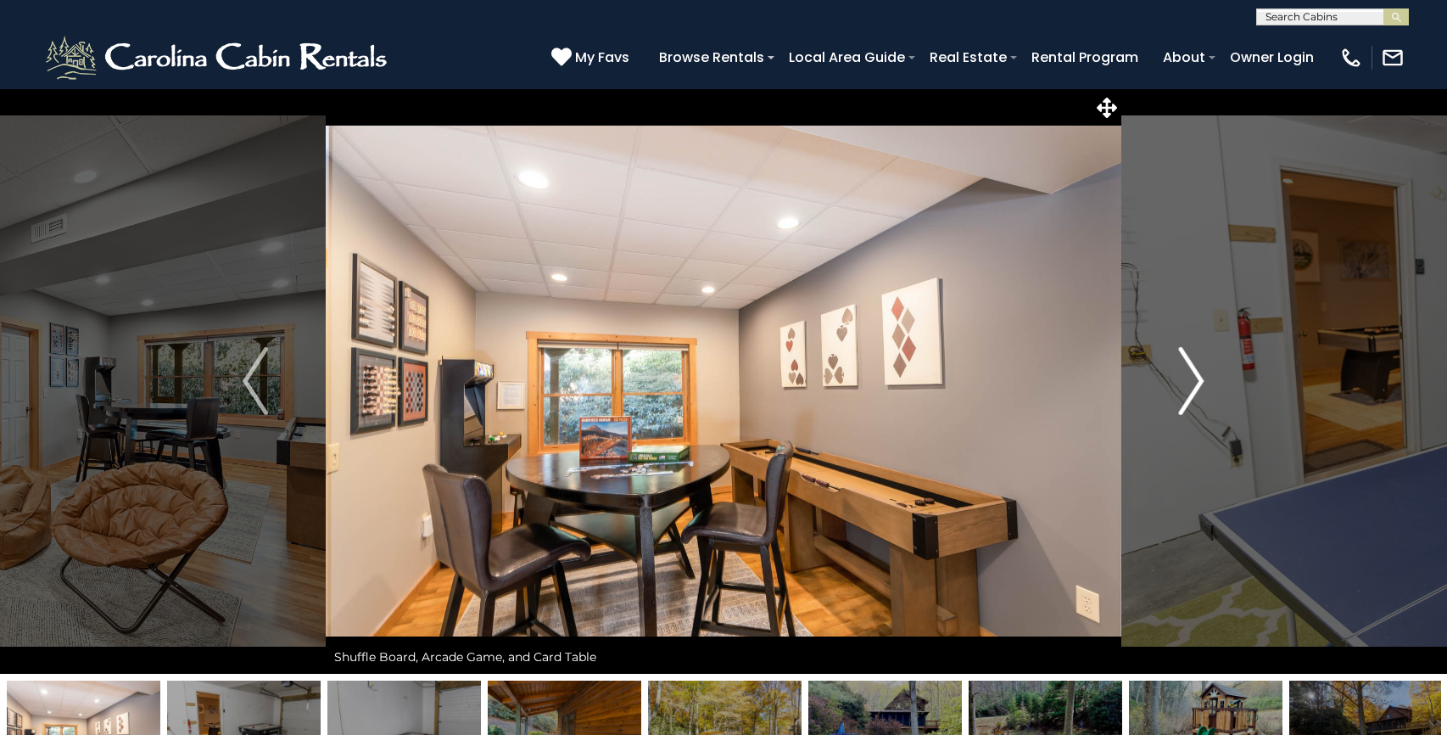
click at [1202, 377] on img "Next" at bounding box center [1191, 381] width 25 height 68
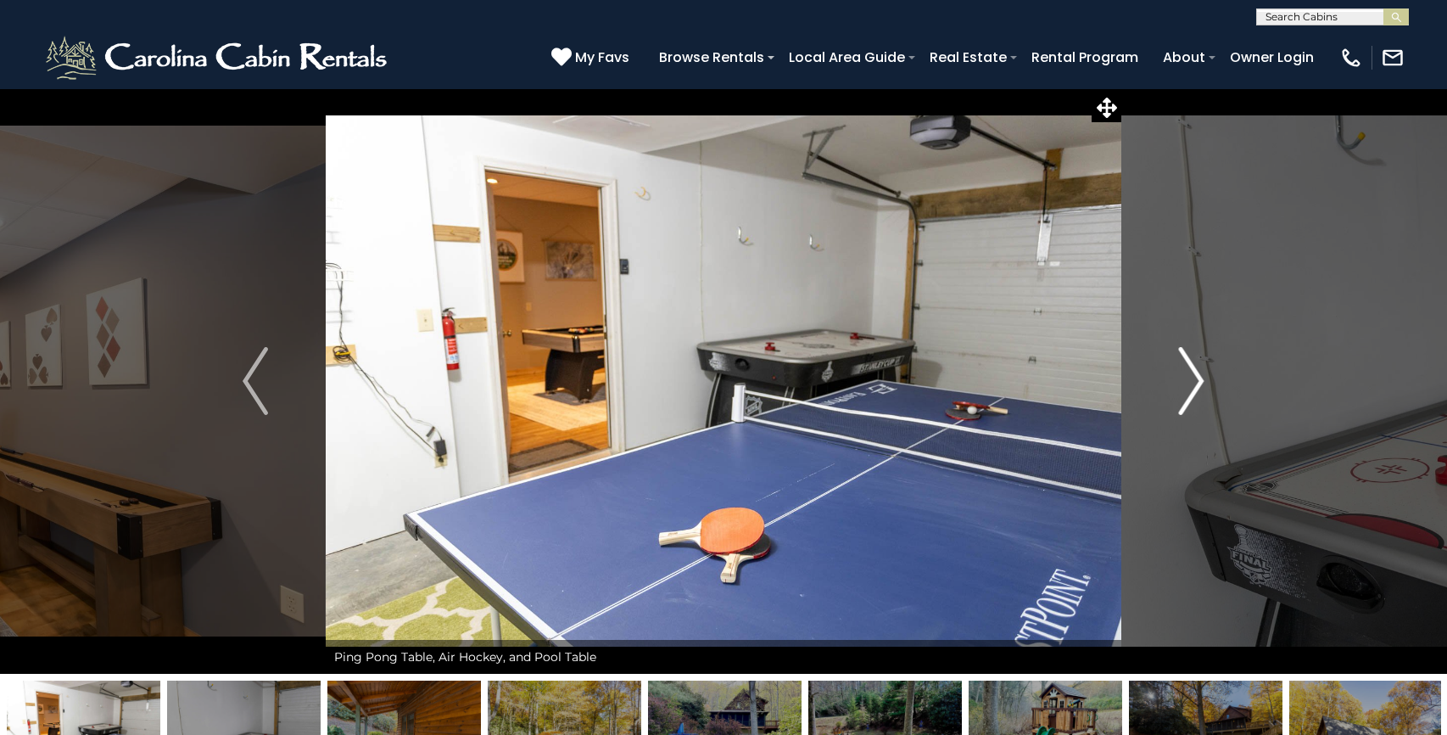
click at [1202, 377] on img "Next" at bounding box center [1191, 381] width 25 height 68
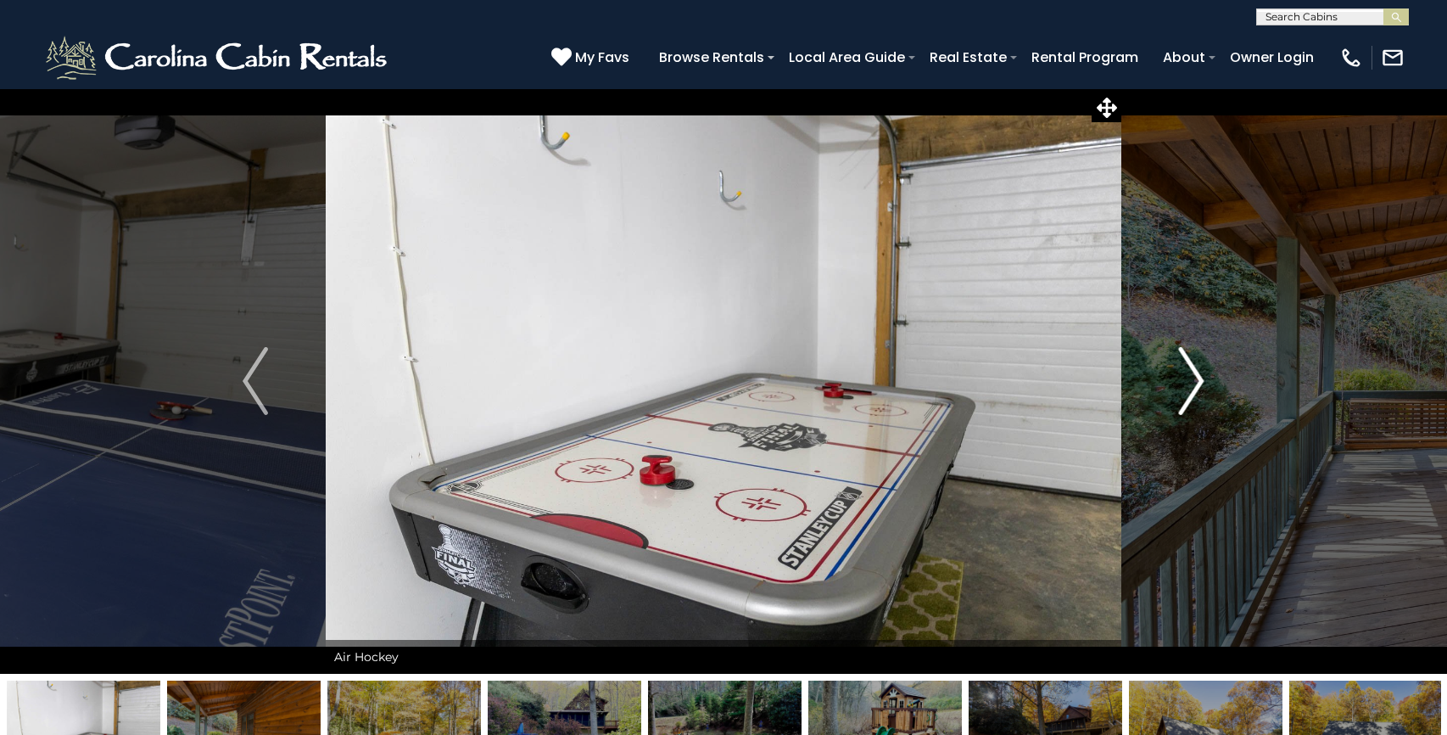
click at [1202, 377] on img "Next" at bounding box center [1191, 381] width 25 height 68
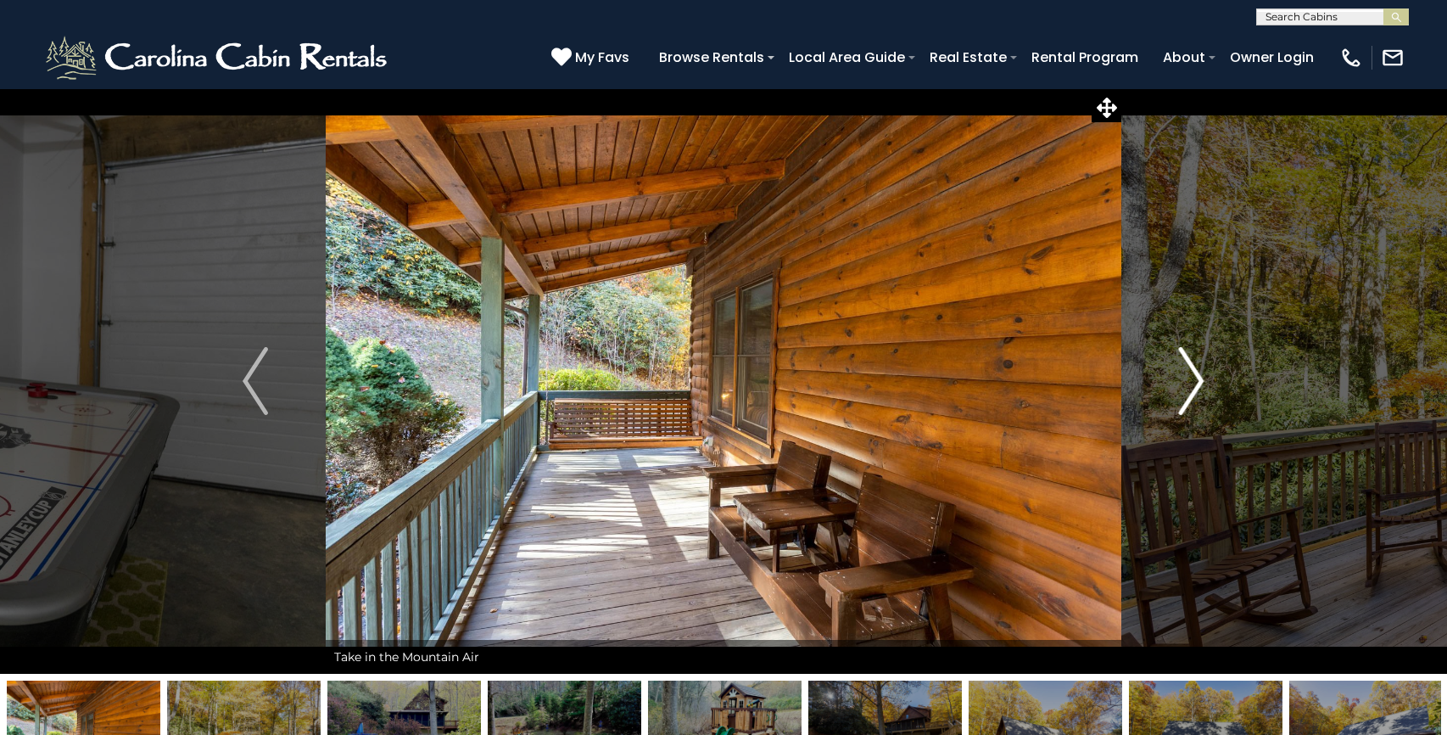
click at [1202, 377] on img "Next" at bounding box center [1191, 381] width 25 height 68
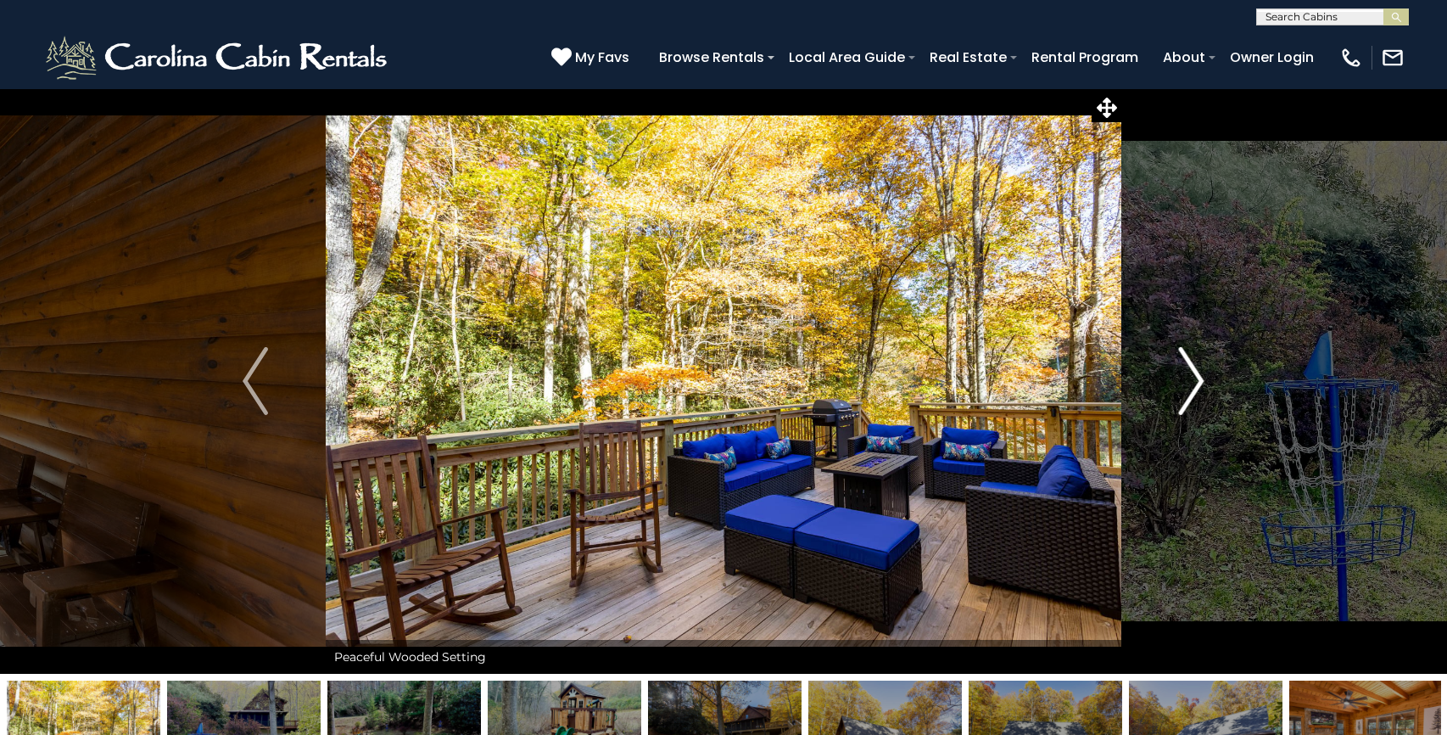
click at [1202, 377] on img "Next" at bounding box center [1191, 381] width 25 height 68
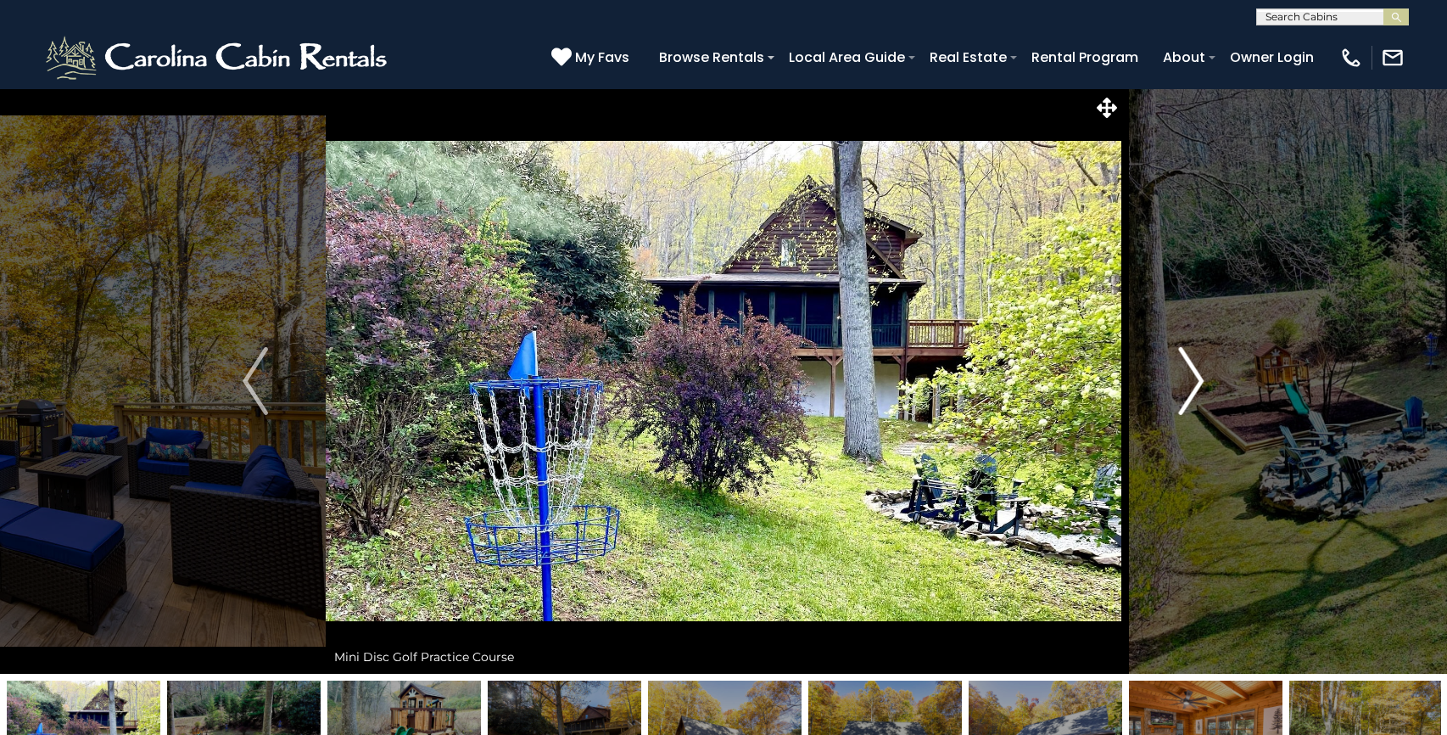
click at [1202, 377] on img "Next" at bounding box center [1191, 381] width 25 height 68
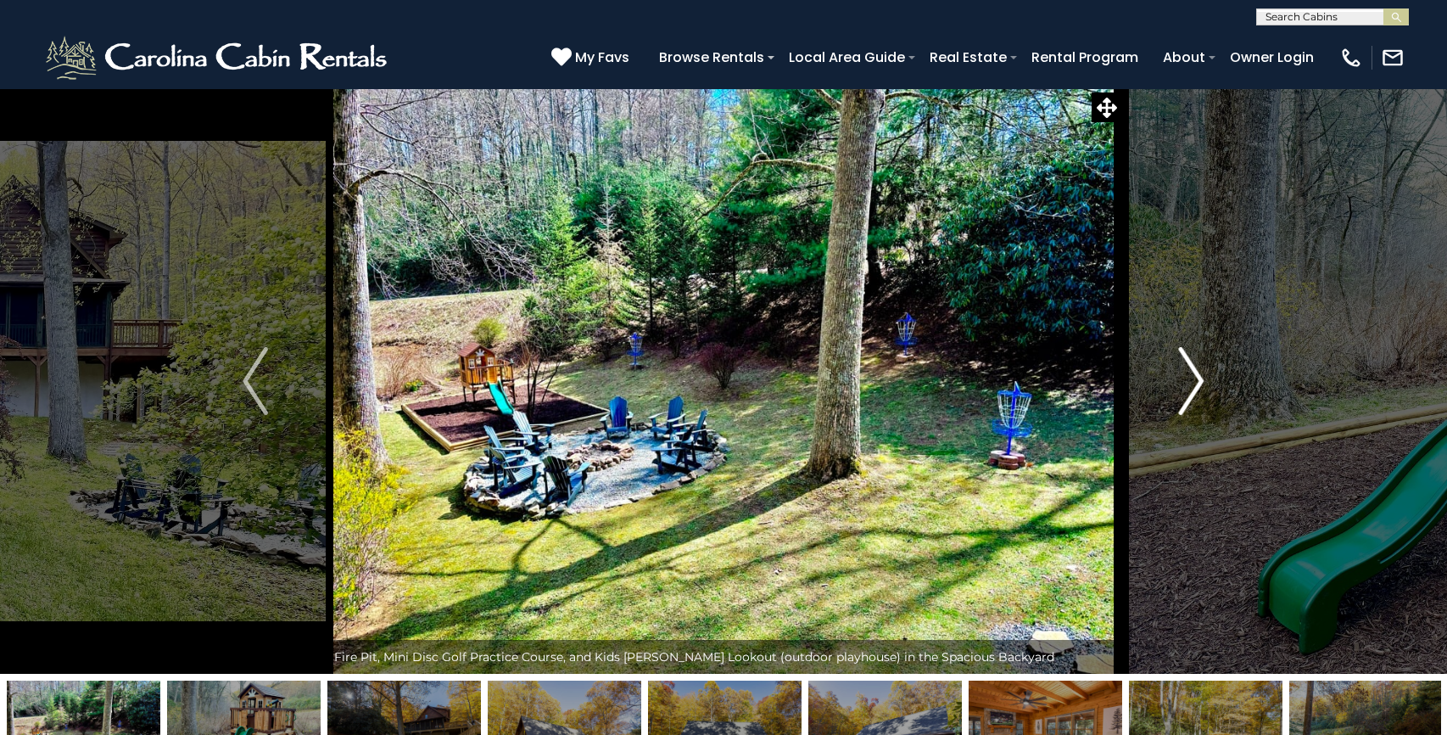
click at [1202, 377] on img "Next" at bounding box center [1191, 381] width 25 height 68
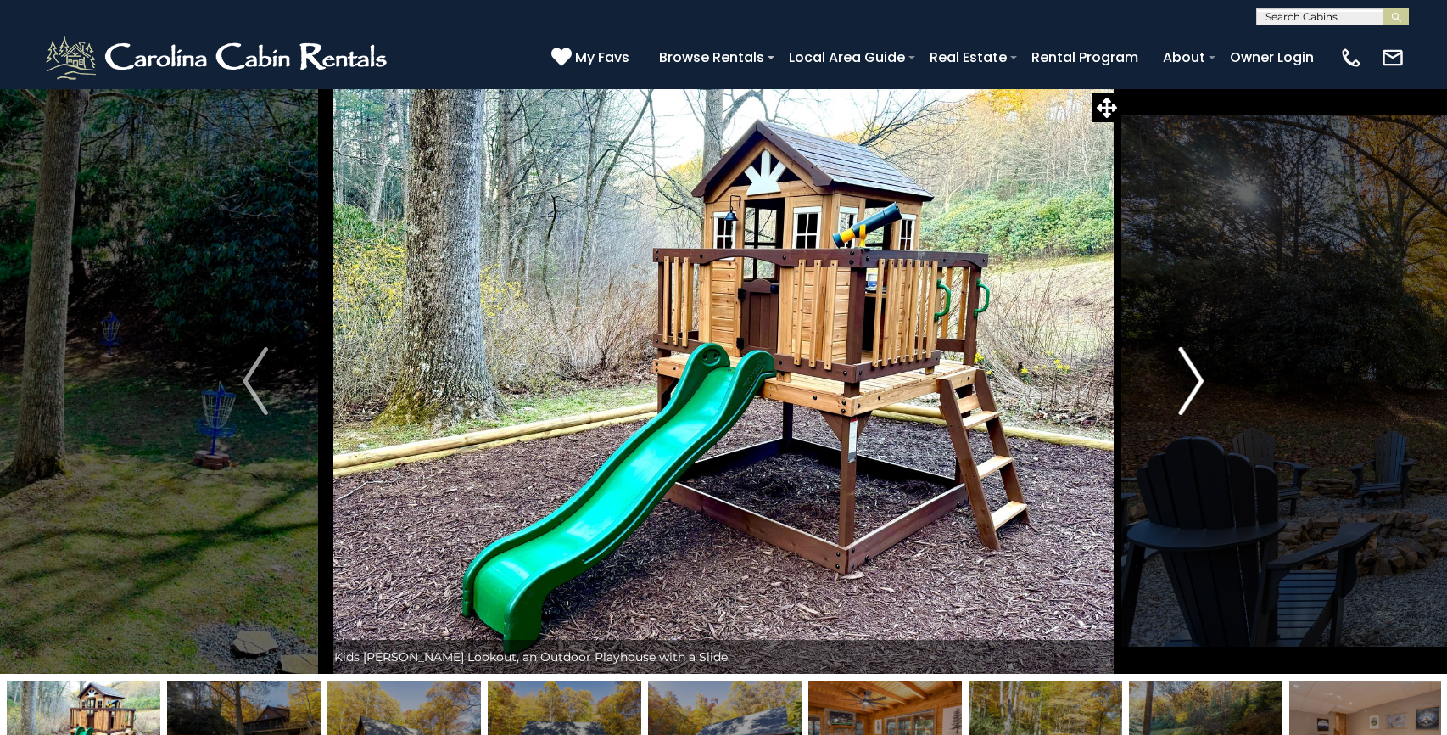
click at [1202, 377] on img "Next" at bounding box center [1191, 381] width 25 height 68
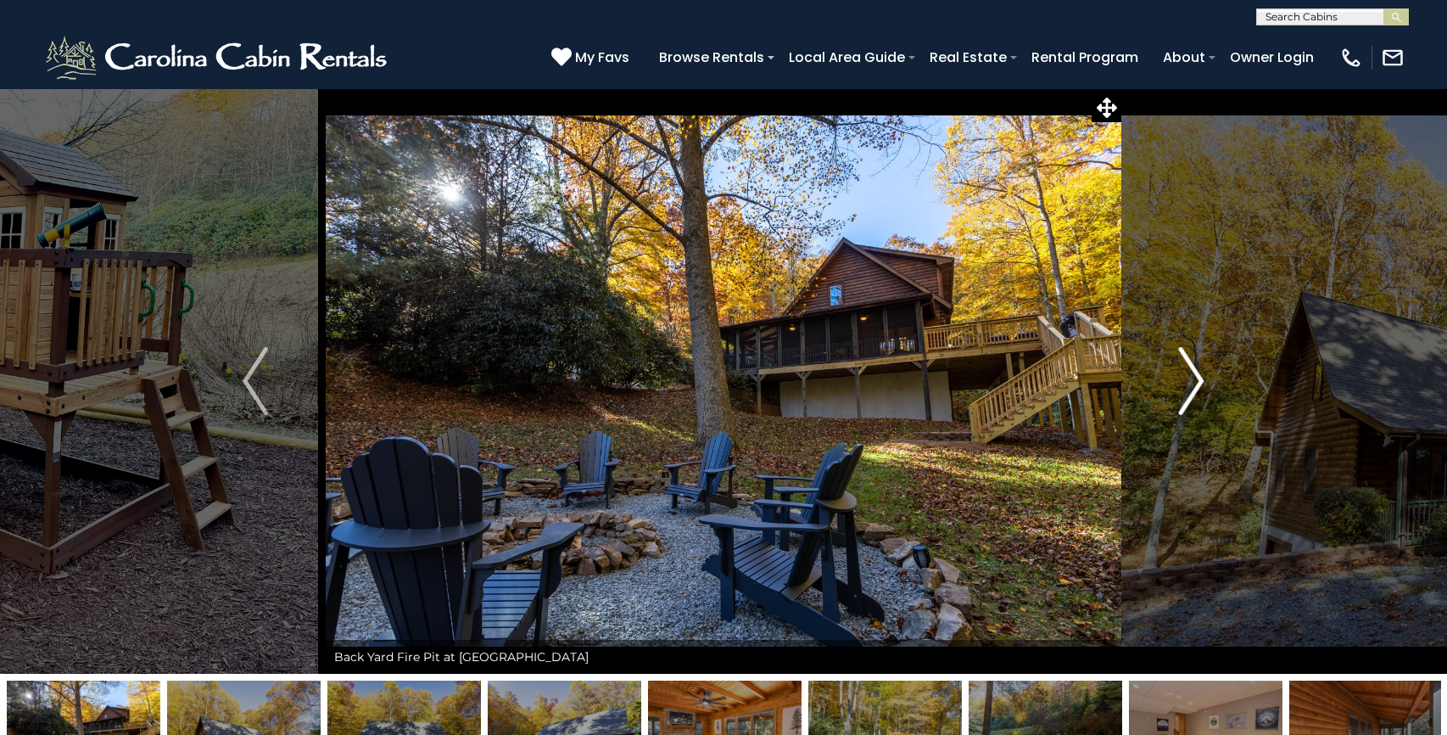
click at [1202, 377] on img "Next" at bounding box center [1191, 381] width 25 height 68
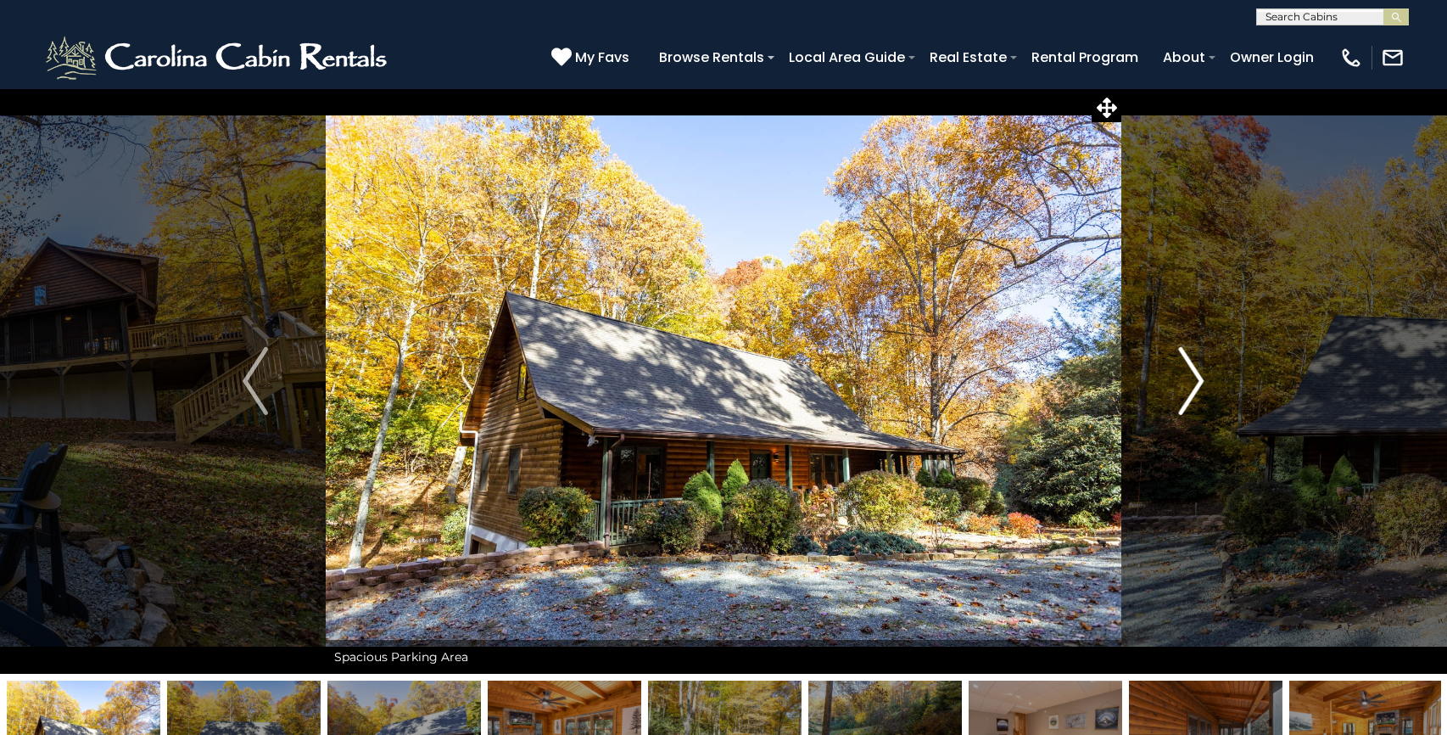
click at [1202, 377] on img "Next" at bounding box center [1191, 381] width 25 height 68
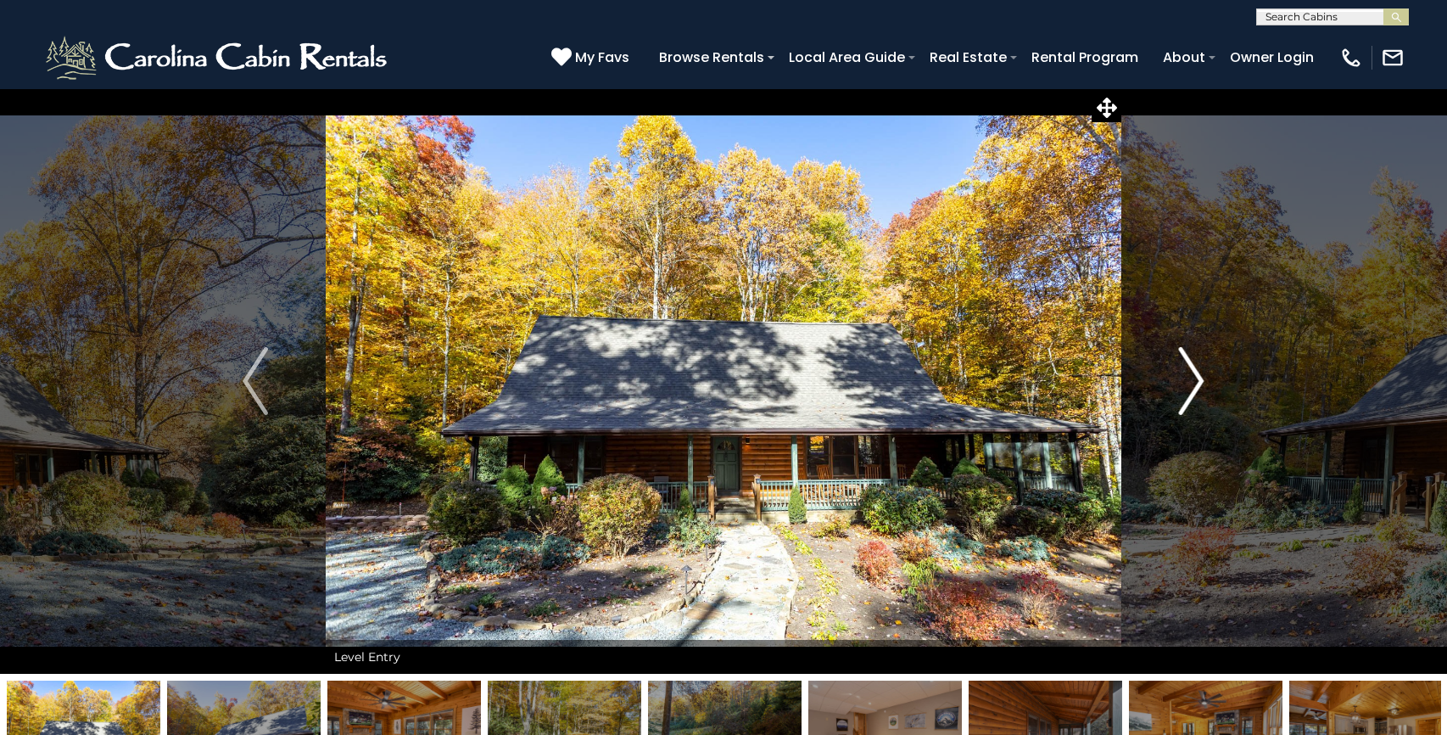
click at [1202, 377] on img "Next" at bounding box center [1191, 381] width 25 height 68
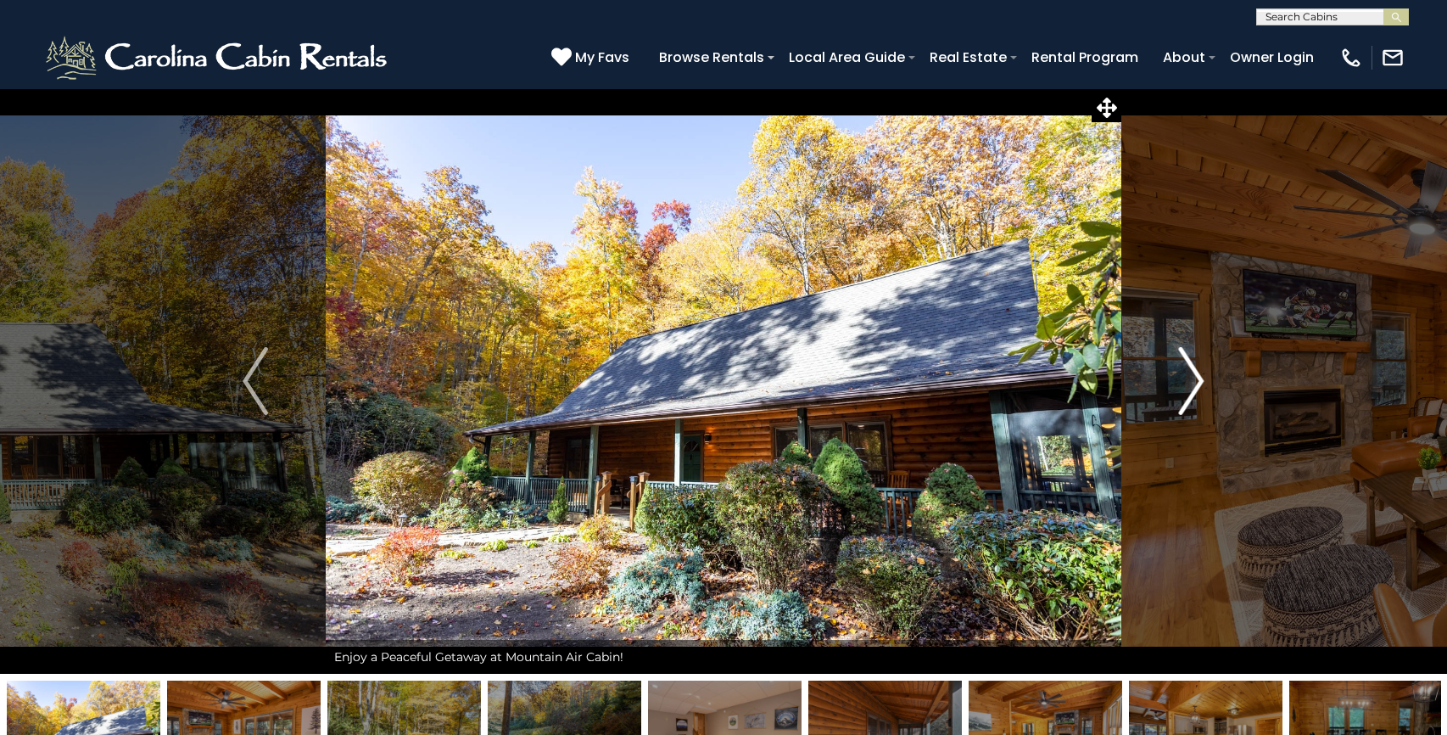
click at [1202, 377] on img "Next" at bounding box center [1191, 381] width 25 height 68
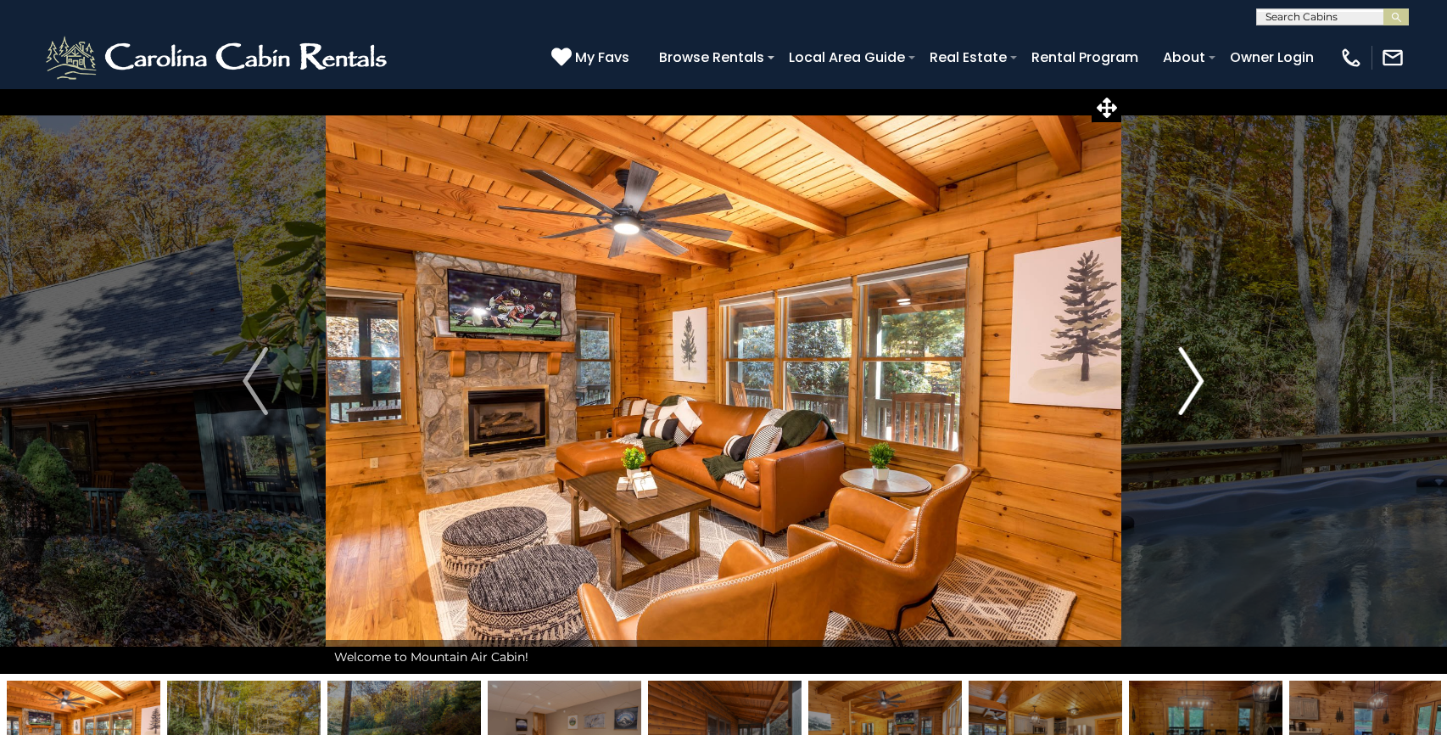
click at [1202, 377] on img "Next" at bounding box center [1191, 381] width 25 height 68
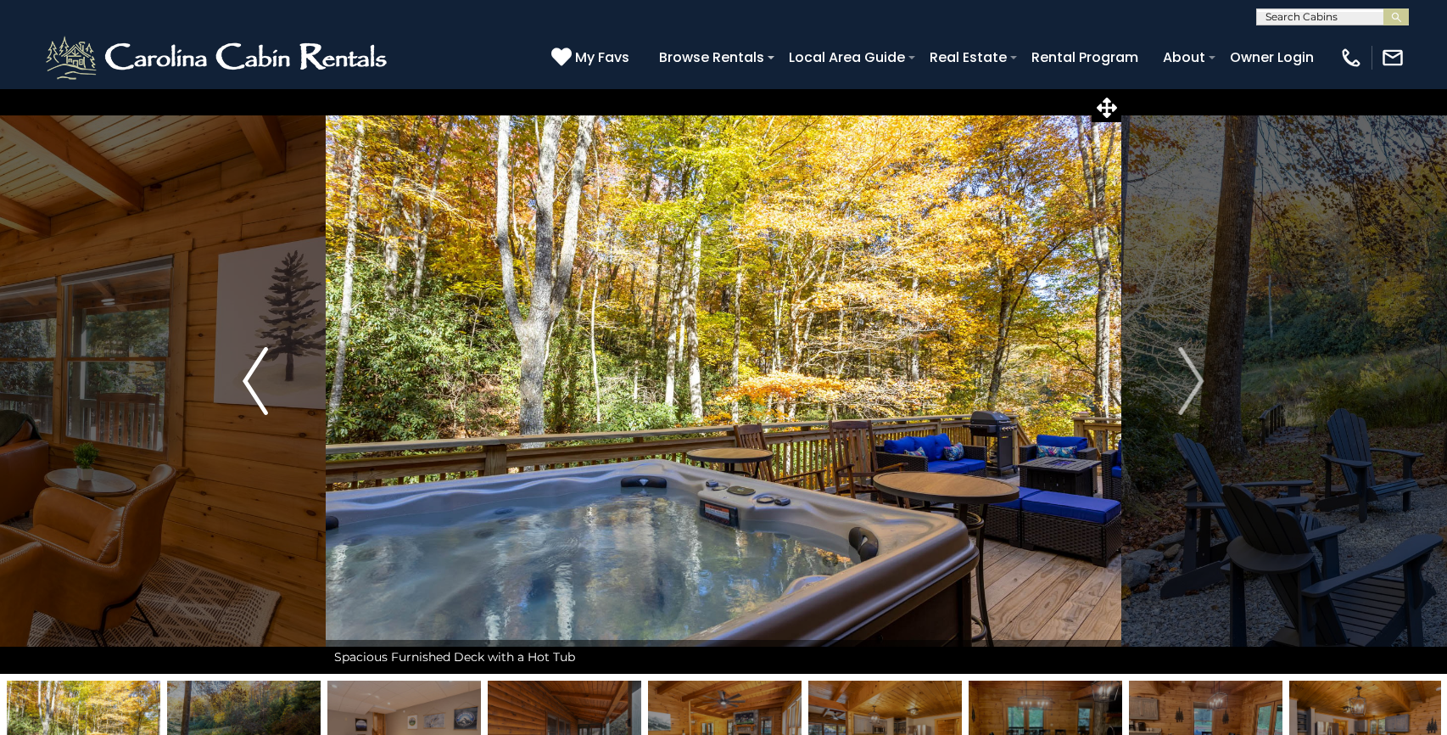
click at [251, 410] on img "Previous" at bounding box center [255, 381] width 25 height 68
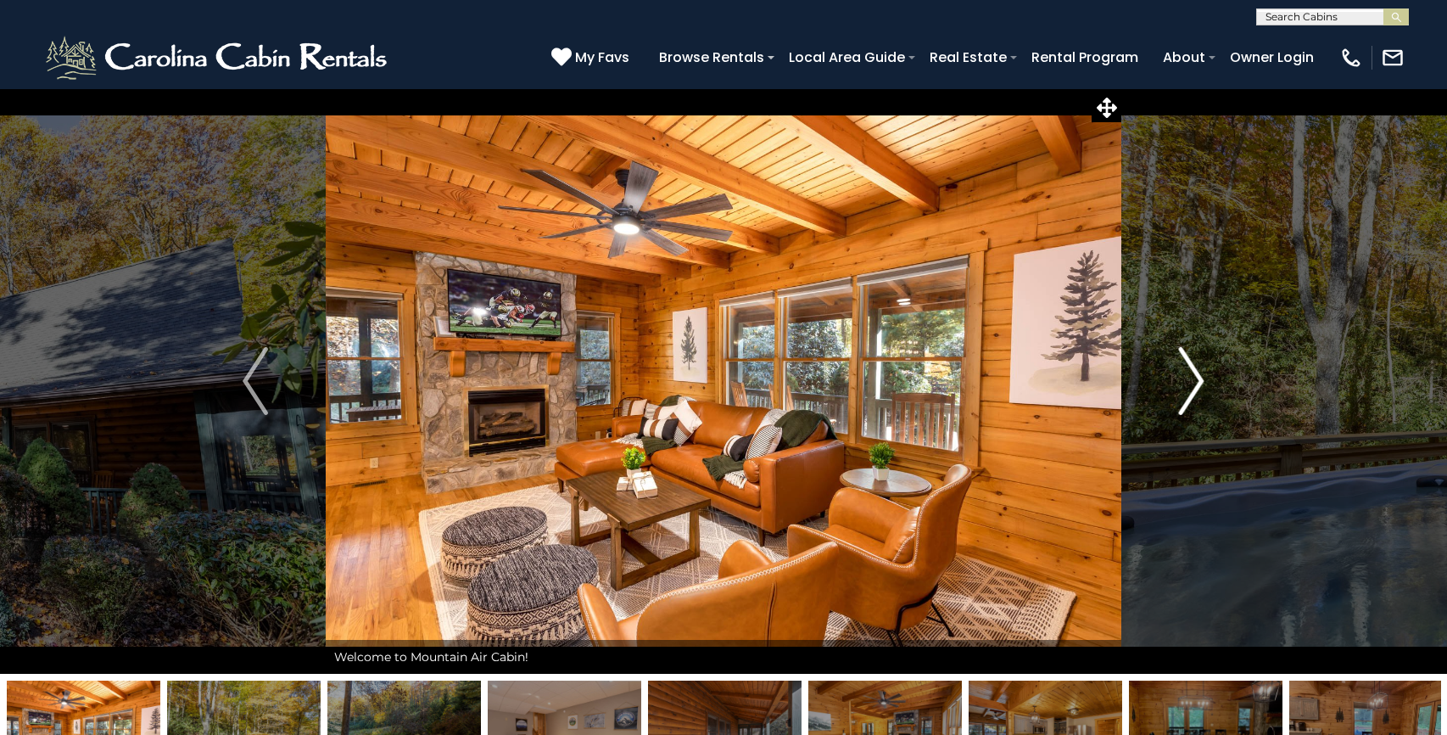
click at [1198, 377] on img "Next" at bounding box center [1191, 381] width 25 height 68
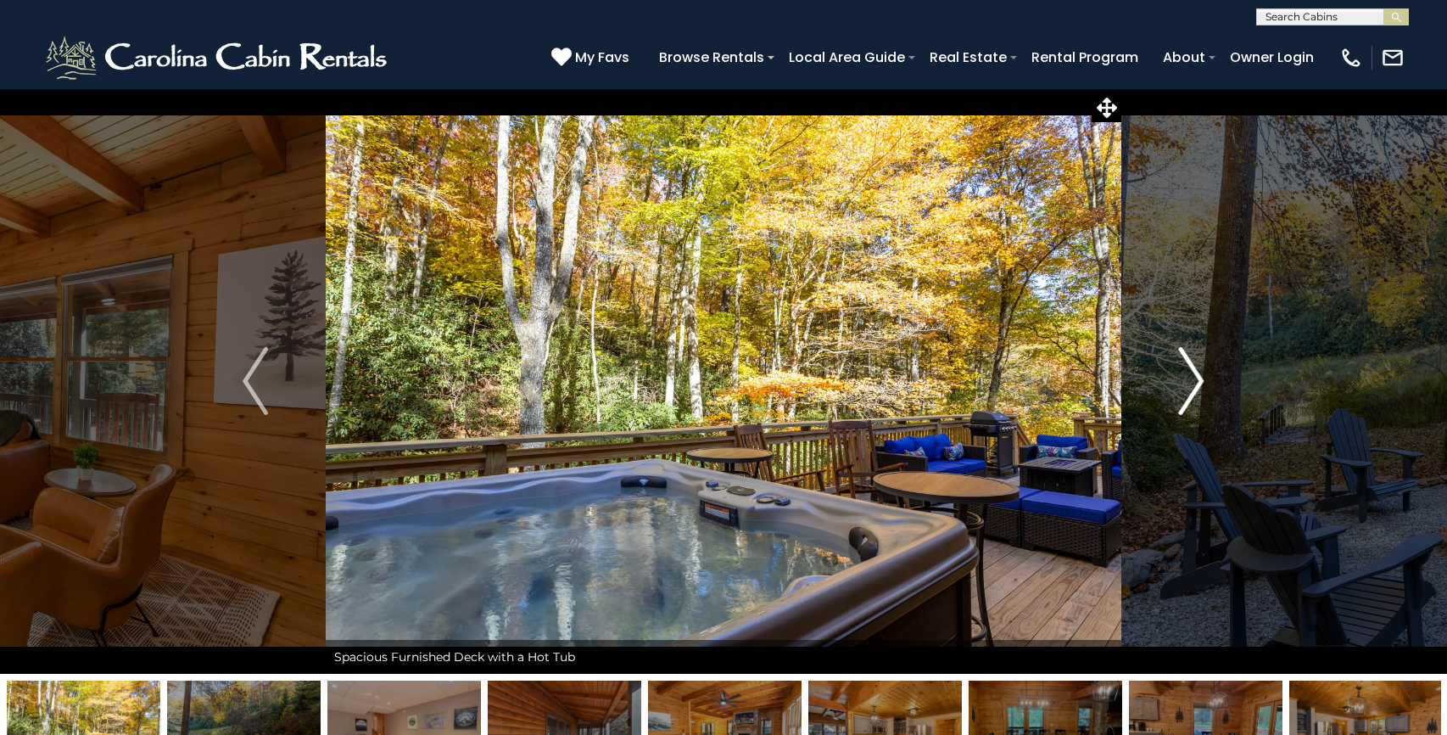
click at [1198, 377] on img "Next" at bounding box center [1191, 381] width 25 height 68
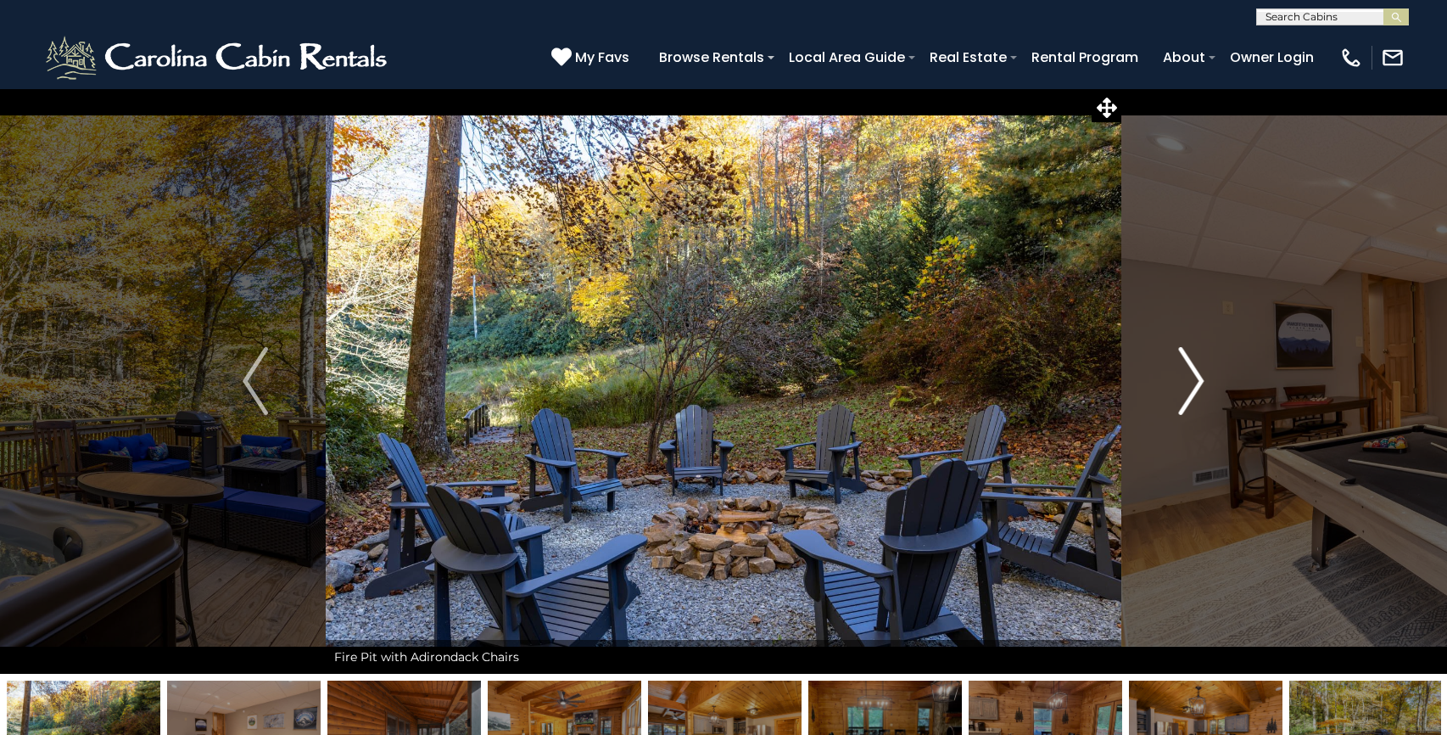
click at [1198, 377] on img "Next" at bounding box center [1191, 381] width 25 height 68
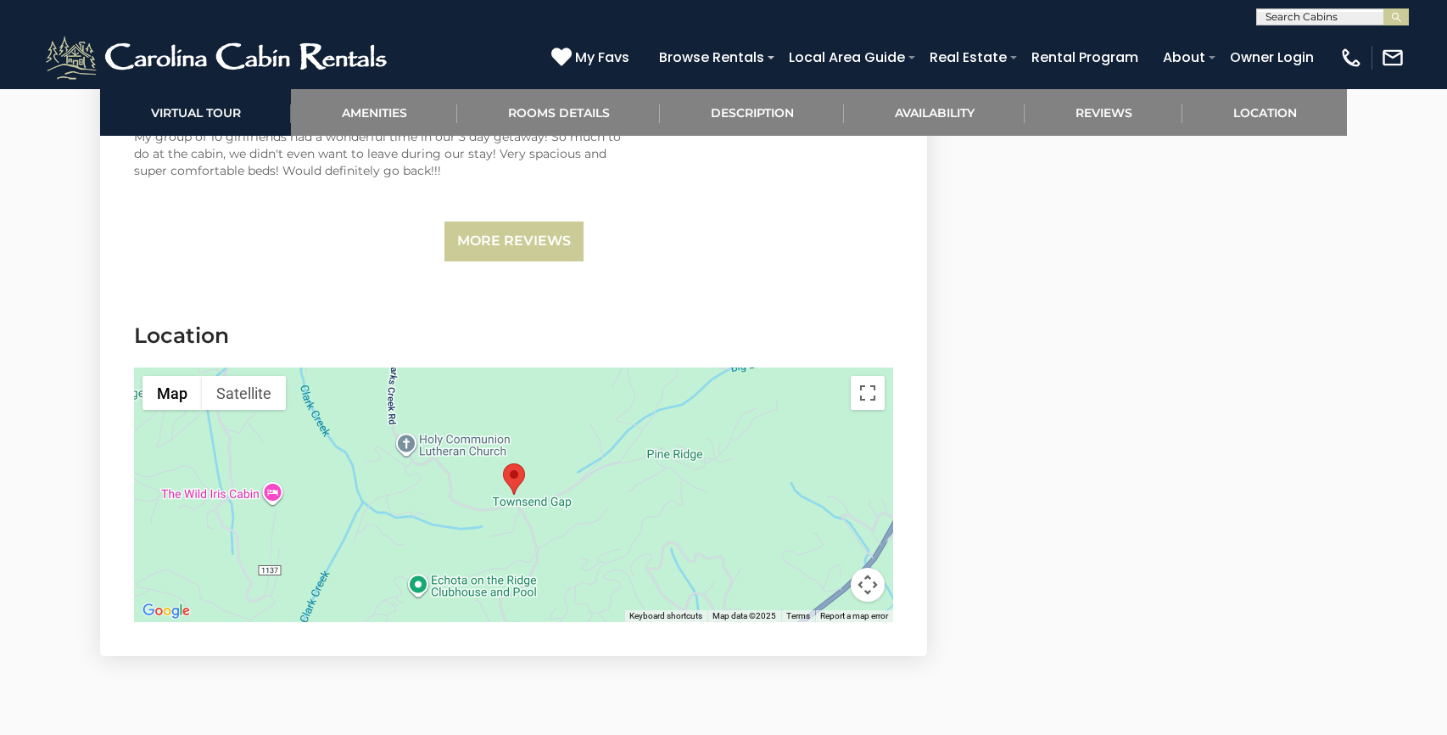
scroll to position [4368, 0]
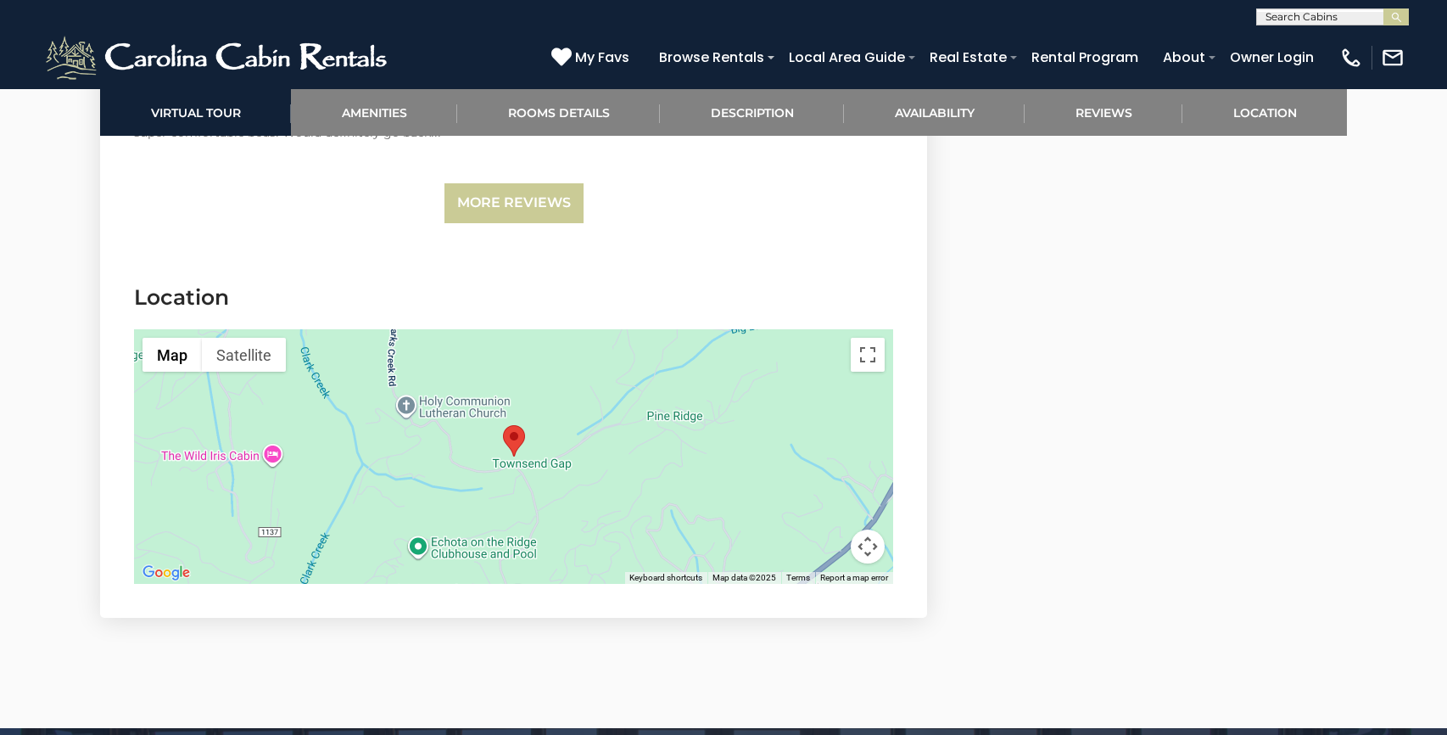
click at [640, 421] on div at bounding box center [513, 456] width 759 height 254
click at [870, 357] on button "Toggle fullscreen view" at bounding box center [868, 355] width 34 height 34
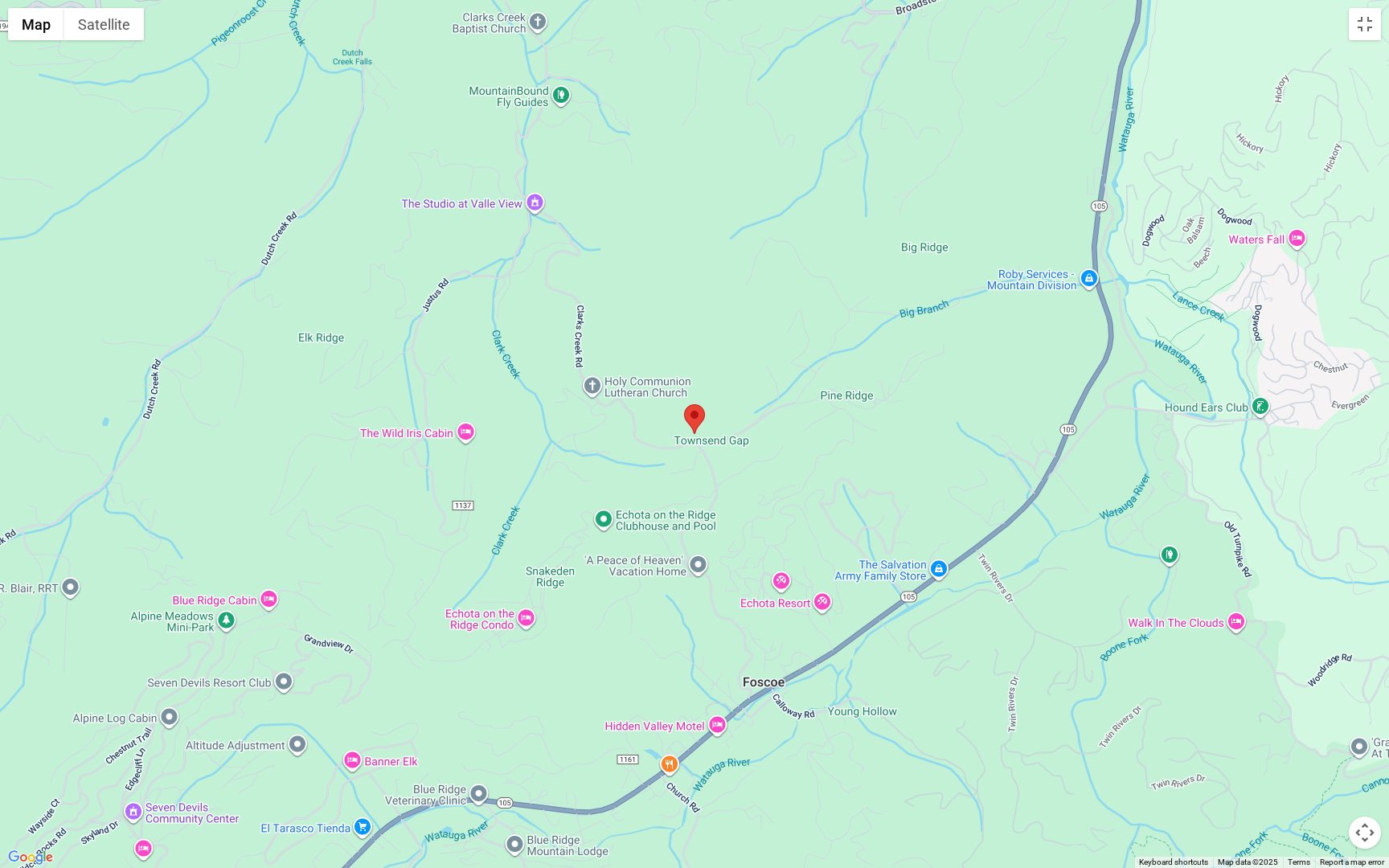
click at [724, 527] on div at bounding box center [694, 434] width 1389 height 868
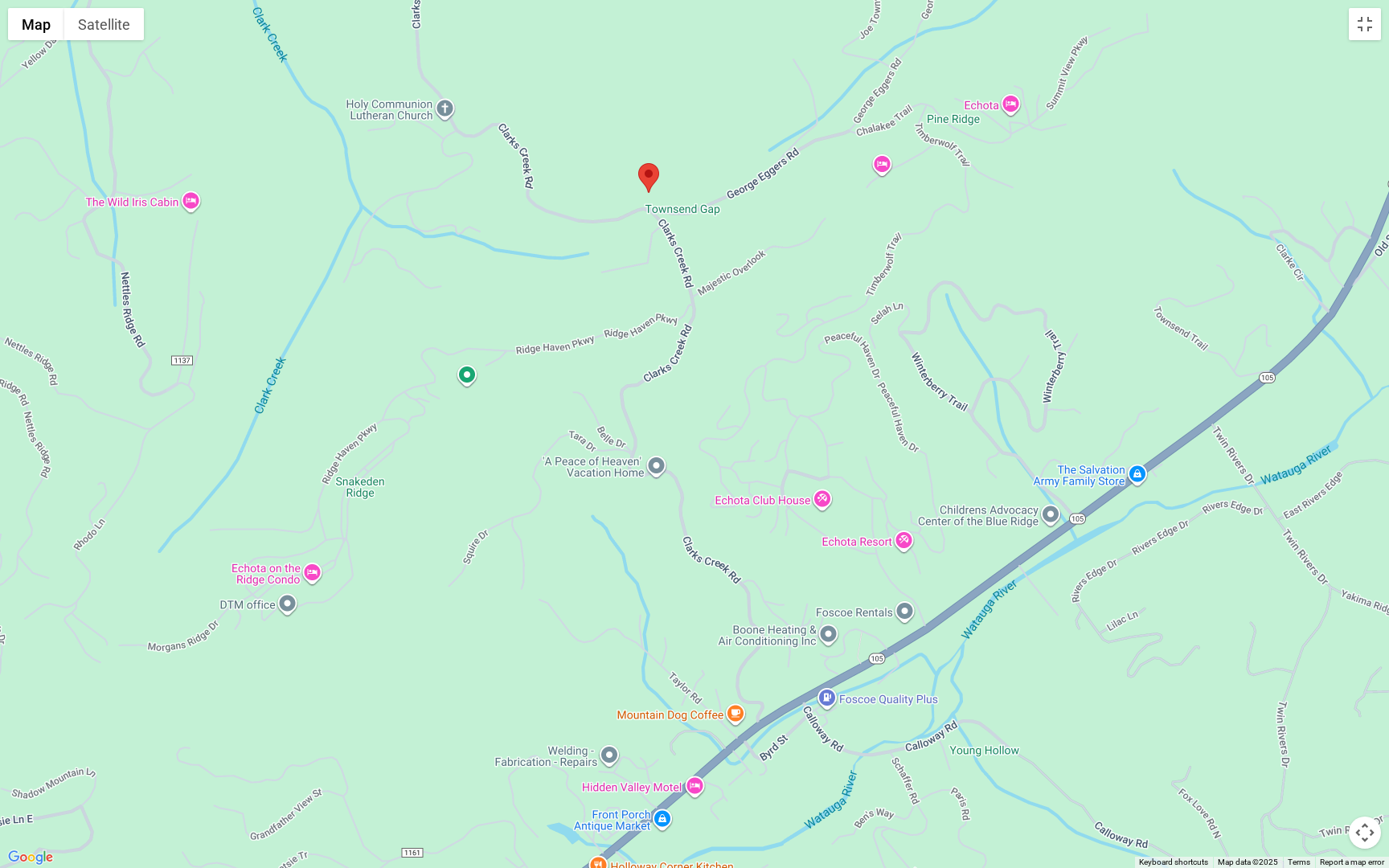
drag, startPoint x: 730, startPoint y: 536, endPoint x: 713, endPoint y: 388, distance: 149.0
click at [713, 388] on div at bounding box center [694, 434] width 1389 height 868
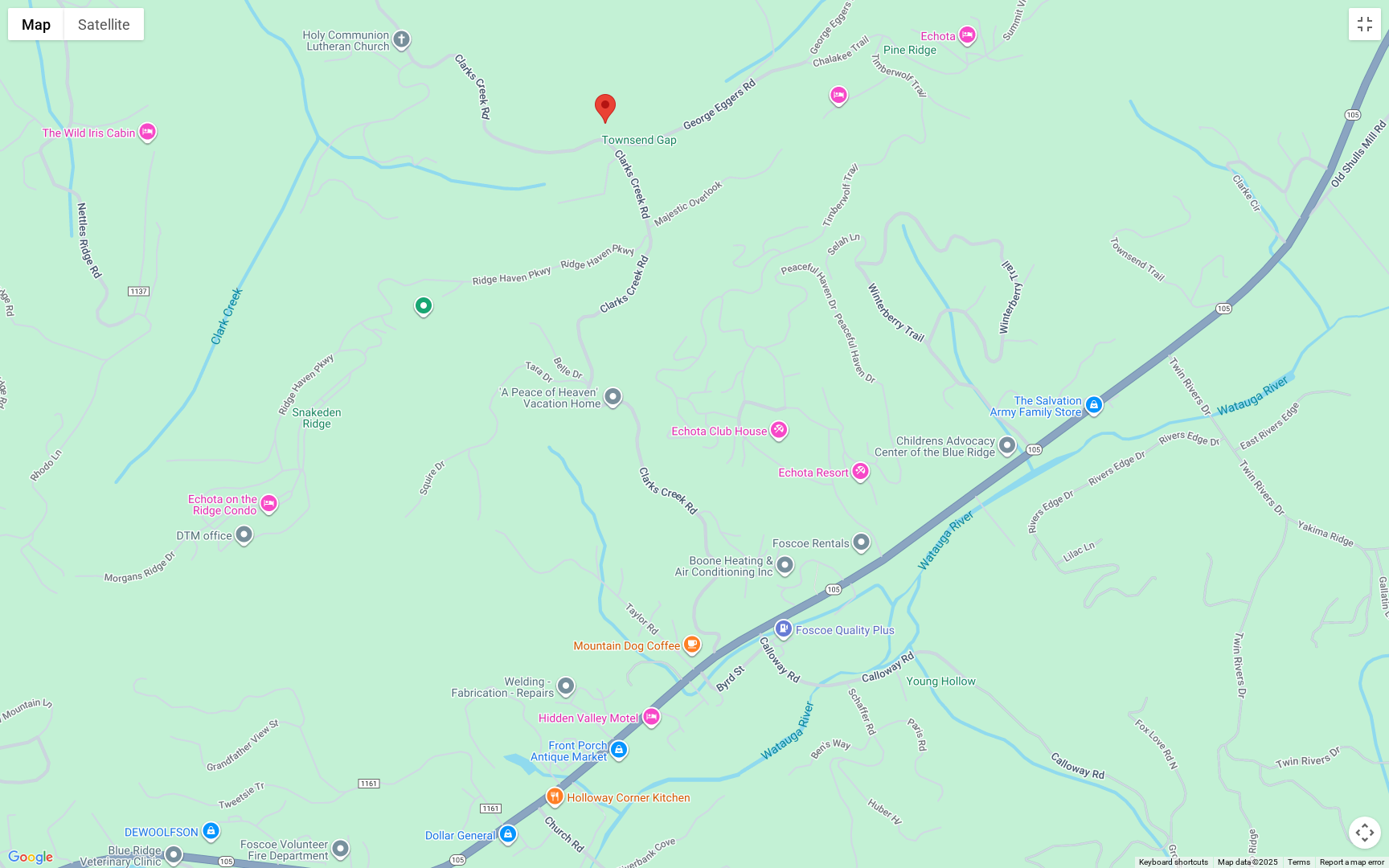
drag, startPoint x: 853, startPoint y: 480, endPoint x: 809, endPoint y: 409, distance: 83.5
click at [809, 409] on div at bounding box center [694, 434] width 1389 height 868
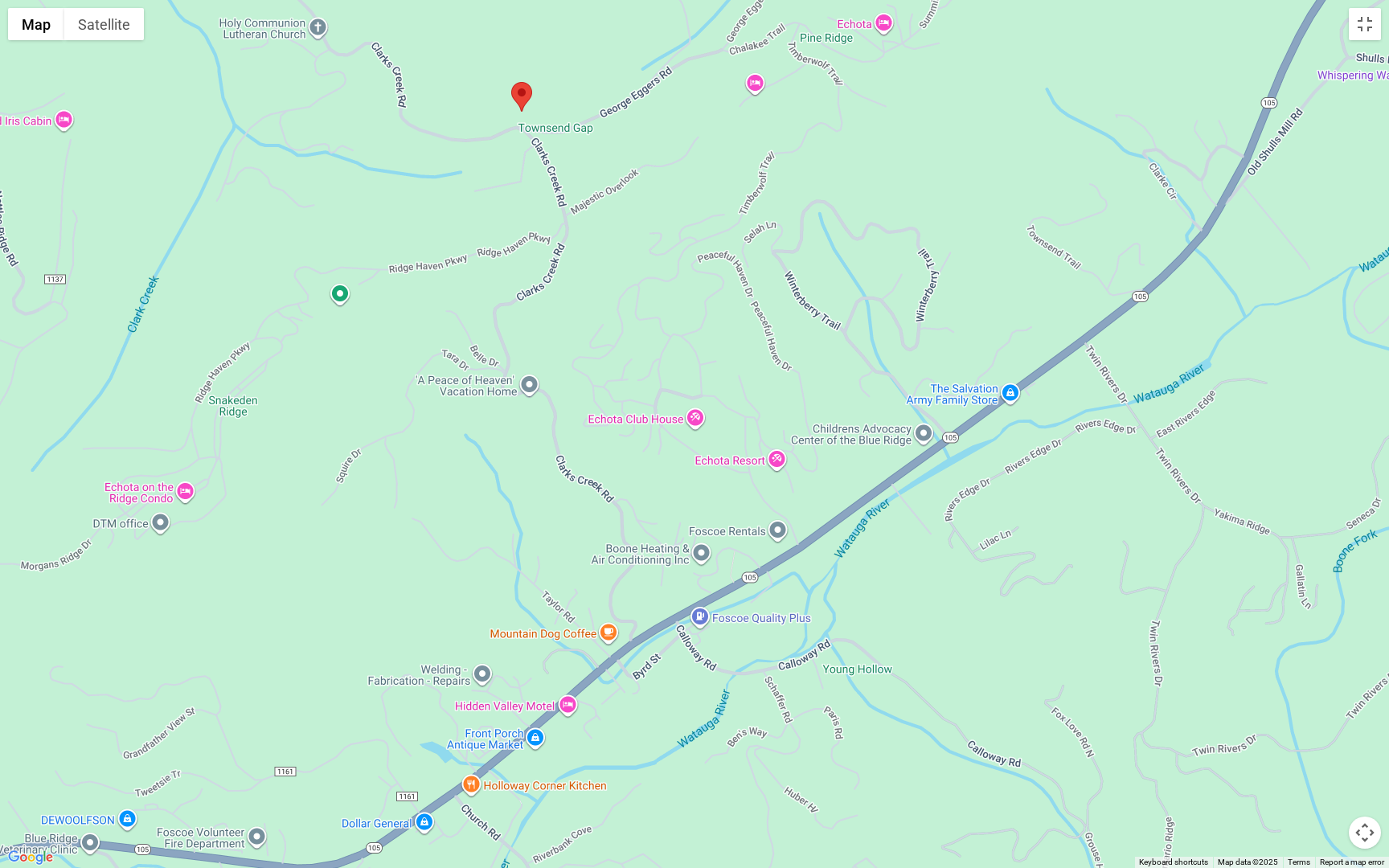
drag, startPoint x: 818, startPoint y: 453, endPoint x: 731, endPoint y: 440, distance: 88.0
click at [731, 440] on div at bounding box center [694, 434] width 1389 height 868
click at [531, 366] on div at bounding box center [694, 434] width 1389 height 868
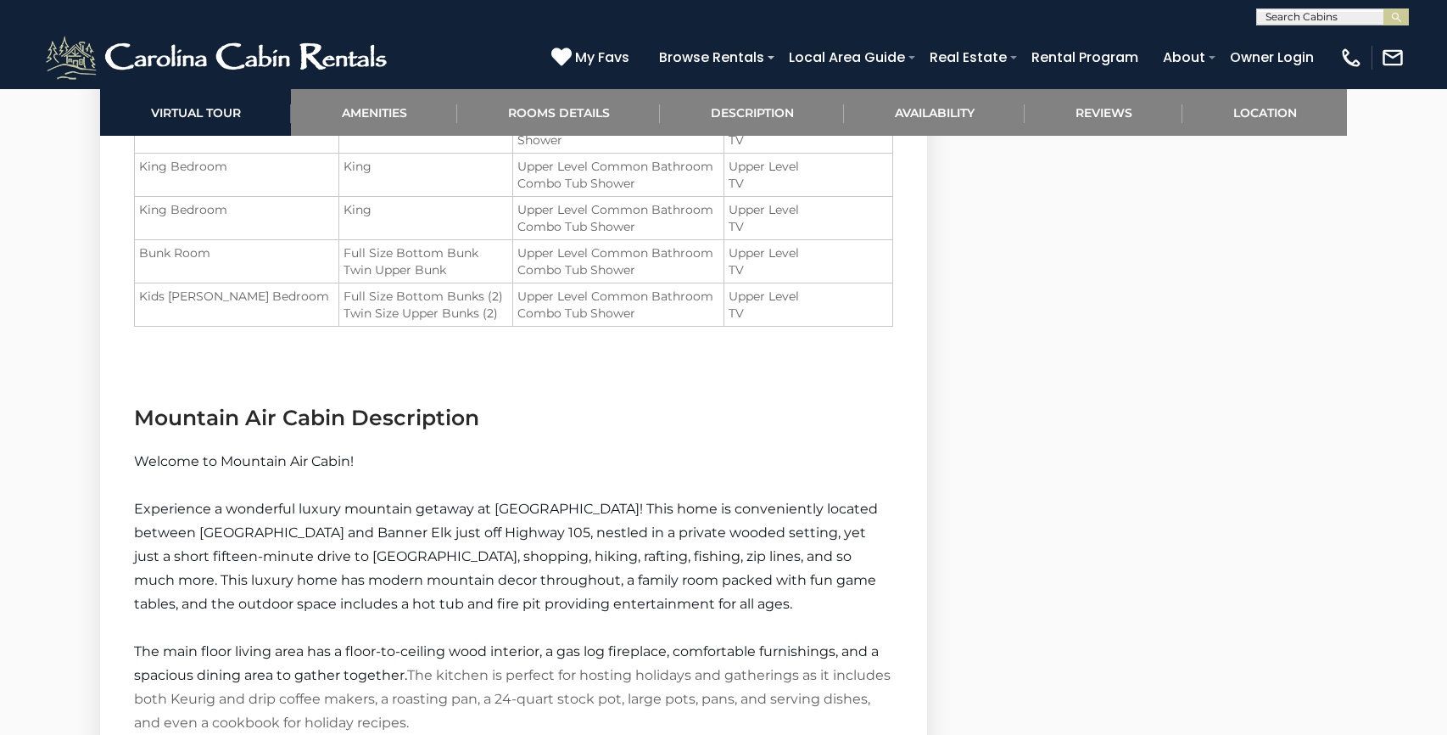
click at [559, 508] on span "Experience a wonderful luxury mountain getaway at [GEOGRAPHIC_DATA]! This home …" at bounding box center [506, 555] width 744 height 111
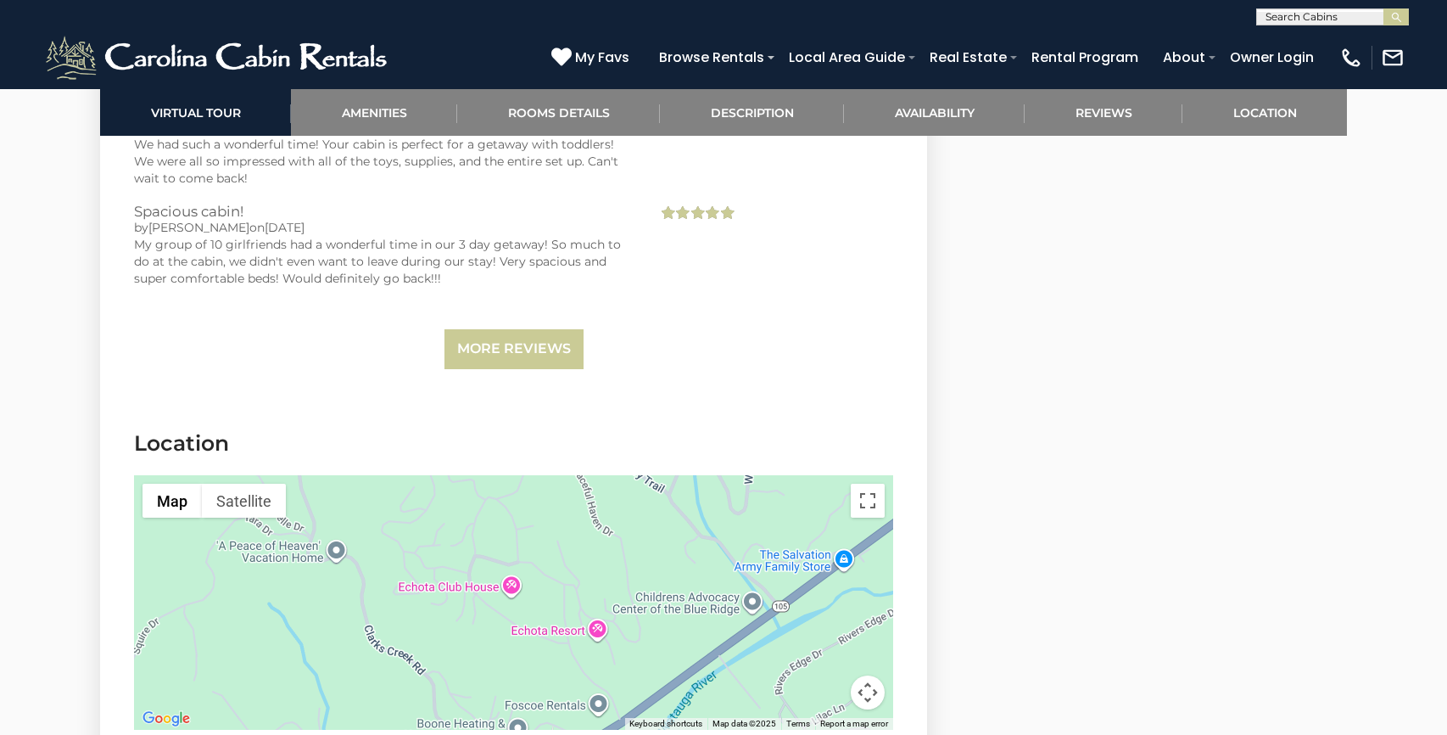
scroll to position [4386, 0]
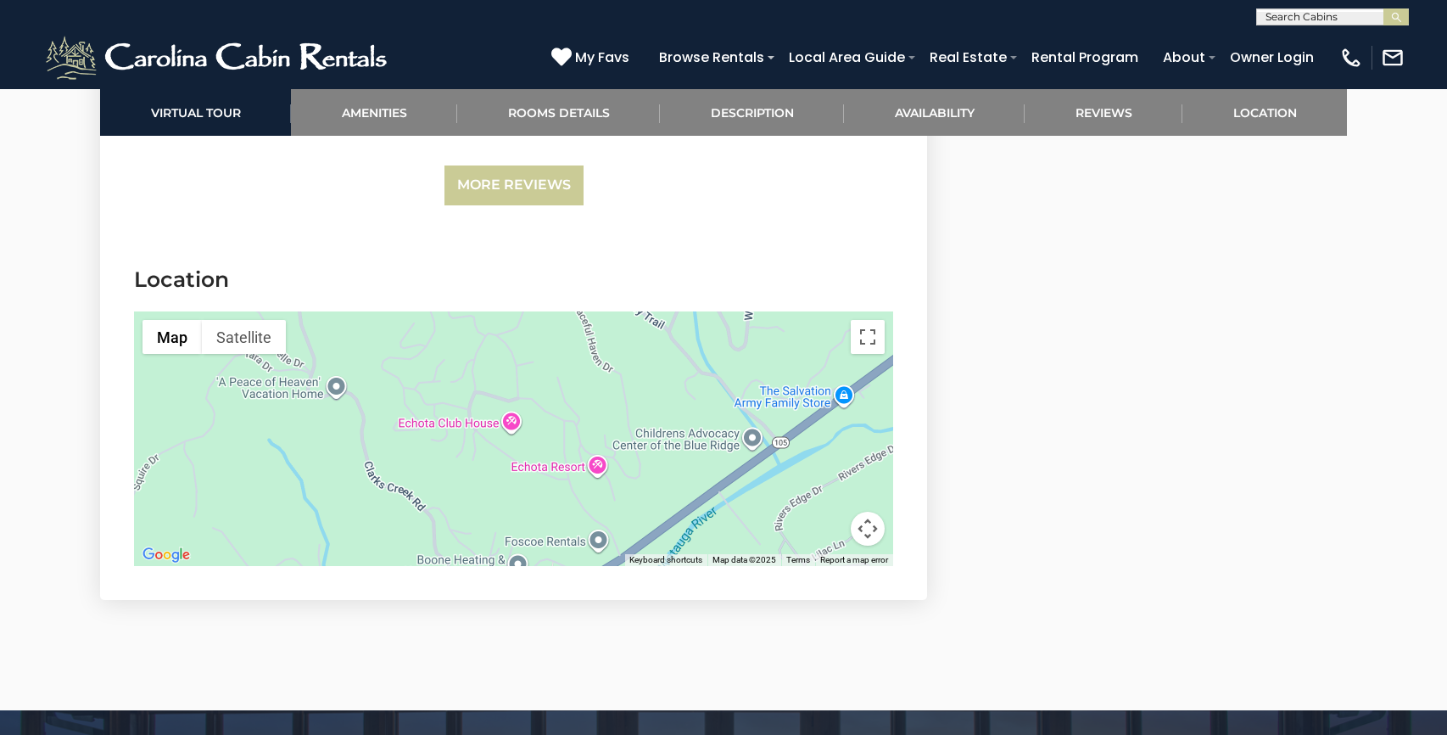
drag, startPoint x: 601, startPoint y: 442, endPoint x: 579, endPoint y: 442, distance: 21.2
click at [579, 442] on div at bounding box center [513, 438] width 759 height 254
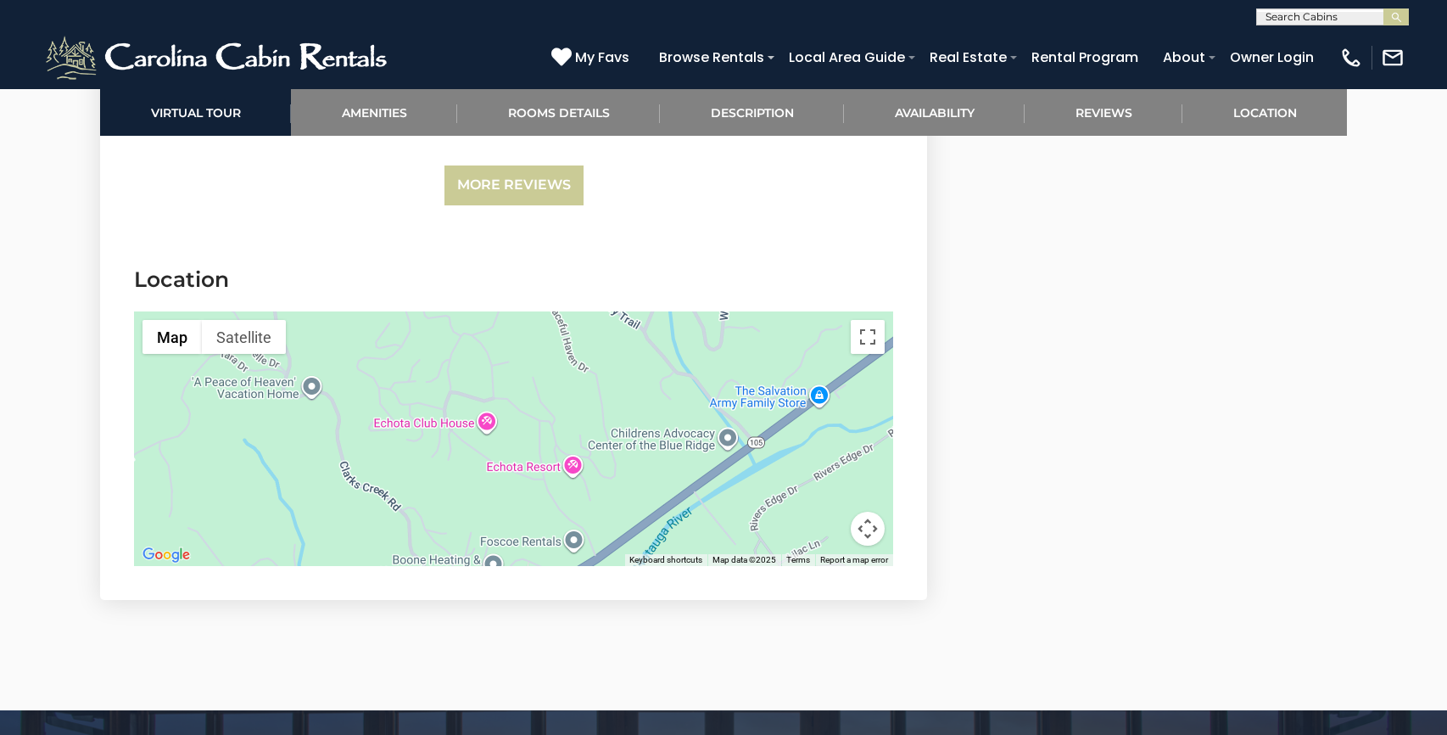
click at [612, 453] on div at bounding box center [513, 438] width 759 height 254
click at [578, 377] on div at bounding box center [513, 438] width 759 height 254
click at [867, 526] on button "Map camera controls" at bounding box center [868, 528] width 34 height 34
click at [824, 536] on button "Zoom out" at bounding box center [825, 528] width 34 height 34
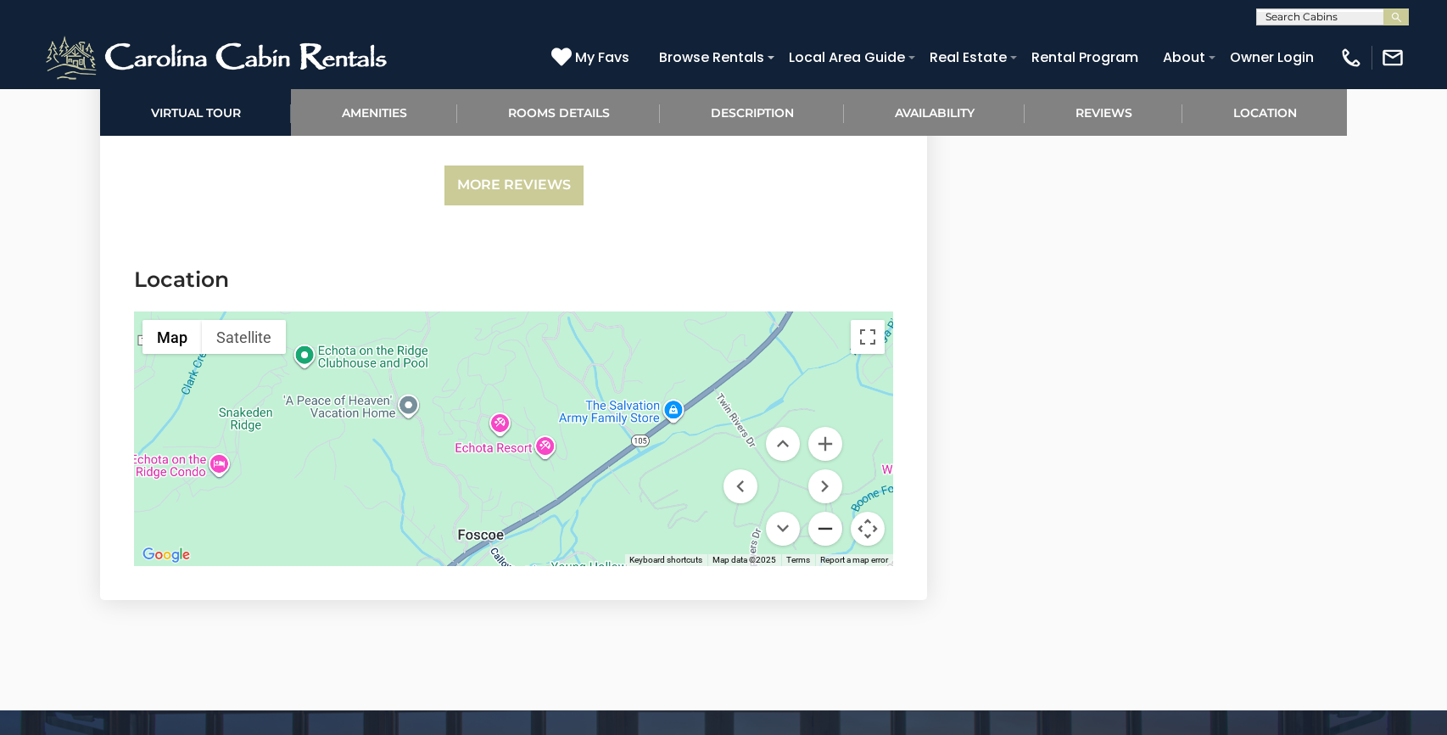
click at [824, 536] on button "Zoom out" at bounding box center [825, 528] width 34 height 34
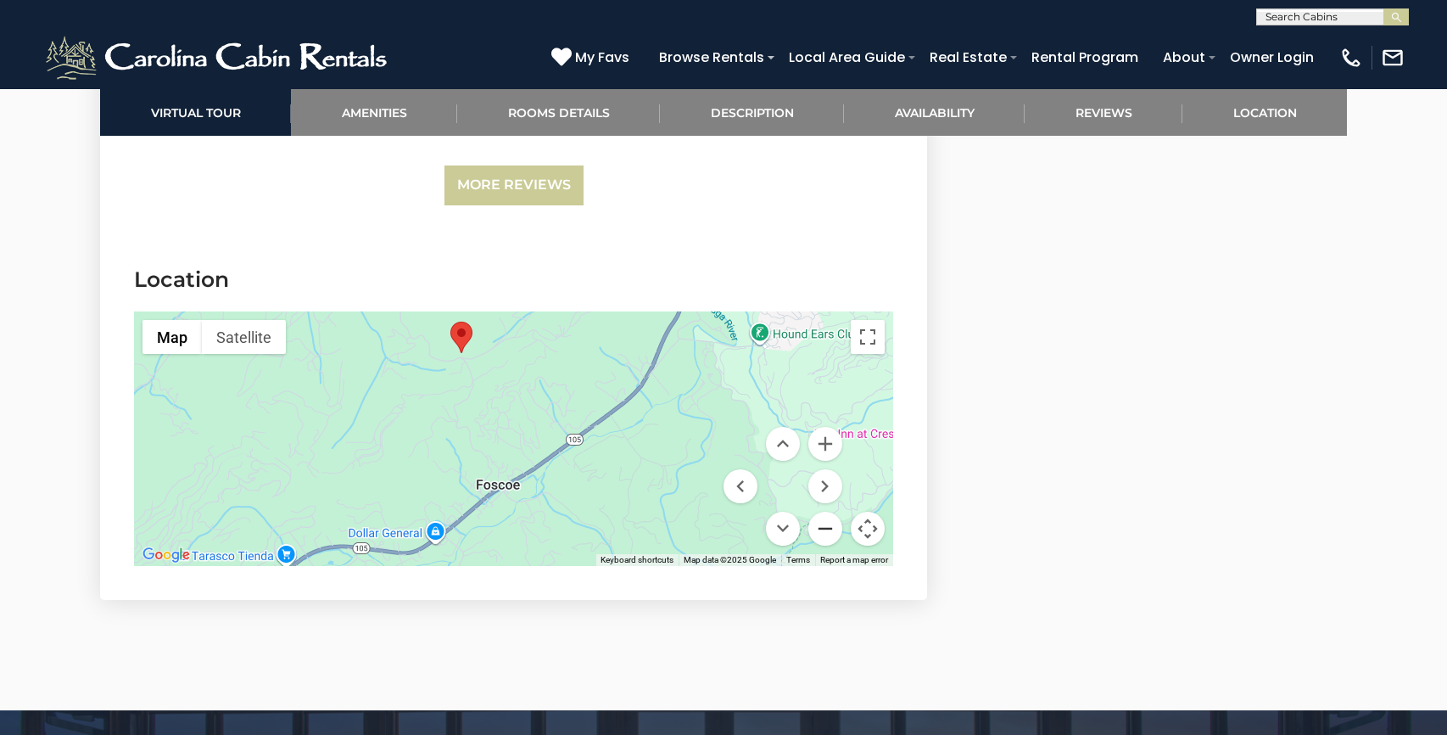
click at [824, 536] on button "Zoom out" at bounding box center [825, 528] width 34 height 34
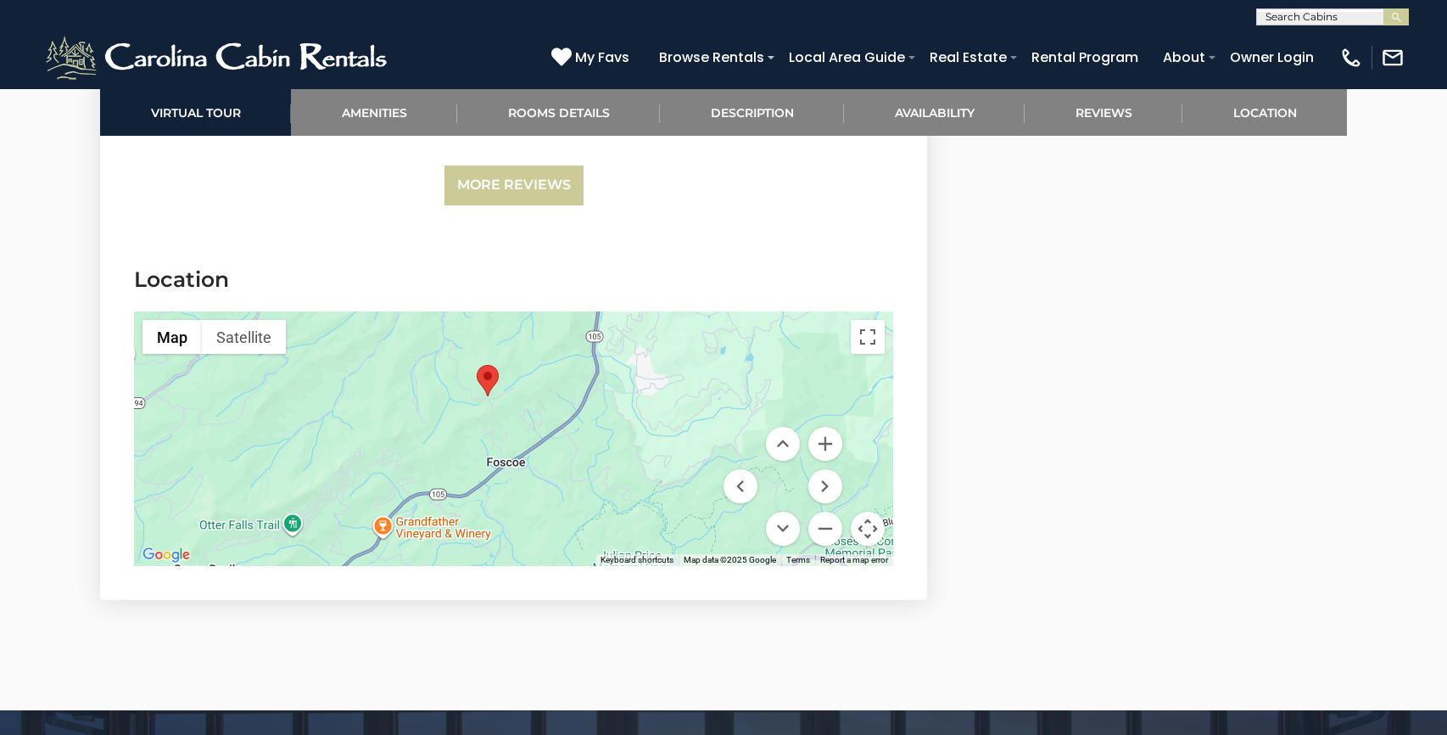
click at [500, 417] on div at bounding box center [513, 438] width 759 height 254
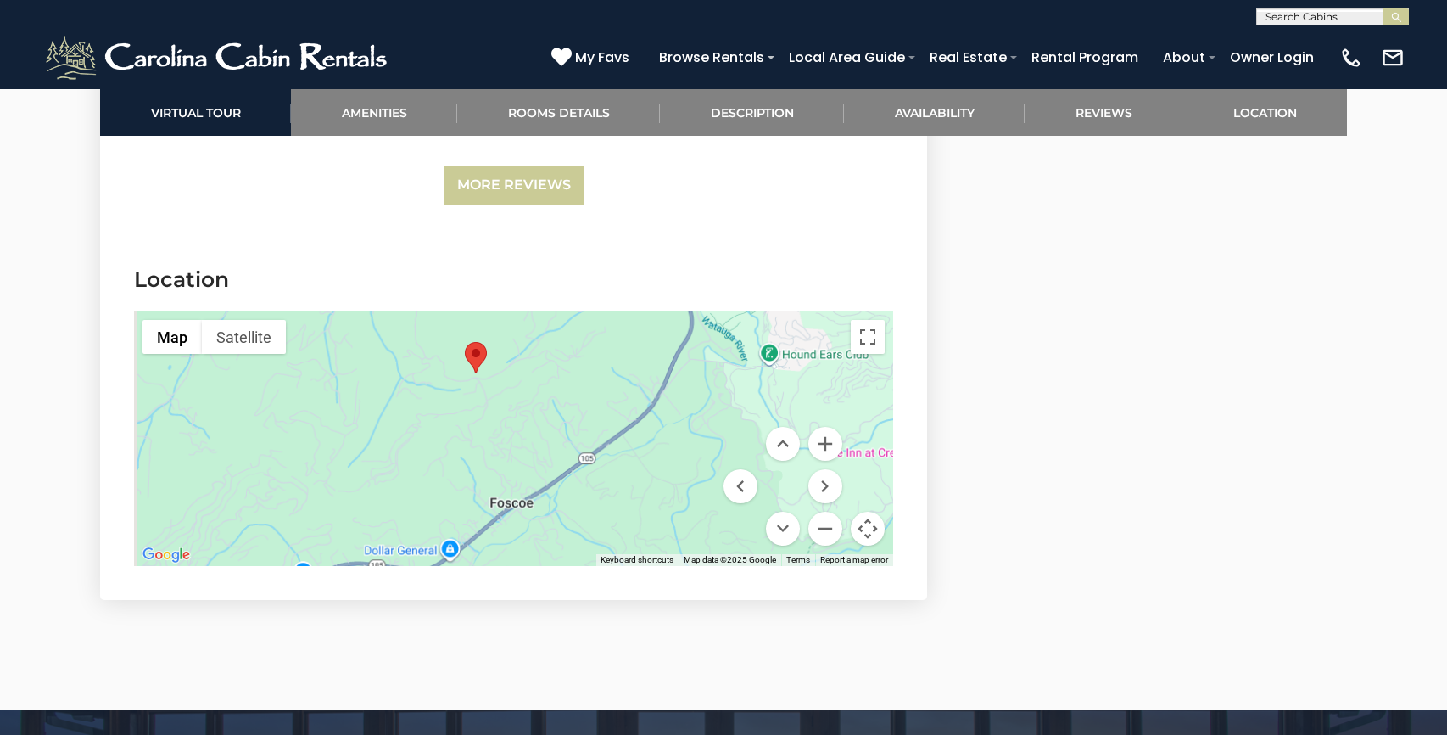
click at [500, 417] on div at bounding box center [513, 438] width 759 height 254
drag, startPoint x: 450, startPoint y: 400, endPoint x: 471, endPoint y: 435, distance: 40.7
click at [471, 435] on div at bounding box center [513, 438] width 759 height 254
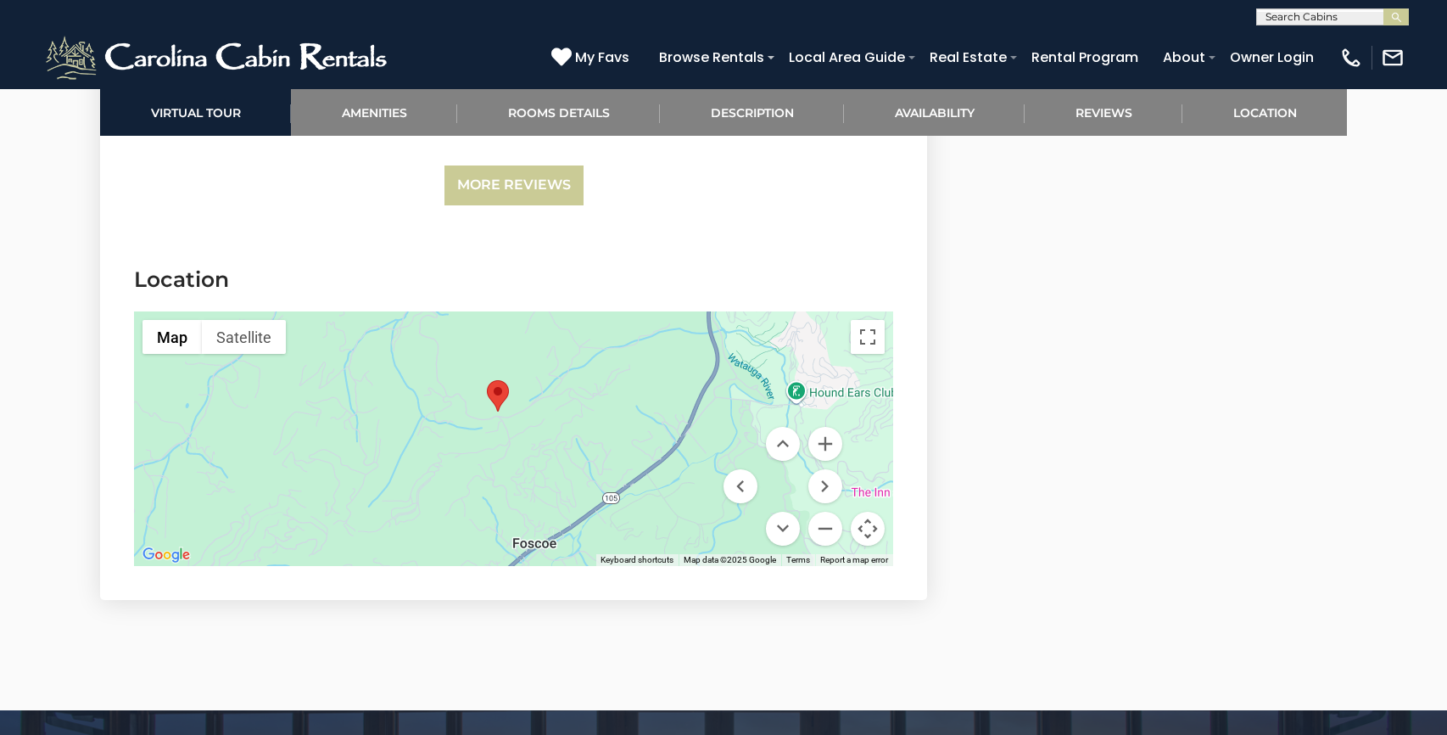
click at [471, 422] on div at bounding box center [513, 438] width 759 height 254
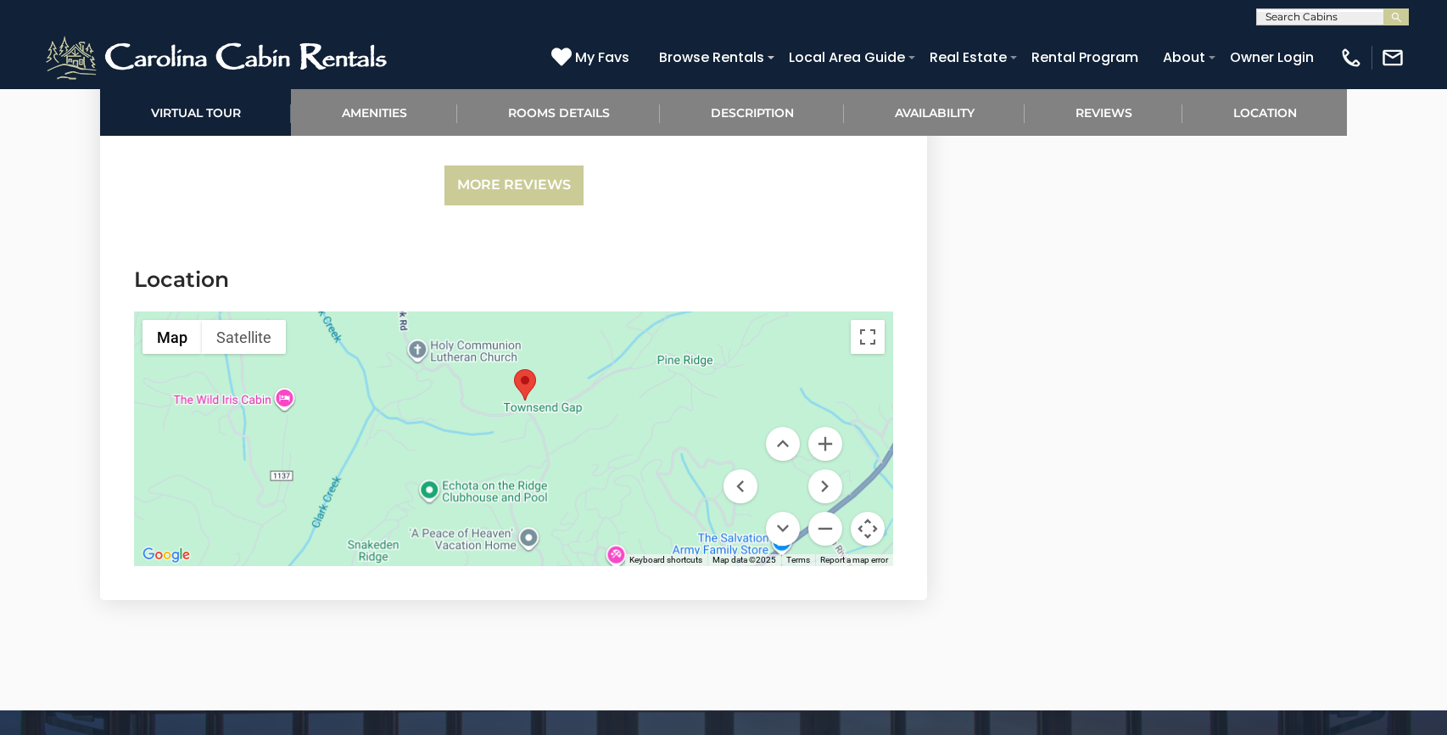
click at [471, 422] on div at bounding box center [513, 438] width 759 height 254
click at [527, 430] on div at bounding box center [513, 438] width 759 height 254
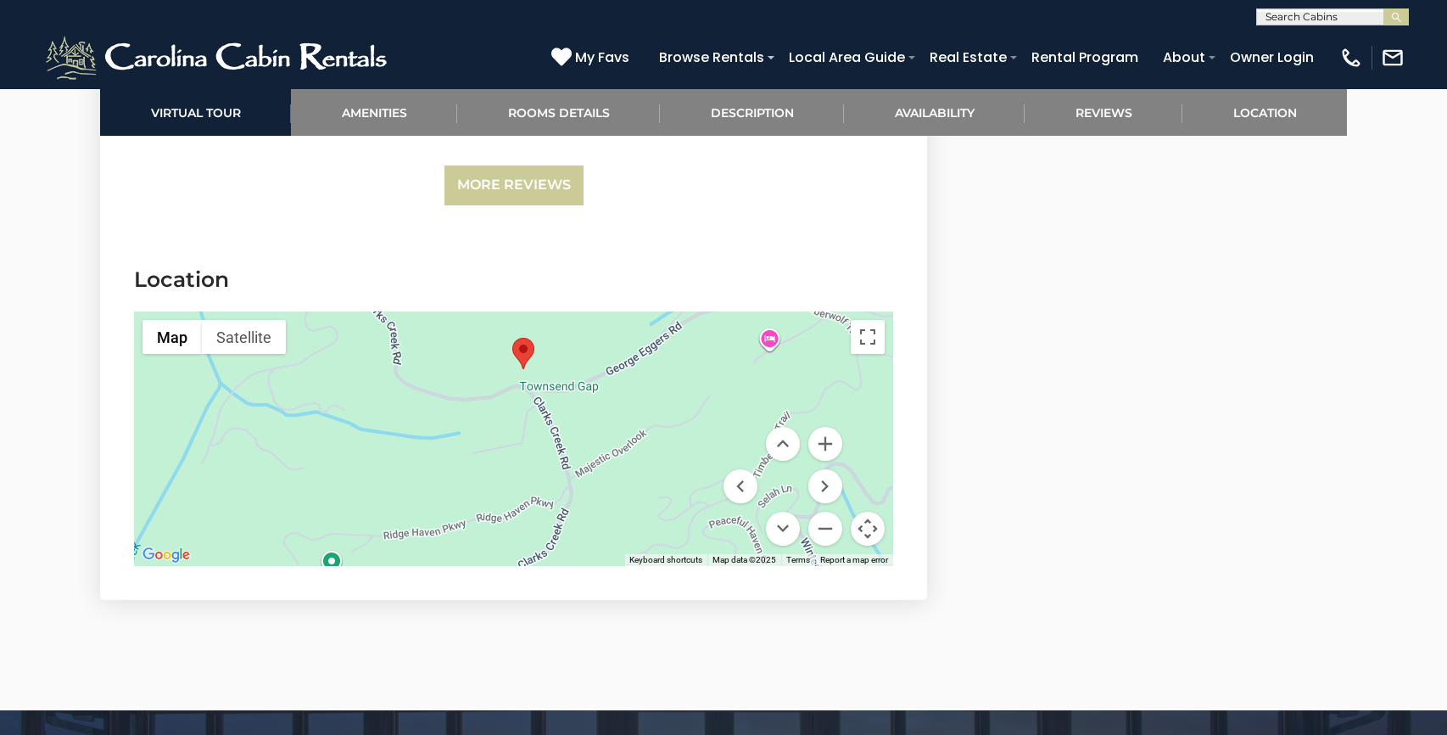
click at [527, 430] on div at bounding box center [513, 438] width 759 height 254
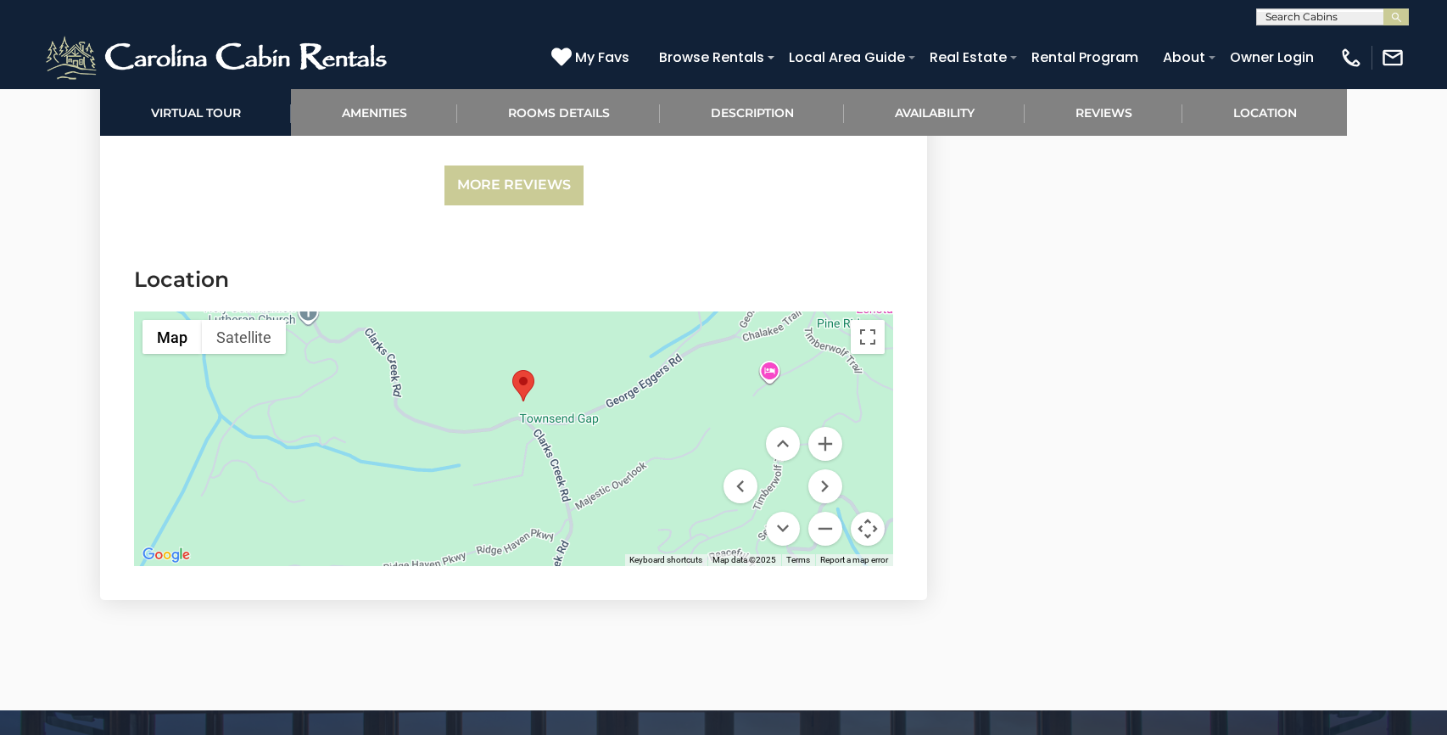
drag, startPoint x: 523, startPoint y: 420, endPoint x: 523, endPoint y: 478, distance: 58.5
click at [523, 479] on div at bounding box center [513, 438] width 759 height 254
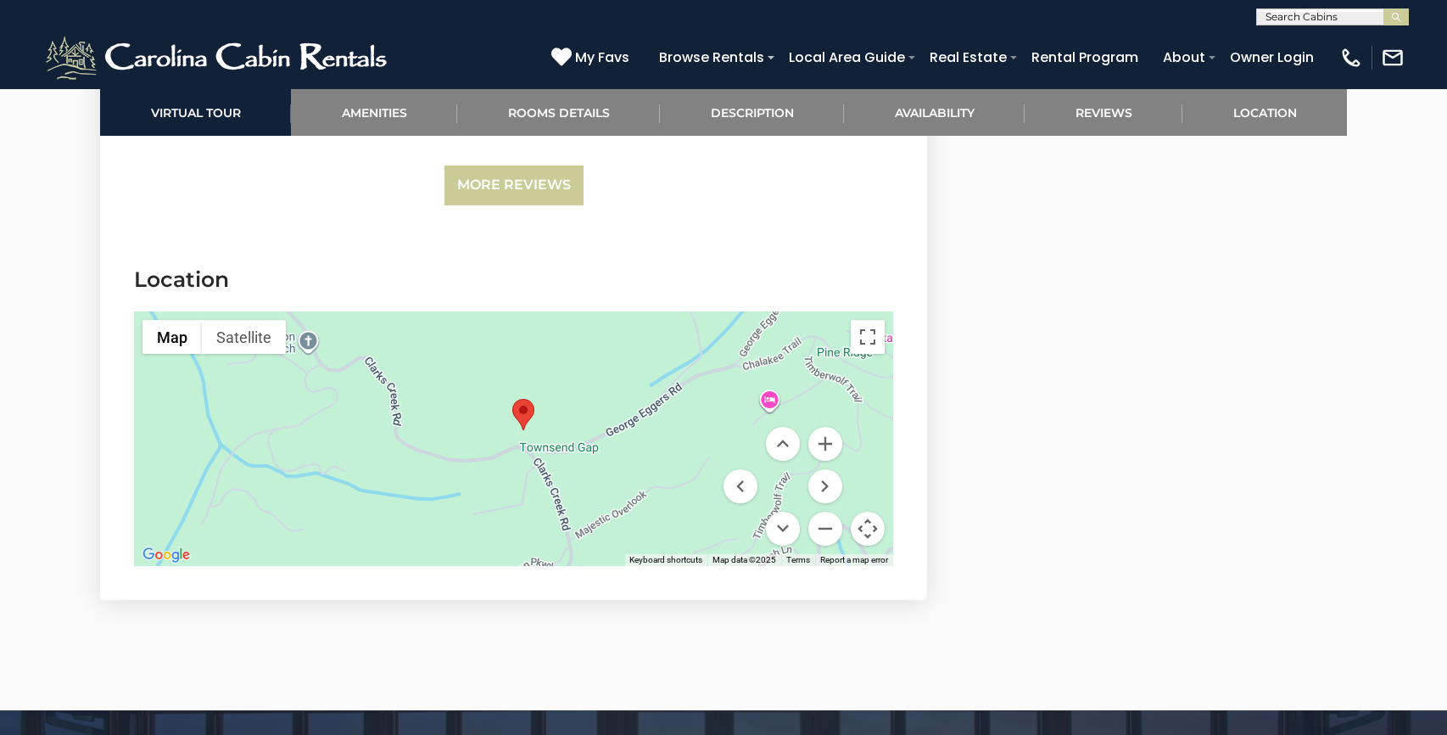
click at [497, 443] on div at bounding box center [513, 438] width 759 height 254
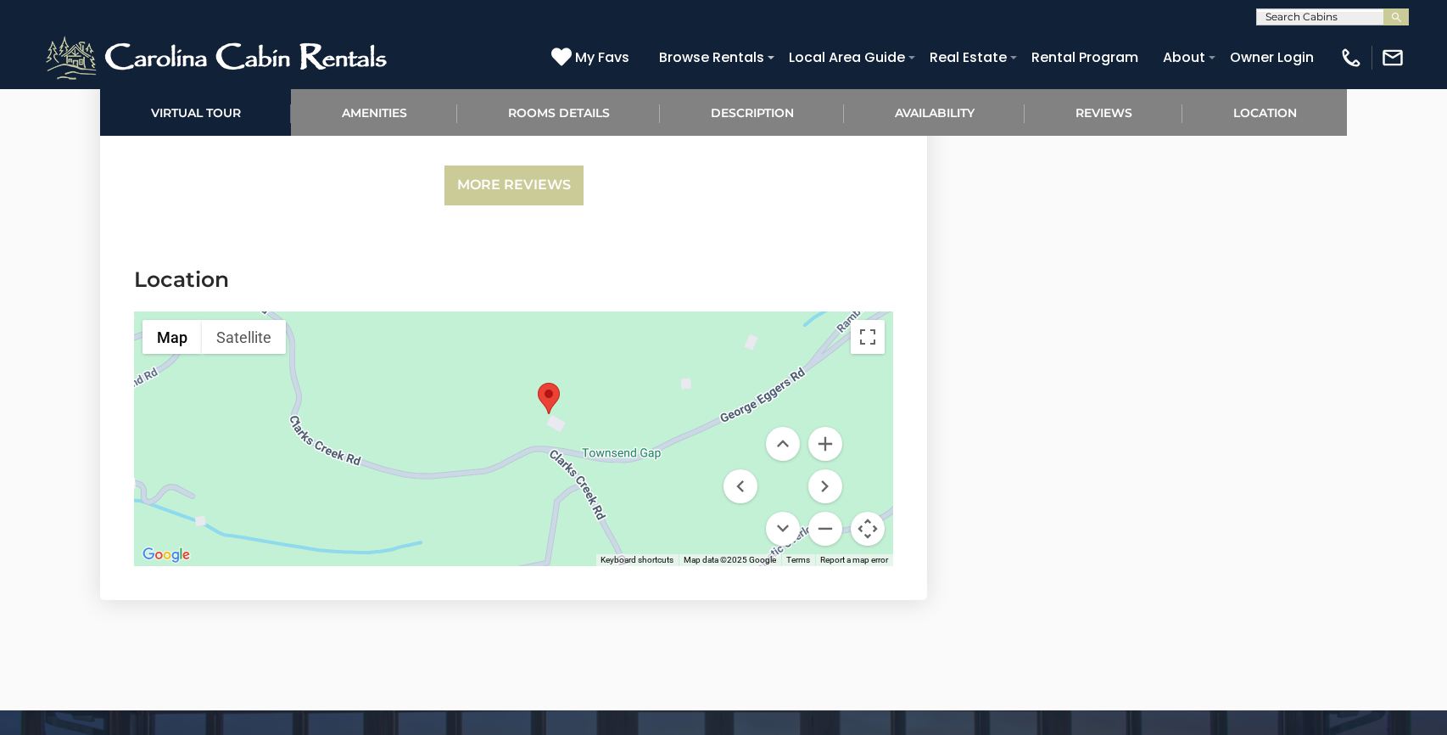
click at [568, 438] on div at bounding box center [513, 438] width 759 height 254
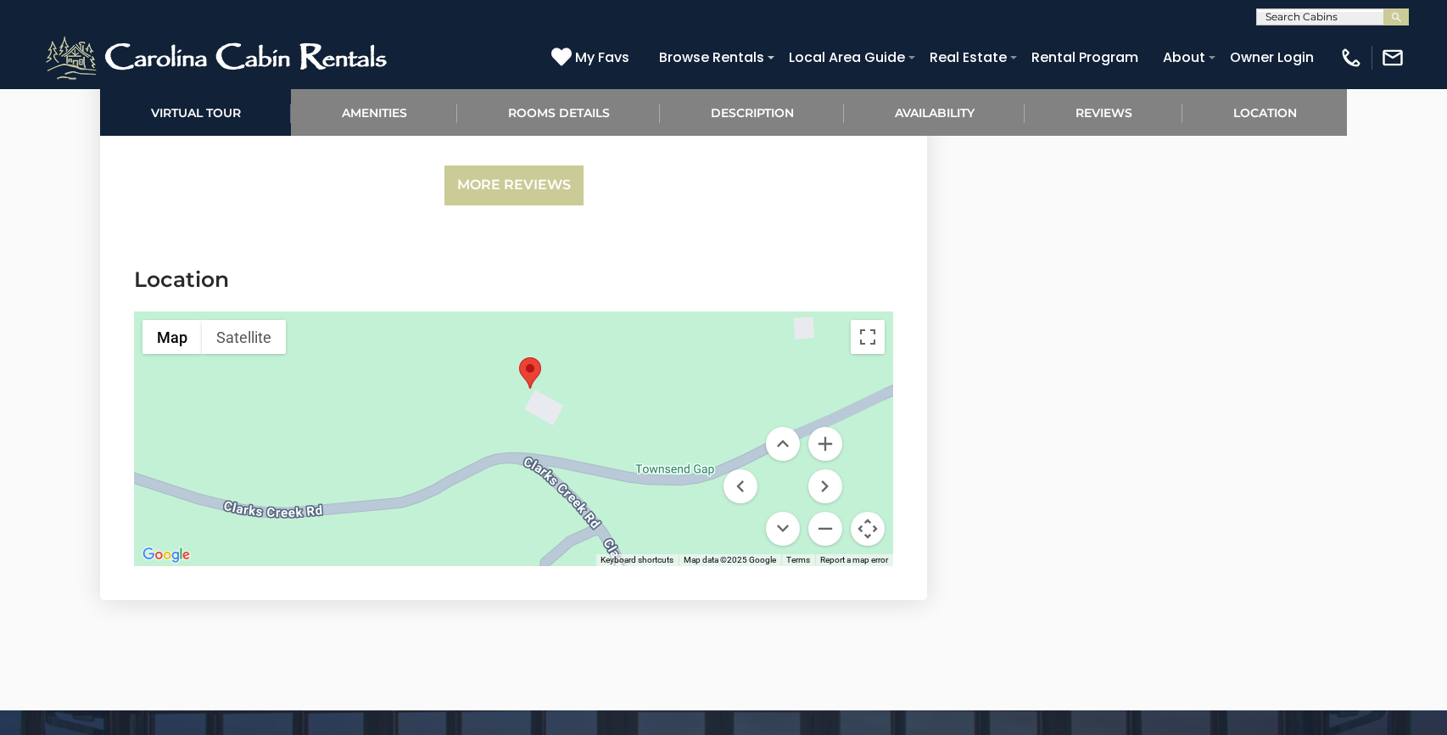
click at [568, 438] on div at bounding box center [513, 438] width 759 height 254
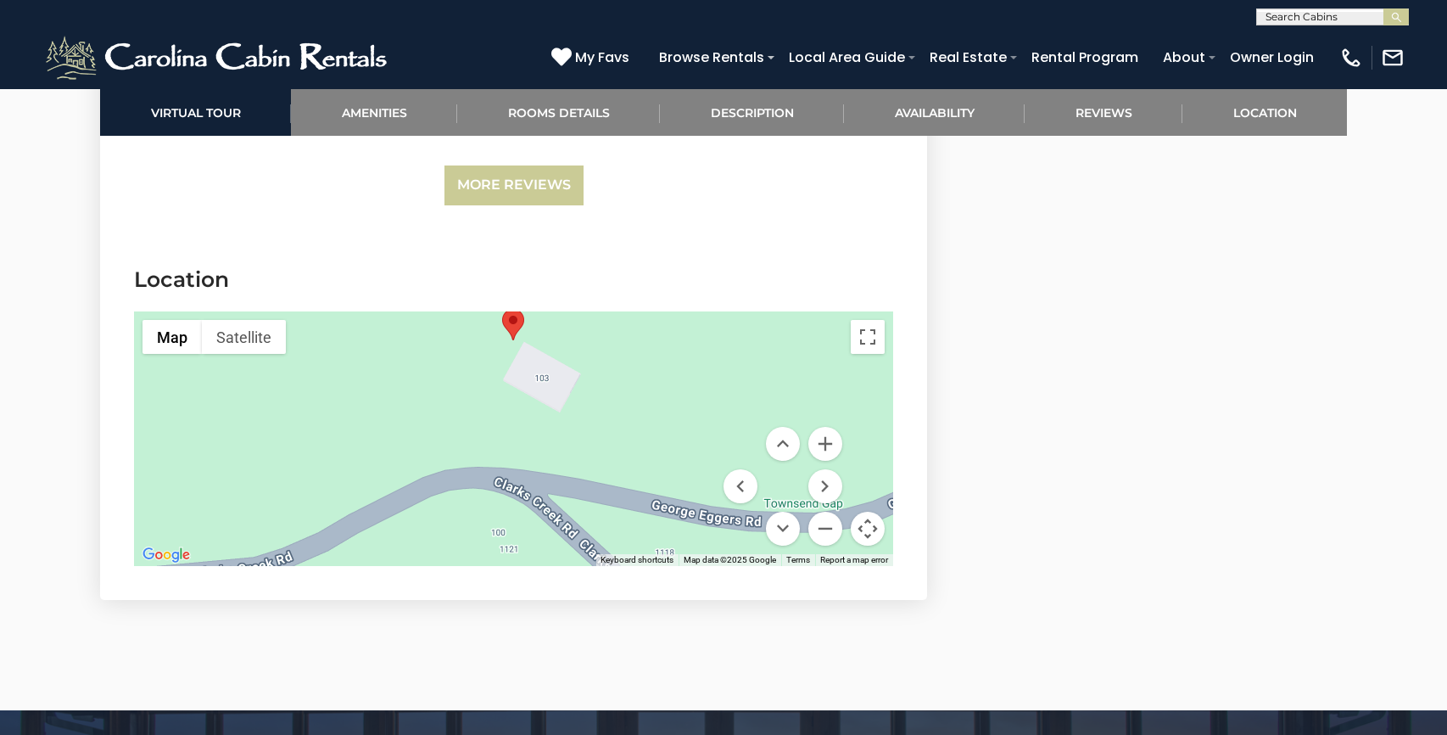
drag, startPoint x: 553, startPoint y: 433, endPoint x: 578, endPoint y: 434, distance: 24.6
click at [578, 434] on div at bounding box center [513, 438] width 759 height 254
click at [557, 378] on div at bounding box center [513, 438] width 759 height 254
click at [824, 516] on button "Zoom out" at bounding box center [825, 528] width 34 height 34
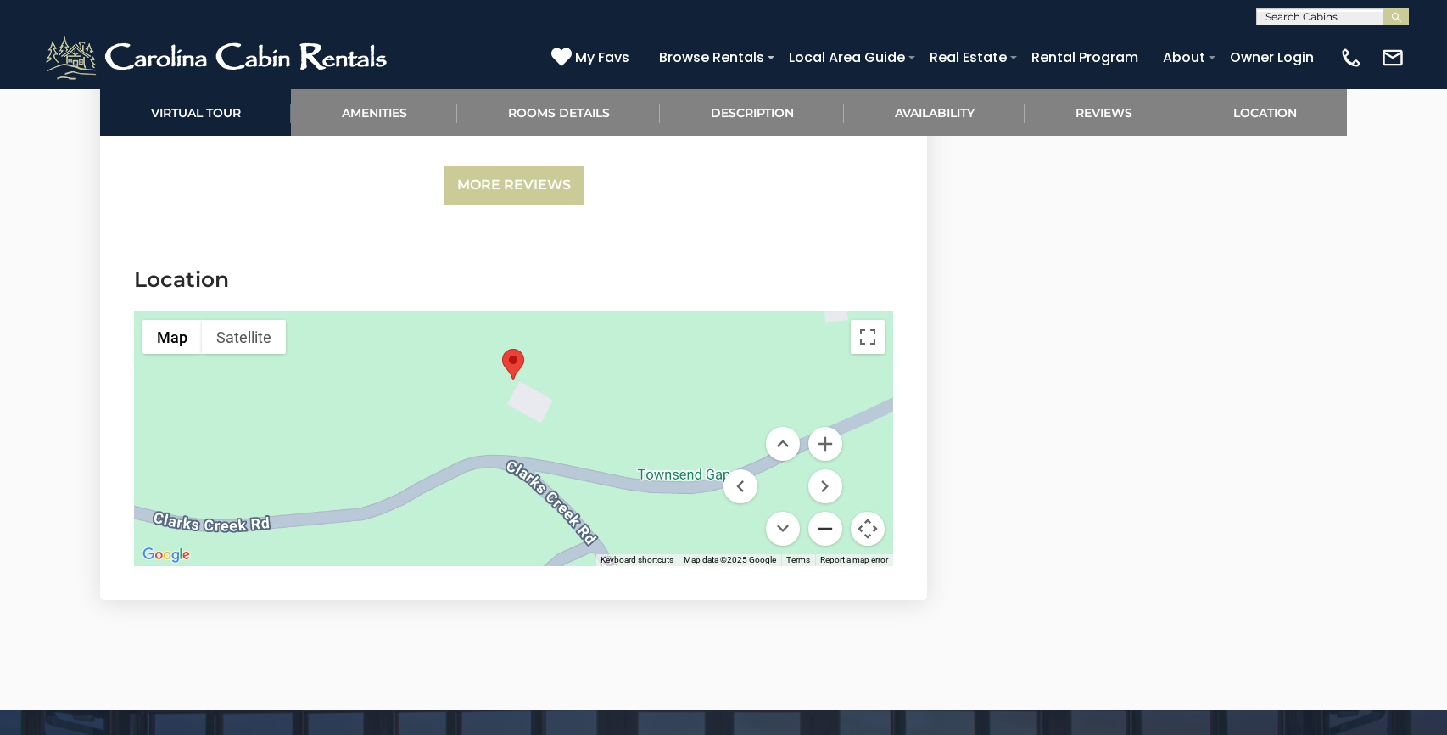
click at [824, 516] on button "Zoom out" at bounding box center [825, 528] width 34 height 34
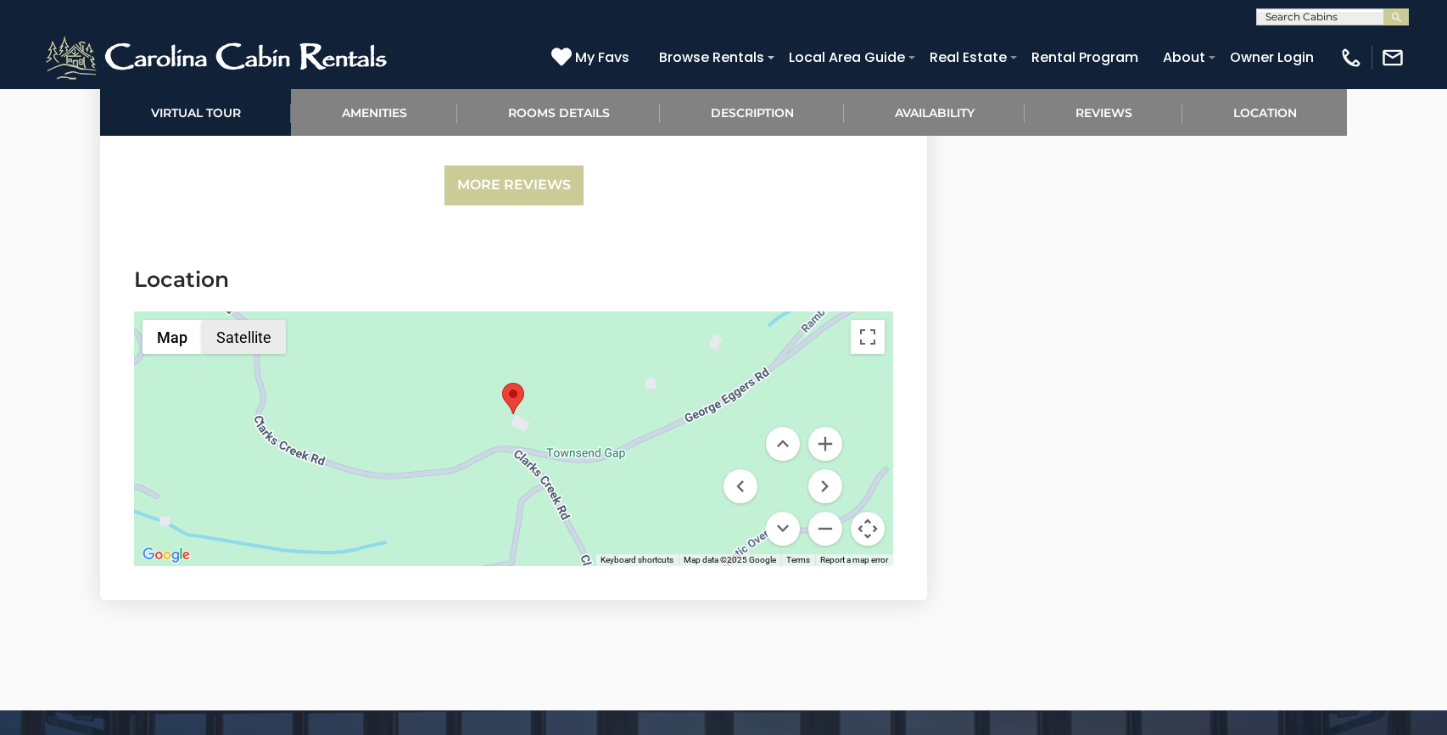
click at [256, 344] on button "Satellite" at bounding box center [244, 337] width 84 height 34
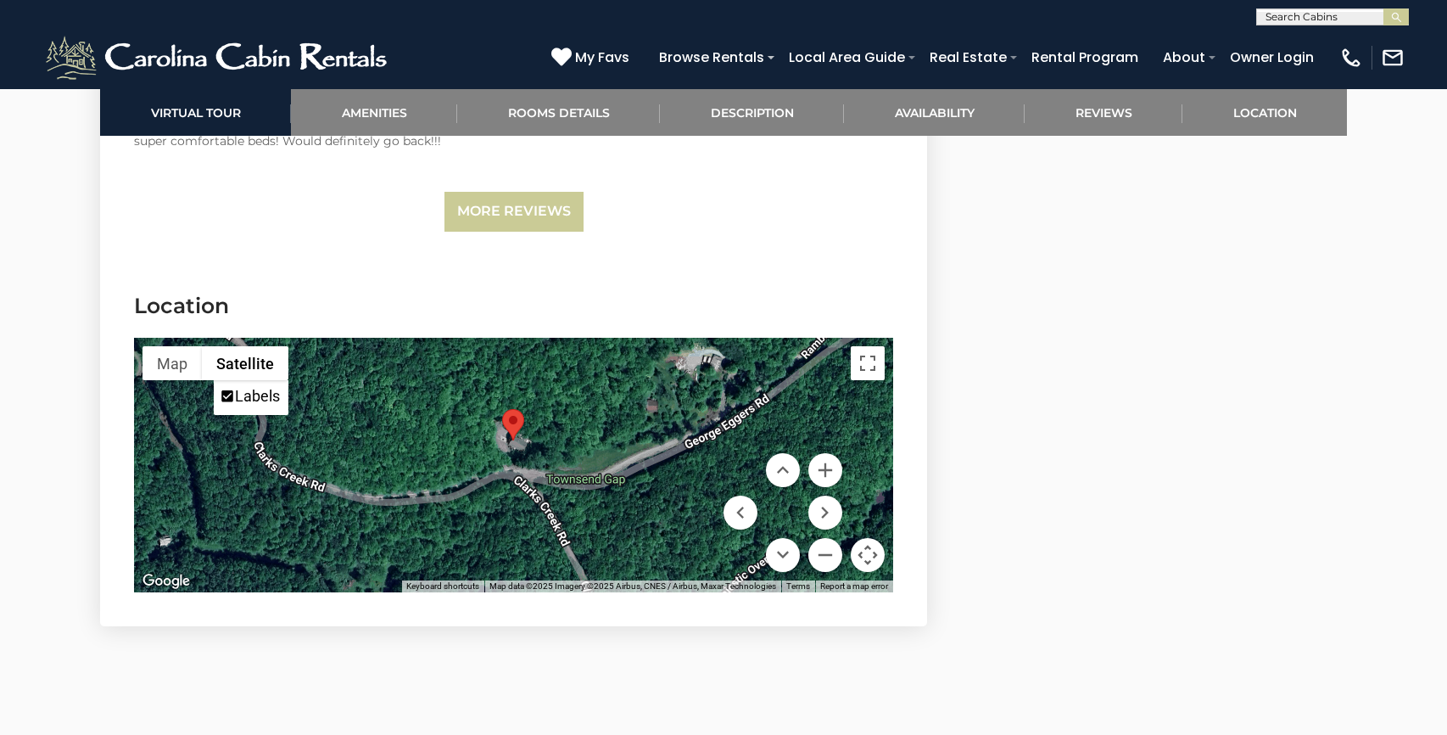
scroll to position [4348, 0]
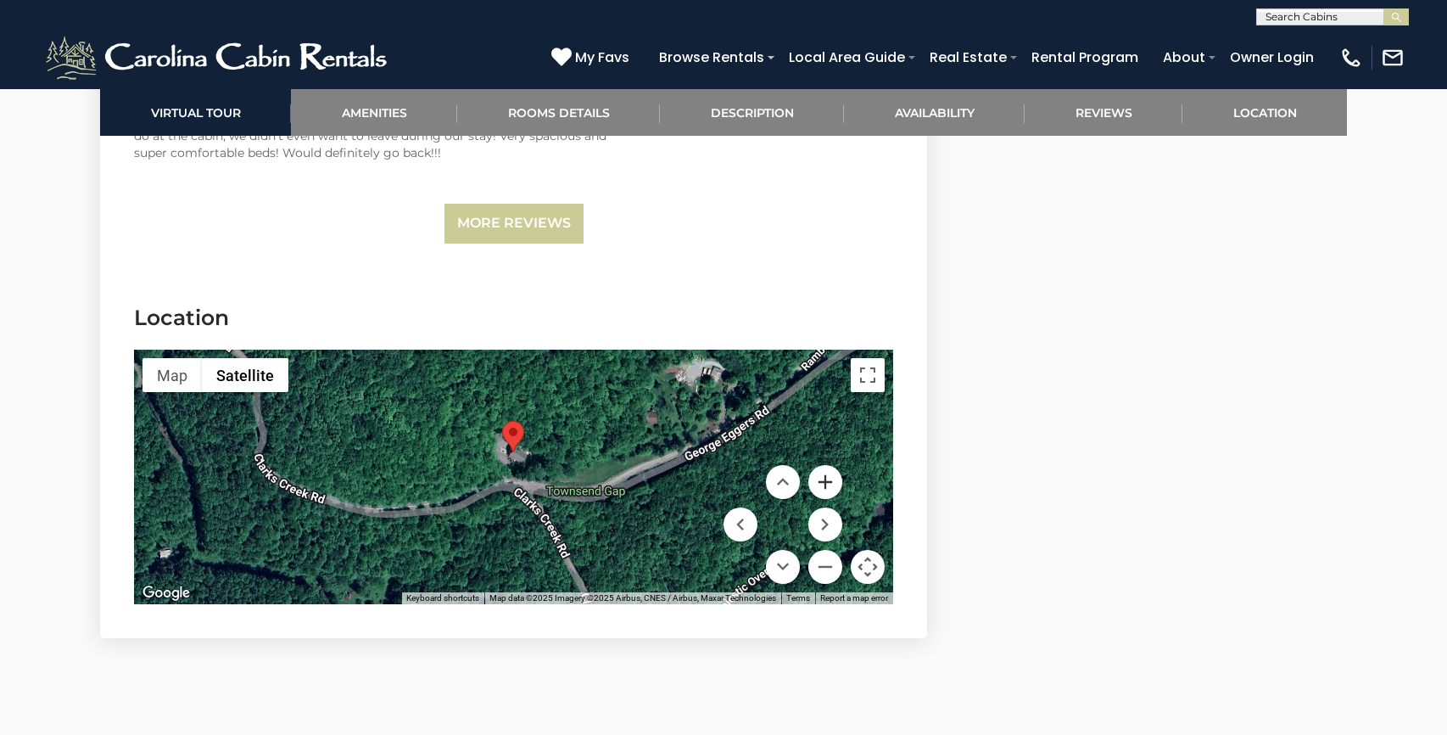
click at [821, 481] on button "Zoom in" at bounding box center [825, 482] width 34 height 34
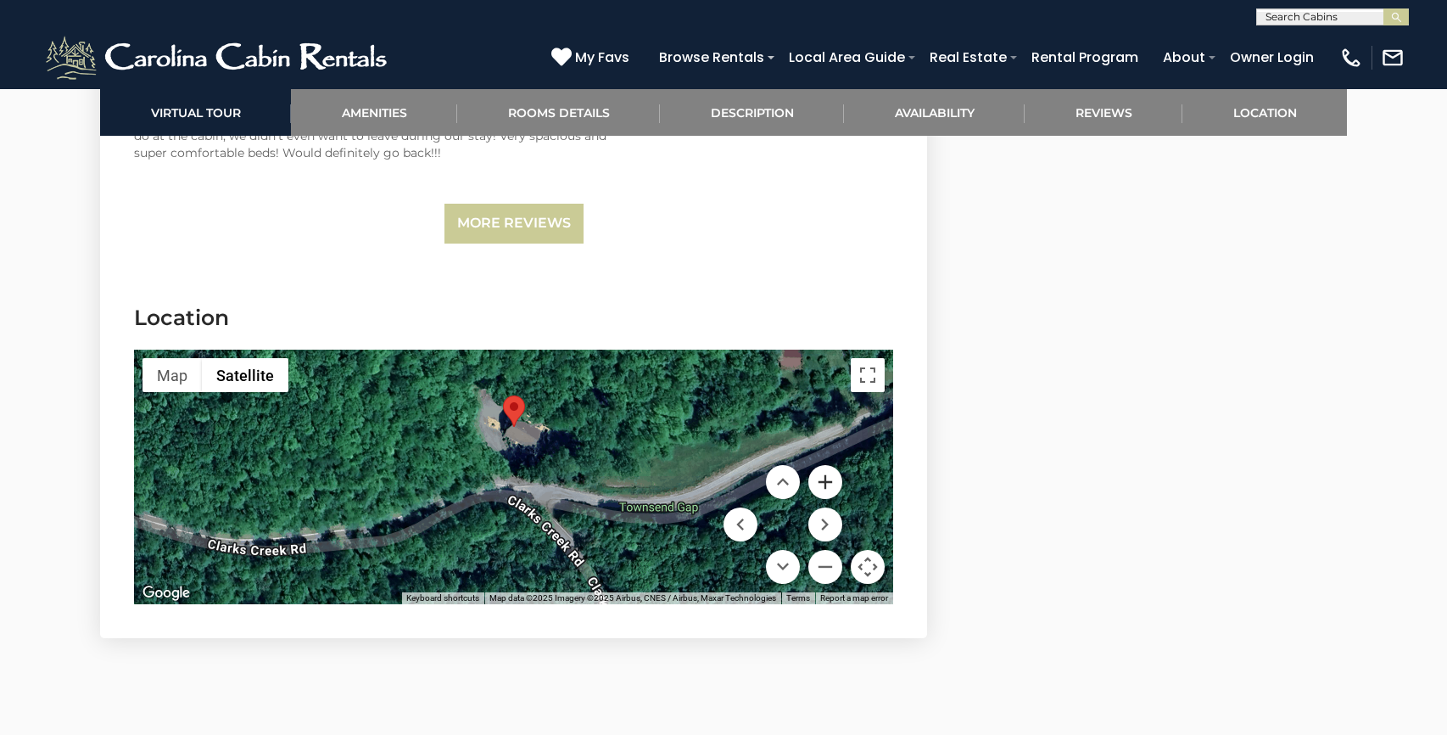
click at [821, 481] on button "Zoom in" at bounding box center [825, 482] width 34 height 34
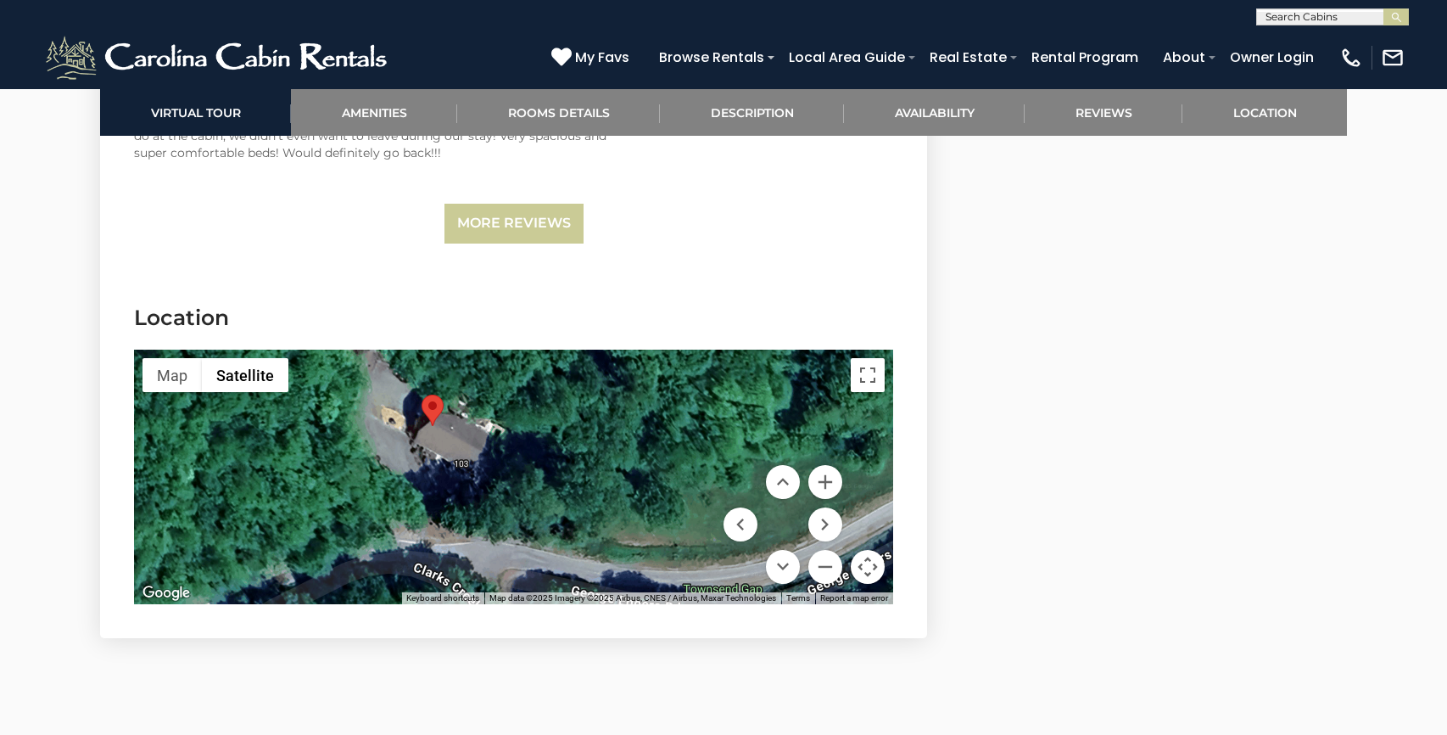
drag, startPoint x: 567, startPoint y: 419, endPoint x: 483, endPoint y: 467, distance: 96.9
click at [483, 467] on div at bounding box center [513, 476] width 759 height 254
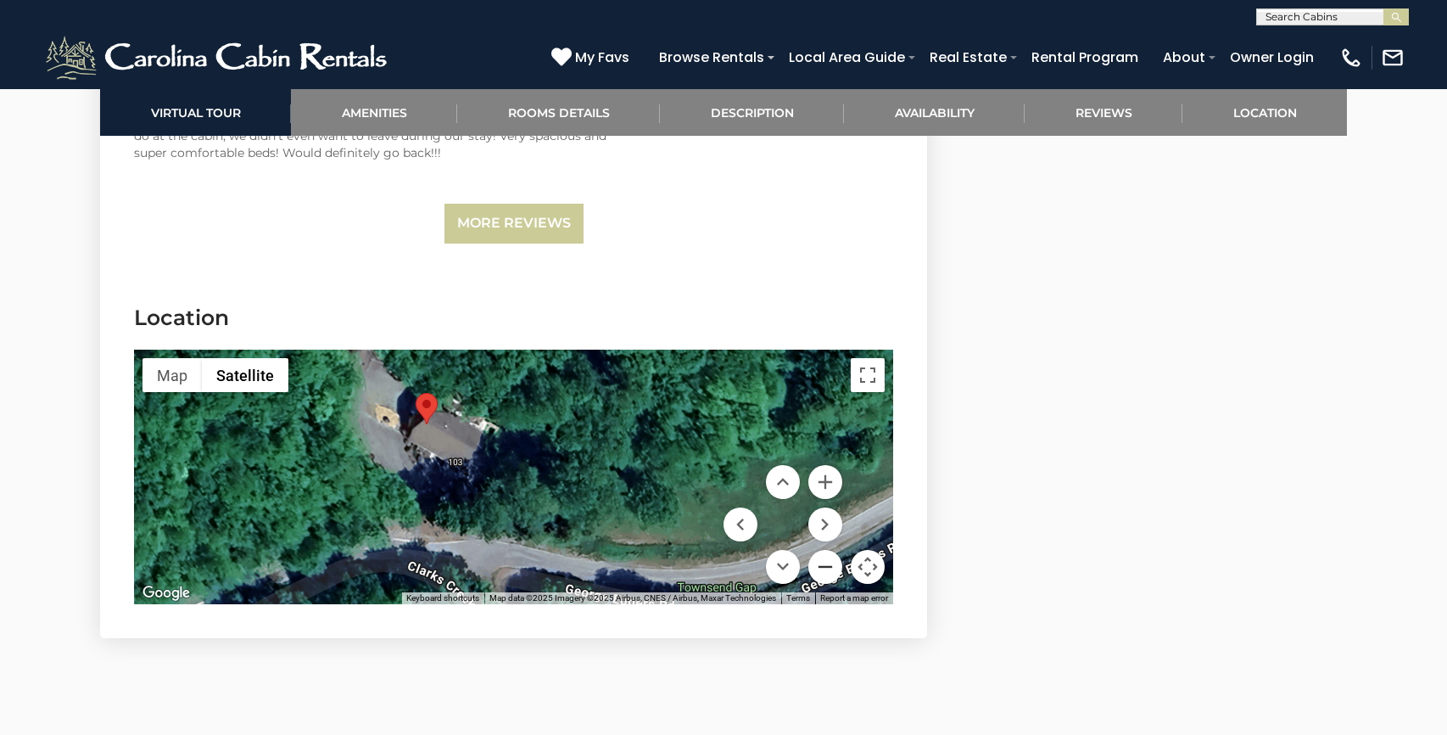
click at [820, 564] on button "Zoom out" at bounding box center [825, 567] width 34 height 34
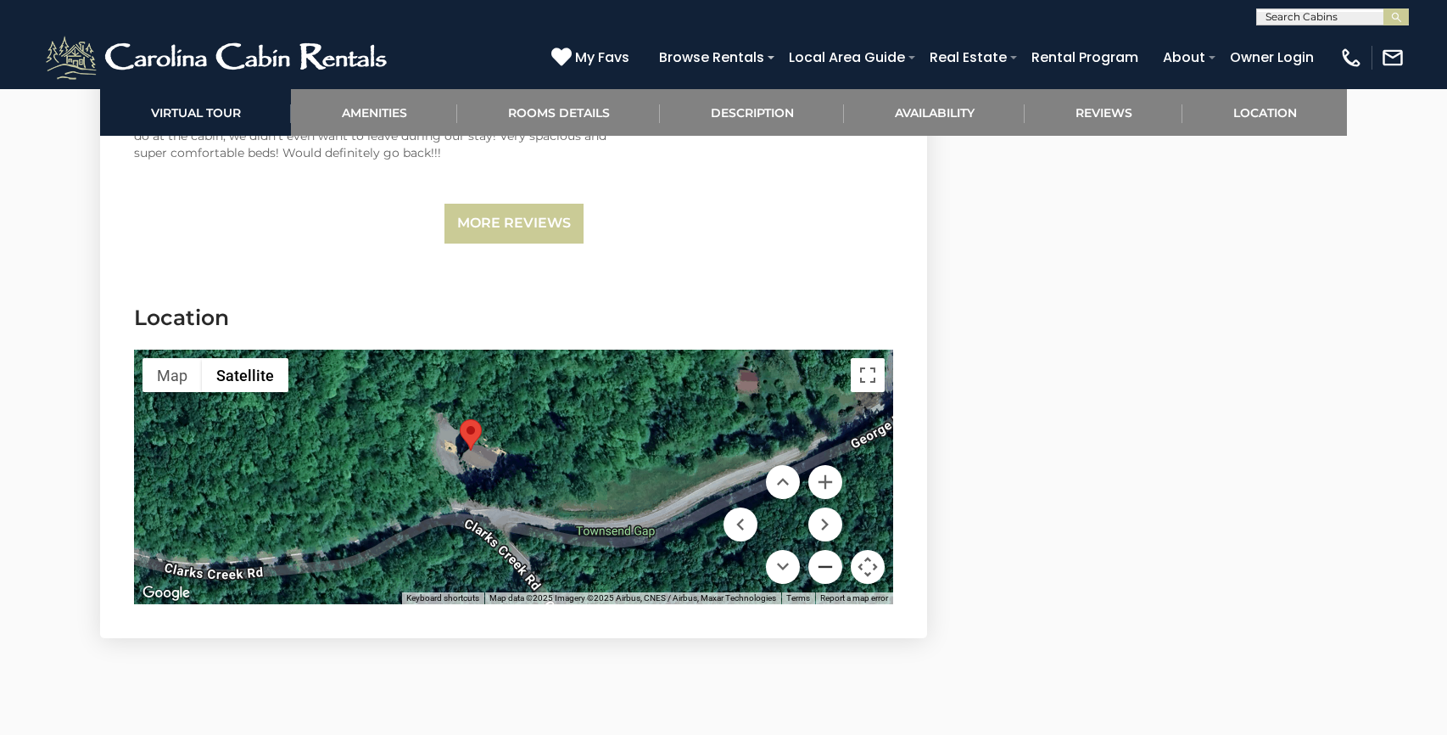
click at [820, 564] on button "Zoom out" at bounding box center [825, 567] width 34 height 34
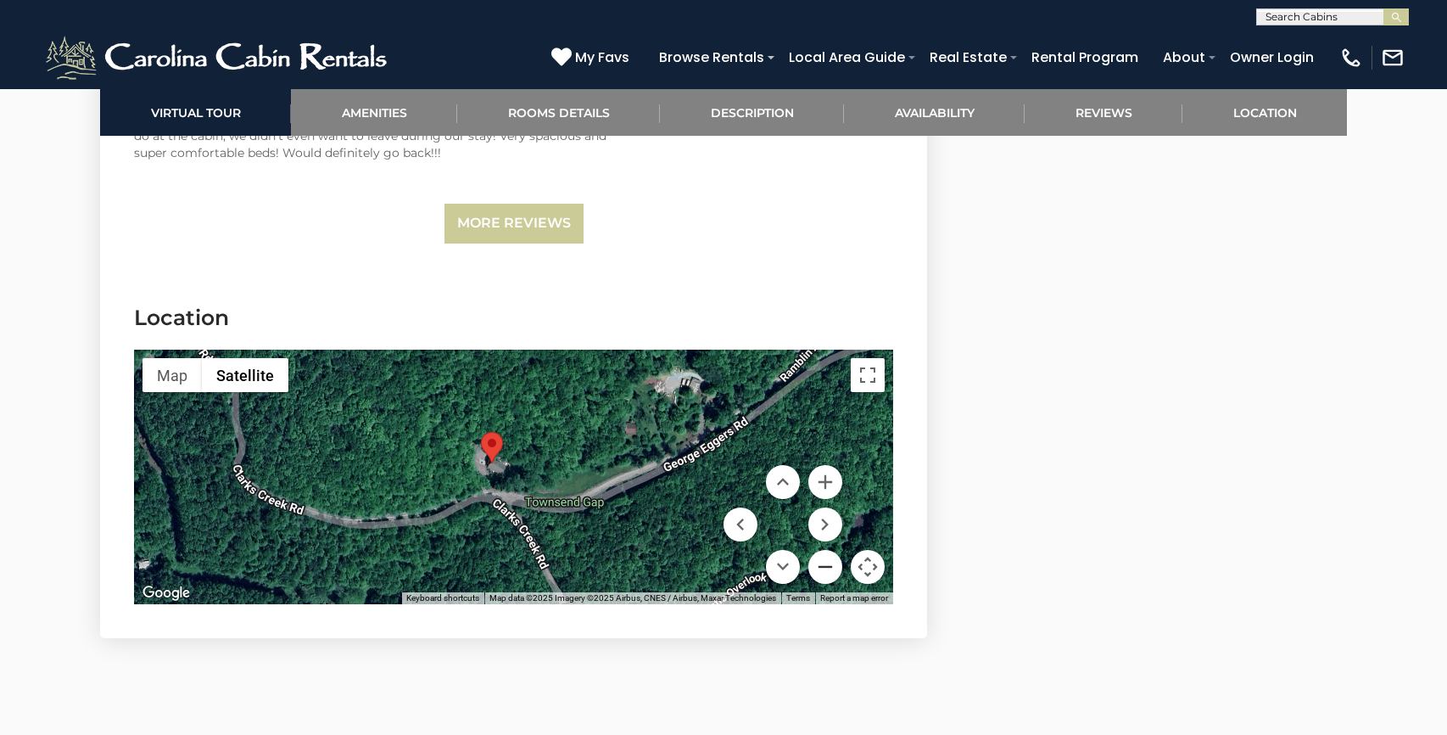
click at [820, 564] on button "Zoom out" at bounding box center [825, 567] width 34 height 34
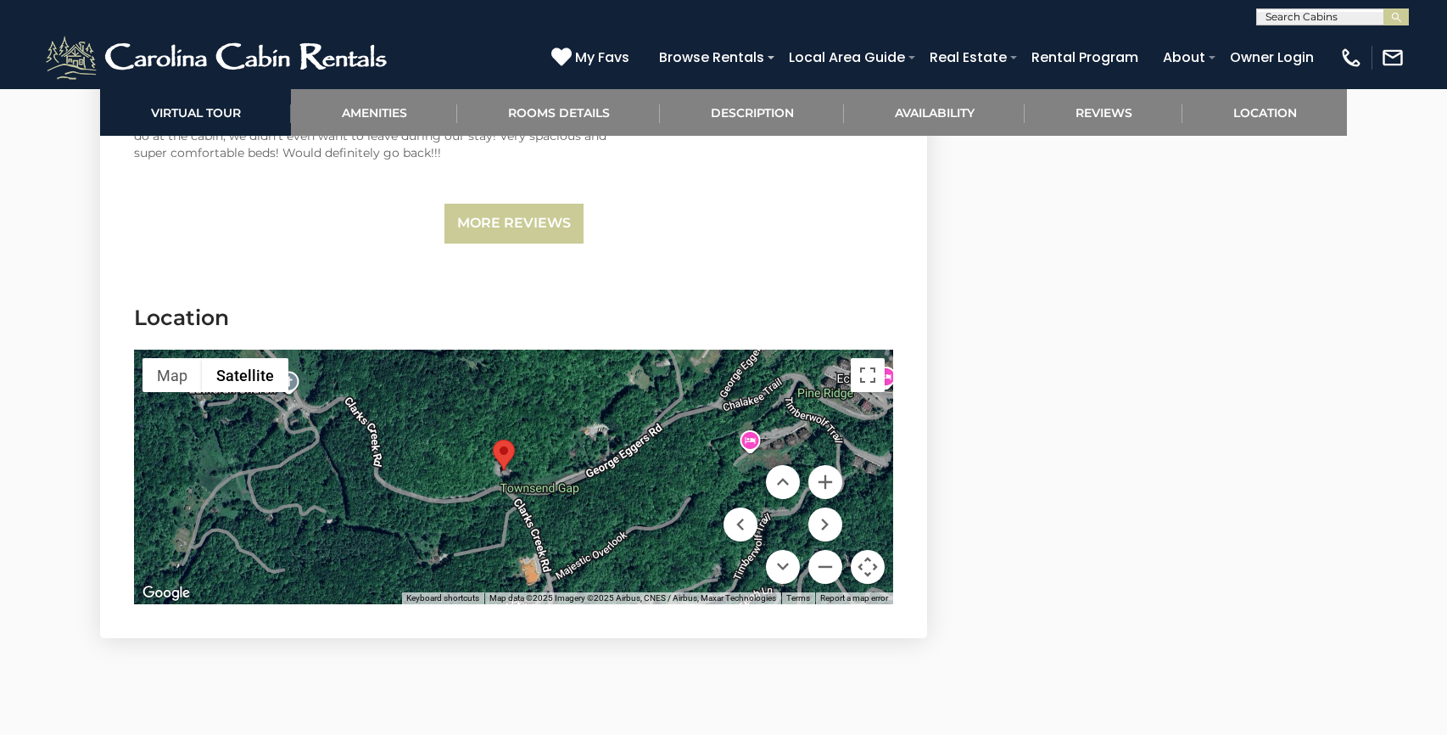
click at [493, 439] on area "Mountain Air Cabin" at bounding box center [493, 439] width 0 height 0
click at [433, 483] on div at bounding box center [513, 476] width 759 height 254
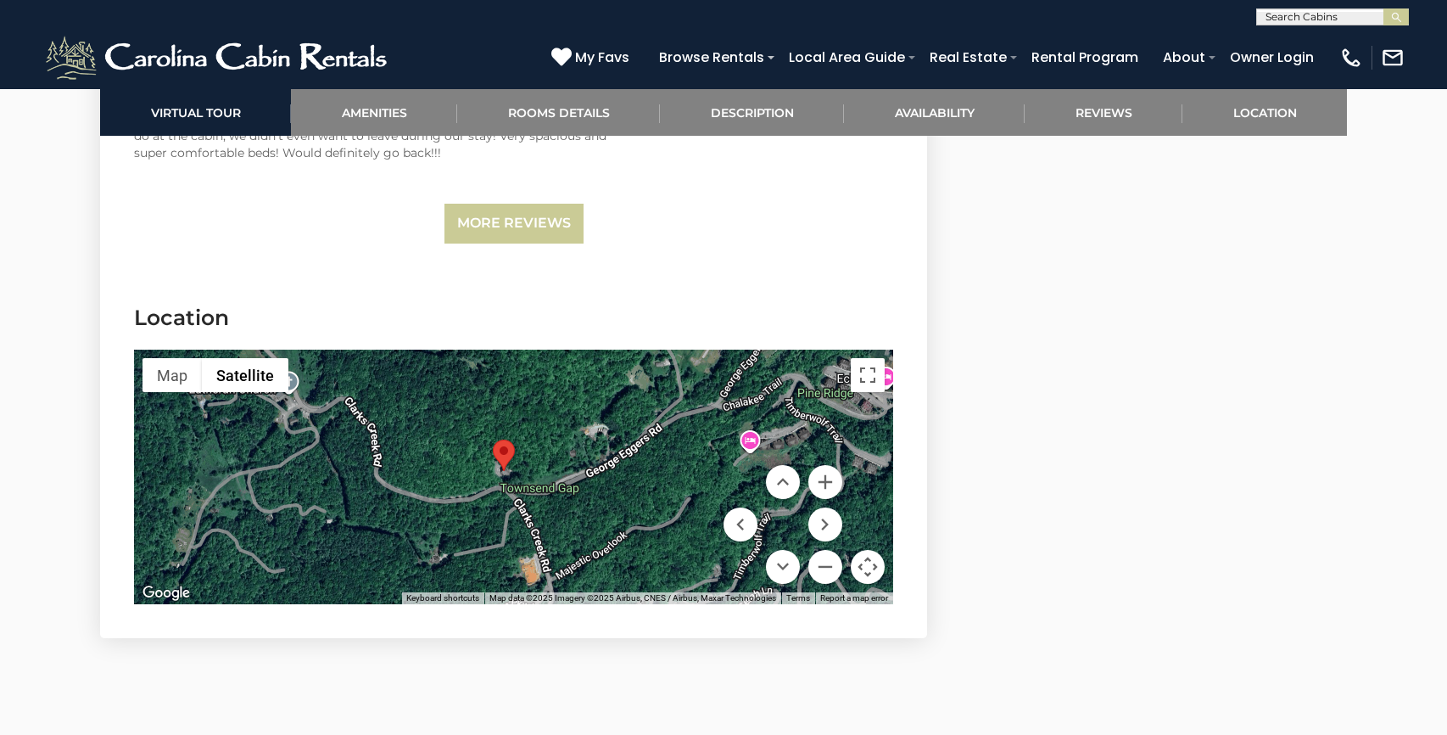
click at [748, 438] on div at bounding box center [513, 476] width 759 height 254
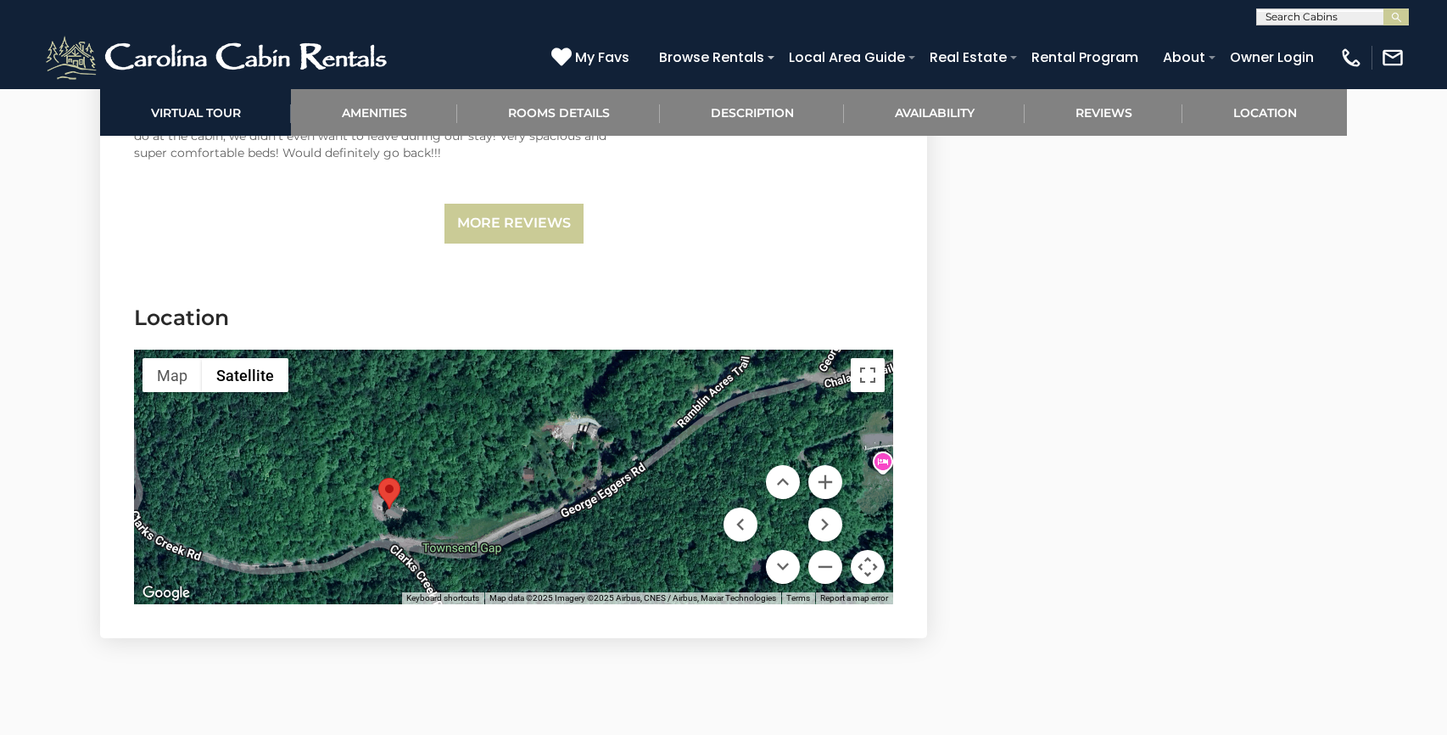
drag, startPoint x: 500, startPoint y: 463, endPoint x: 638, endPoint y: 472, distance: 138.5
click at [638, 472] on div at bounding box center [513, 476] width 759 height 254
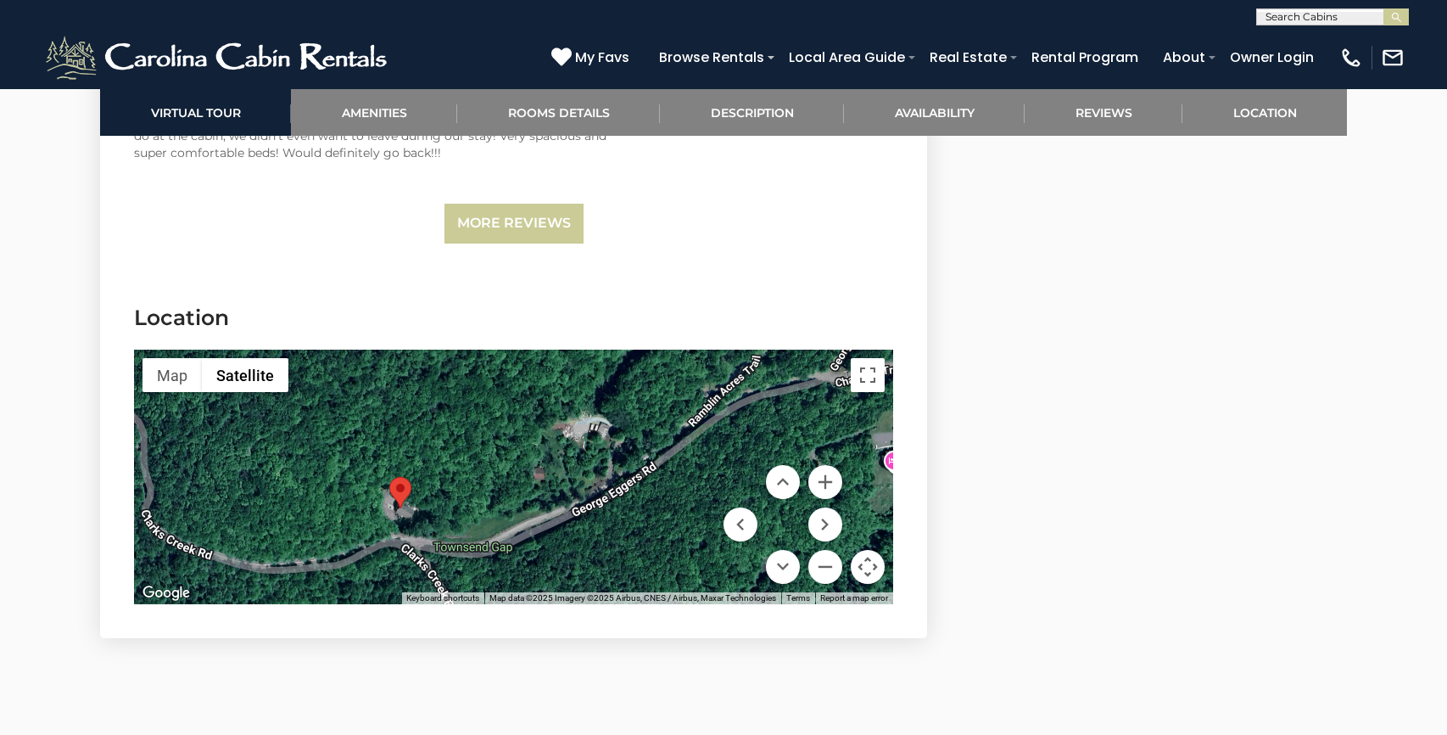
click at [389, 477] on area "Mountain Air Cabin" at bounding box center [389, 477] width 0 height 0
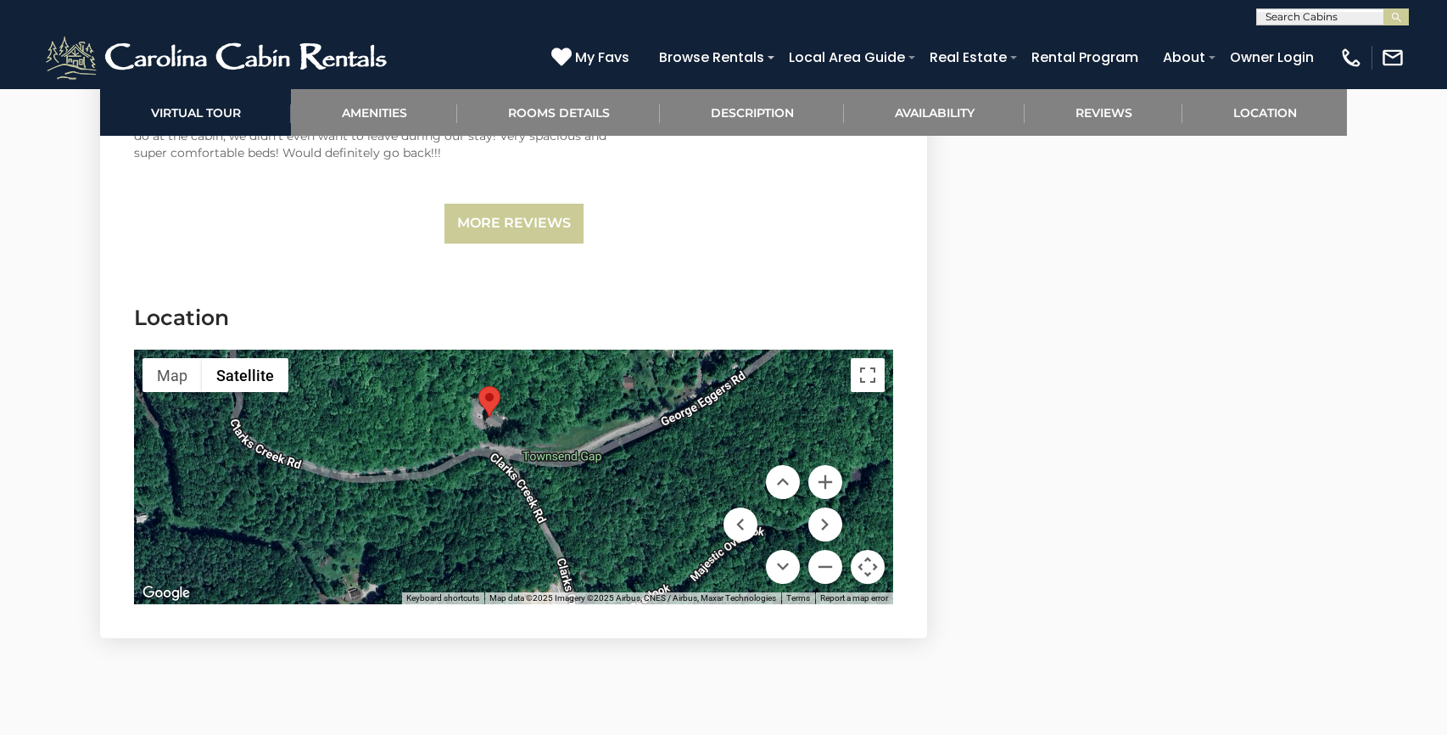
drag, startPoint x: 498, startPoint y: 480, endPoint x: 587, endPoint y: 391, distance: 125.9
click at [586, 391] on div at bounding box center [513, 476] width 759 height 254
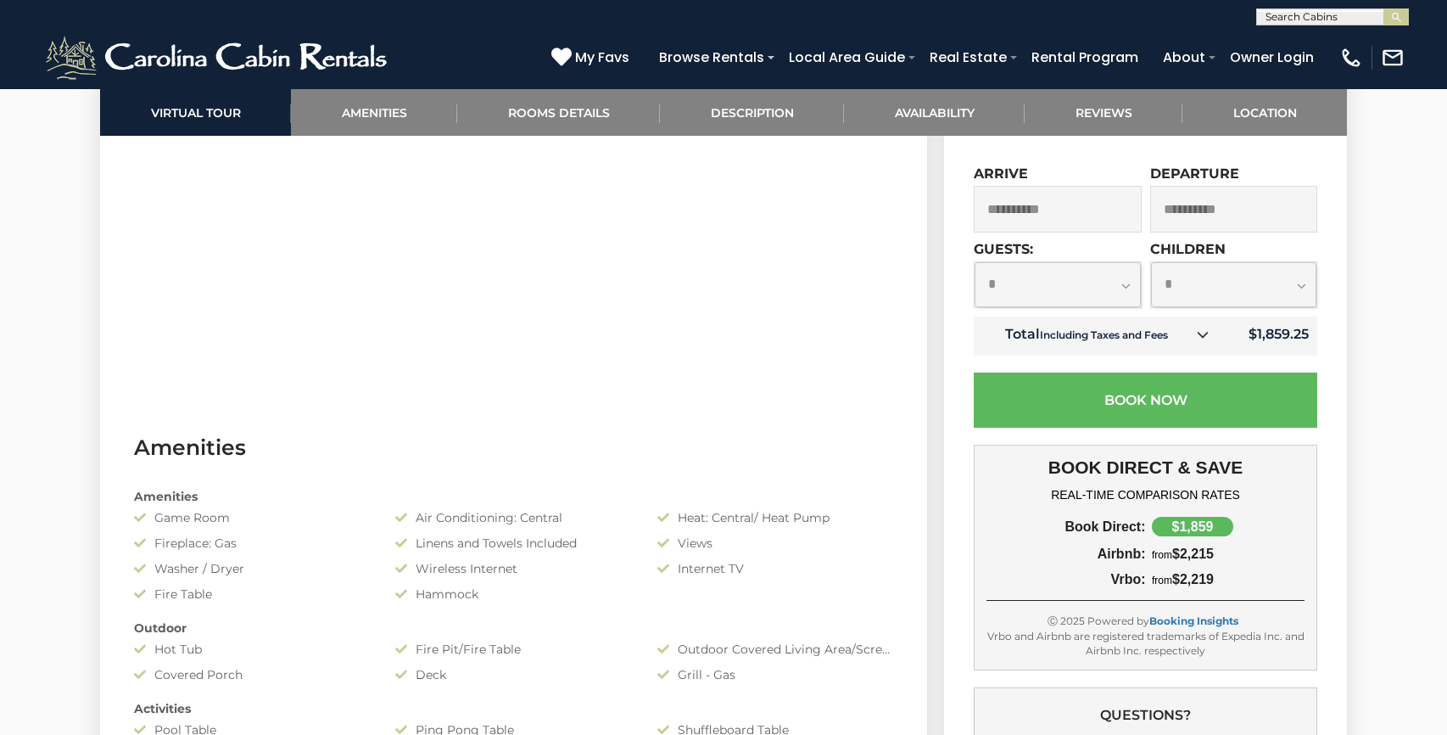
scroll to position [612, 0]
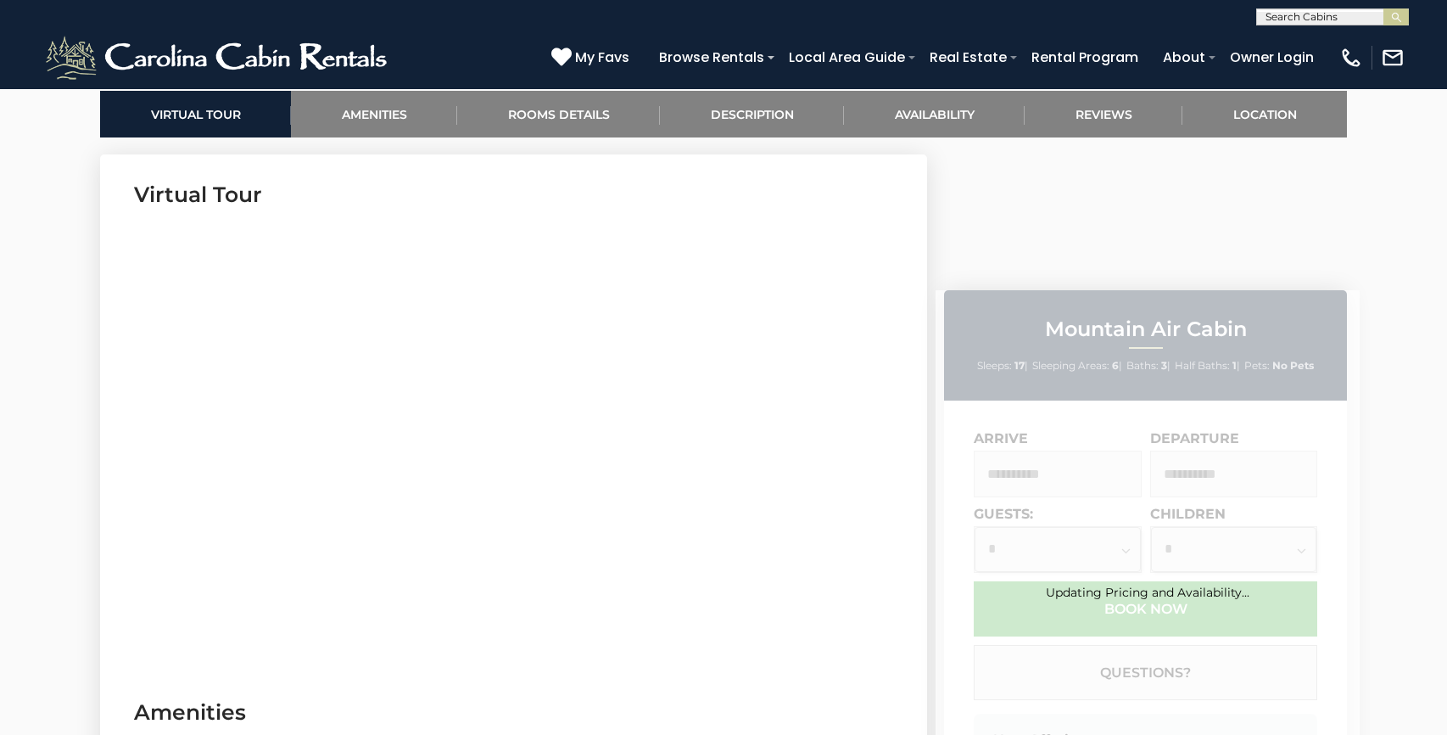
scroll to position [840, 0]
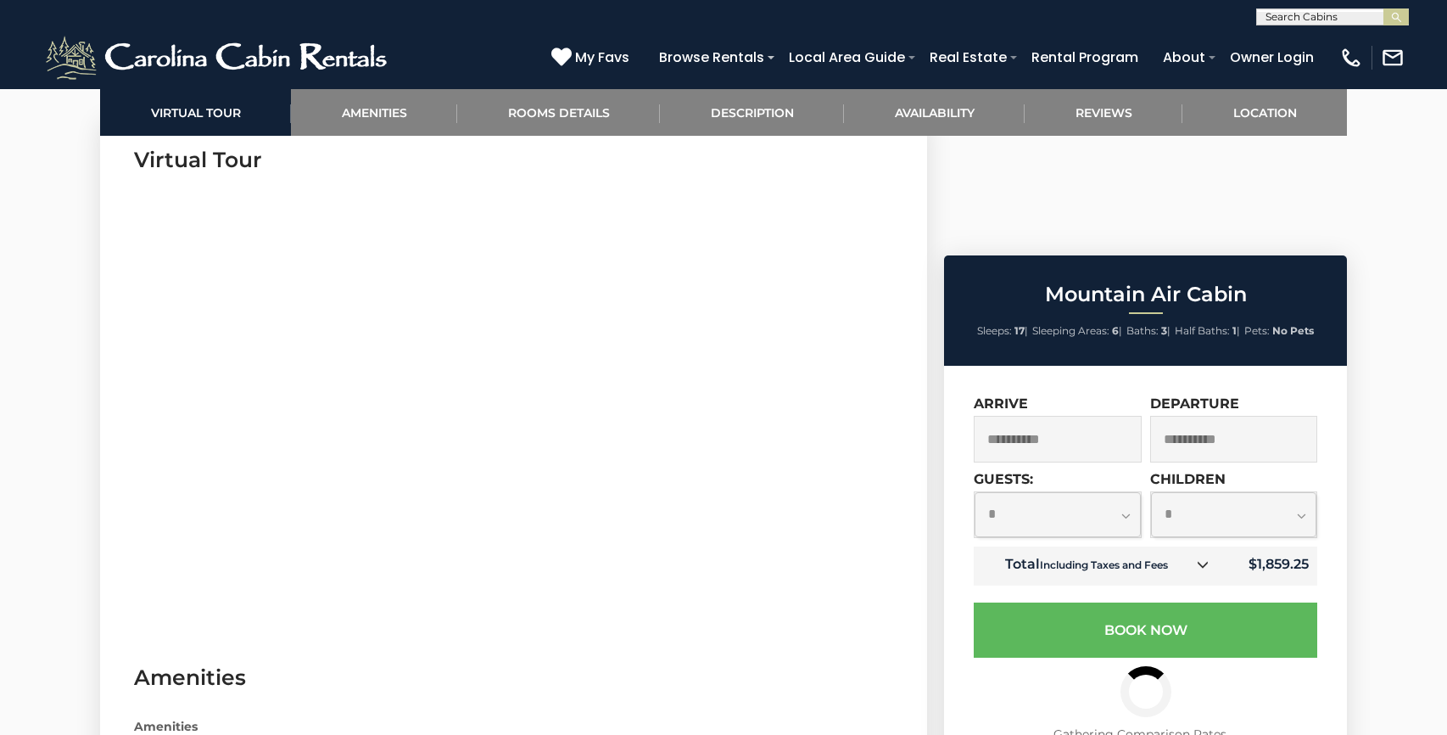
click at [1184, 546] on td "Total Including Taxes and Fees" at bounding box center [1098, 565] width 249 height 39
click at [1203, 558] on icon at bounding box center [1203, 564] width 12 height 12
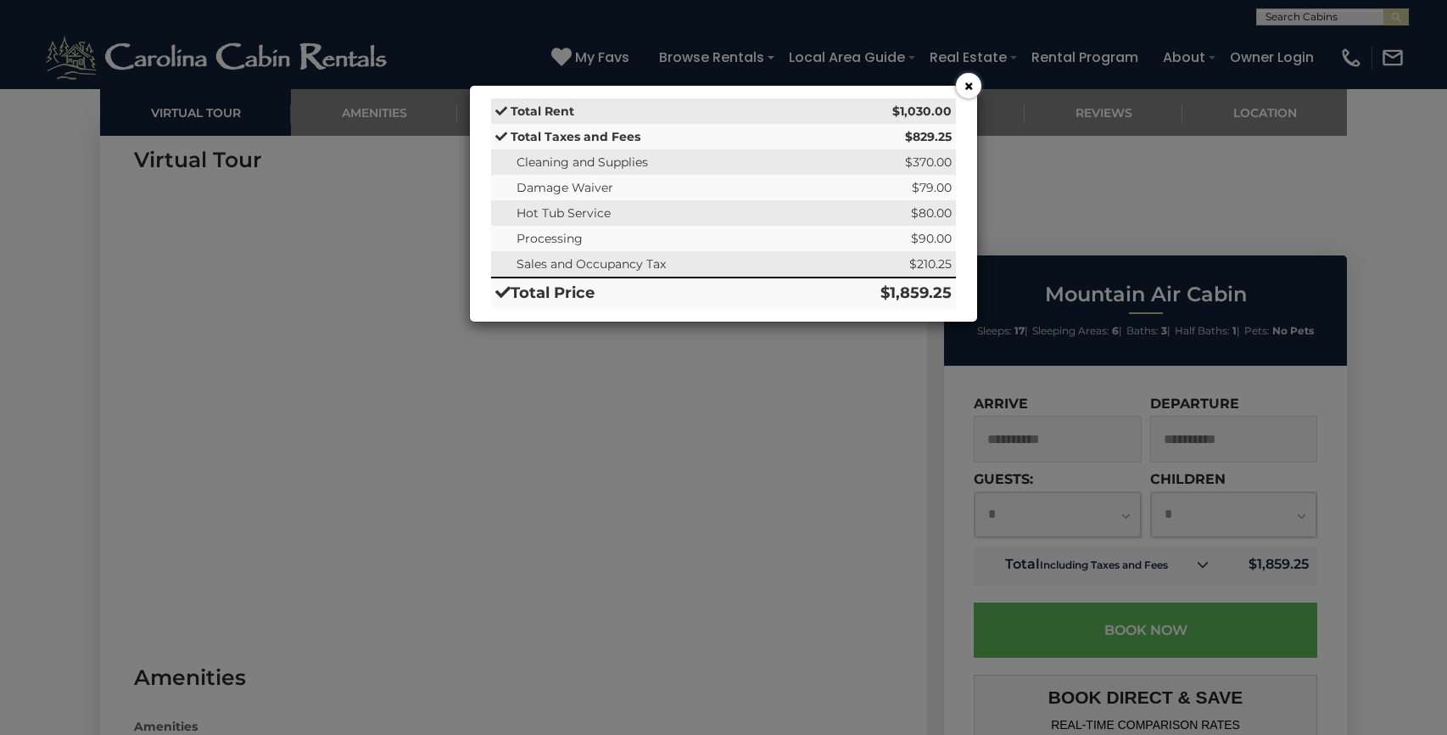
click at [969, 88] on button "×" at bounding box center [968, 85] width 25 height 25
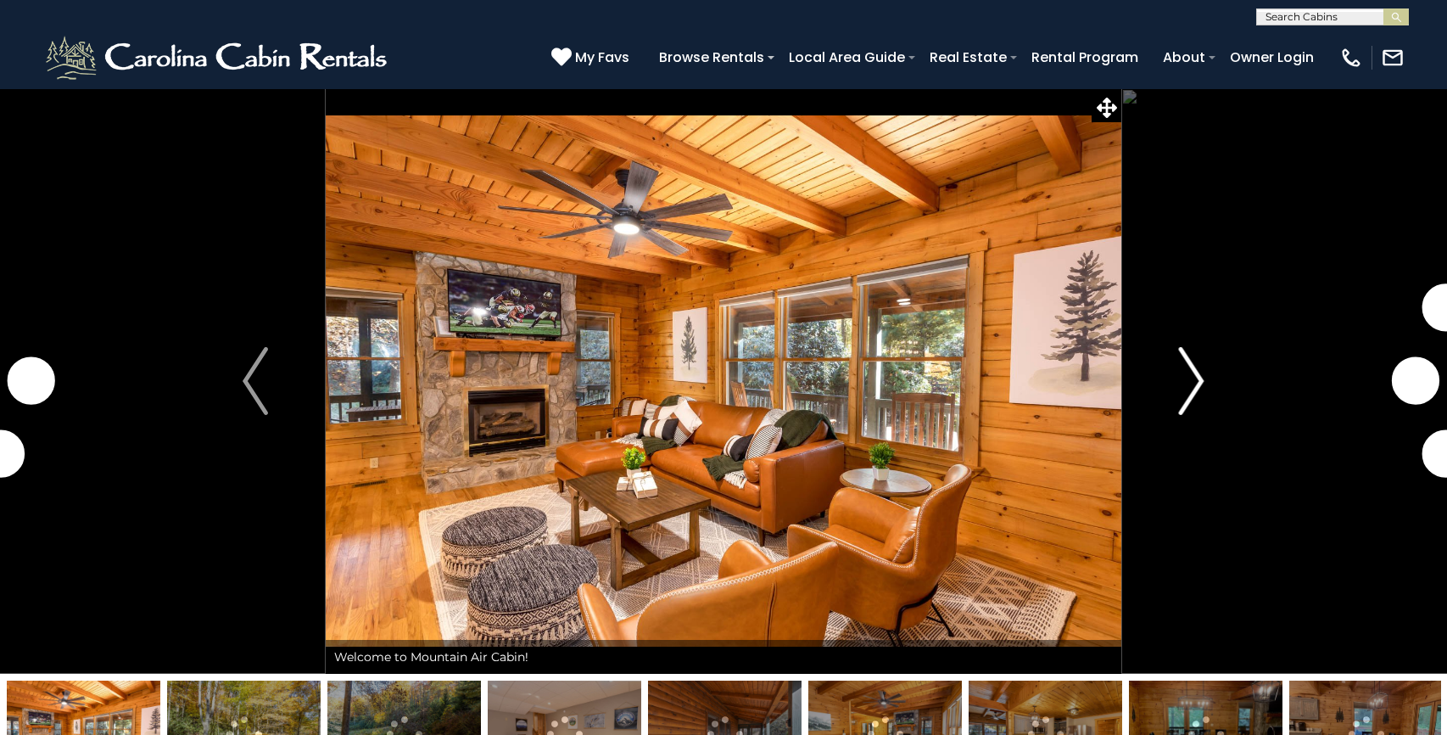
click at [1198, 378] on img "Next" at bounding box center [1191, 381] width 25 height 68
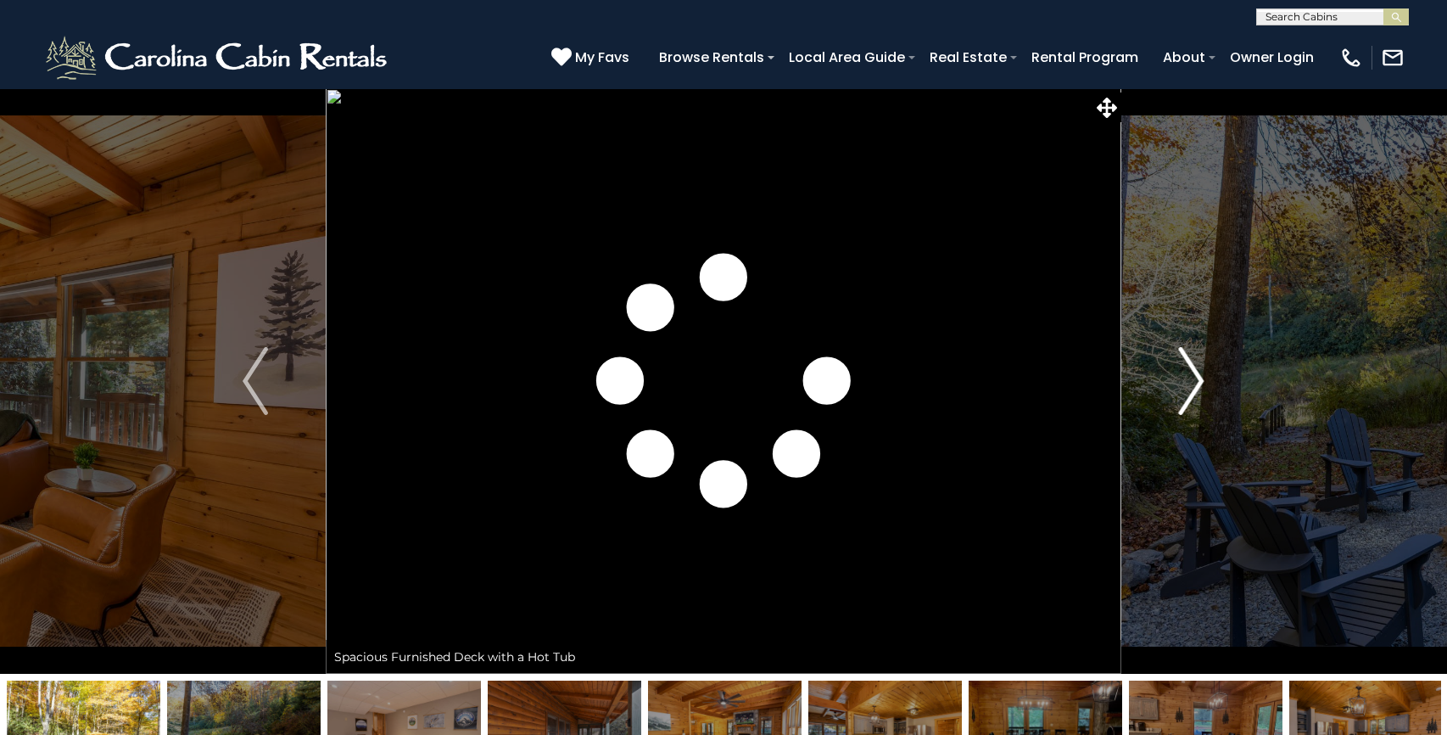
click at [1198, 378] on img "Next" at bounding box center [1191, 381] width 25 height 68
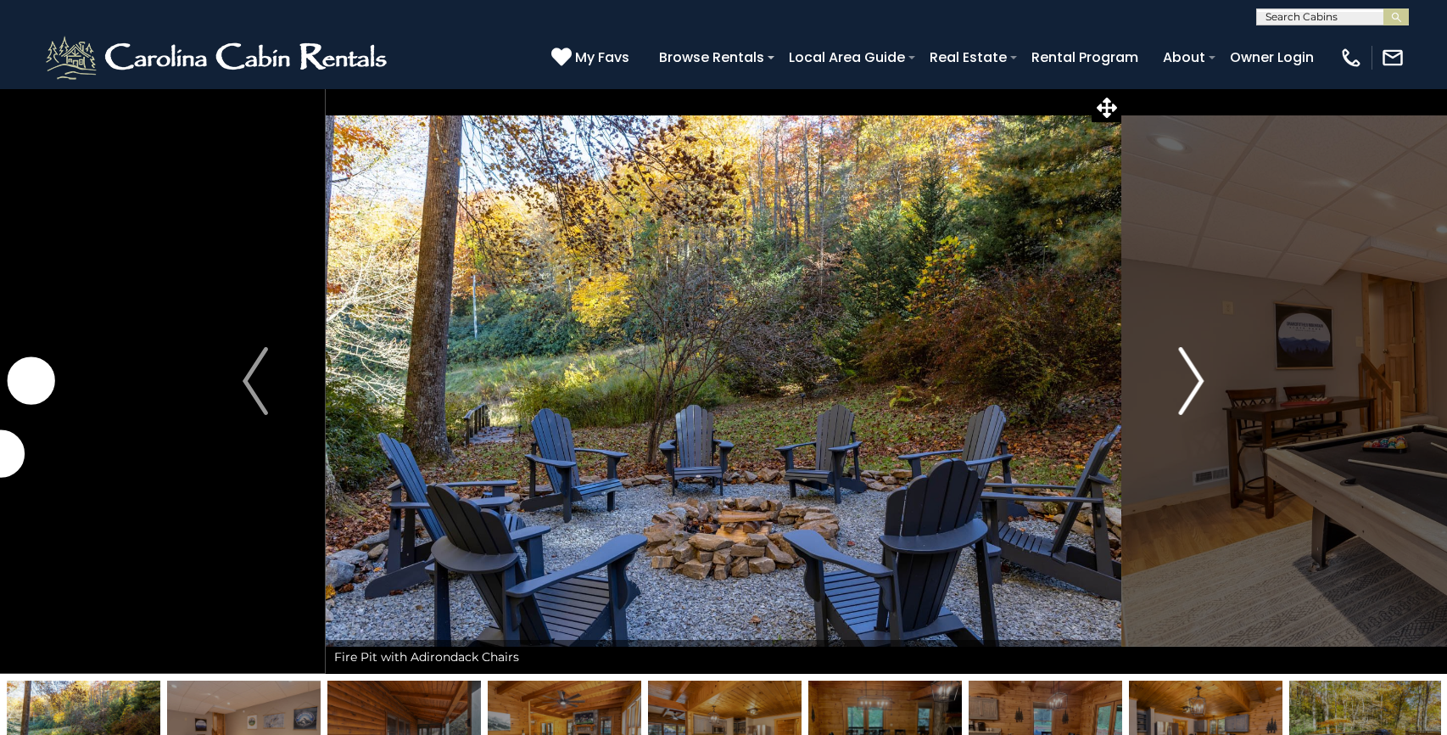
click at [1198, 378] on img "Next" at bounding box center [1191, 381] width 25 height 68
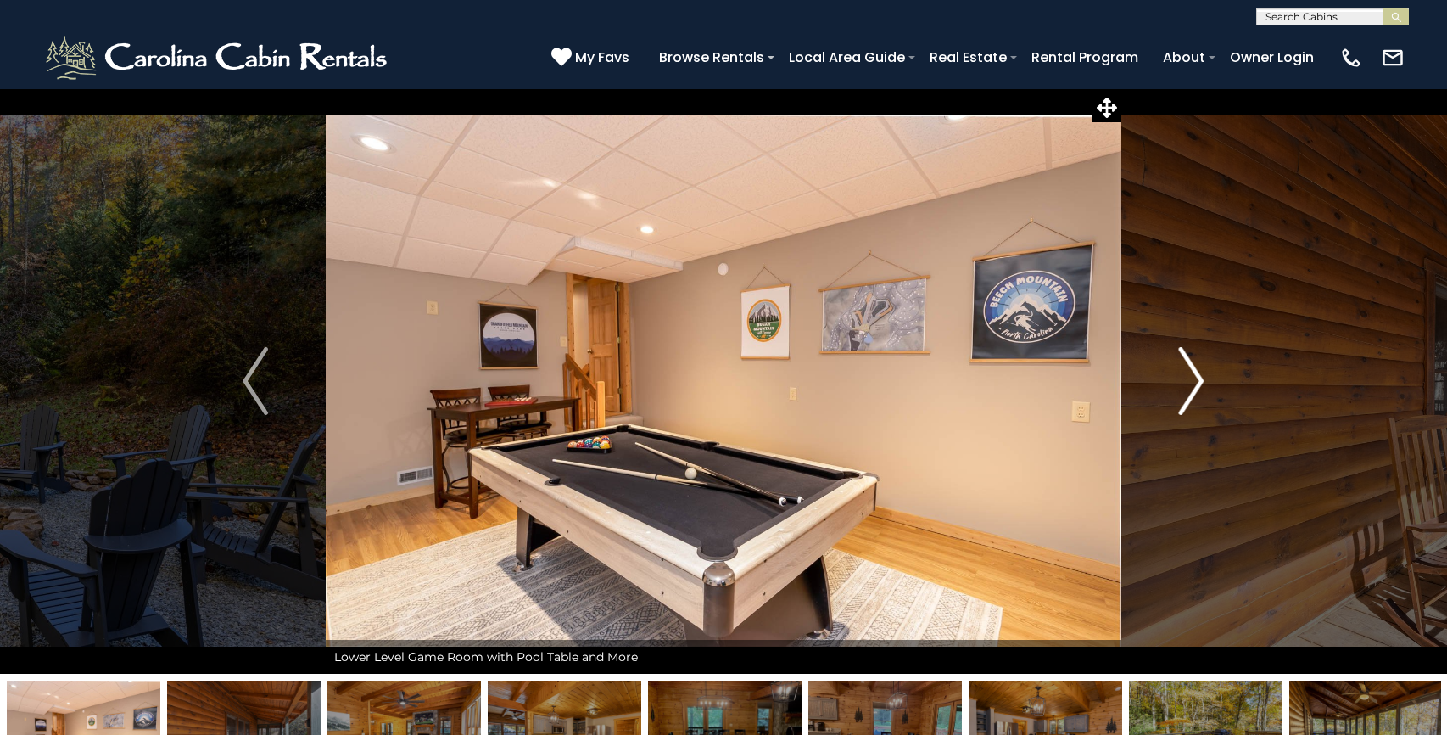
click at [1198, 378] on img "Next" at bounding box center [1191, 381] width 25 height 68
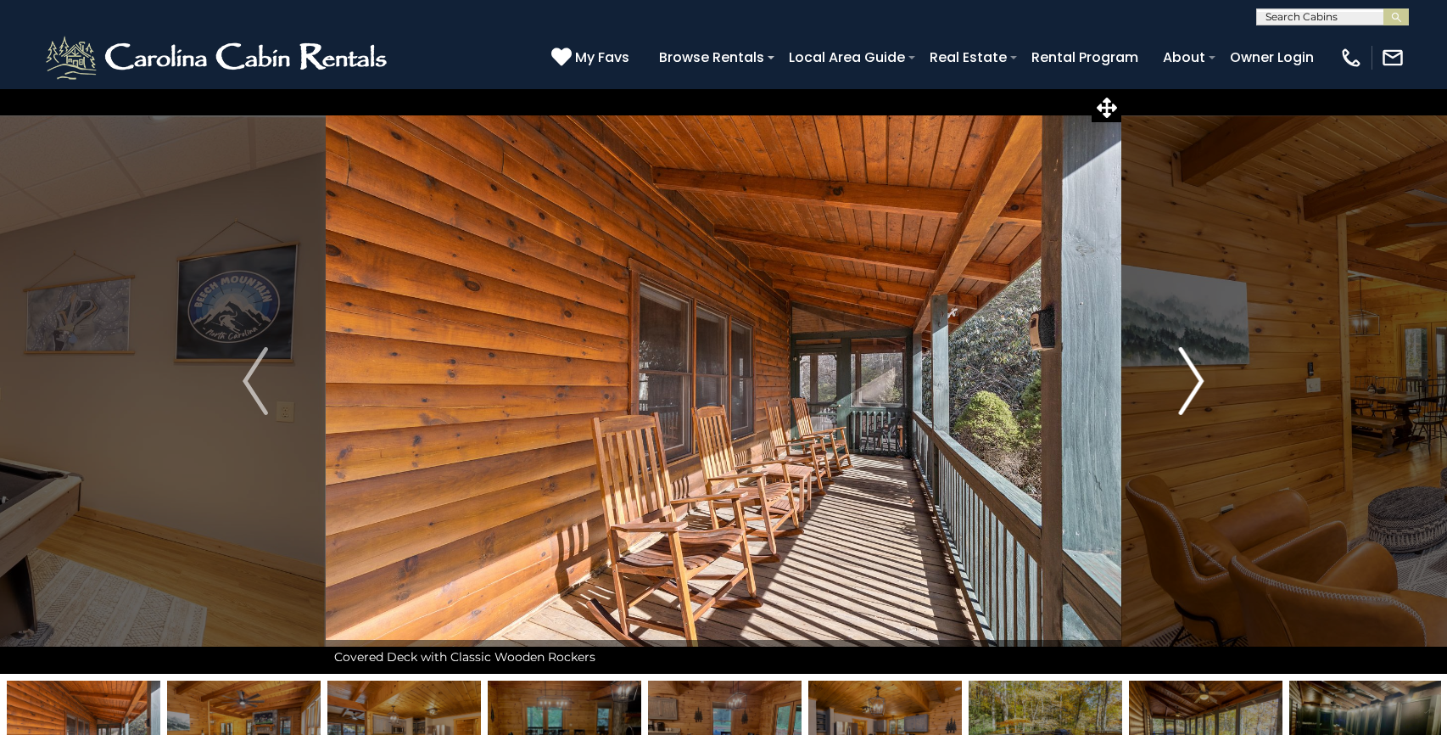
click at [1198, 378] on img "Next" at bounding box center [1191, 381] width 25 height 68
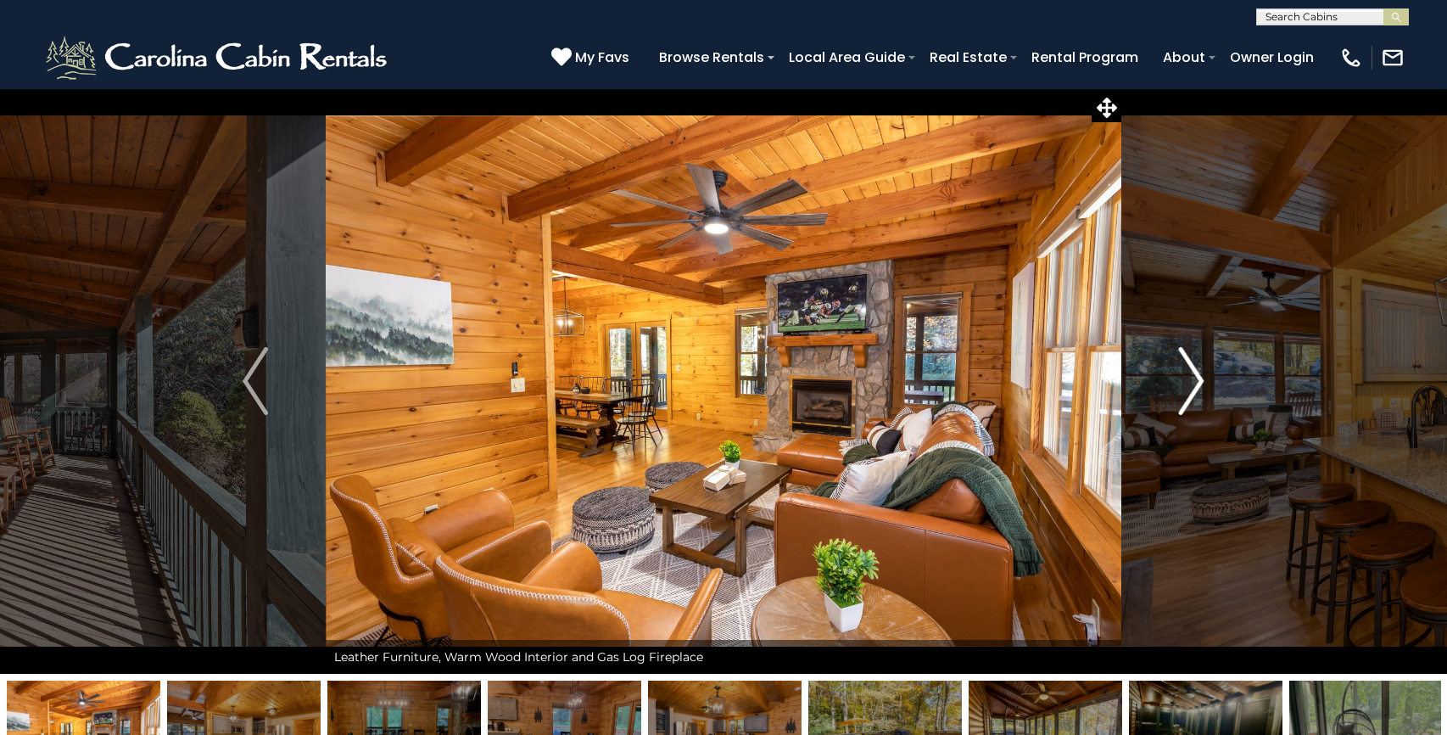
click at [1198, 378] on img "Next" at bounding box center [1191, 381] width 25 height 68
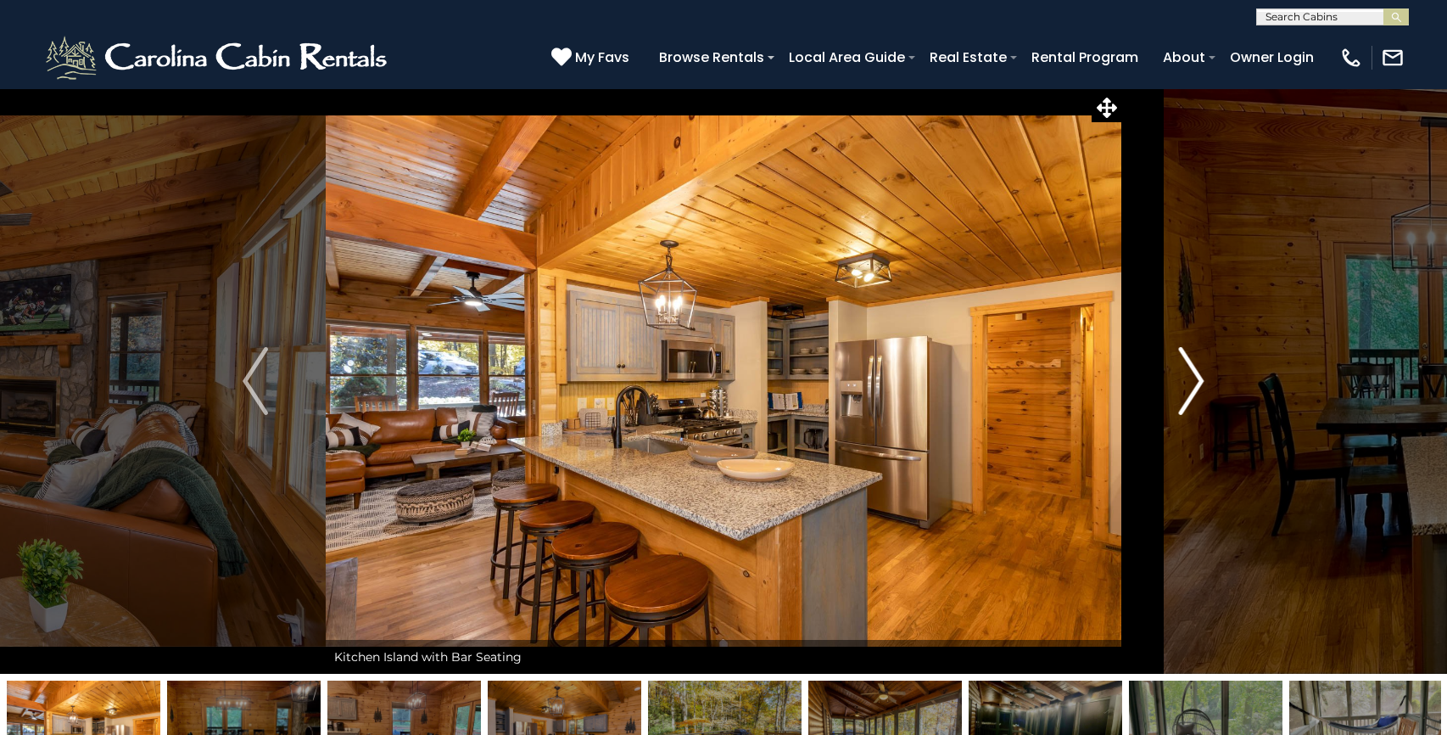
click at [1198, 378] on img "Next" at bounding box center [1191, 381] width 25 height 68
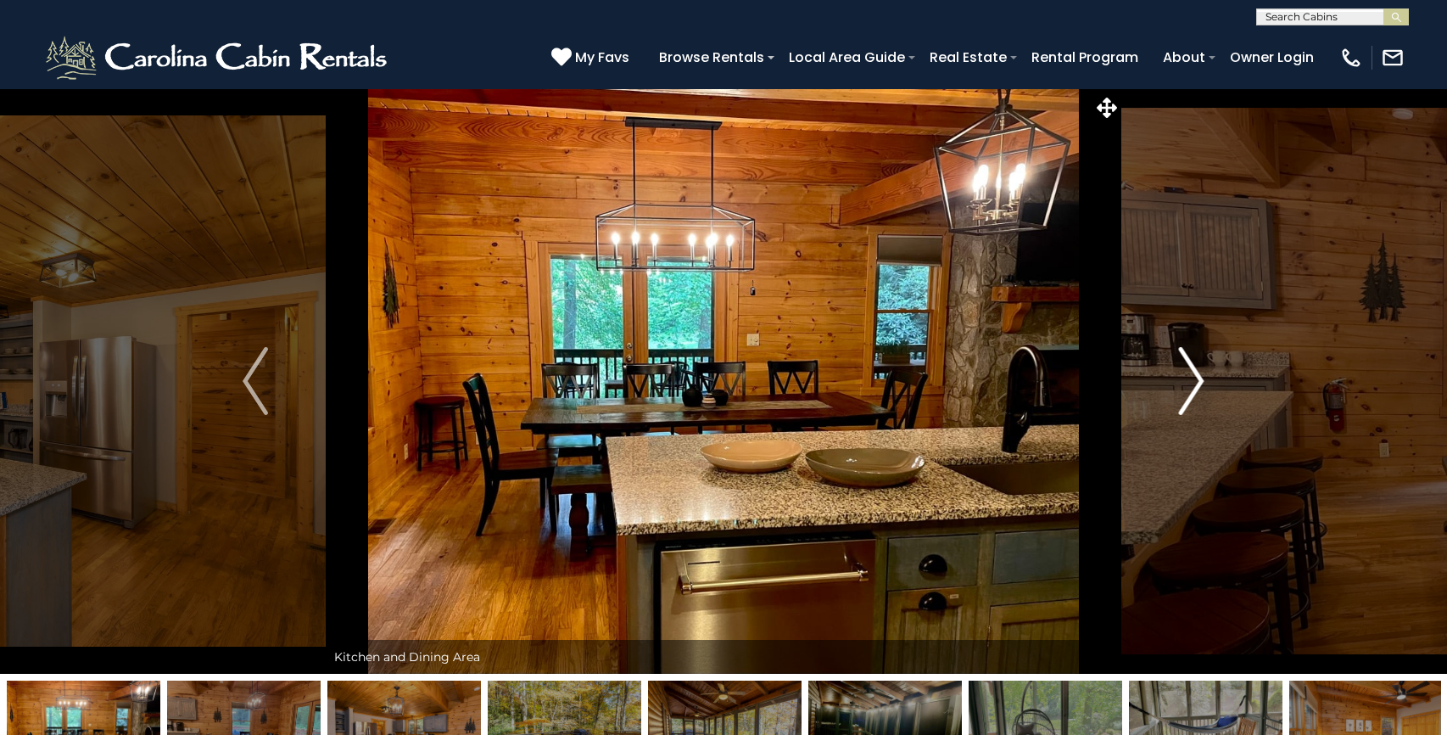
click at [1198, 378] on img "Next" at bounding box center [1191, 381] width 25 height 68
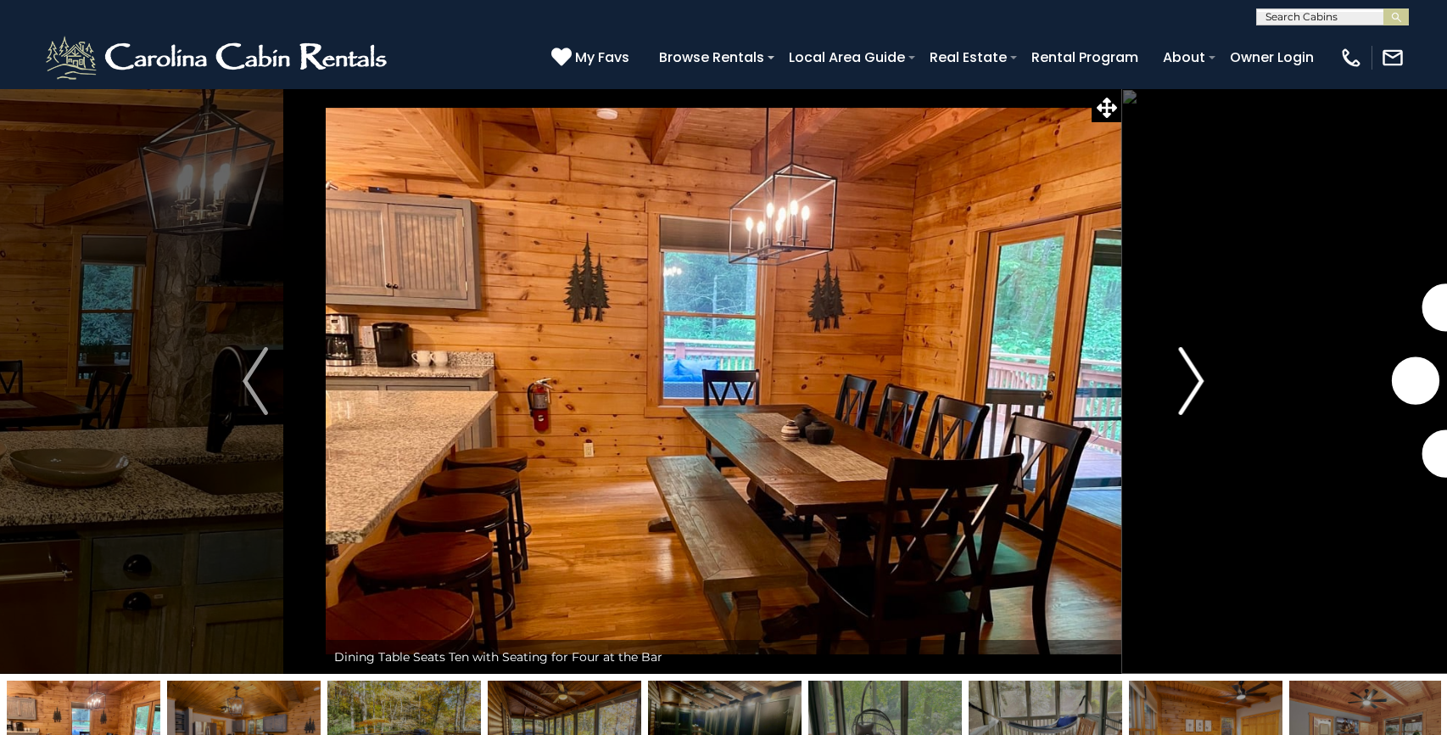
click at [1198, 378] on img "Next" at bounding box center [1191, 381] width 25 height 68
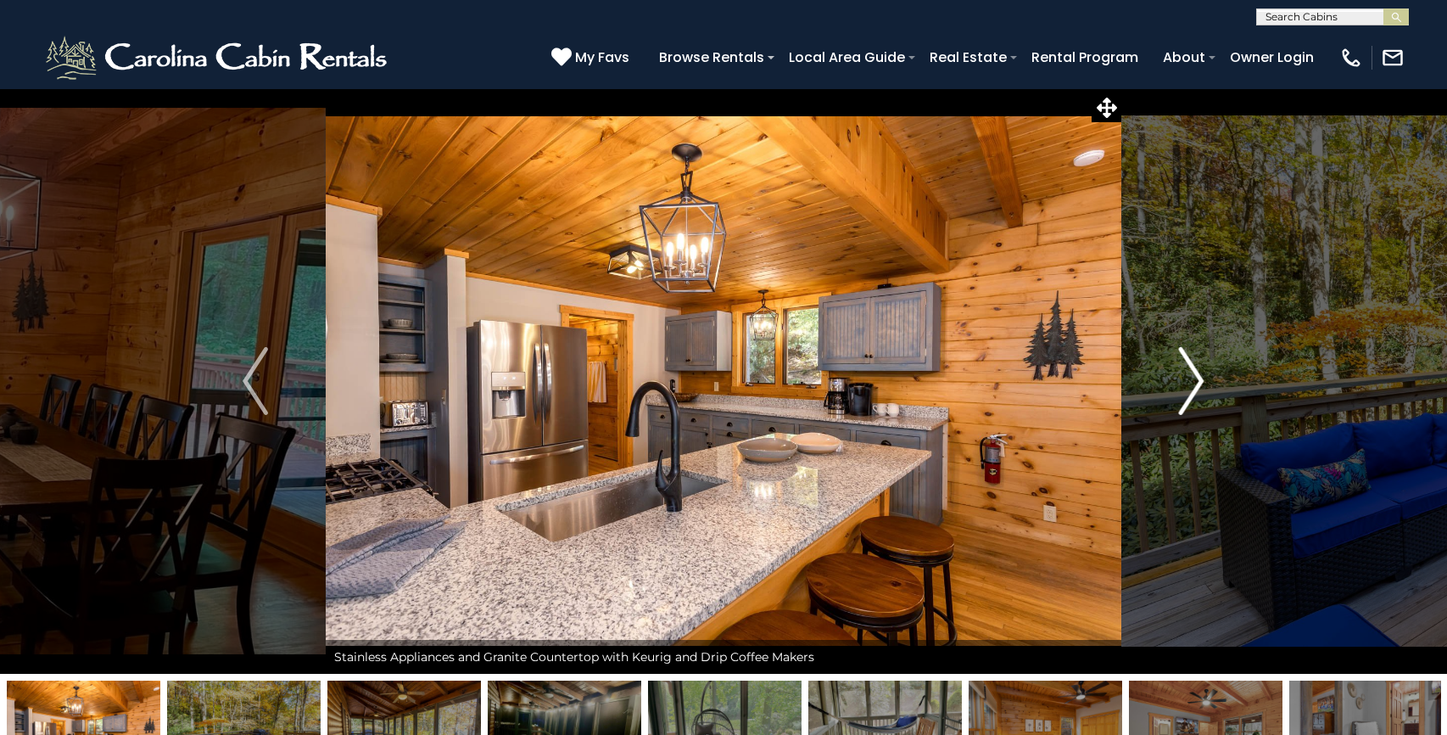
click at [1198, 378] on img "Next" at bounding box center [1191, 381] width 25 height 68
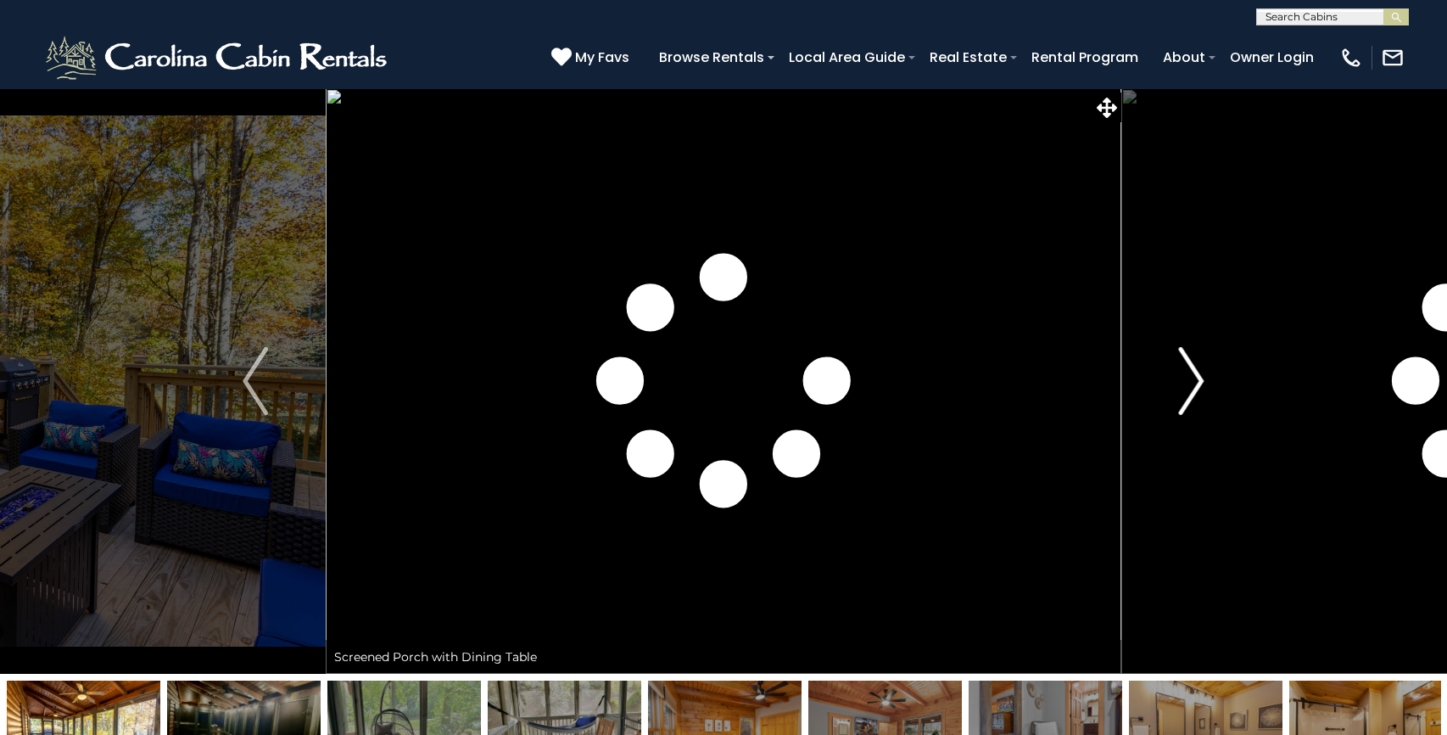
click at [1198, 378] on img "Next" at bounding box center [1191, 381] width 25 height 68
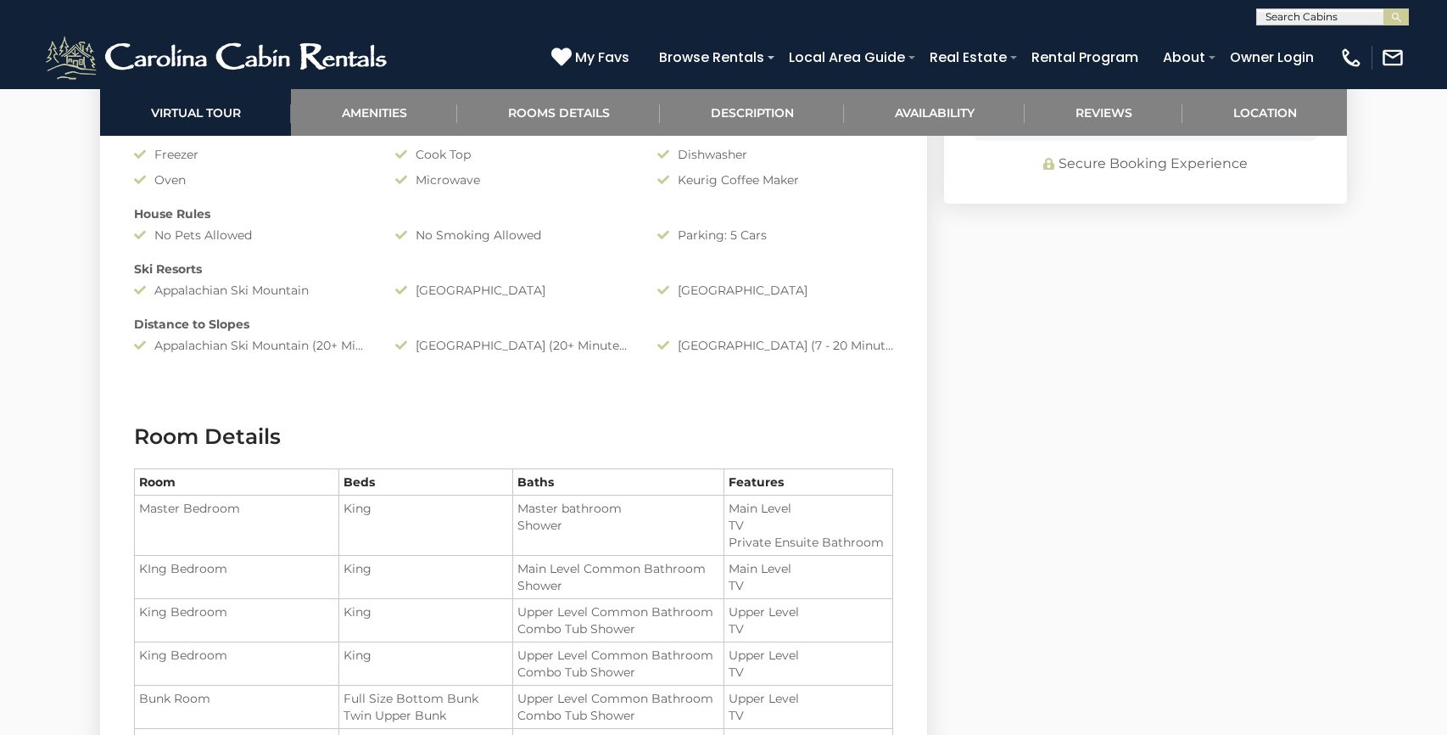
scroll to position [1870, 0]
